Goal: Task Accomplishment & Management: Use online tool/utility

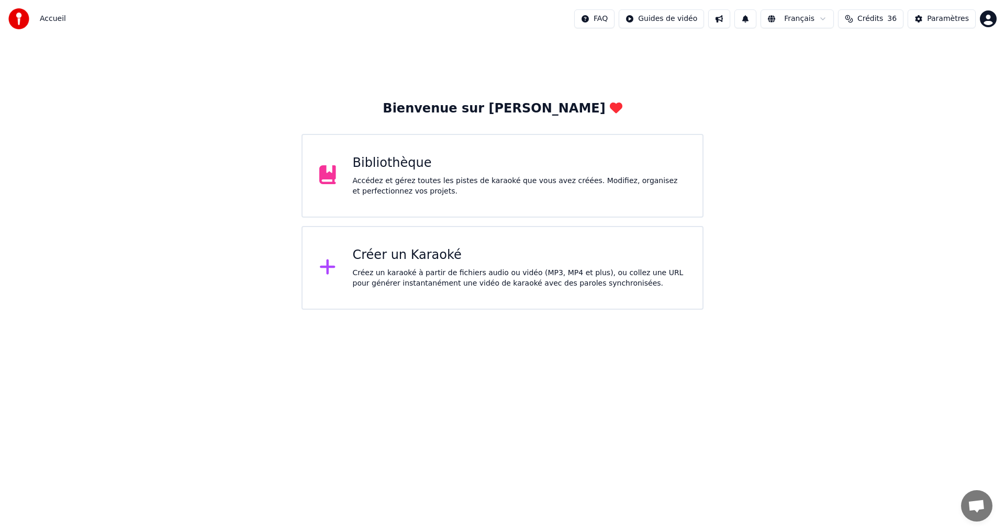
click at [490, 184] on div "Accédez et gérez toutes les pistes de karaoké que vous avez créées. Modifiez, o…" at bounding box center [519, 186] width 333 height 21
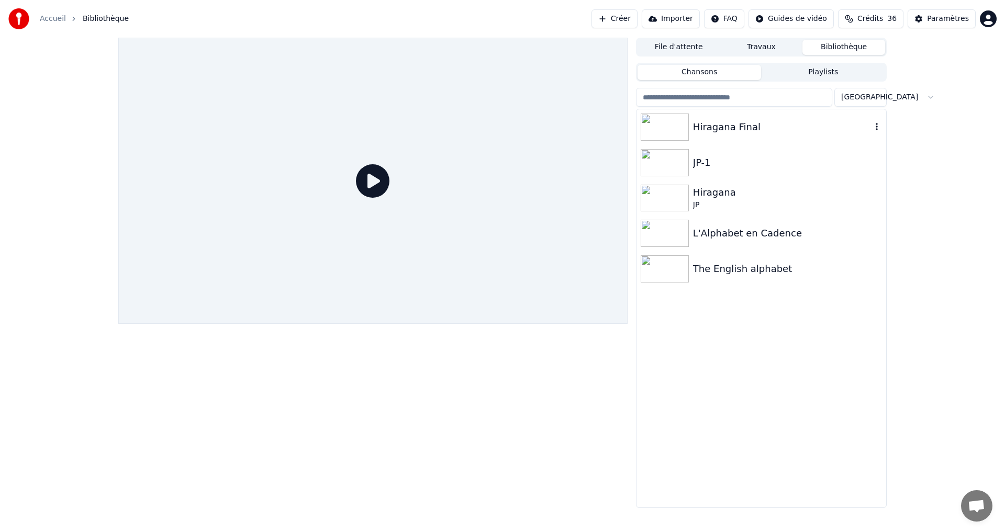
click at [812, 132] on div "Hiragana Final" at bounding box center [782, 127] width 179 height 15
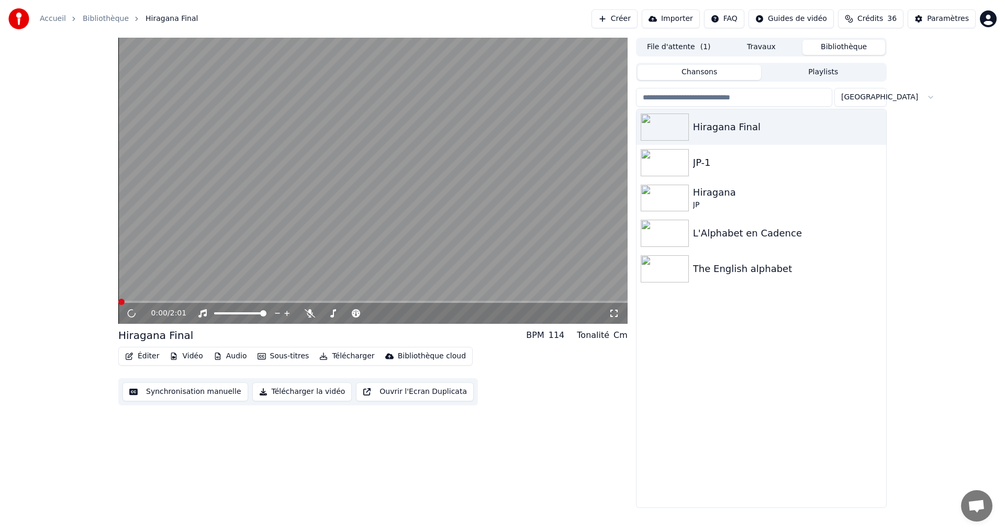
click at [140, 352] on button "Éditer" at bounding box center [142, 356] width 42 height 15
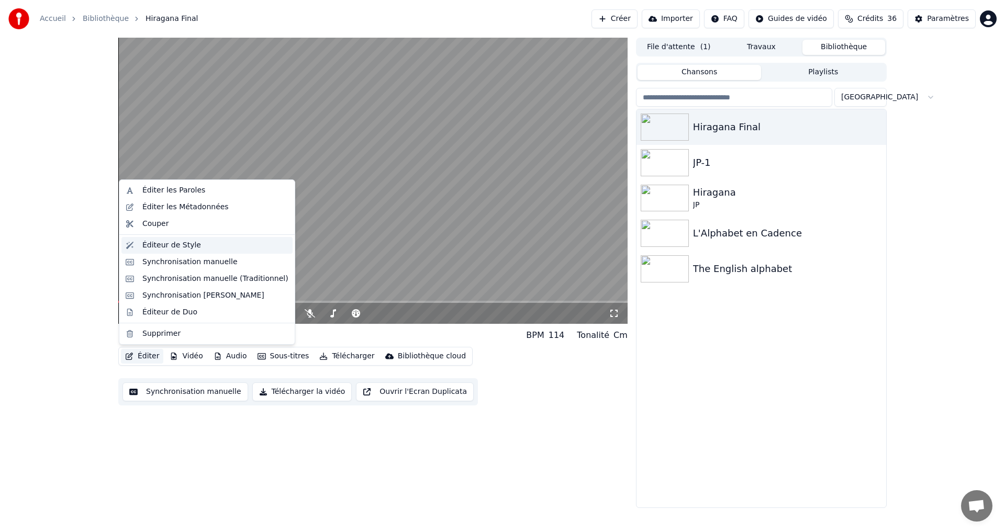
click at [192, 250] on div "Éditeur de Style" at bounding box center [171, 245] width 59 height 10
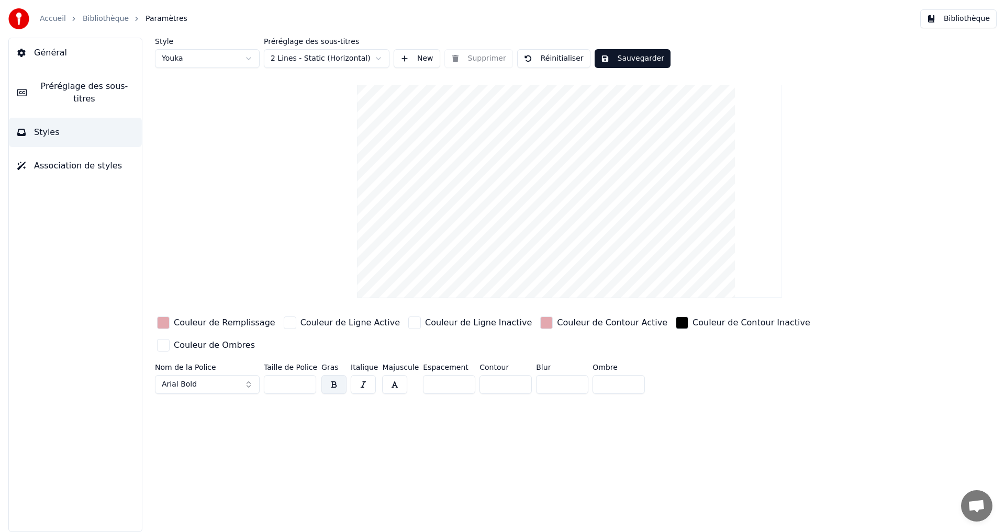
click at [93, 82] on span "Préréglage des sous-titres" at bounding box center [84, 92] width 98 height 25
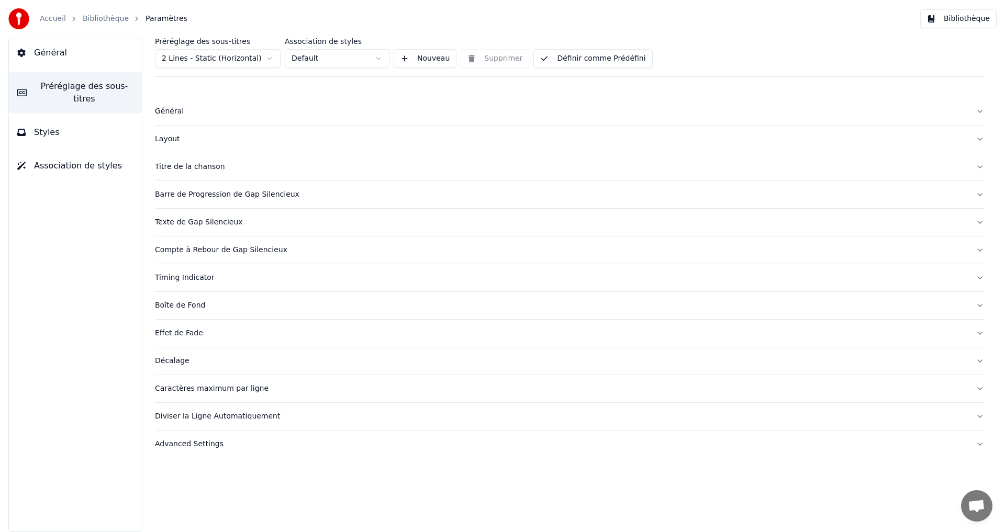
click at [241, 139] on div "Layout" at bounding box center [561, 139] width 812 height 10
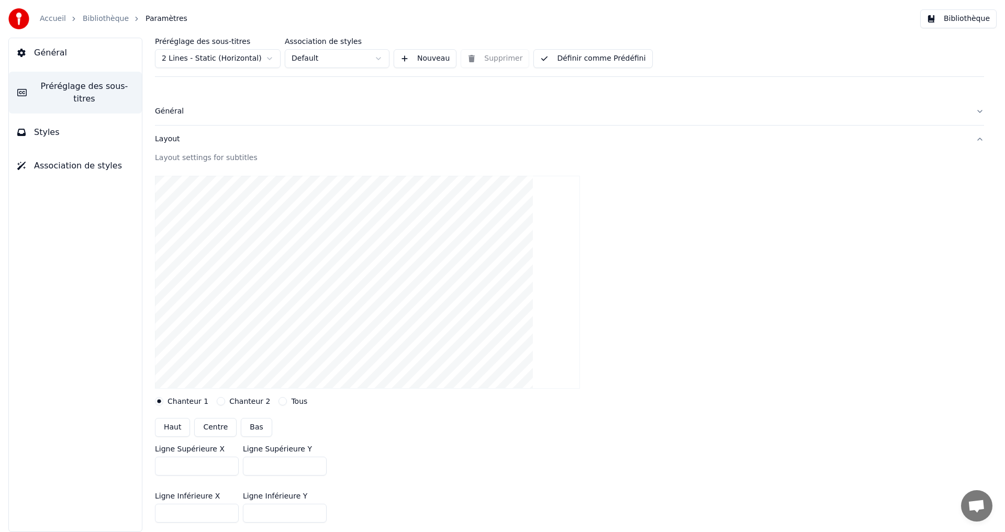
click at [239, 139] on div "Layout" at bounding box center [561, 139] width 812 height 10
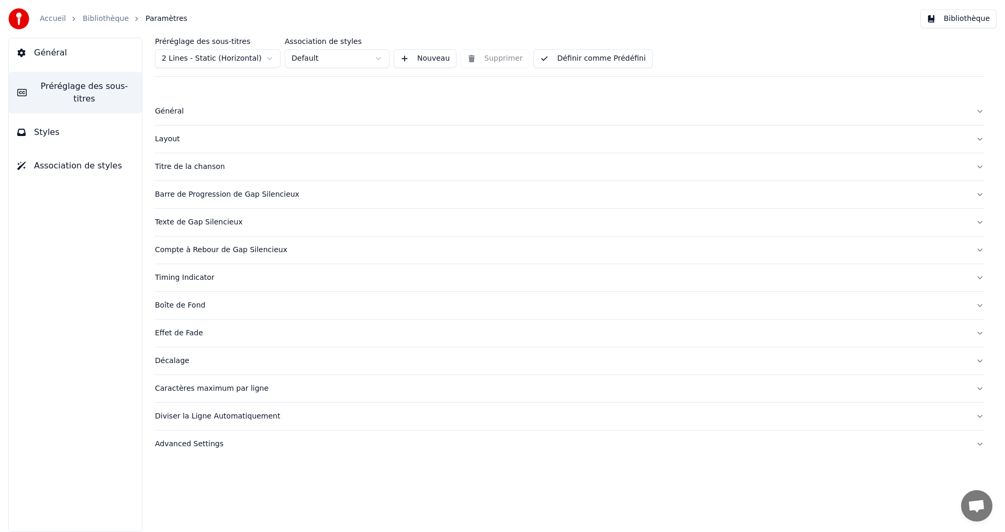
click at [258, 115] on div "Général" at bounding box center [561, 111] width 812 height 10
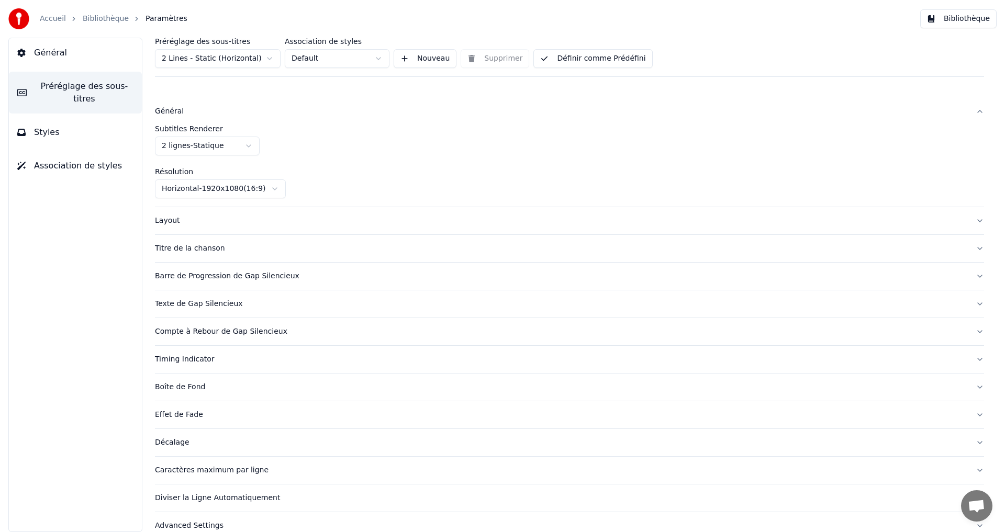
click at [258, 115] on div "Général" at bounding box center [561, 111] width 812 height 10
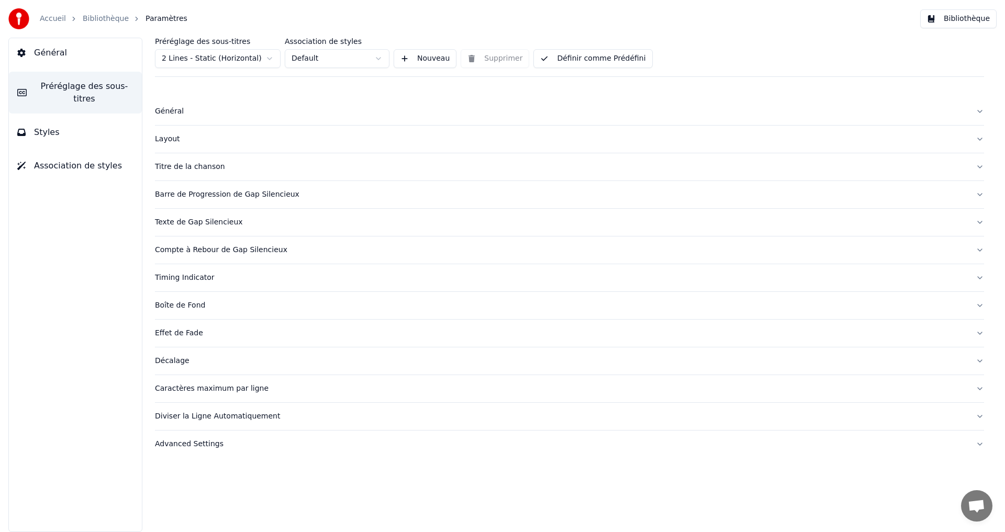
click at [285, 308] on div "Boîte de Fond" at bounding box center [561, 305] width 812 height 10
click at [282, 309] on div "Boîte de Fond" at bounding box center [561, 305] width 812 height 10
click at [251, 336] on div "Effet de Fade" at bounding box center [561, 333] width 812 height 10
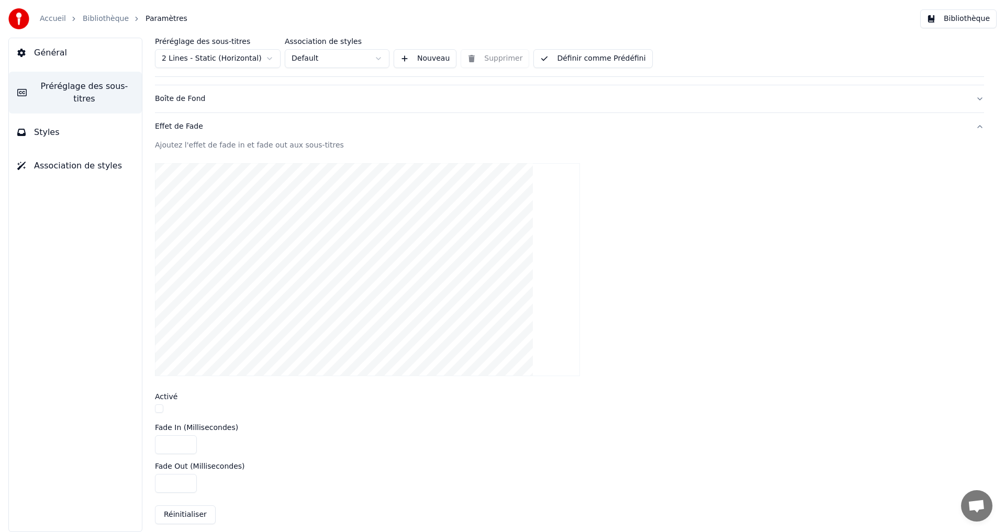
scroll to position [209, 0]
drag, startPoint x: 159, startPoint y: 404, endPoint x: 155, endPoint y: 416, distance: 12.1
click at [160, 413] on div "Ajoutez l'effet de fade in et fade out aux sous-titres Activé Fade In (Millisec…" at bounding box center [569, 334] width 829 height 393
click at [162, 409] on button "button" at bounding box center [159, 406] width 8 height 8
click at [159, 403] on button "button" at bounding box center [159, 406] width 8 height 8
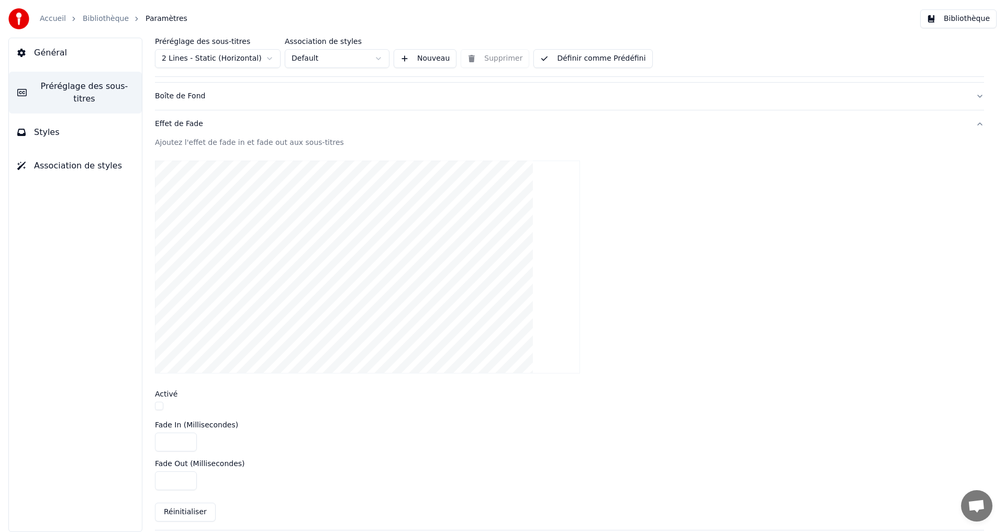
click at [236, 131] on button "Effet de Fade" at bounding box center [569, 123] width 829 height 27
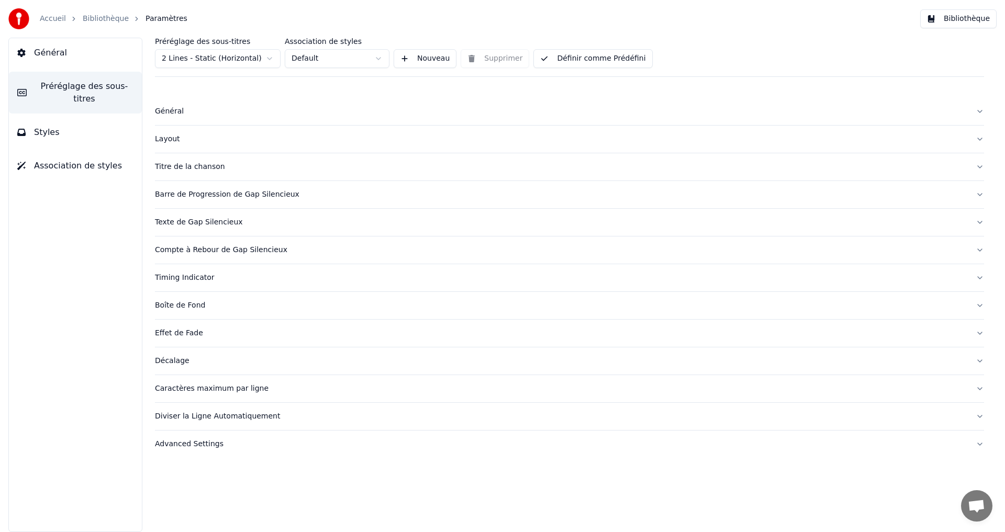
click at [248, 444] on div "Advanced Settings" at bounding box center [561, 444] width 812 height 10
click at [628, 53] on button "Définir comme Prédéfini" at bounding box center [592, 58] width 119 height 19
click at [971, 15] on button "Bibliothèque" at bounding box center [958, 18] width 76 height 19
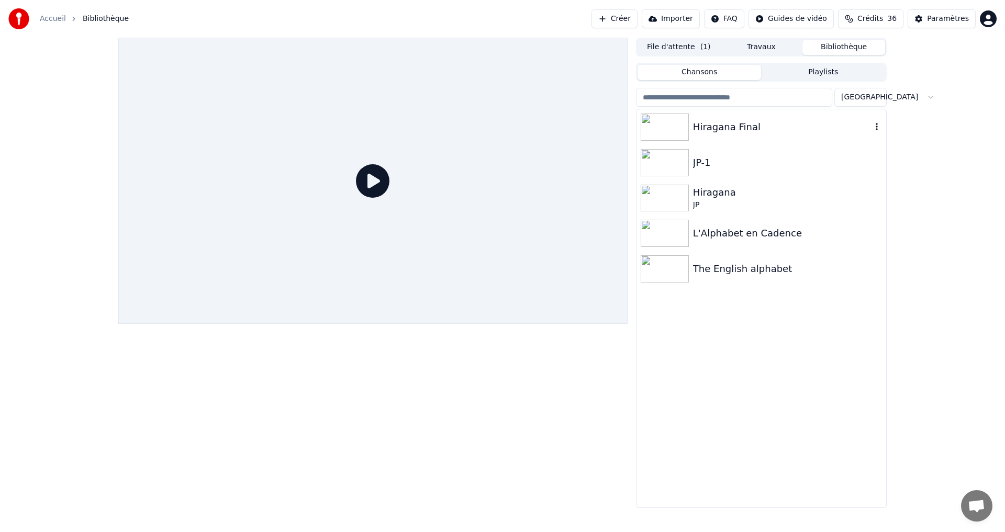
click at [769, 133] on div "Hiragana Final" at bounding box center [782, 127] width 179 height 15
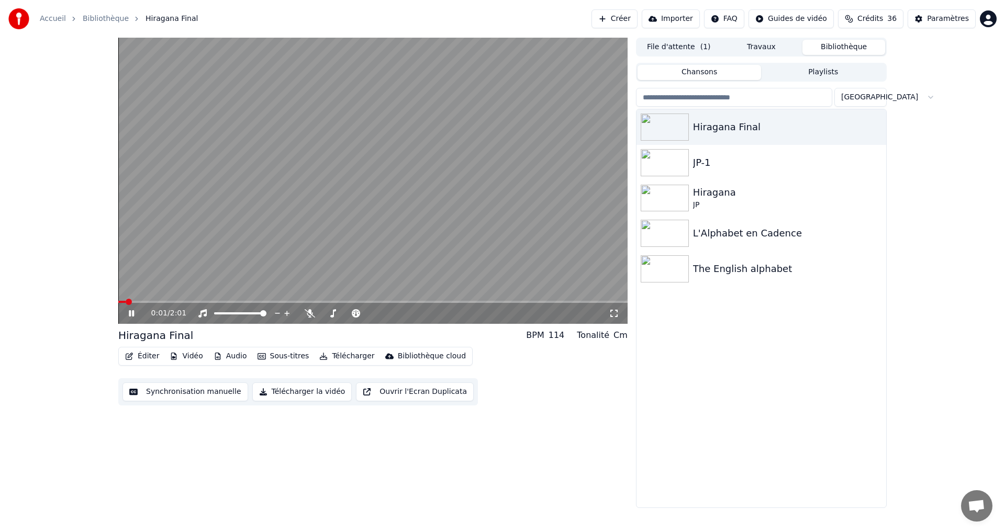
click at [274, 301] on span at bounding box center [372, 302] width 509 height 2
click at [320, 308] on div at bounding box center [357, 313] width 84 height 10
click at [307, 311] on icon at bounding box center [310, 313] width 10 height 8
click at [384, 299] on video at bounding box center [372, 181] width 509 height 286
click at [261, 302] on span at bounding box center [189, 302] width 143 height 2
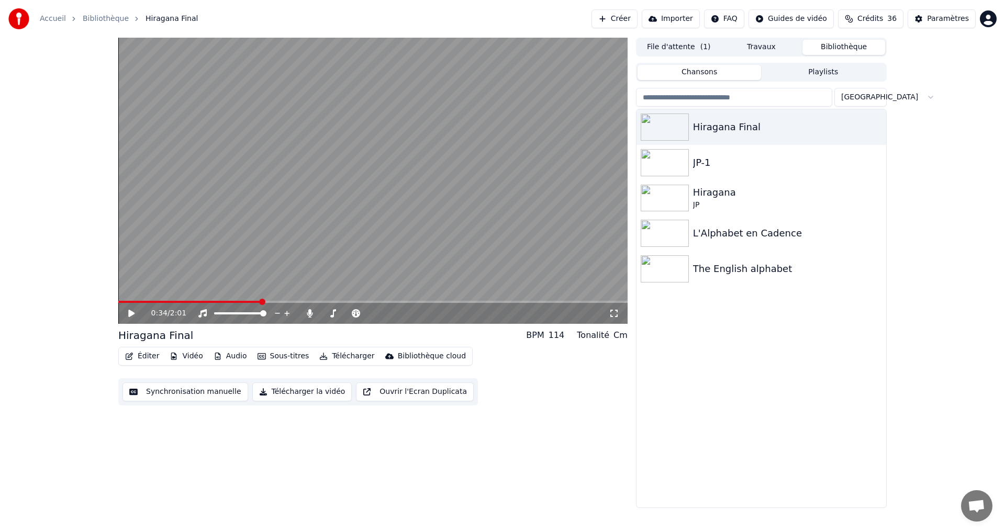
click at [122, 314] on div "0:34 / 2:01" at bounding box center [372, 313] width 501 height 10
click at [130, 314] on icon at bounding box center [131, 313] width 6 height 7
click at [132, 311] on icon at bounding box center [139, 313] width 25 height 8
click at [751, 124] on div "Hiragana Final" at bounding box center [782, 127] width 179 height 15
click at [274, 397] on button "Télécharger la vidéo" at bounding box center [302, 392] width 100 height 19
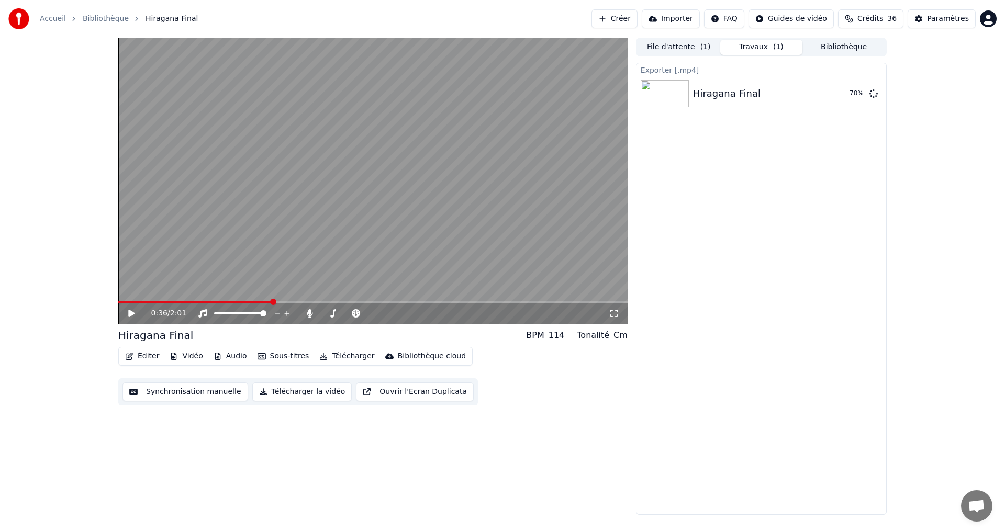
click at [186, 225] on video at bounding box center [372, 181] width 509 height 286
click at [186, 224] on video at bounding box center [372, 181] width 509 height 286
click at [844, 95] on button "Afficher" at bounding box center [842, 93] width 46 height 19
click at [132, 352] on button "Éditer" at bounding box center [142, 356] width 42 height 15
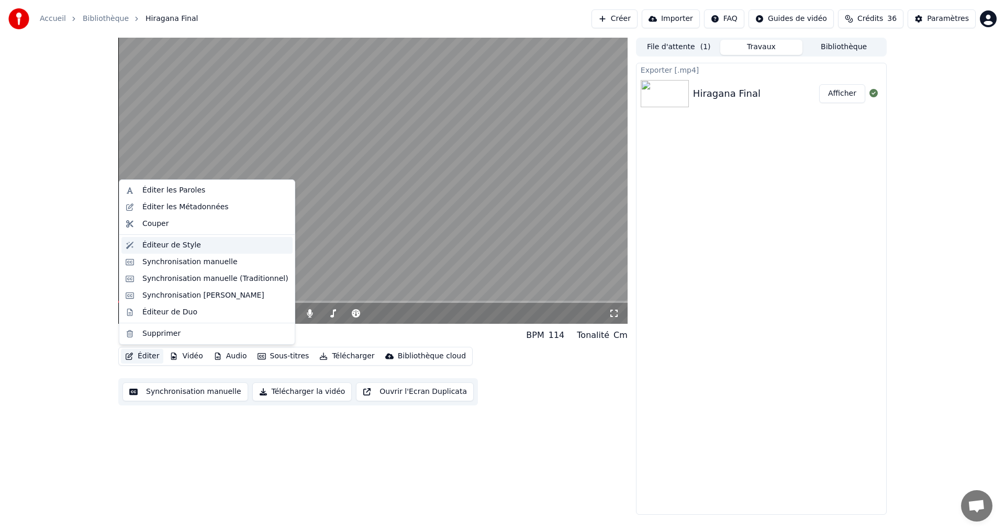
click at [163, 252] on div "Éditeur de Style" at bounding box center [206, 245] width 171 height 17
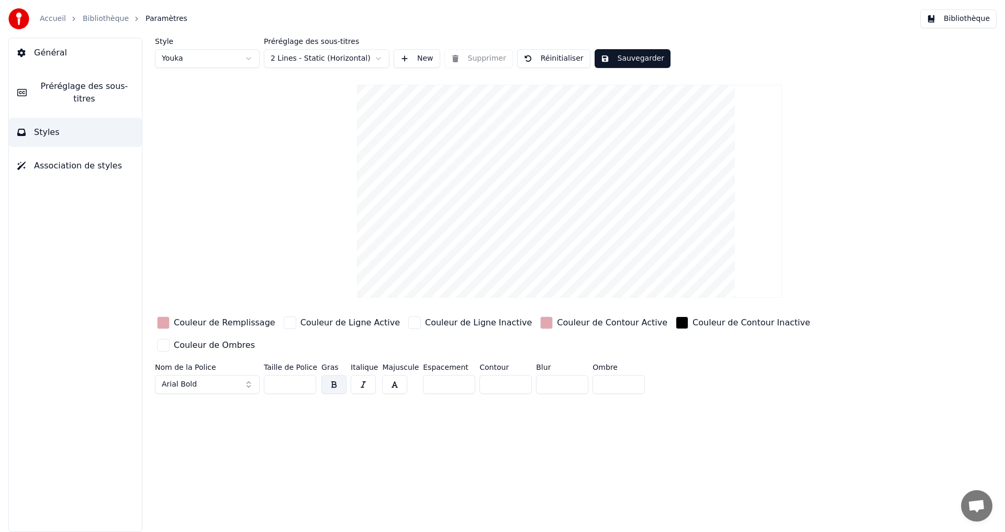
click at [540, 321] on div "button" at bounding box center [546, 323] width 13 height 13
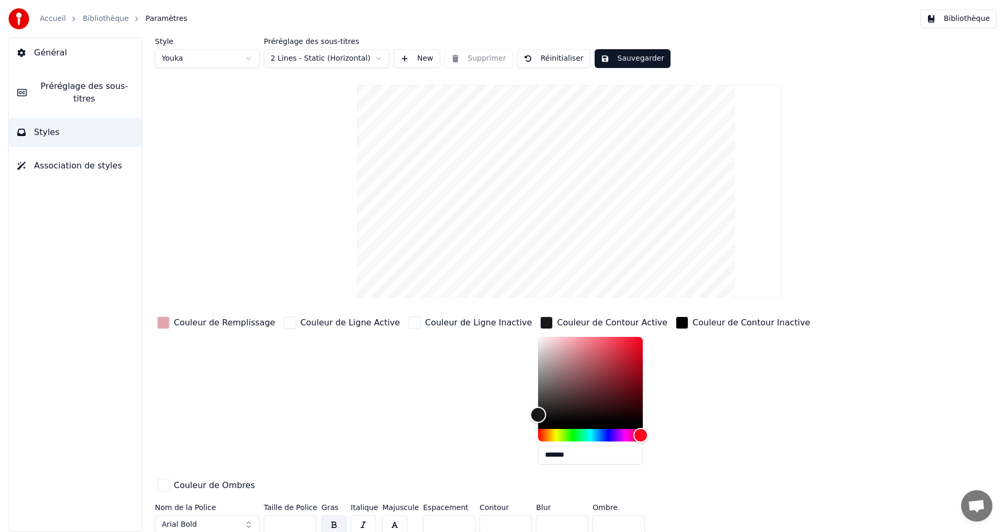
type input "*******"
drag, startPoint x: 512, startPoint y: 379, endPoint x: 506, endPoint y: 395, distance: 17.1
click at [432, 438] on div "Couleur de Remplissage Couleur de Ligne Active Couleur de Ligne Inactive Couleu…" at bounding box center [507, 405] width 704 height 181
click at [676, 325] on div "button" at bounding box center [682, 323] width 13 height 13
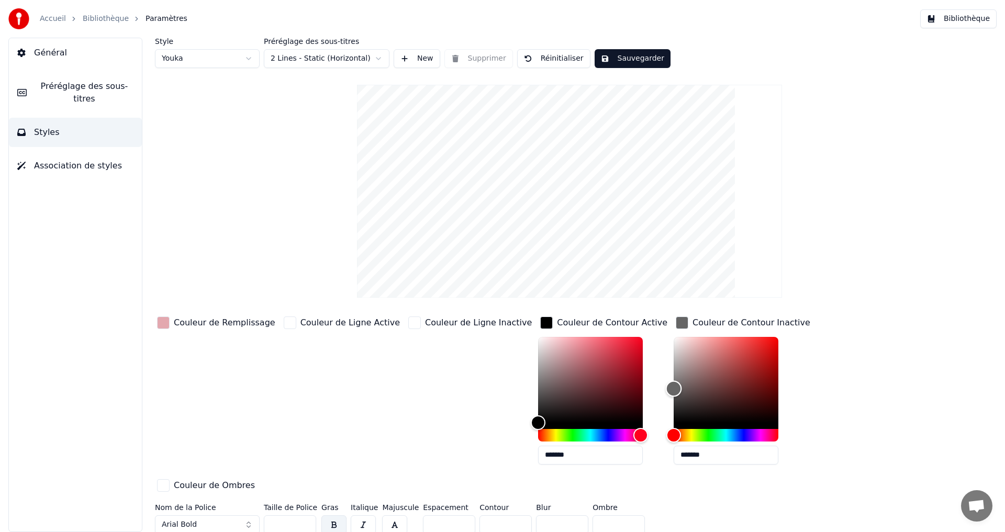
drag, startPoint x: 631, startPoint y: 408, endPoint x: 580, endPoint y: 388, distance: 55.0
click at [580, 388] on div "Couleur de Remplissage Couleur de Ligne Active Couleur de Ligne Inactive Couleu…" at bounding box center [507, 405] width 704 height 181
type input "*******"
drag, startPoint x: 614, startPoint y: 379, endPoint x: 605, endPoint y: 393, distance: 16.3
click at [605, 393] on div "Couleur de Remplissage Couleur de Ligne Active Couleur de Ligne Inactive Couleu…" at bounding box center [507, 405] width 704 height 181
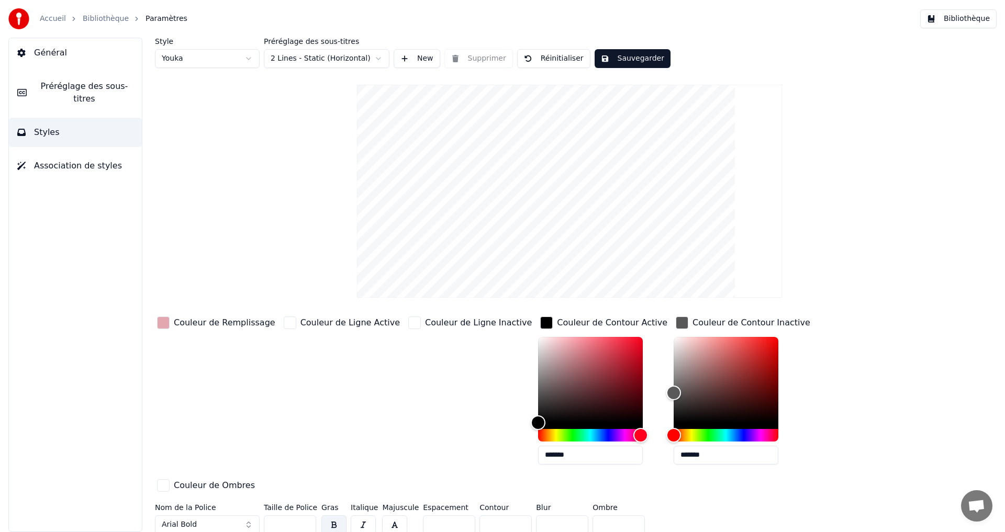
click at [613, 59] on button "Sauvegarder" at bounding box center [633, 58] width 76 height 19
click at [613, 60] on button "Terminé" at bounding box center [624, 58] width 58 height 19
click at [82, 90] on span "Préréglage des sous-titres" at bounding box center [84, 92] width 98 height 25
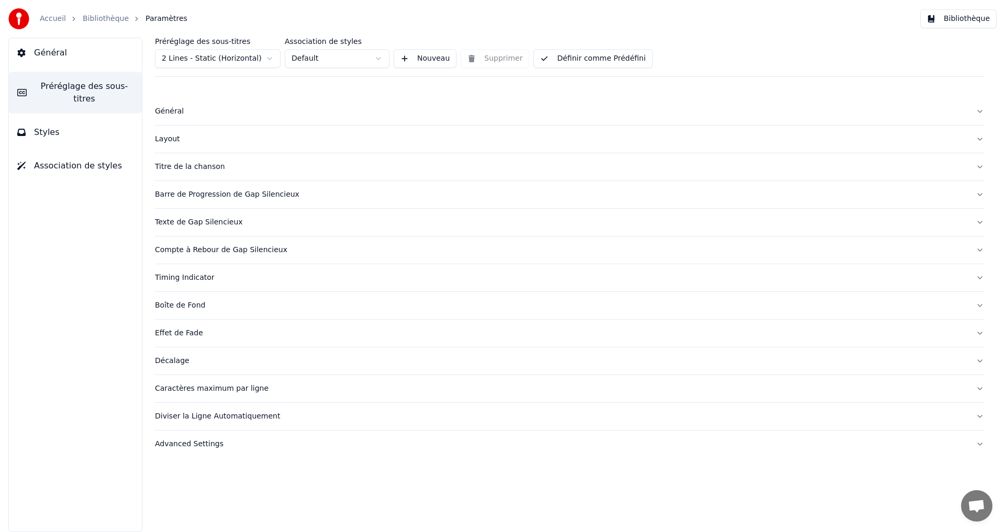
click at [290, 187] on button "Barre de Progression de Gap Silencieux" at bounding box center [569, 194] width 829 height 27
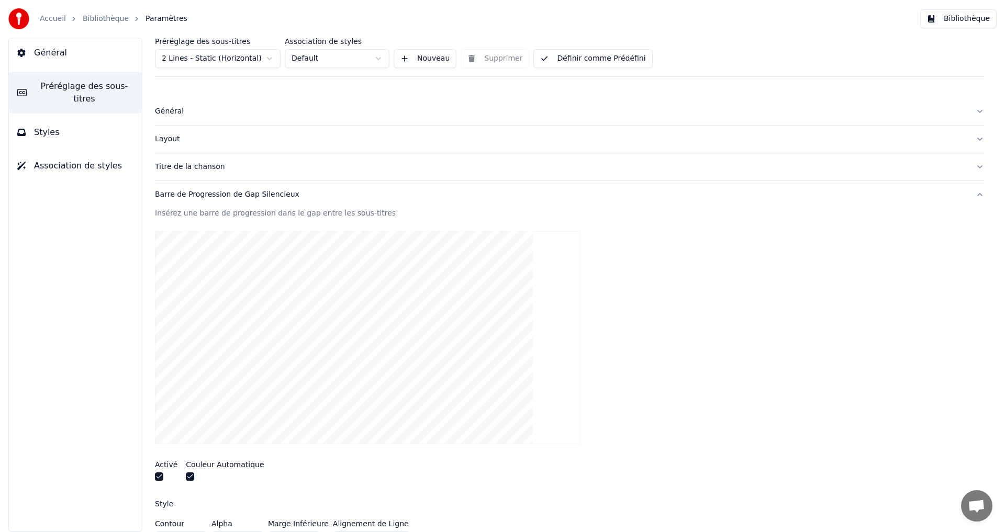
drag, startPoint x: 158, startPoint y: 473, endPoint x: 165, endPoint y: 477, distance: 8.7
click at [159, 473] on button "button" at bounding box center [159, 477] width 8 height 8
click at [191, 478] on button "button" at bounding box center [190, 477] width 8 height 8
drag, startPoint x: 309, startPoint y: 194, endPoint x: 313, endPoint y: 189, distance: 6.4
click at [310, 194] on div "Barre de Progression de Gap Silencieux" at bounding box center [561, 195] width 812 height 10
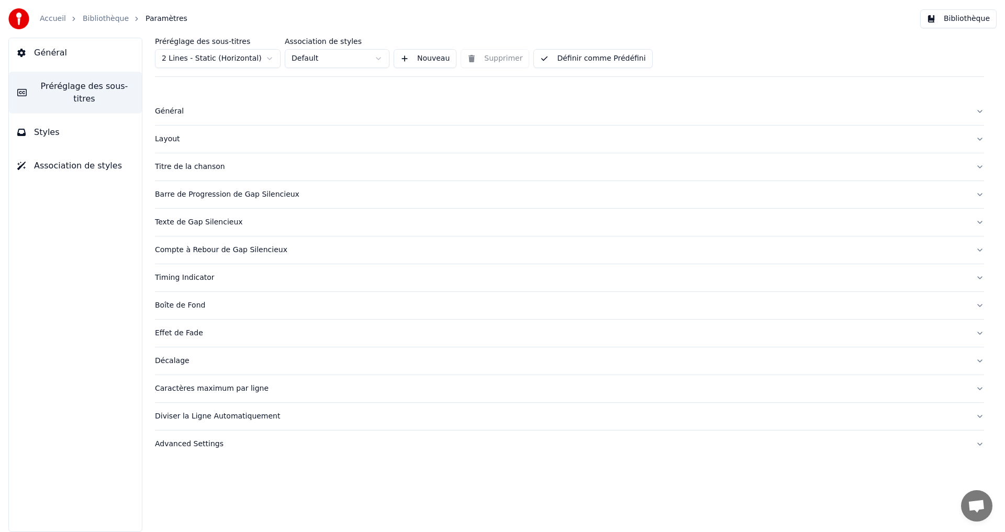
click at [563, 53] on button "Définir comme Prédéfini" at bounding box center [592, 58] width 119 height 19
click at [949, 19] on button "Bibliothèque" at bounding box center [958, 18] width 76 height 19
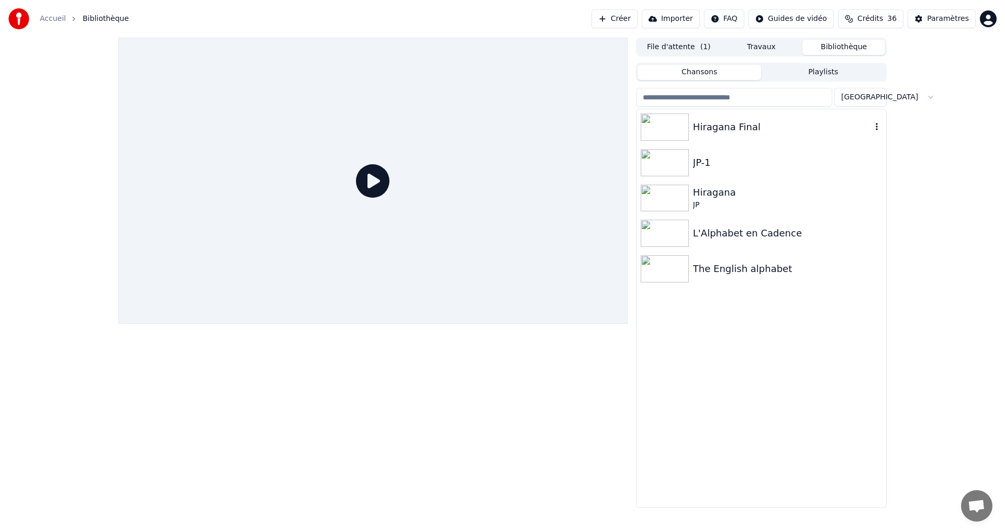
click at [750, 132] on div "Hiragana Final" at bounding box center [782, 127] width 179 height 15
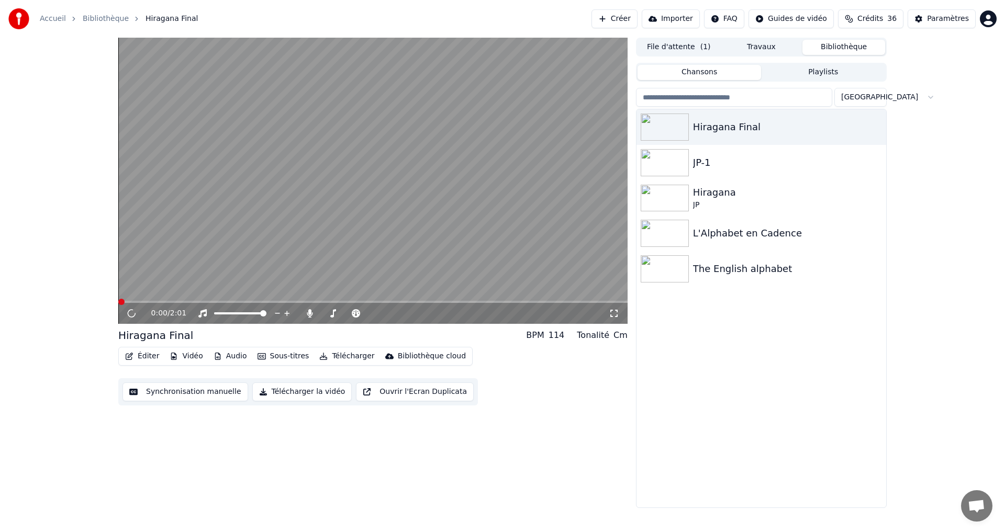
click at [179, 394] on button "Synchronisation manuelle" at bounding box center [185, 392] width 126 height 19
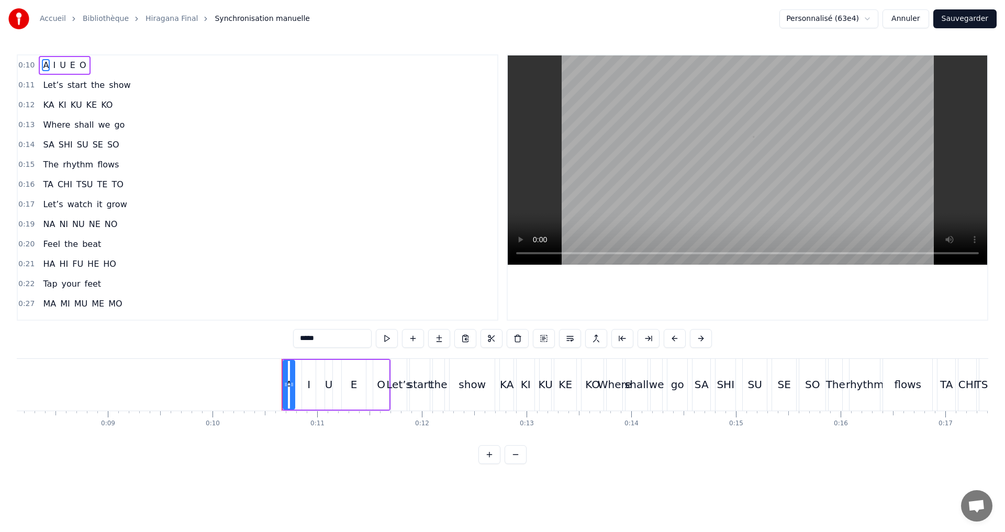
scroll to position [0, 1064]
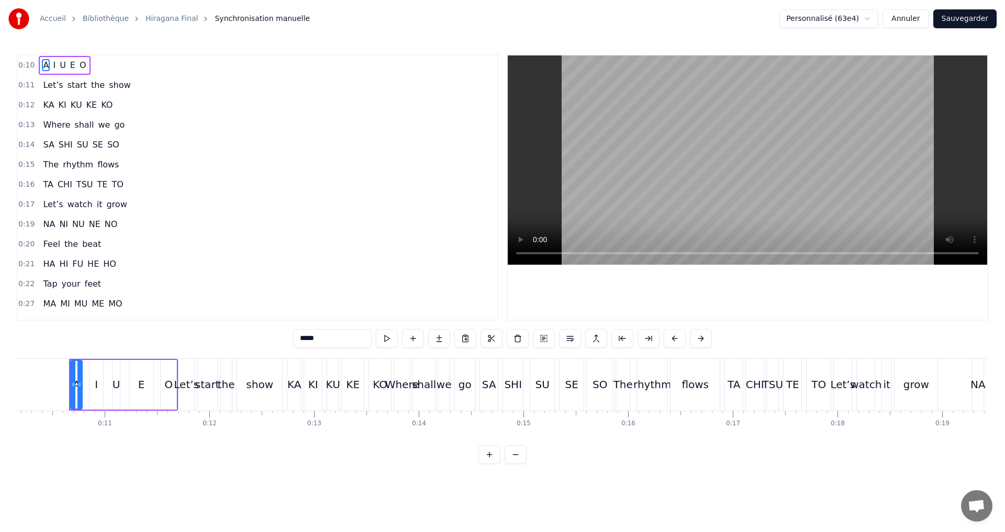
click at [322, 344] on input "*" at bounding box center [332, 338] width 79 height 19
click at [52, 64] on span "I" at bounding box center [54, 65] width 5 height 12
click at [314, 335] on input "*" at bounding box center [319, 338] width 79 height 19
click at [59, 63] on span "U" at bounding box center [63, 65] width 8 height 12
click at [305, 337] on input "*" at bounding box center [319, 338] width 79 height 19
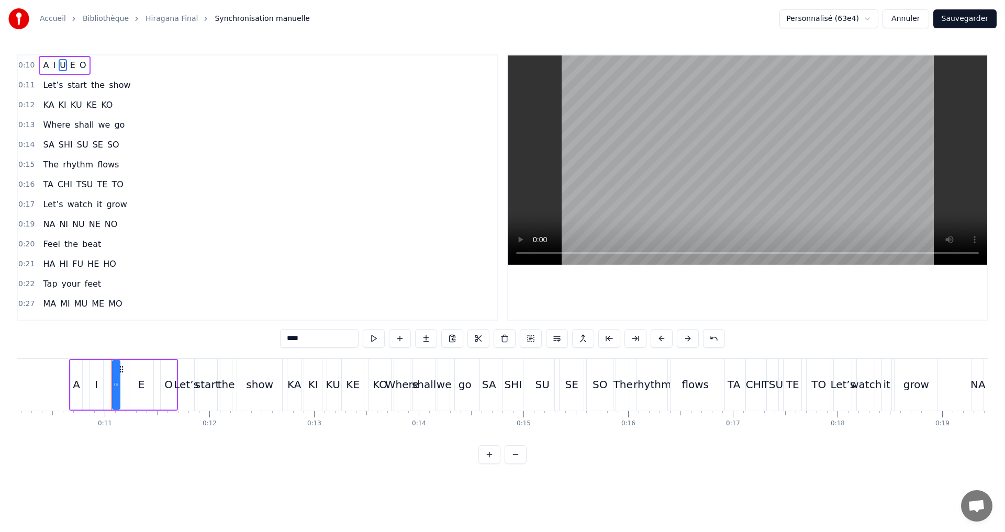
click at [69, 65] on span "E" at bounding box center [72, 65] width 7 height 12
click at [310, 340] on input "*" at bounding box center [319, 338] width 79 height 19
click at [80, 66] on span "O" at bounding box center [83, 65] width 9 height 12
click at [315, 341] on input "*" at bounding box center [319, 338] width 79 height 19
type input "*"
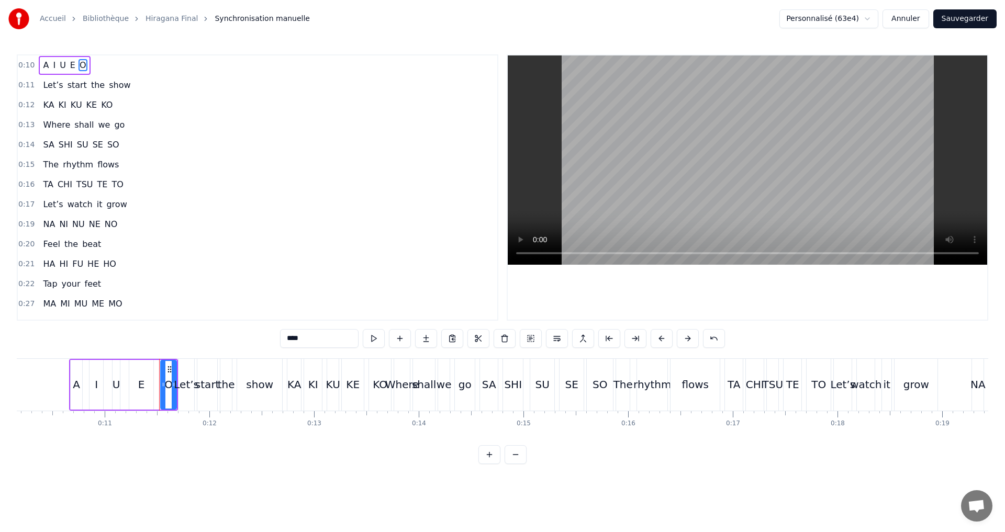
click at [133, 68] on div "0:10 A I U E O" at bounding box center [258, 65] width 480 height 20
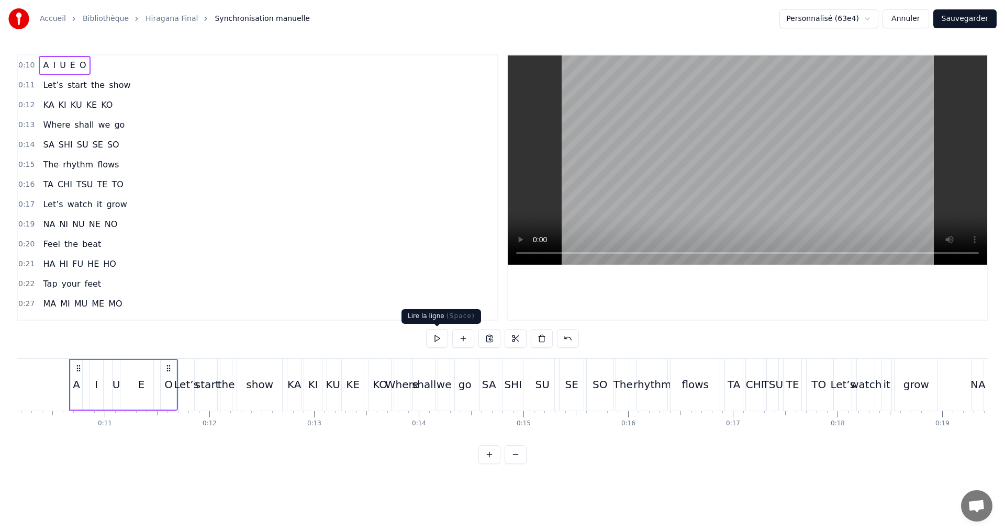
click at [441, 338] on button at bounding box center [437, 338] width 22 height 19
click at [44, 68] on span "A" at bounding box center [46, 65] width 8 height 12
click at [309, 340] on input "*" at bounding box center [319, 338] width 79 height 19
click at [52, 66] on span "I" at bounding box center [54, 65] width 5 height 12
click at [307, 340] on input "*" at bounding box center [319, 338] width 79 height 19
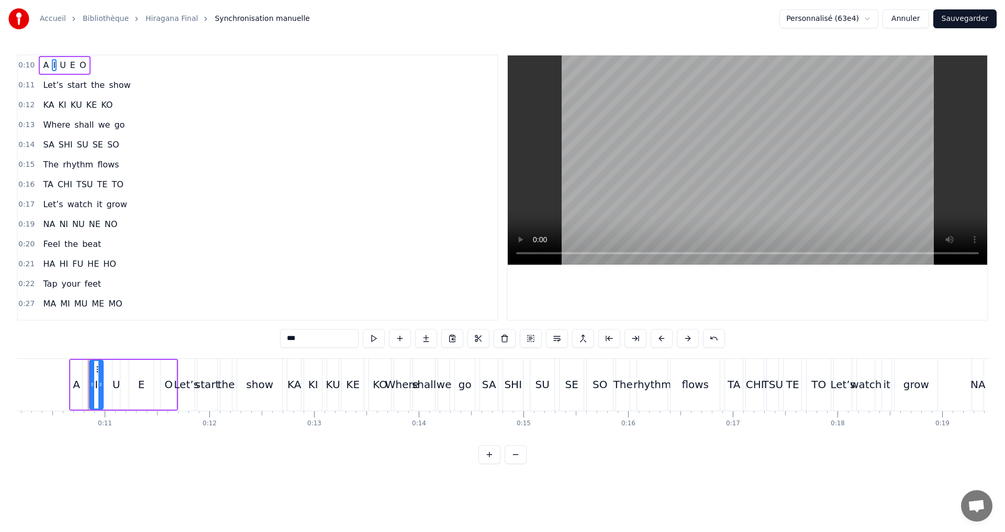
drag, startPoint x: 58, startPoint y: 62, endPoint x: 54, endPoint y: 71, distance: 10.1
click at [59, 61] on span "U" at bounding box center [63, 65] width 8 height 12
click at [305, 342] on input "*" at bounding box center [319, 338] width 79 height 19
click at [70, 63] on span "E" at bounding box center [72, 65] width 7 height 12
click at [302, 337] on input "*" at bounding box center [319, 338] width 79 height 19
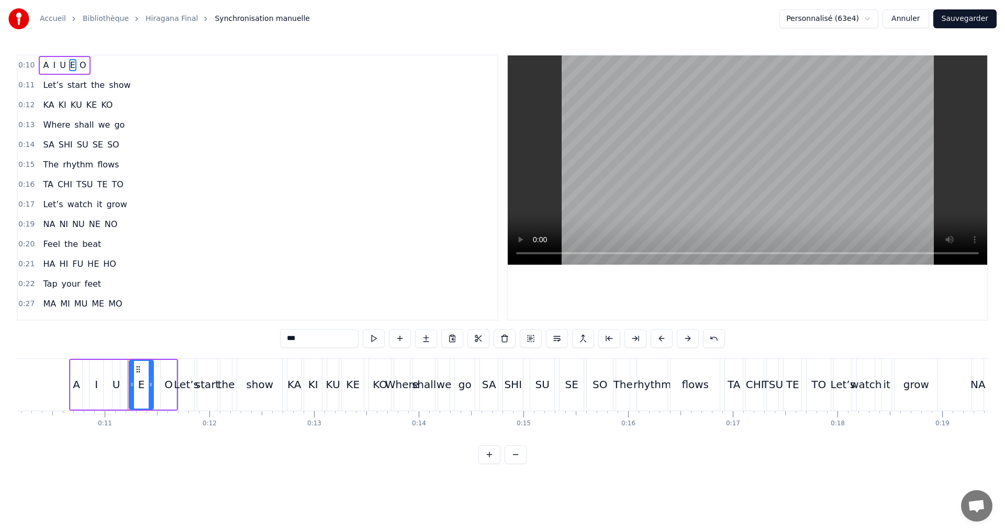
click at [80, 68] on span "O" at bounding box center [83, 65] width 9 height 12
click at [305, 336] on input "*" at bounding box center [319, 338] width 79 height 19
type input "*"
click at [129, 68] on div "0:10 A I U E O" at bounding box center [258, 65] width 480 height 20
click at [946, 20] on button "Sauvegarder" at bounding box center [964, 18] width 63 height 19
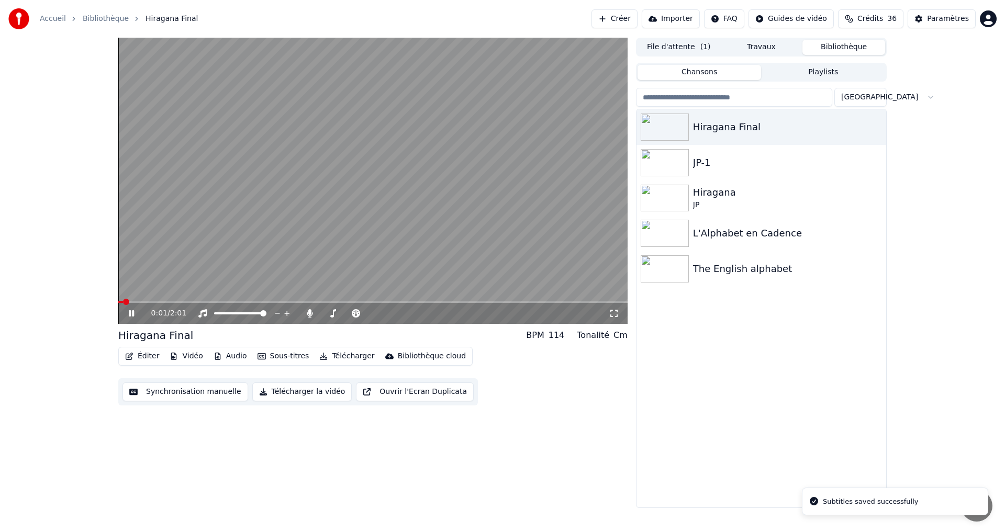
click at [271, 394] on button "Télécharger la vidéo" at bounding box center [302, 392] width 100 height 19
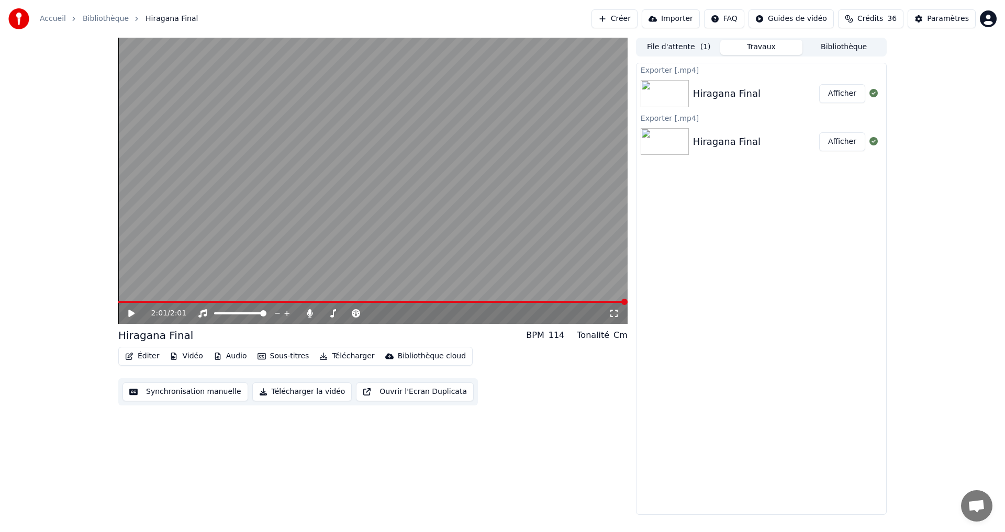
click at [132, 313] on icon at bounding box center [131, 313] width 6 height 7
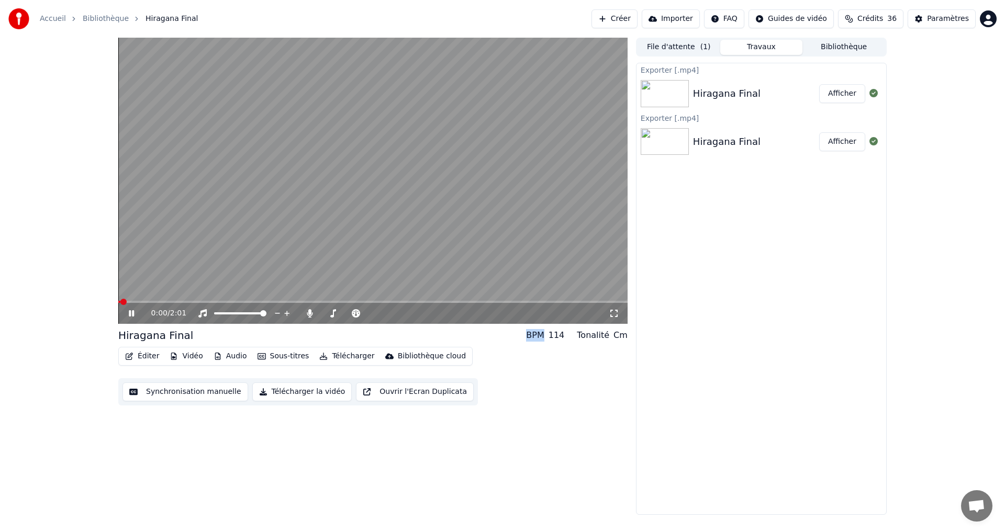
click at [132, 313] on icon at bounding box center [131, 313] width 5 height 6
click at [841, 97] on button "Afficher" at bounding box center [842, 93] width 46 height 19
click at [183, 354] on button "Vidéo" at bounding box center [185, 356] width 41 height 15
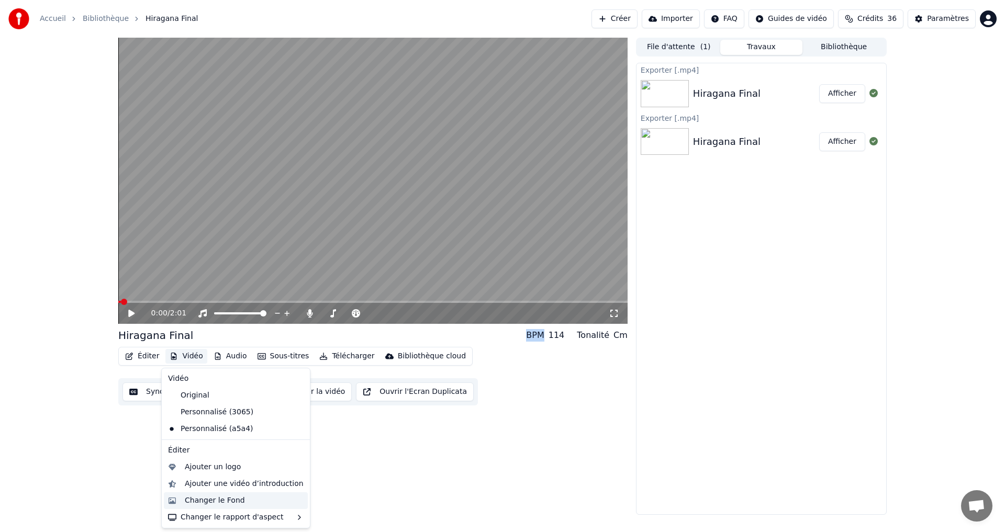
click at [219, 497] on div "Changer le Fond" at bounding box center [215, 501] width 60 height 10
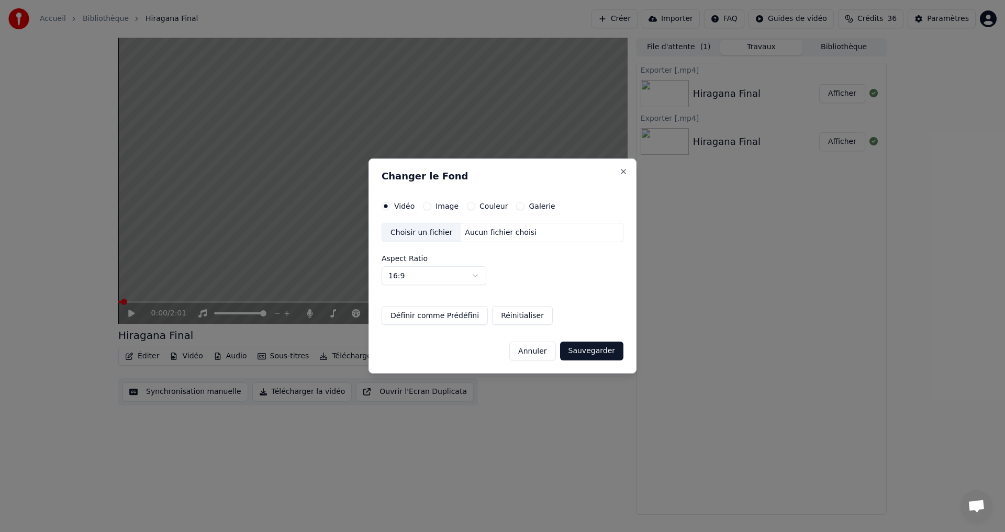
click at [467, 208] on button "Couleur" at bounding box center [471, 206] width 8 height 8
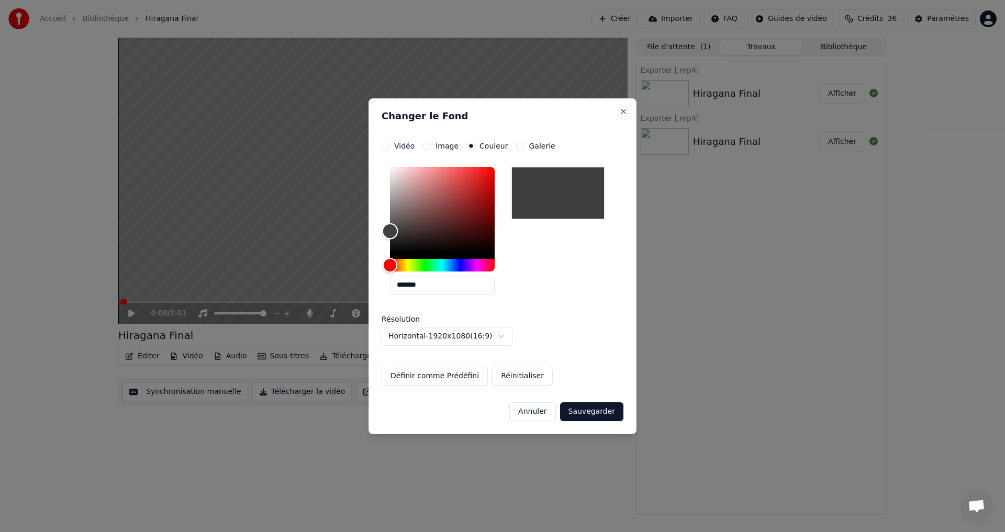
drag, startPoint x: 410, startPoint y: 231, endPoint x: 374, endPoint y: 230, distance: 35.6
click at [381, 231] on div "**********" at bounding box center [503, 266] width 268 height 336
drag, startPoint x: 380, startPoint y: 225, endPoint x: 375, endPoint y: 228, distance: 6.1
click at [374, 228] on div "**********" at bounding box center [503, 266] width 268 height 336
click at [383, 210] on div "*******" at bounding box center [503, 233] width 242 height 140
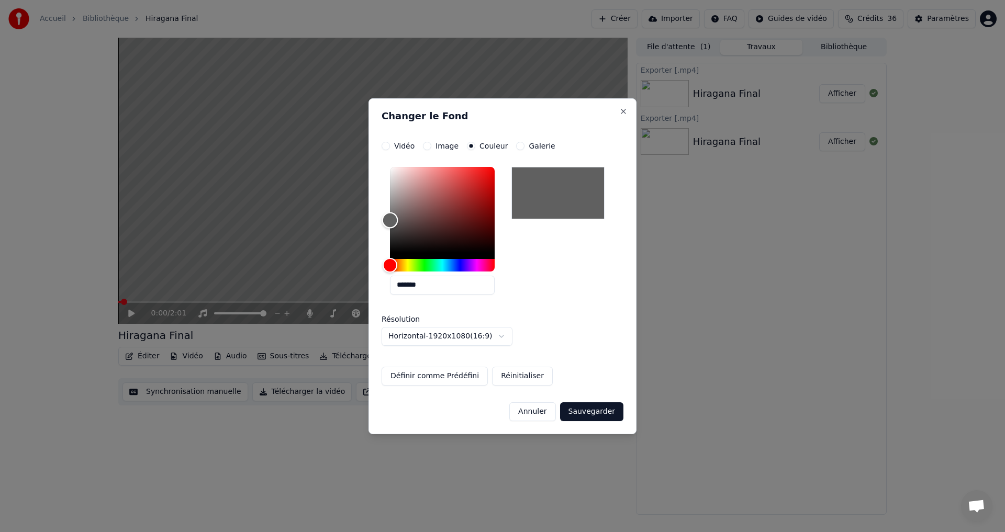
drag, startPoint x: 395, startPoint y: 221, endPoint x: 358, endPoint y: 219, distance: 37.2
click at [360, 220] on body "**********" at bounding box center [502, 266] width 1005 height 532
type input "*******"
click at [601, 412] on button "Sauvegarder" at bounding box center [591, 412] width 63 height 19
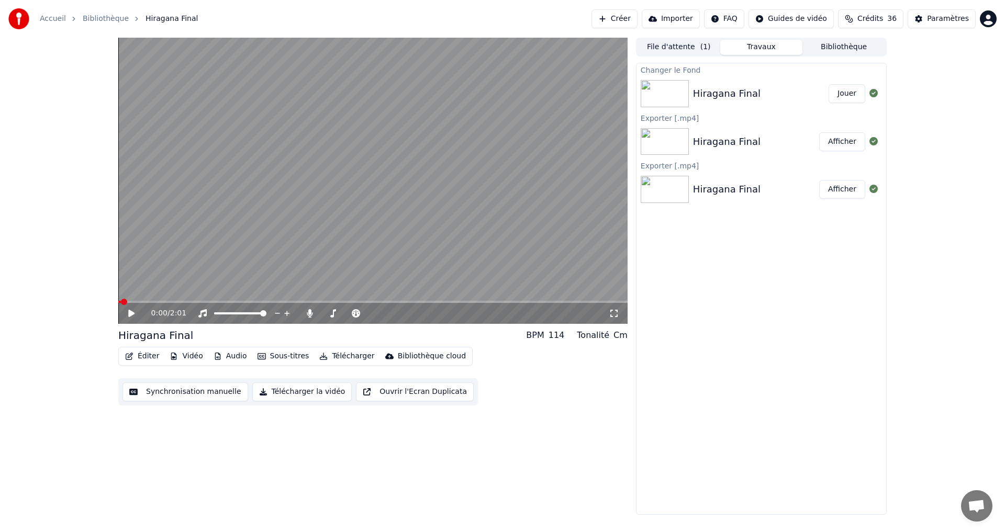
click at [846, 90] on button "Jouer" at bounding box center [847, 93] width 37 height 19
click at [211, 302] on span at bounding box center [372, 302] width 509 height 2
click at [126, 312] on div "0:25 / 2:01" at bounding box center [372, 313] width 501 height 10
click at [316, 398] on button "Télécharger la vidéo" at bounding box center [302, 392] width 100 height 19
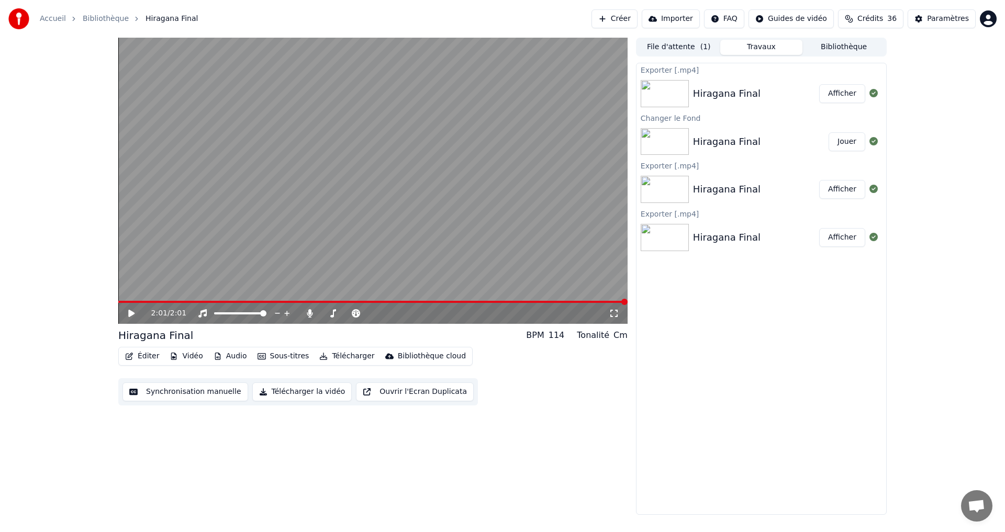
click at [149, 357] on button "Éditer" at bounding box center [142, 356] width 42 height 15
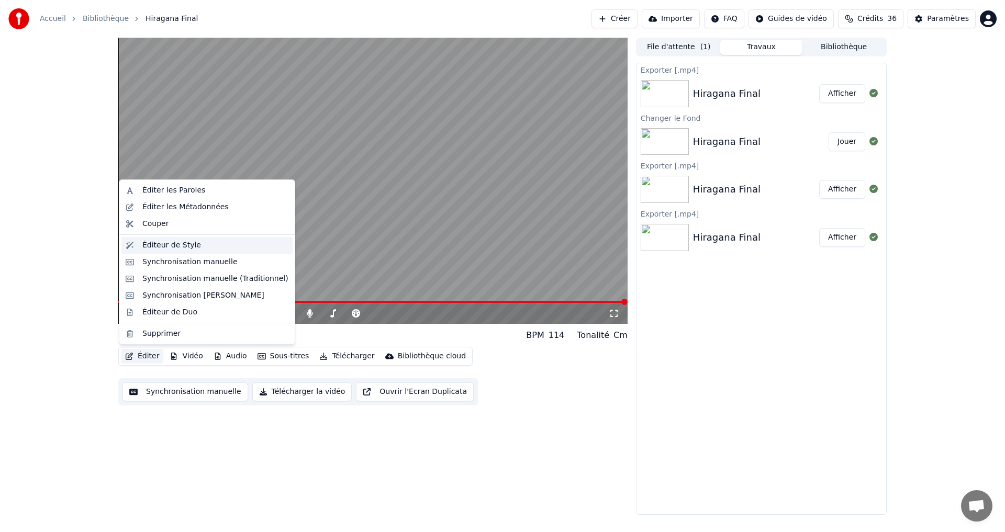
click at [173, 245] on div "Éditeur de Style" at bounding box center [171, 245] width 59 height 10
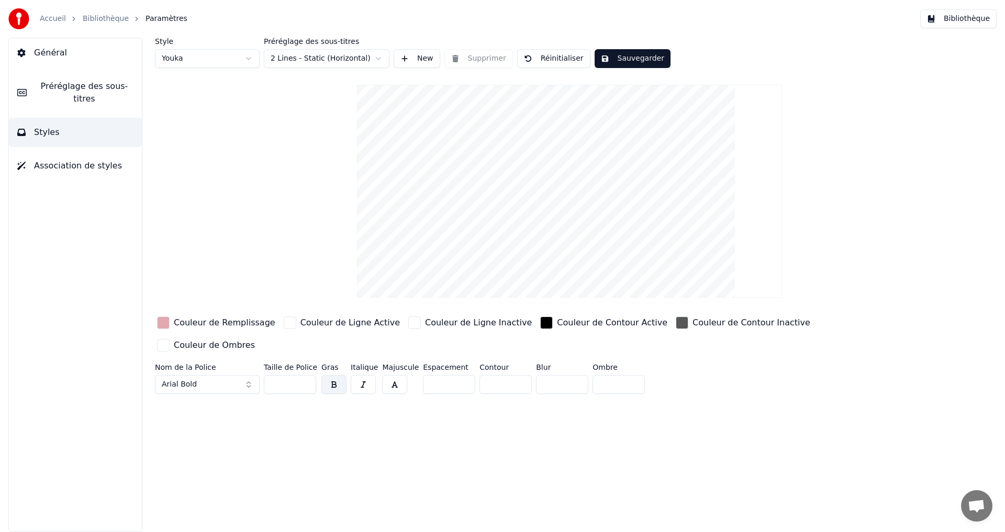
click at [975, 17] on button "Bibliothèque" at bounding box center [958, 18] width 76 height 19
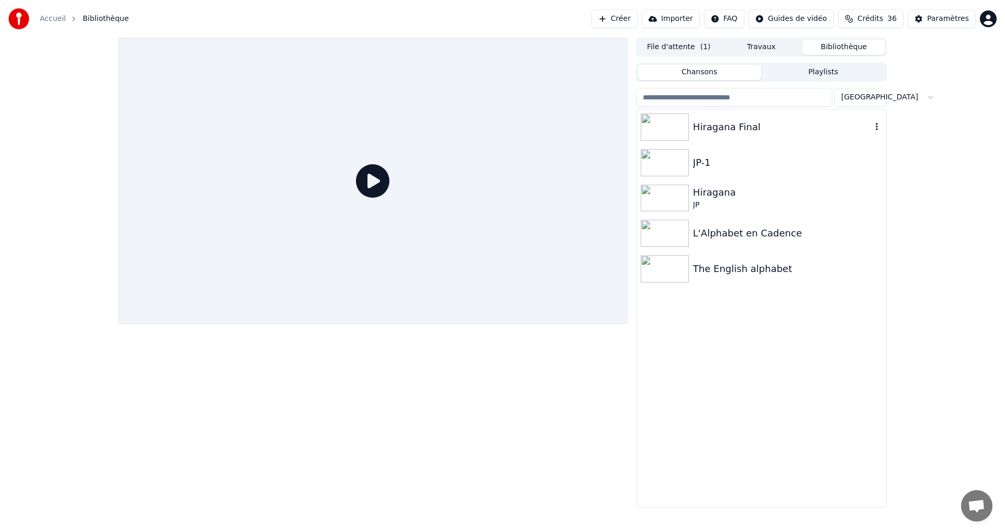
click at [757, 124] on div "Hiragana Final" at bounding box center [782, 127] width 179 height 15
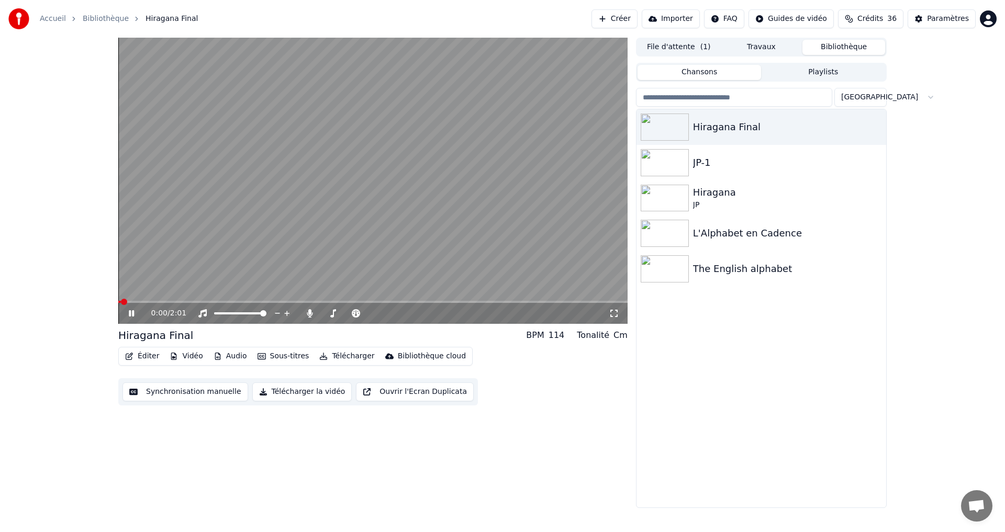
click at [160, 396] on button "Synchronisation manuelle" at bounding box center [185, 392] width 126 height 19
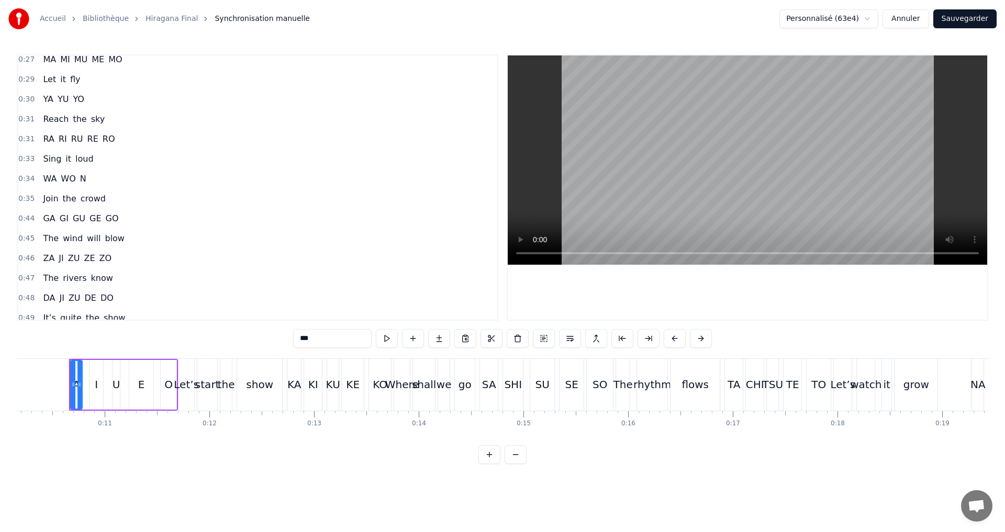
scroll to position [314, 0]
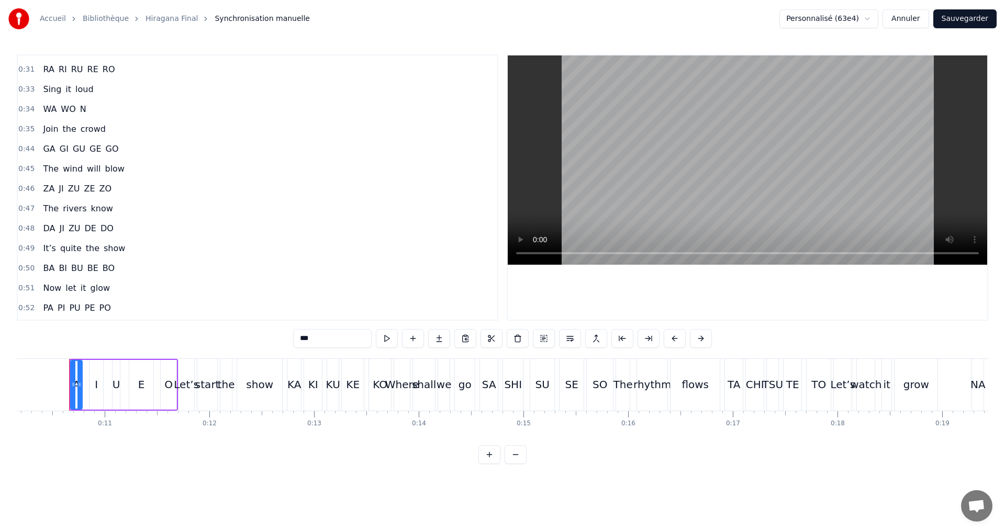
click at [60, 103] on span "WO" at bounding box center [68, 109] width 17 height 12
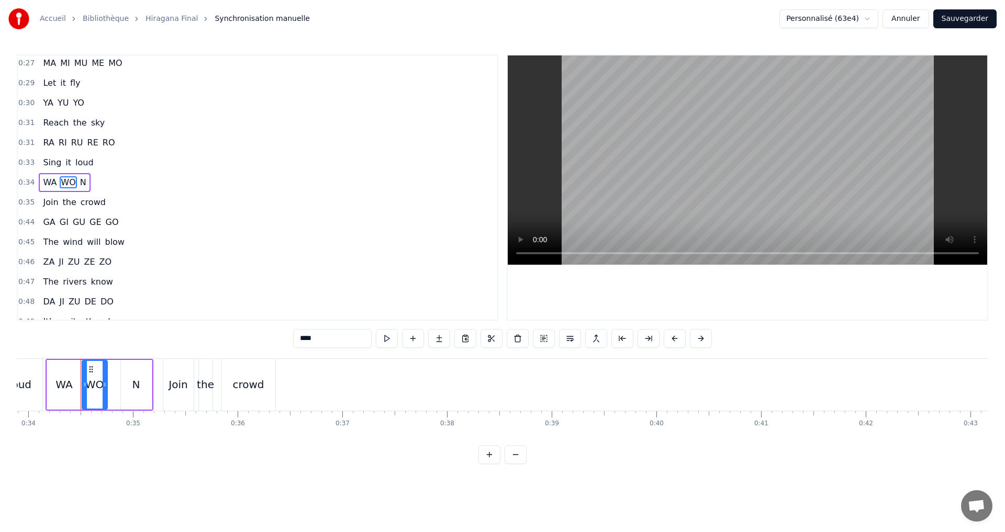
scroll to position [0, 3559]
click at [48, 183] on span "WA" at bounding box center [50, 182] width 16 height 12
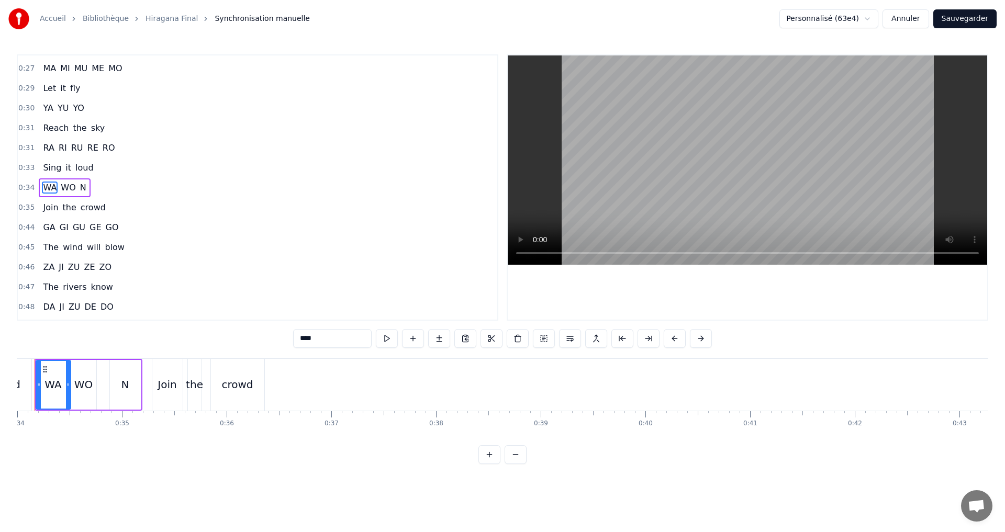
scroll to position [0, 3524]
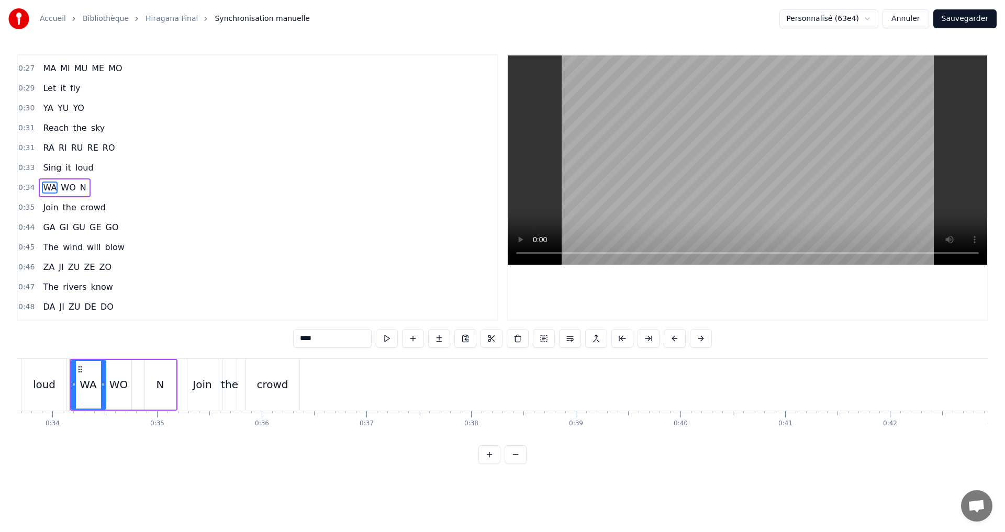
click at [331, 343] on input "**" at bounding box center [332, 338] width 79 height 19
click at [63, 188] on span "WO" at bounding box center [68, 188] width 17 height 12
click at [327, 336] on input "**" at bounding box center [332, 338] width 79 height 19
click at [289, 339] on input "**" at bounding box center [319, 338] width 79 height 19
click at [285, 336] on input "**" at bounding box center [319, 338] width 79 height 19
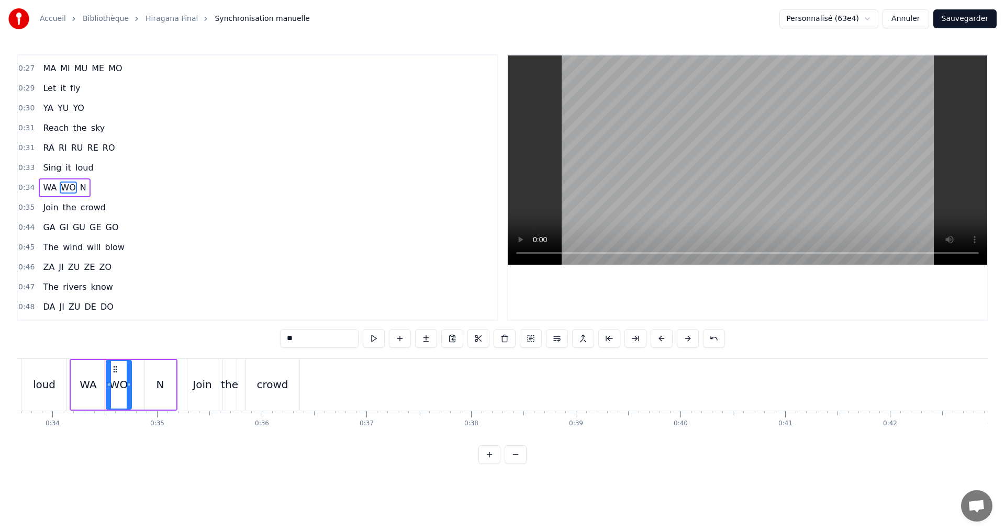
click at [303, 339] on input "**" at bounding box center [319, 338] width 79 height 19
click at [79, 187] on span "N" at bounding box center [83, 188] width 8 height 12
type input "*"
click at [316, 344] on input "*" at bounding box center [319, 338] width 79 height 19
click at [286, 336] on input "*" at bounding box center [319, 338] width 79 height 19
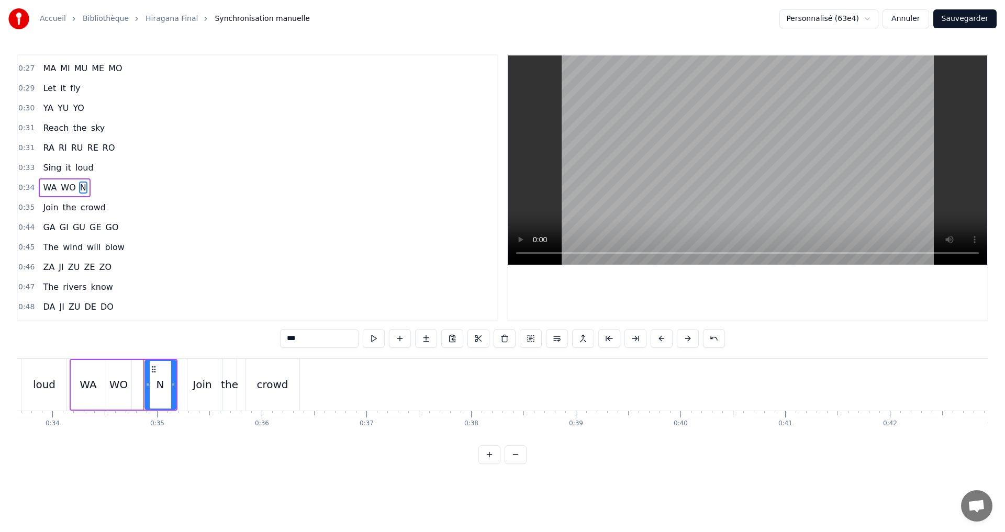
click at [309, 346] on input "*" at bounding box center [319, 338] width 79 height 19
click at [102, 182] on div "0:34 WA WO N" at bounding box center [258, 188] width 480 height 20
click at [79, 190] on span "N" at bounding box center [83, 188] width 8 height 12
click at [286, 336] on input "*" at bounding box center [319, 338] width 79 height 19
type input "*"
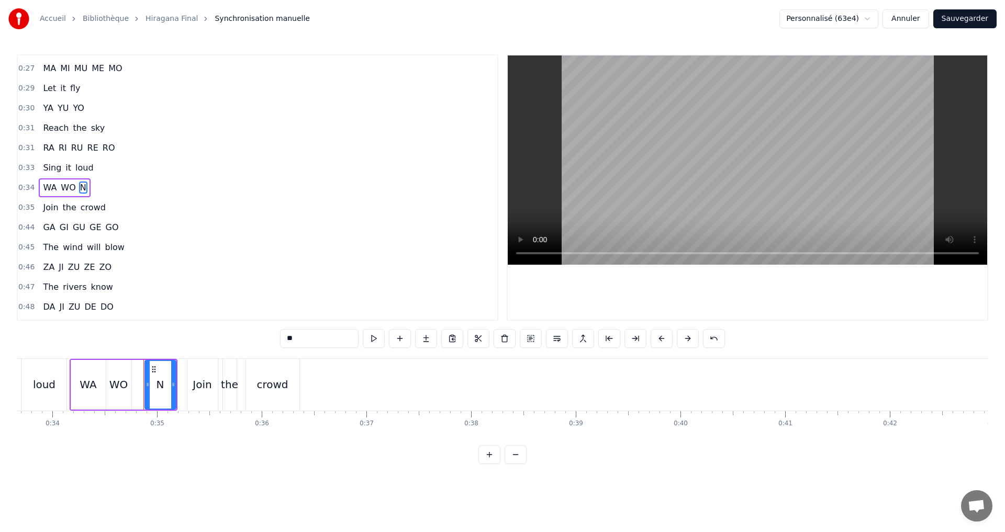
click at [284, 254] on div "0:45 The wind will blow" at bounding box center [258, 248] width 480 height 20
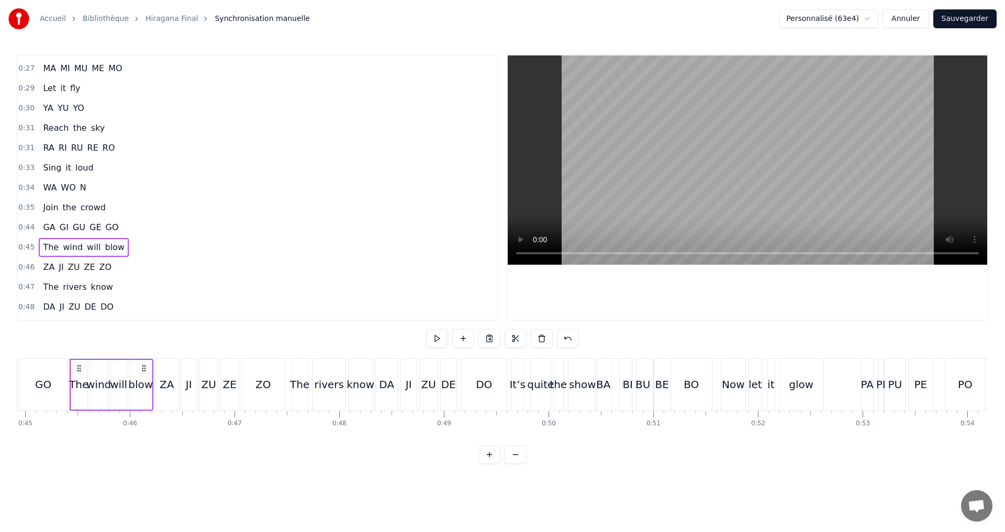
click at [90, 190] on div "0:34 WA WO N" at bounding box center [258, 188] width 480 height 20
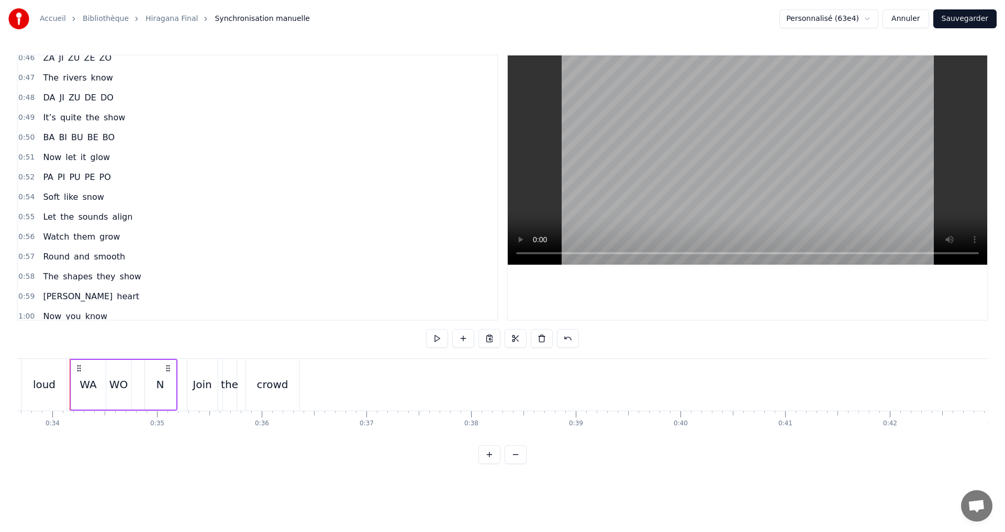
scroll to position [654, 0]
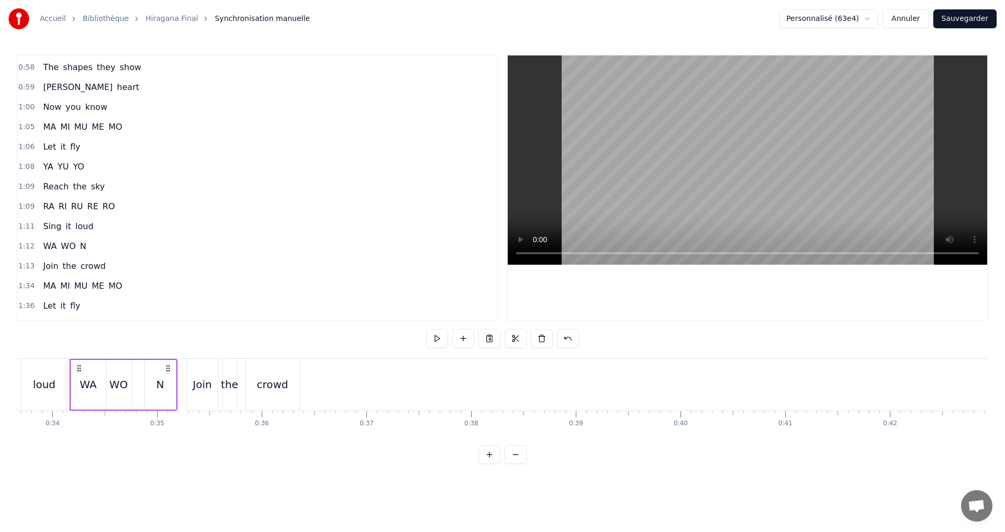
click at [90, 244] on div "1:12 WA WO N" at bounding box center [258, 247] width 480 height 20
click at [52, 246] on span "WA" at bounding box center [50, 246] width 16 height 12
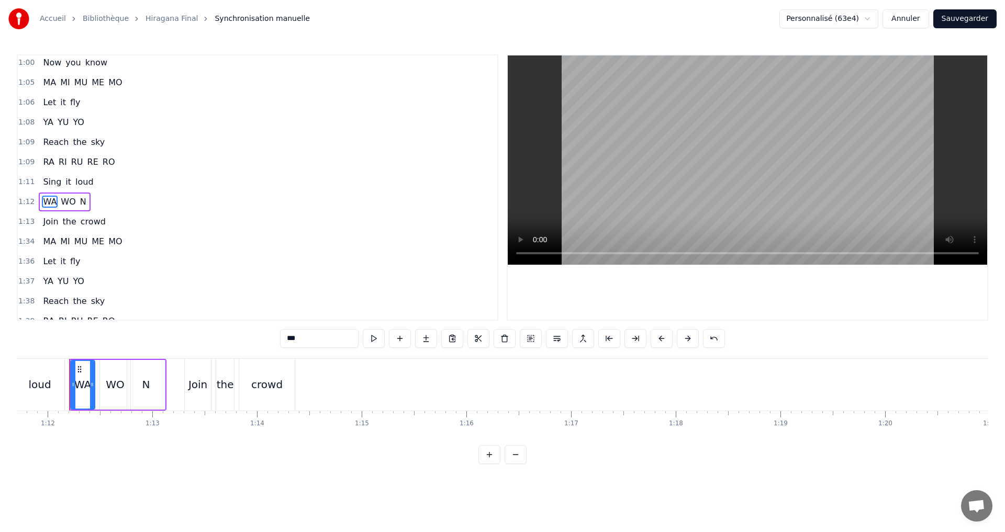
scroll to position [713, 0]
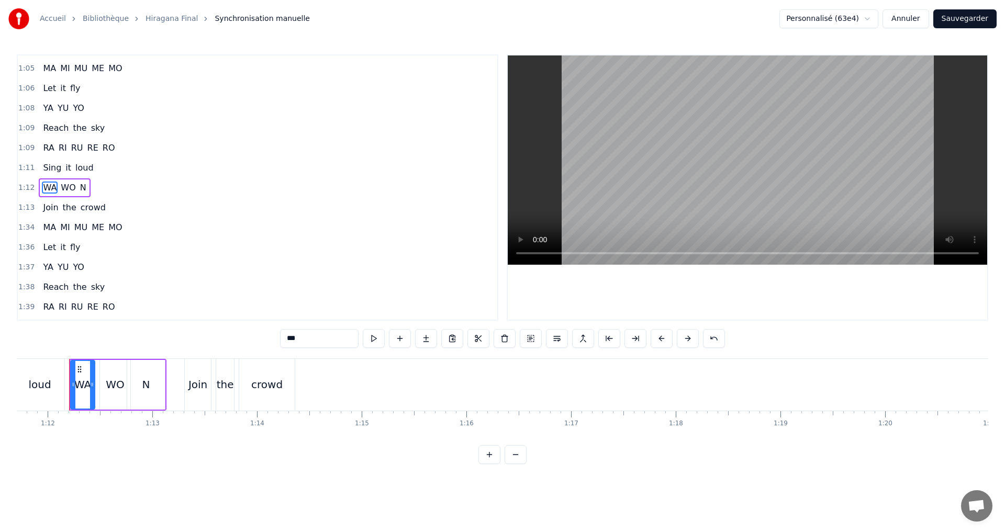
click at [309, 338] on input "**" at bounding box center [319, 338] width 79 height 19
click at [309, 337] on input "**" at bounding box center [319, 338] width 79 height 19
click at [284, 338] on input "**" at bounding box center [319, 338] width 79 height 19
click at [61, 191] on span "WO" at bounding box center [68, 188] width 17 height 12
click at [315, 337] on input "**" at bounding box center [319, 338] width 79 height 19
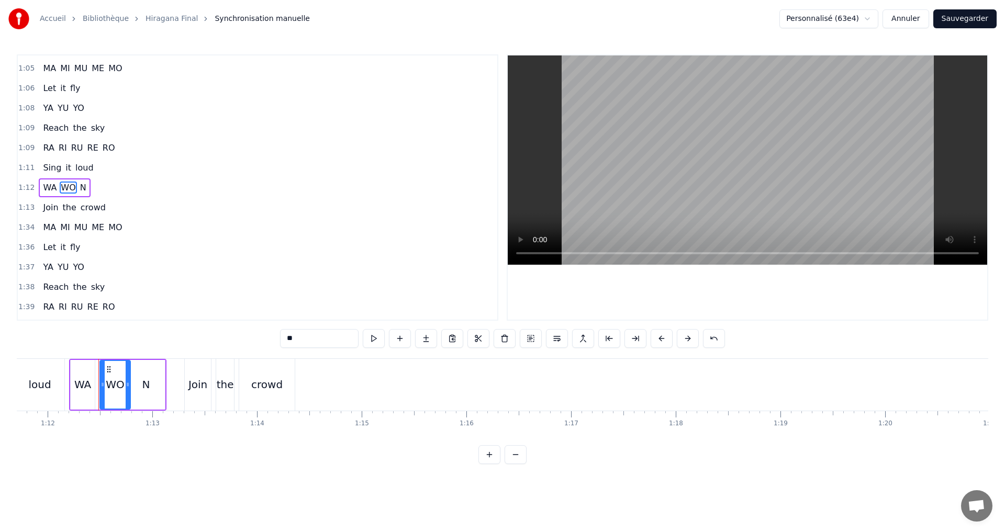
click at [79, 186] on span "N" at bounding box center [83, 188] width 8 height 12
click at [304, 340] on input "*" at bounding box center [319, 338] width 79 height 19
click at [286, 342] on input "*" at bounding box center [319, 338] width 79 height 19
type input "*"
click at [95, 161] on div "1:11 Sing it loud" at bounding box center [258, 168] width 480 height 20
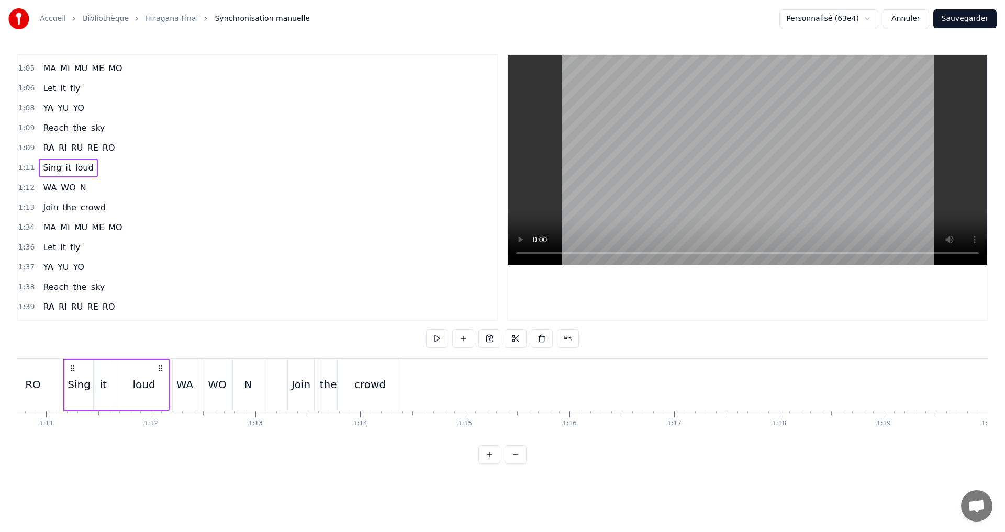
scroll to position [0, 7398]
click at [95, 190] on div "1:12 WA WO N" at bounding box center [258, 188] width 480 height 20
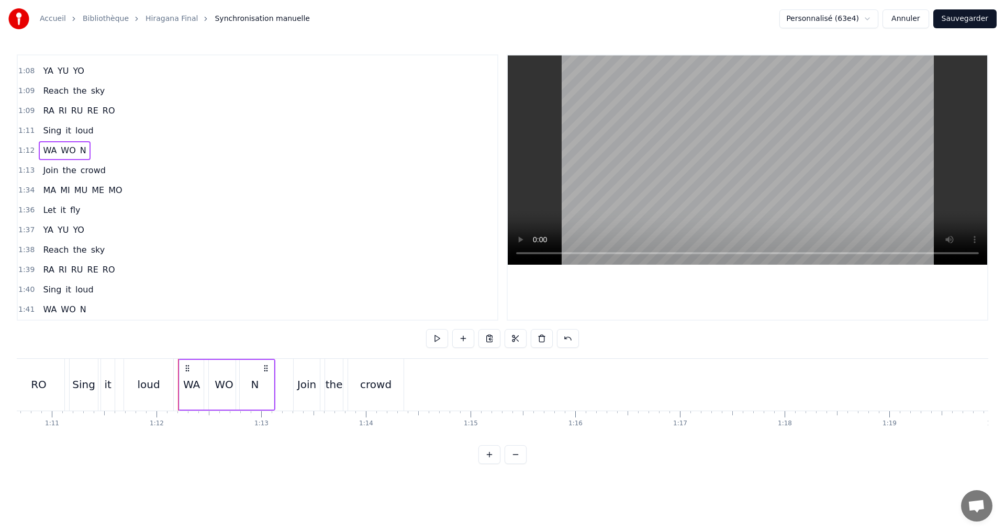
scroll to position [770, 0]
click at [44, 293] on span "WA" at bounding box center [50, 290] width 16 height 12
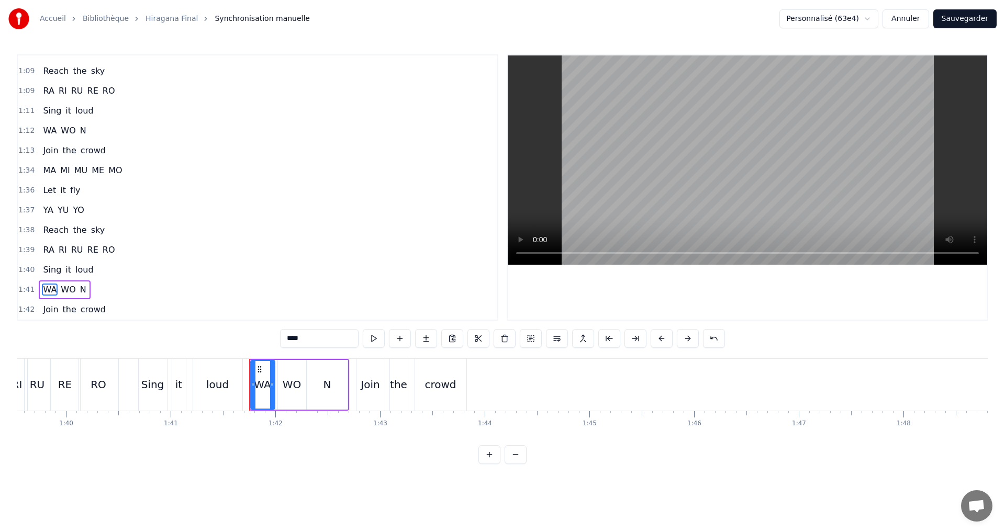
scroll to position [0, 10600]
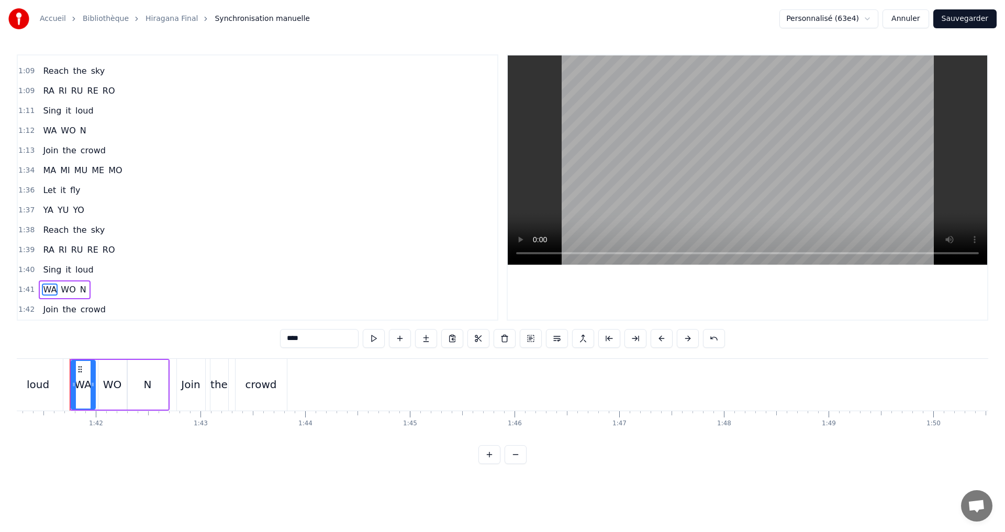
click at [99, 289] on div "1:41 WA WO N" at bounding box center [258, 290] width 480 height 20
click at [98, 287] on div "1:41 WA WO N" at bounding box center [258, 290] width 480 height 20
click at [91, 133] on div "1:12 WA WO N" at bounding box center [258, 131] width 480 height 20
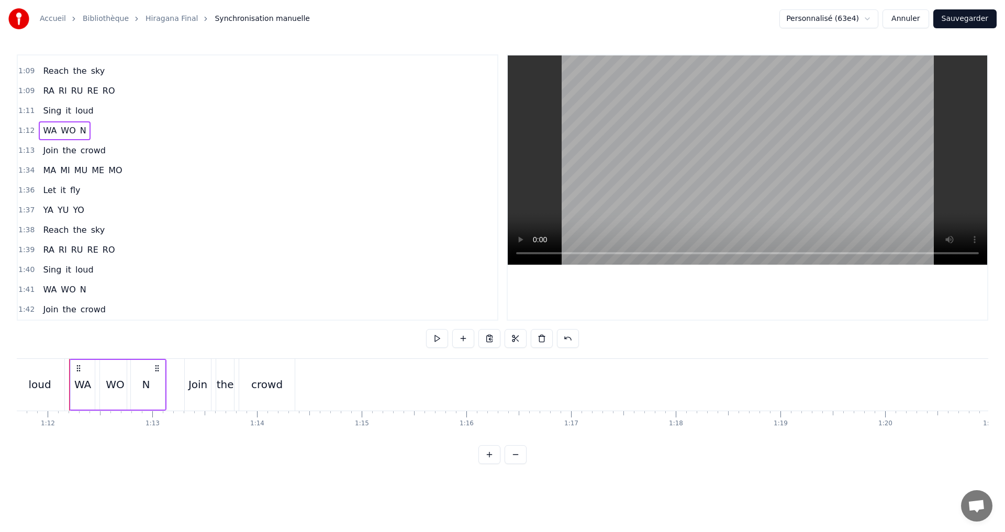
click at [117, 247] on div "1:39 RA RI RU RE RO" at bounding box center [258, 250] width 480 height 20
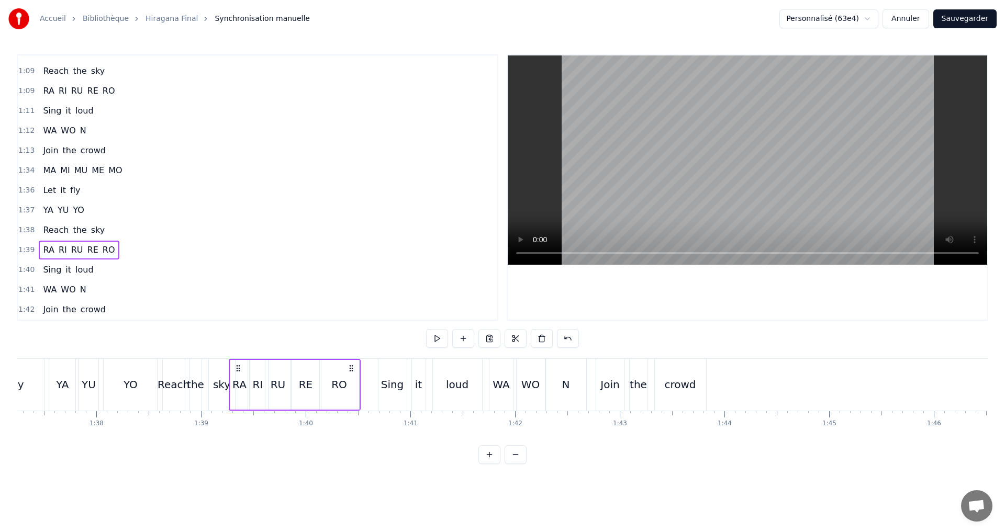
scroll to position [0, 10340]
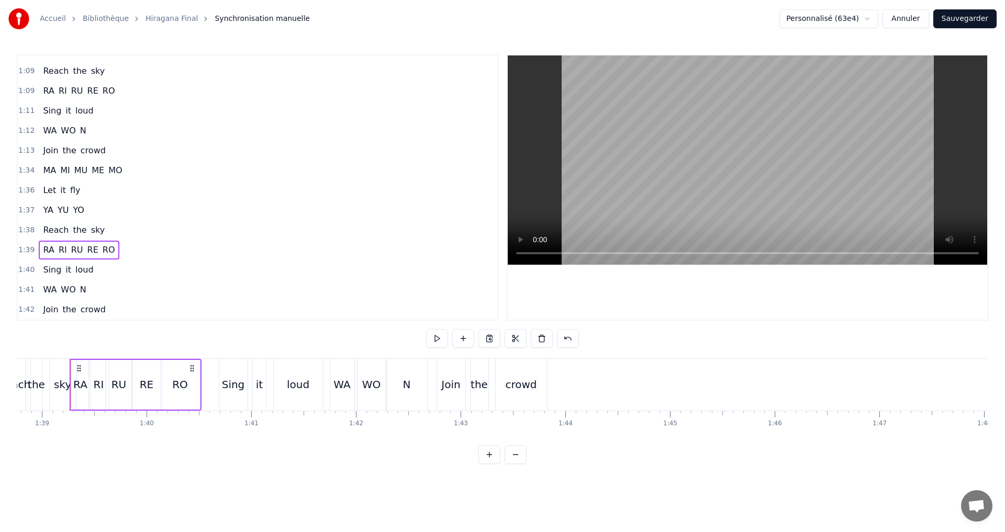
click at [88, 289] on div "1:41 WA WO N" at bounding box center [258, 290] width 480 height 20
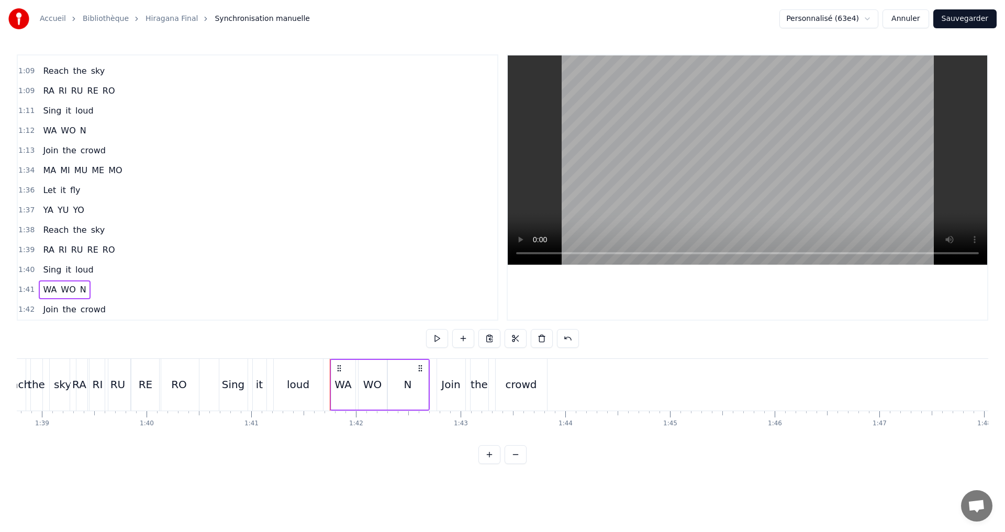
click at [959, 27] on button "Sauvegarder" at bounding box center [964, 18] width 63 height 19
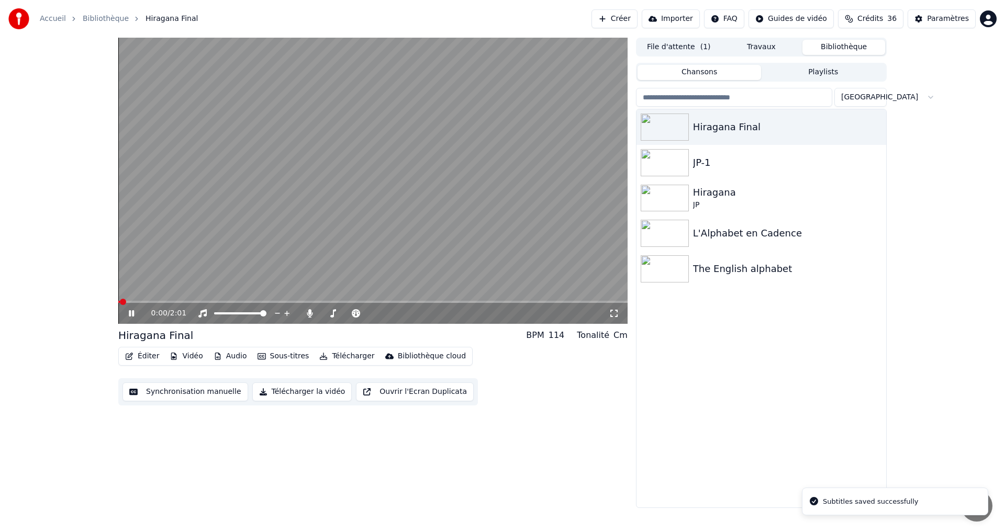
click at [137, 347] on div "Hiragana Final BPM 114 Tonalité Cm Éditer Vidéo Audio Sous-titres Télécharger B…" at bounding box center [372, 366] width 509 height 77
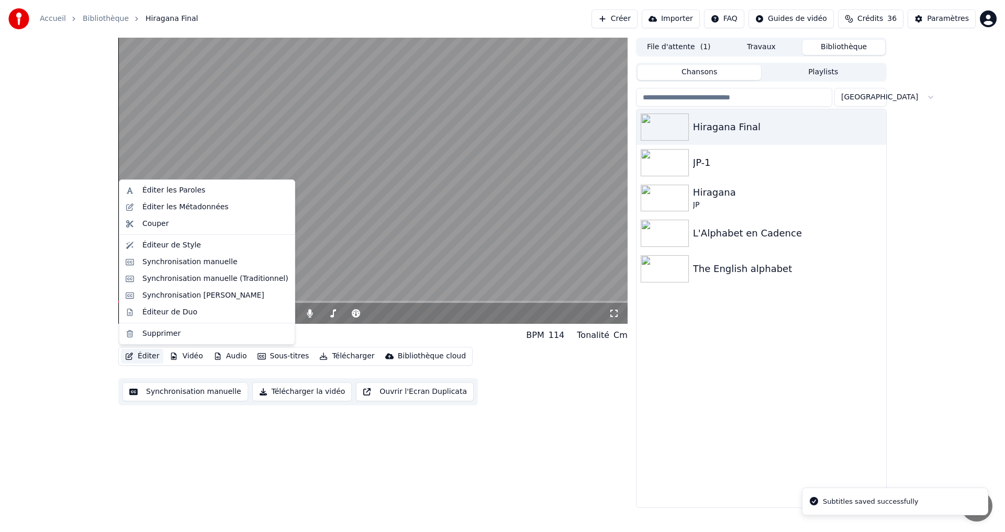
click at [130, 358] on icon "button" at bounding box center [129, 356] width 8 height 7
click at [154, 239] on div "Éditeur de Style" at bounding box center [206, 245] width 171 height 17
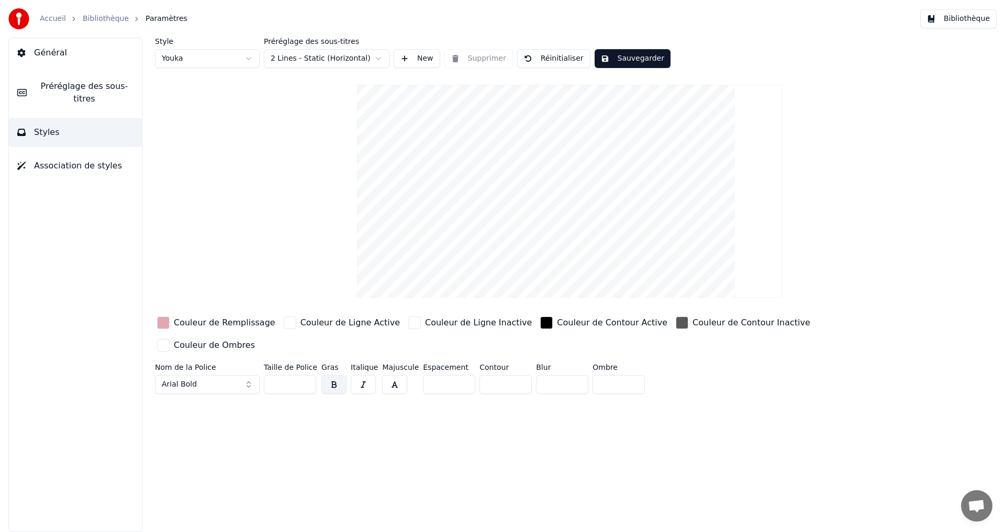
click at [676, 327] on div "button" at bounding box center [682, 323] width 13 height 13
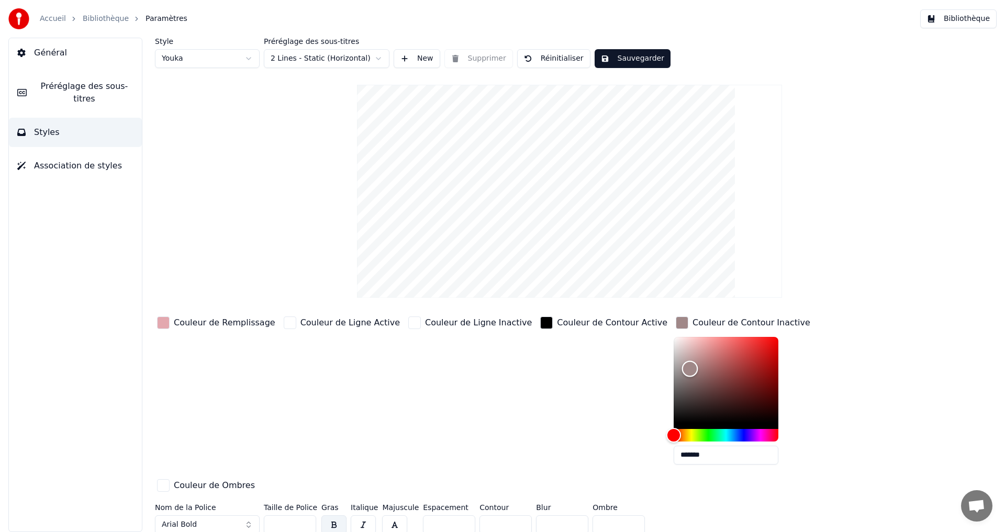
type input "*******"
drag, startPoint x: 639, startPoint y: 369, endPoint x: 570, endPoint y: 441, distance: 100.3
click at [570, 441] on div "Couleur de Remplissage Couleur de Ligne Active Couleur de Ligne Inactive Couleu…" at bounding box center [507, 405] width 704 height 181
click at [636, 58] on button "Sauvegarder" at bounding box center [633, 58] width 76 height 19
click at [64, 88] on span "Préréglage des sous-titres" at bounding box center [84, 92] width 98 height 25
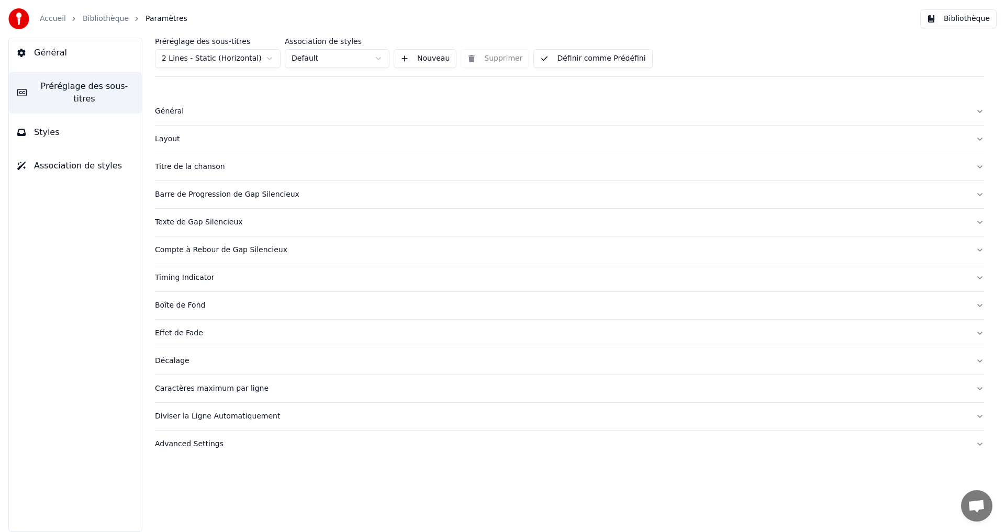
click at [541, 63] on button "Définir comme Prédéfini" at bounding box center [592, 58] width 119 height 19
click at [955, 27] on div "Accueil Bibliothèque Paramètres Bibliothèque" at bounding box center [502, 19] width 1005 height 38
click at [964, 14] on button "Bibliothèque" at bounding box center [958, 18] width 76 height 19
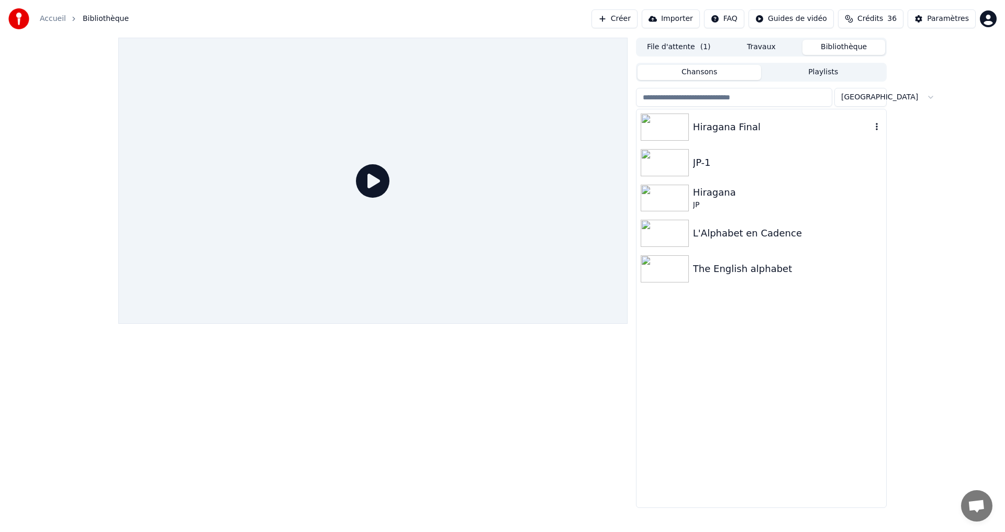
click at [731, 132] on div "Hiragana Final" at bounding box center [782, 127] width 179 height 15
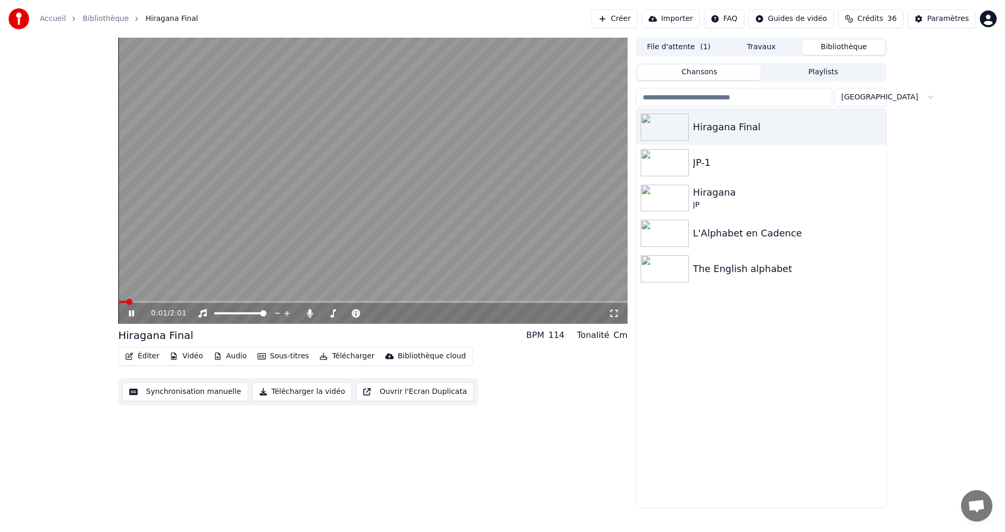
click at [256, 302] on span at bounding box center [372, 302] width 509 height 2
click at [143, 362] on button "Éditer" at bounding box center [142, 356] width 42 height 15
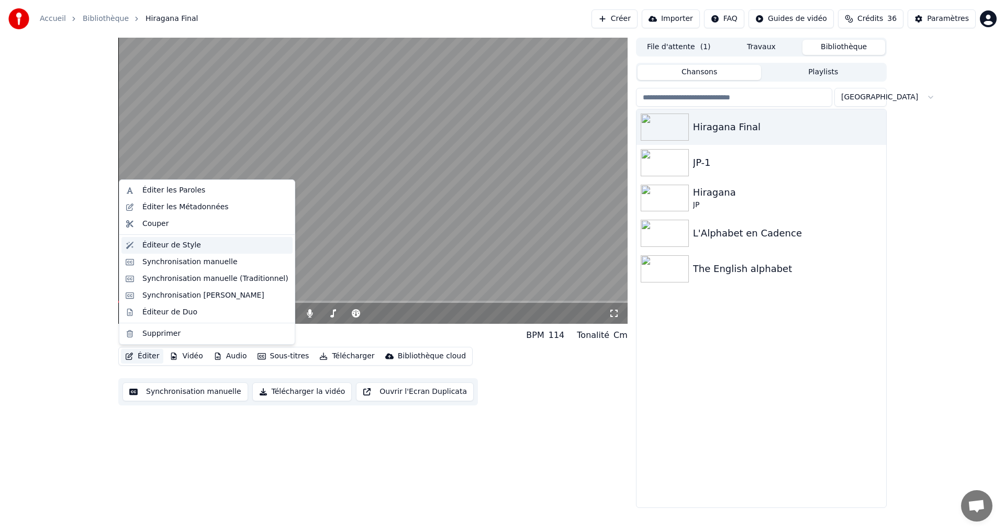
click at [198, 248] on div "Éditeur de Style" at bounding box center [215, 245] width 146 height 10
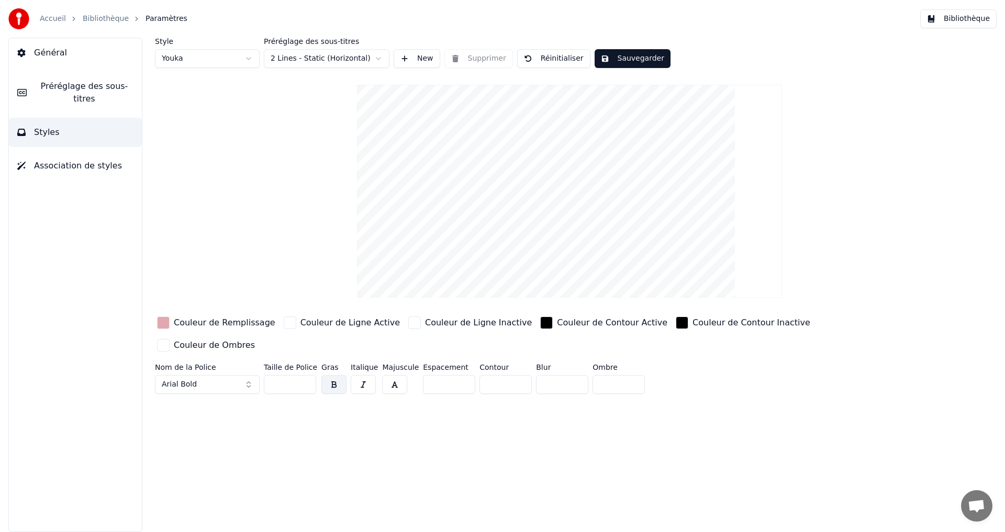
click at [516, 375] on input "*" at bounding box center [506, 384] width 52 height 19
drag, startPoint x: 516, startPoint y: 358, endPoint x: 510, endPoint y: 353, distance: 7.8
click at [513, 375] on input "*" at bounding box center [506, 384] width 52 height 19
click at [515, 375] on input "*" at bounding box center [506, 384] width 52 height 19
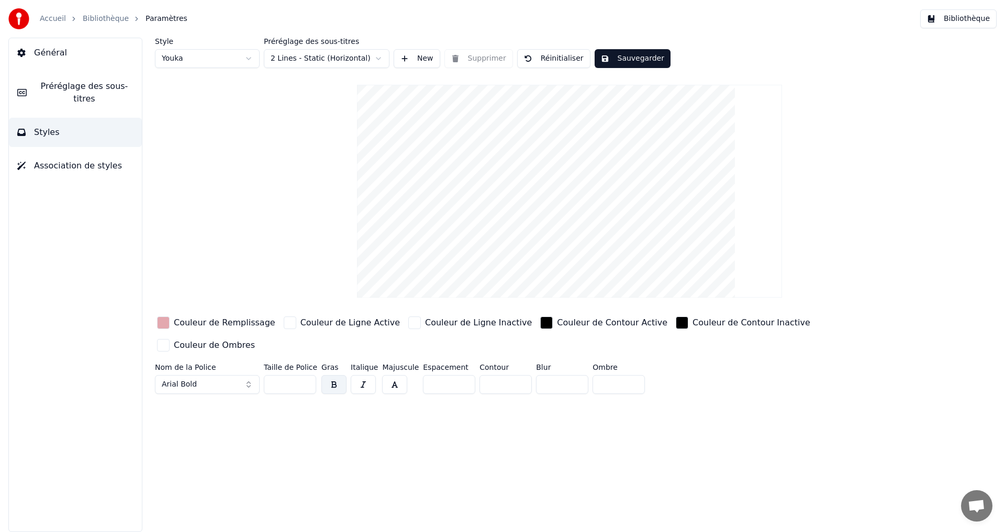
click at [514, 375] on input "*" at bounding box center [506, 384] width 52 height 19
click at [512, 375] on input "*" at bounding box center [506, 384] width 52 height 19
type input "*"
click at [512, 375] on input "*" at bounding box center [506, 384] width 52 height 19
click at [630, 60] on button "Sauvegarder" at bounding box center [633, 58] width 76 height 19
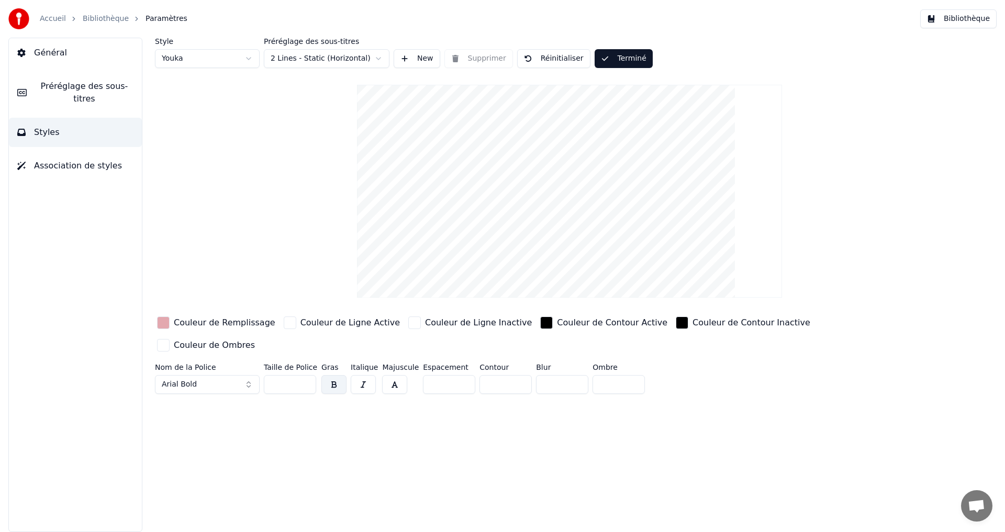
click at [77, 92] on span "Préréglage des sous-titres" at bounding box center [84, 92] width 98 height 25
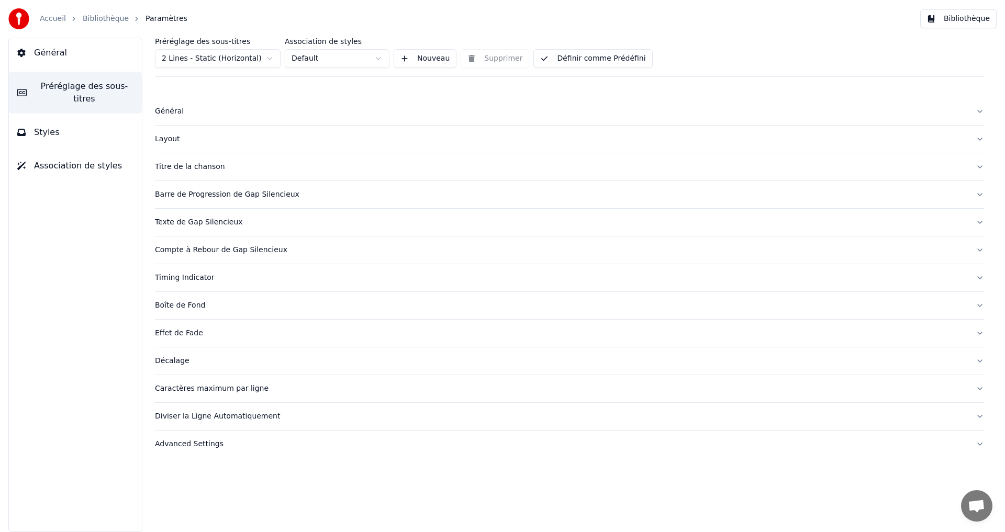
click at [577, 59] on button "Définir comme Prédéfini" at bounding box center [592, 58] width 119 height 19
click at [963, 16] on button "Bibliothèque" at bounding box center [958, 18] width 76 height 19
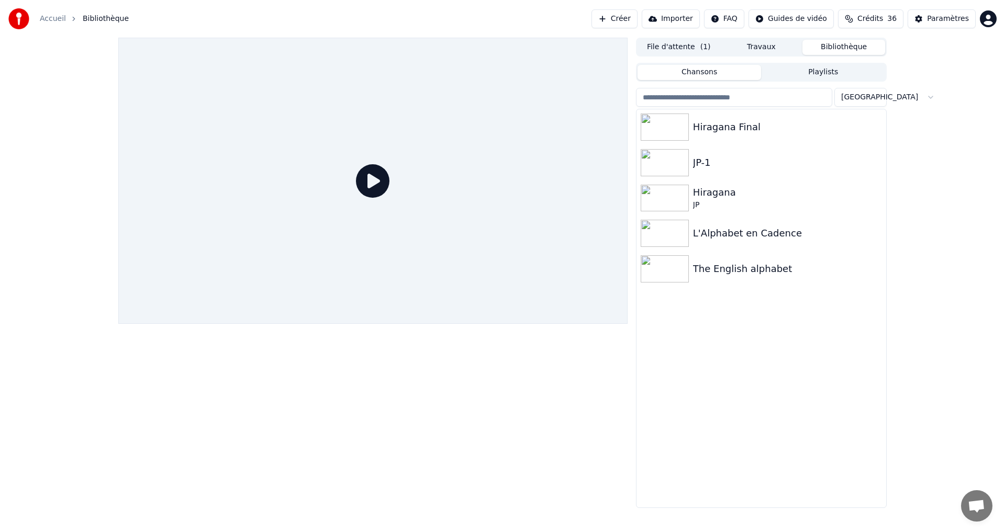
click at [376, 185] on icon at bounding box center [373, 181] width 34 height 34
click at [789, 132] on div "Hiragana Final" at bounding box center [782, 127] width 179 height 15
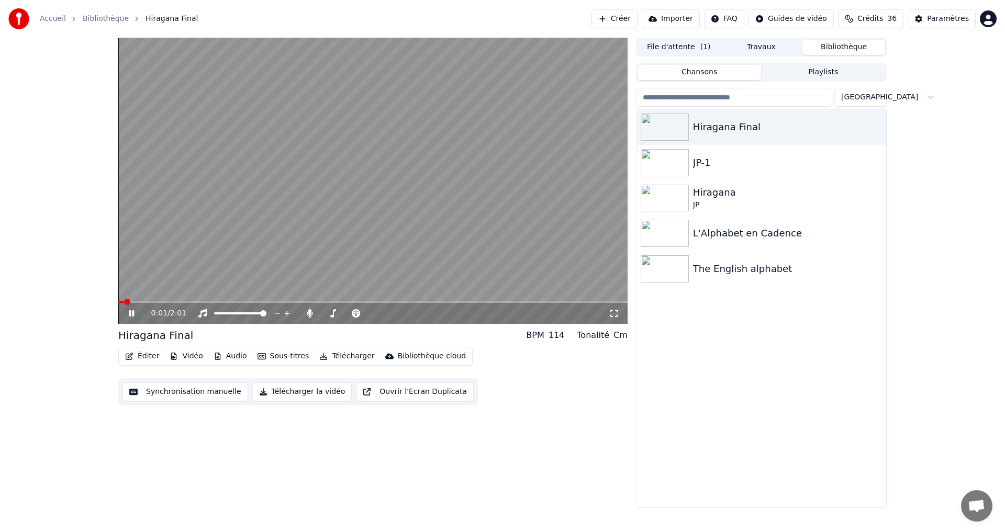
click at [192, 302] on span at bounding box center [372, 302] width 509 height 2
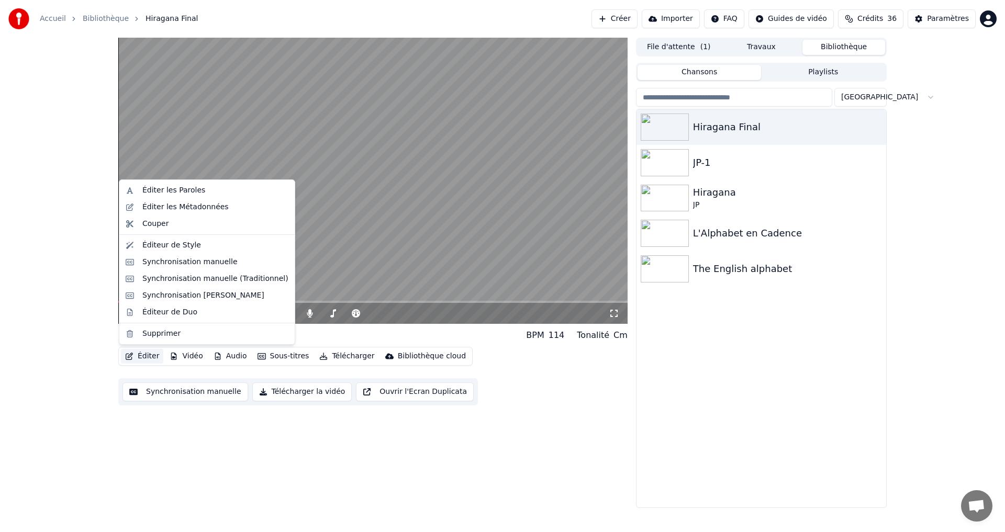
click at [144, 355] on button "Éditer" at bounding box center [142, 356] width 42 height 15
click at [186, 247] on div "Éditeur de Style" at bounding box center [171, 245] width 59 height 10
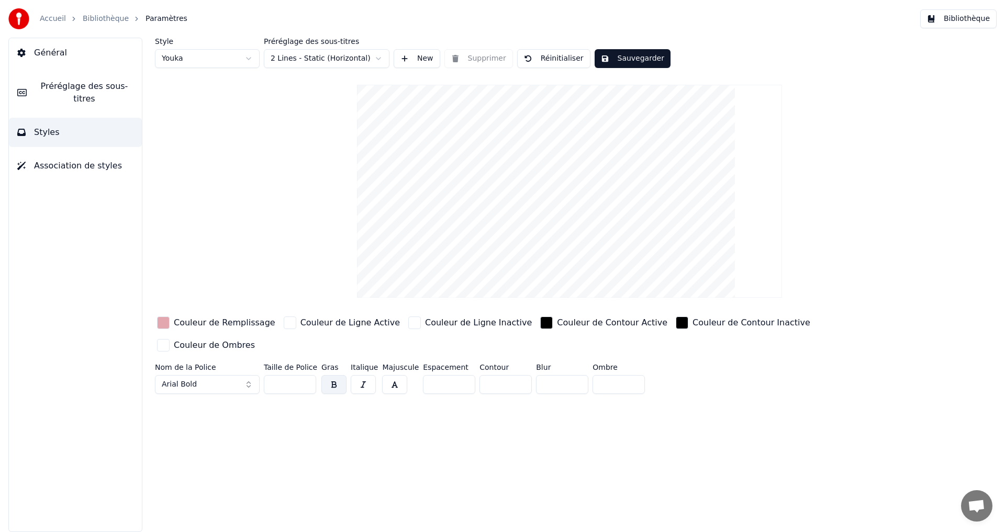
click at [516, 375] on input "*" at bounding box center [506, 384] width 52 height 19
type input "*"
click at [516, 375] on input "*" at bounding box center [506, 384] width 52 height 19
click at [614, 57] on button "Sauvegarder" at bounding box center [633, 58] width 76 height 19
click at [71, 160] on span "Association de styles" at bounding box center [78, 166] width 88 height 13
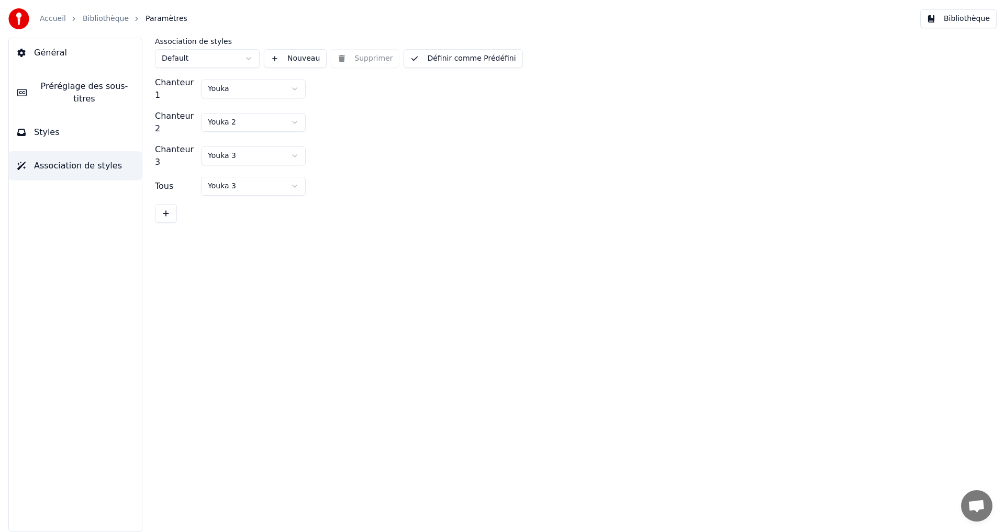
click at [55, 127] on button "Styles" at bounding box center [75, 132] width 133 height 29
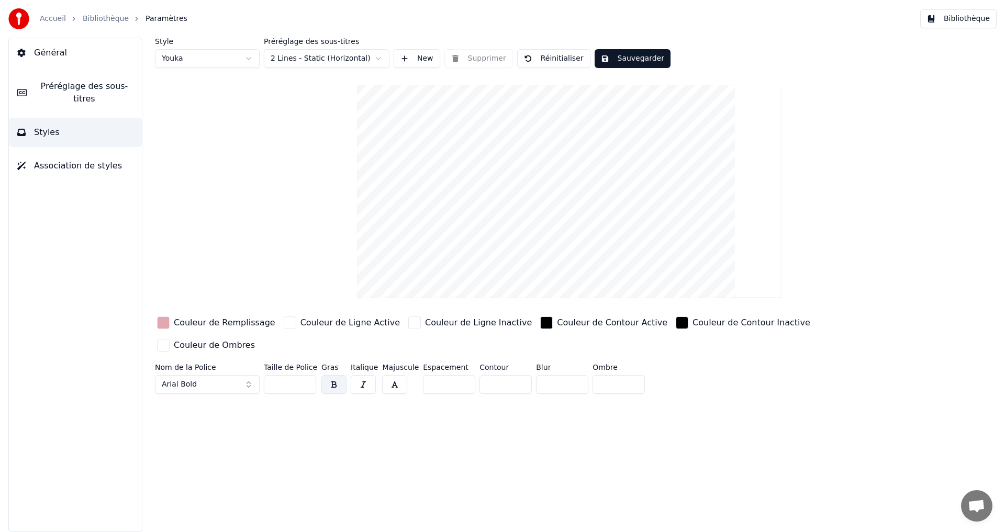
click at [77, 87] on span "Préréglage des sous-titres" at bounding box center [84, 92] width 98 height 25
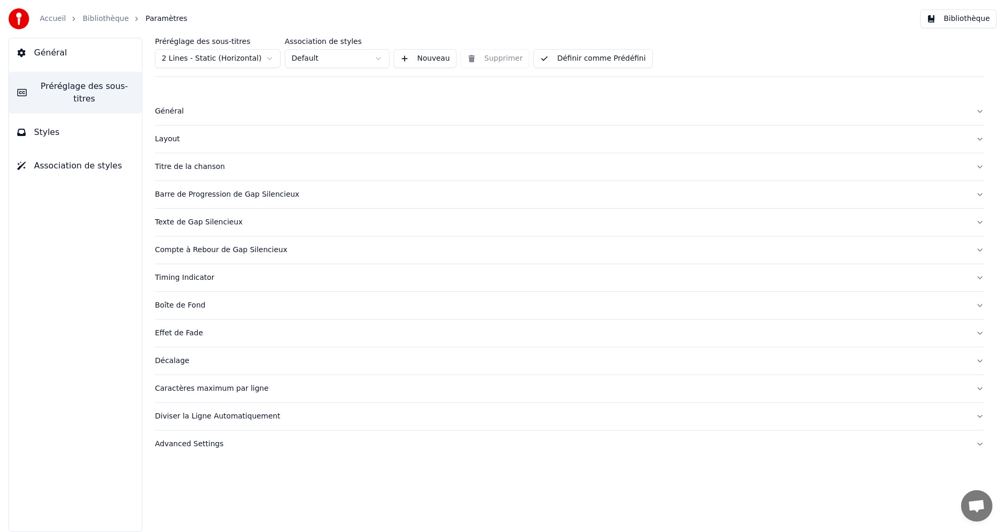
drag, startPoint x: 593, startPoint y: 61, endPoint x: 600, endPoint y: 65, distance: 8.0
click at [593, 63] on button "Définir comme Prédéfini" at bounding box center [592, 58] width 119 height 19
click at [955, 20] on button "Bibliothèque" at bounding box center [958, 18] width 76 height 19
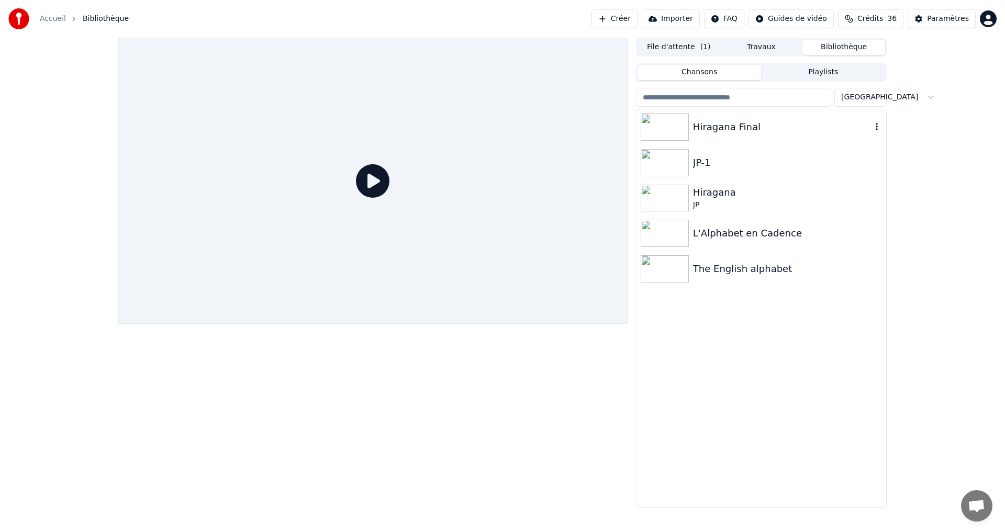
click at [785, 116] on div "Hiragana Final" at bounding box center [762, 127] width 250 height 36
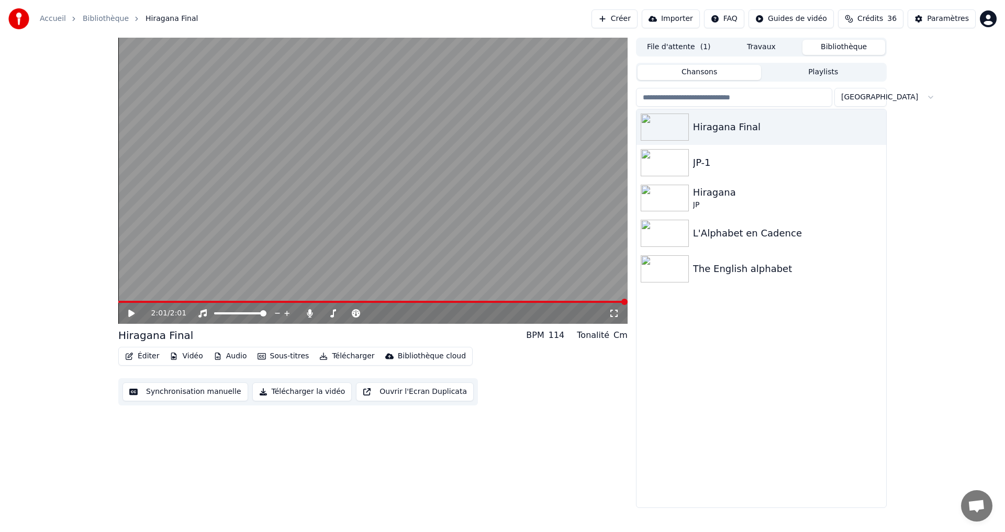
click at [314, 393] on button "Télécharger la vidéo" at bounding box center [302, 392] width 100 height 19
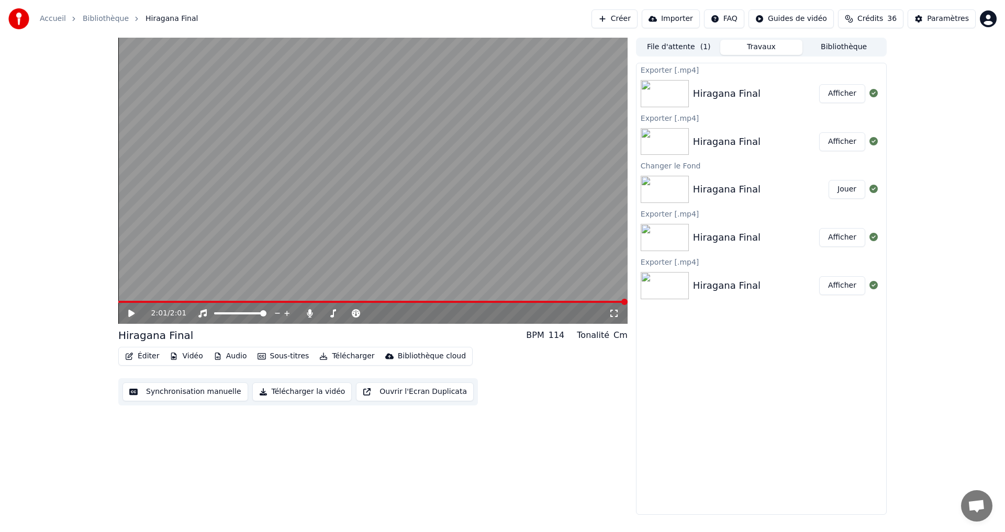
click at [829, 93] on button "Afficher" at bounding box center [842, 93] width 46 height 19
click at [142, 353] on button "Éditer" at bounding box center [142, 356] width 42 height 15
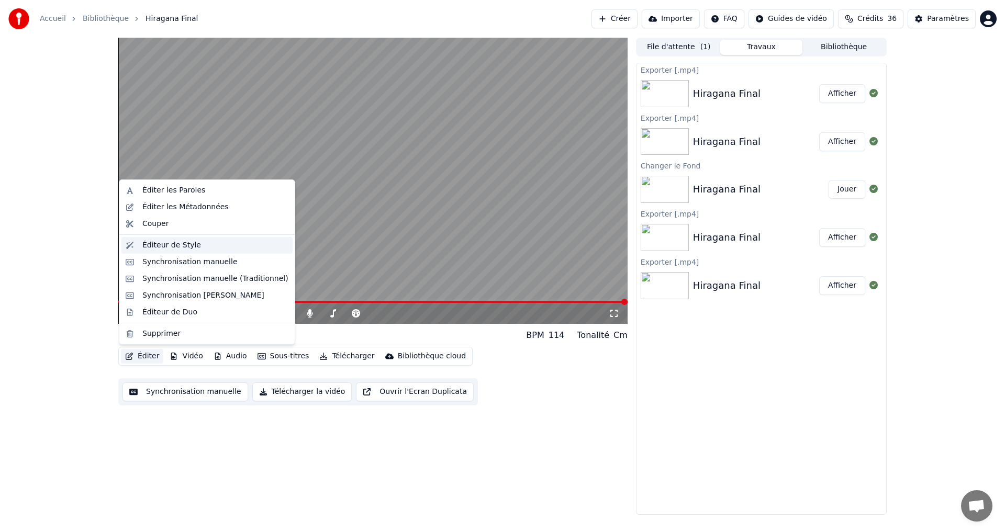
click at [202, 247] on div "Éditeur de Style" at bounding box center [215, 245] width 146 height 10
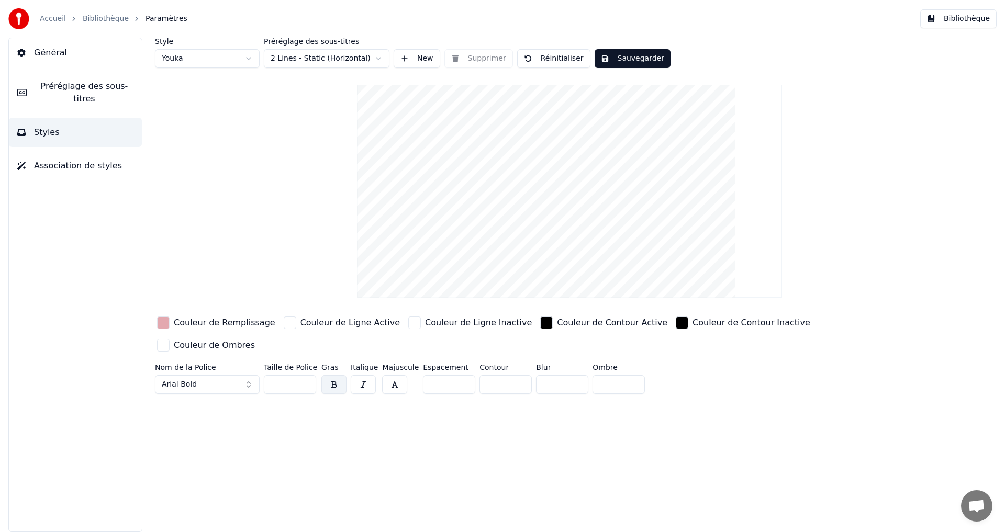
click at [540, 323] on div "button" at bounding box center [546, 323] width 13 height 13
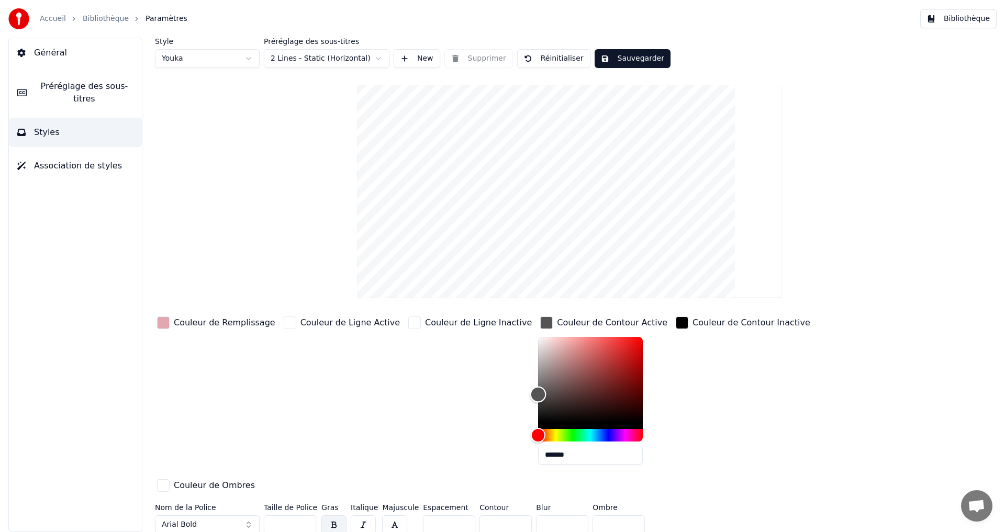
type input "*******"
drag, startPoint x: 506, startPoint y: 410, endPoint x: 465, endPoint y: 397, distance: 42.5
click at [465, 397] on div "Couleur de Remplissage Couleur de Ligne Active Couleur de Ligne Inactive Couleu…" at bounding box center [507, 405] width 704 height 181
click at [676, 322] on div "button" at bounding box center [682, 323] width 13 height 13
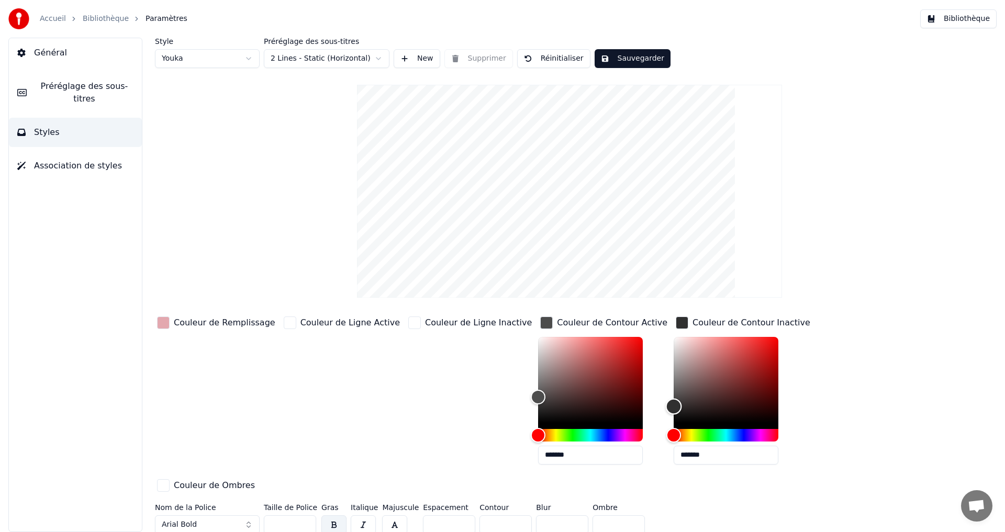
type input "*******"
drag, startPoint x: 624, startPoint y: 418, endPoint x: 541, endPoint y: 398, distance: 85.2
click at [604, 405] on div "Couleur de Remplissage Couleur de Ligne Active Couleur de Ligne Inactive Couleu…" at bounding box center [507, 405] width 704 height 181
type input "*******"
drag, startPoint x: 497, startPoint y: 400, endPoint x: 491, endPoint y: 406, distance: 8.9
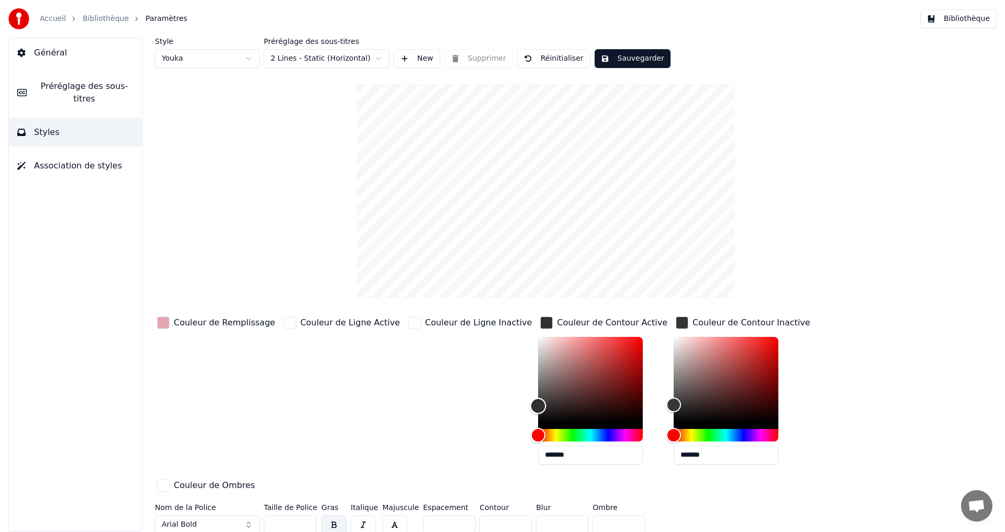
click at [491, 406] on div "Couleur de Remplissage Couleur de Ligne Active Couleur de Ligne Inactive Couleu…" at bounding box center [507, 405] width 704 height 181
click at [638, 58] on button "Sauvegarder" at bounding box center [633, 58] width 76 height 19
click at [627, 54] on button "Terminé" at bounding box center [624, 58] width 58 height 19
drag, startPoint x: 543, startPoint y: 452, endPoint x: 500, endPoint y: 451, distance: 43.0
click at [538, 453] on input "*******" at bounding box center [590, 455] width 105 height 19
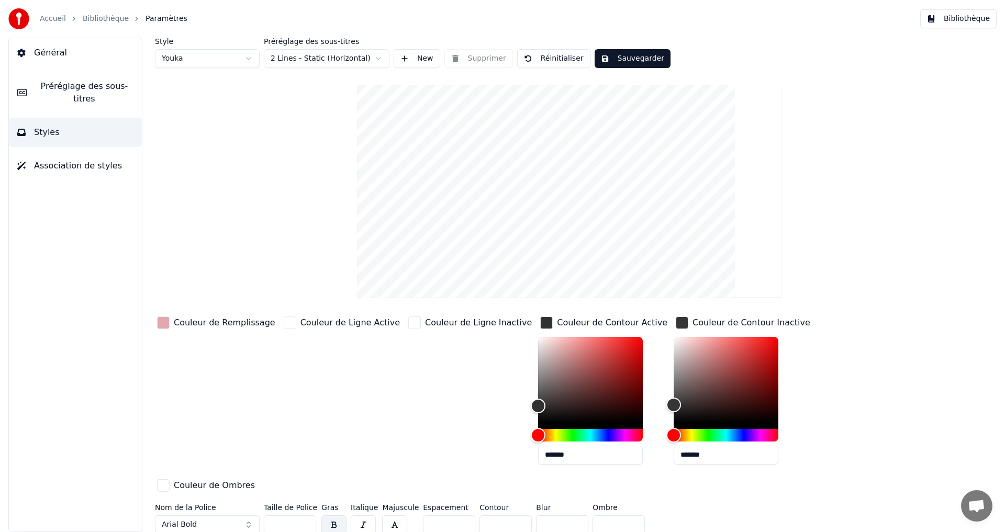
drag, startPoint x: 595, startPoint y: 460, endPoint x: 557, endPoint y: 458, distance: 37.7
click at [557, 459] on div "Couleur de Remplissage Couleur de Ligne Active Couleur de Ligne Inactive Couleu…" at bounding box center [507, 405] width 704 height 181
paste input "text"
type input "*******"
click at [622, 60] on button "Sauvegarder" at bounding box center [633, 58] width 76 height 19
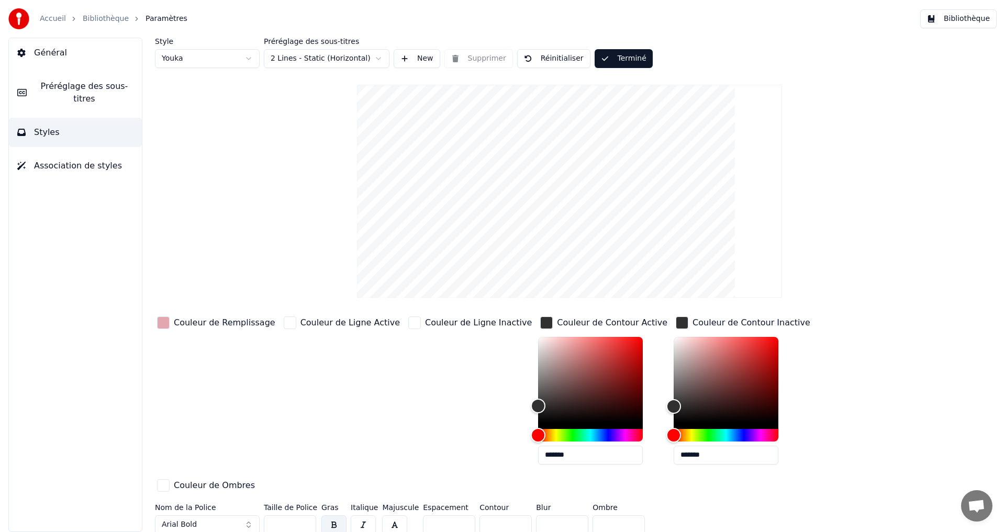
click at [64, 90] on span "Préréglage des sous-titres" at bounding box center [84, 92] width 98 height 25
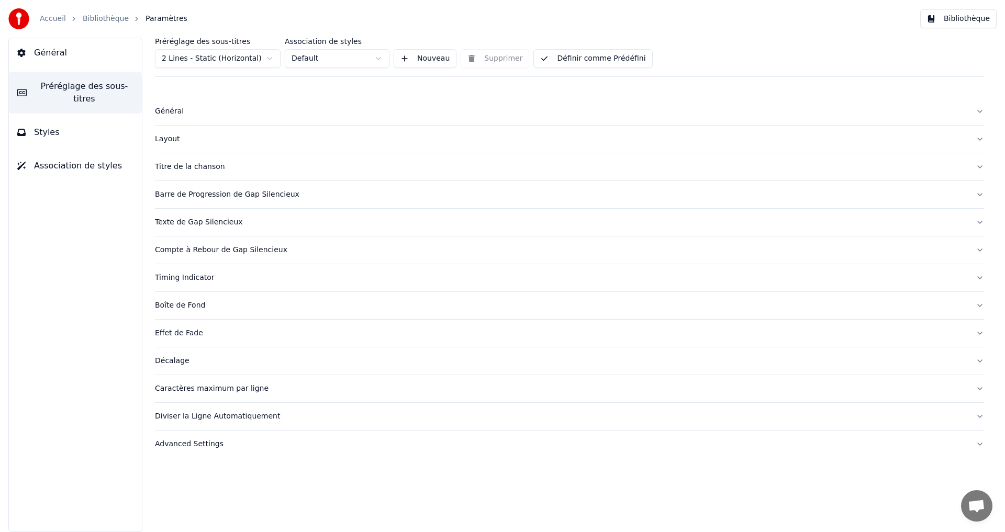
click at [556, 55] on button "Définir comme Prédéfini" at bounding box center [592, 58] width 119 height 19
click at [956, 15] on button "Bibliothèque" at bounding box center [958, 18] width 76 height 19
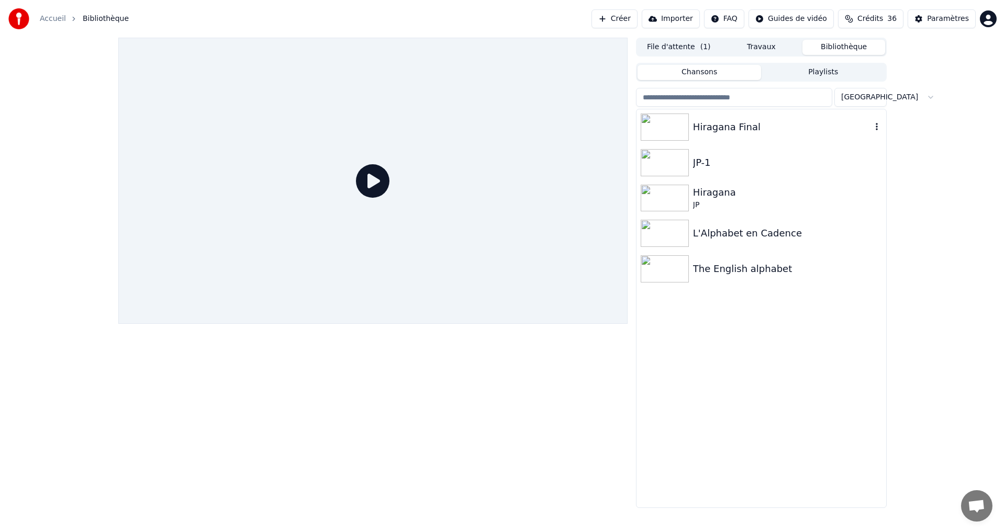
click at [748, 122] on div "Hiragana Final" at bounding box center [782, 127] width 179 height 15
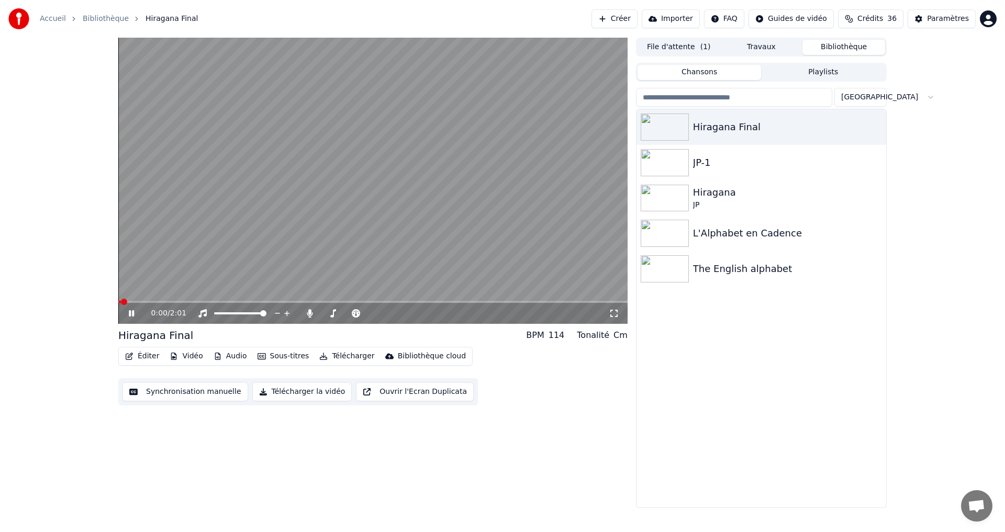
click at [182, 300] on video at bounding box center [372, 181] width 509 height 286
click at [165, 303] on div "0:00 / 2:01" at bounding box center [372, 181] width 509 height 286
click at [206, 302] on span at bounding box center [372, 302] width 509 height 2
click at [200, 392] on button "Synchronisation manuelle" at bounding box center [185, 392] width 126 height 19
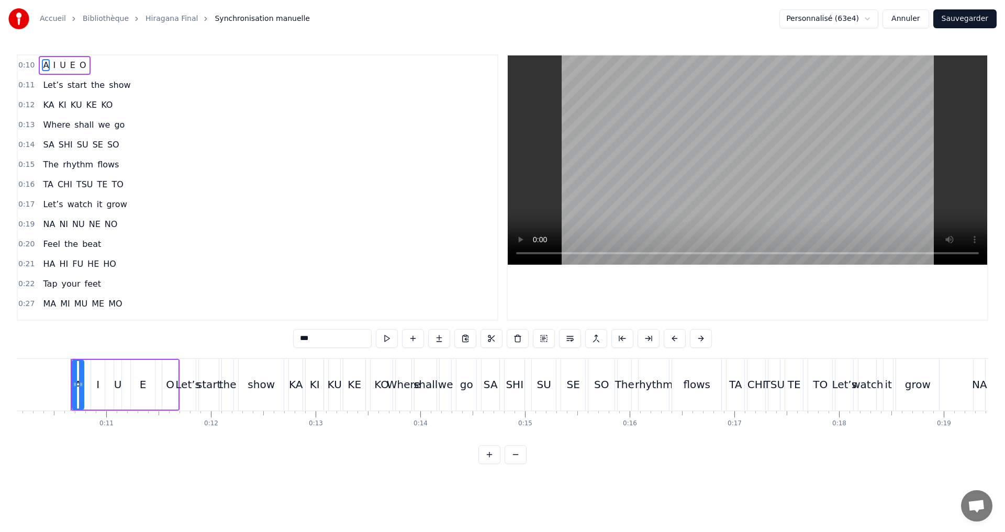
scroll to position [0, 1064]
click at [900, 14] on button "Annuler" at bounding box center [906, 18] width 46 height 19
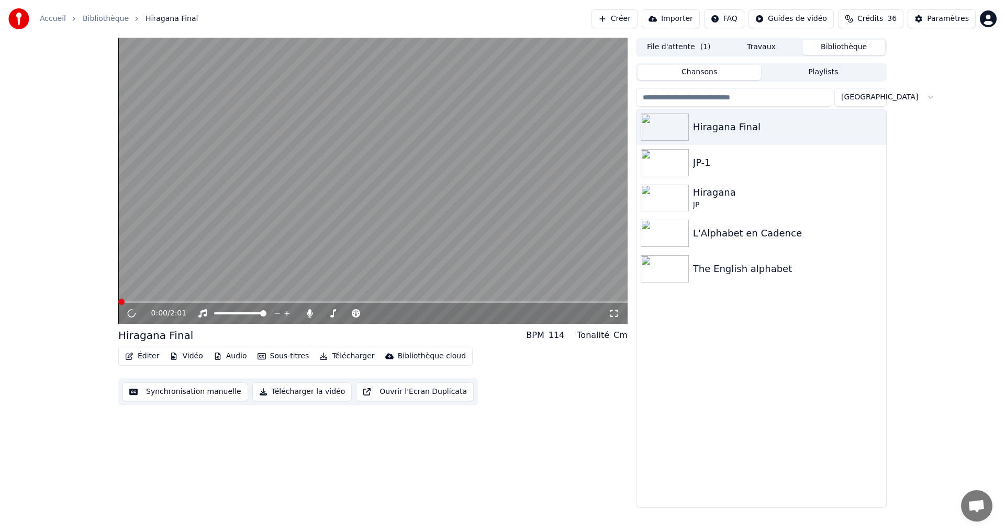
click at [135, 348] on div "Éditer Vidéo Audio Sous-titres Télécharger Bibliothèque cloud" at bounding box center [295, 356] width 354 height 19
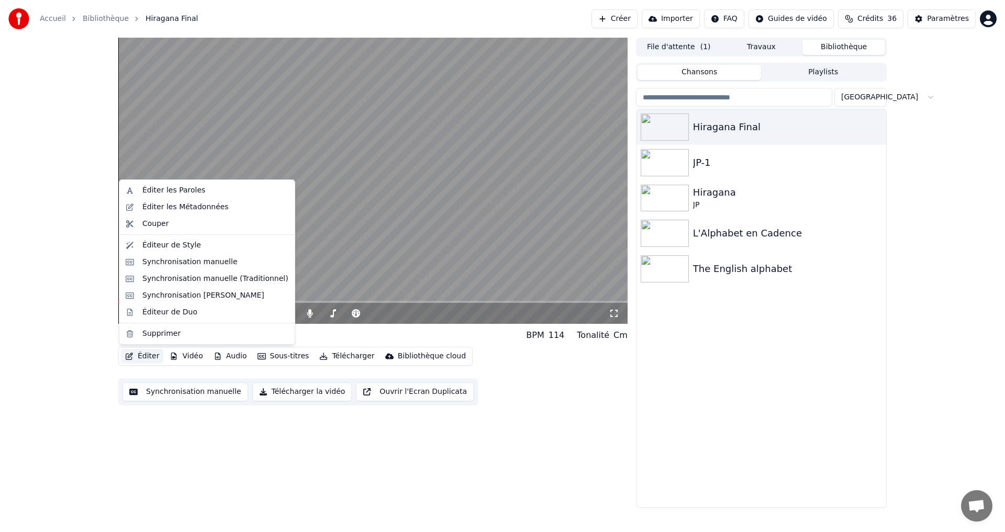
click at [133, 357] on button "Éditer" at bounding box center [142, 356] width 42 height 15
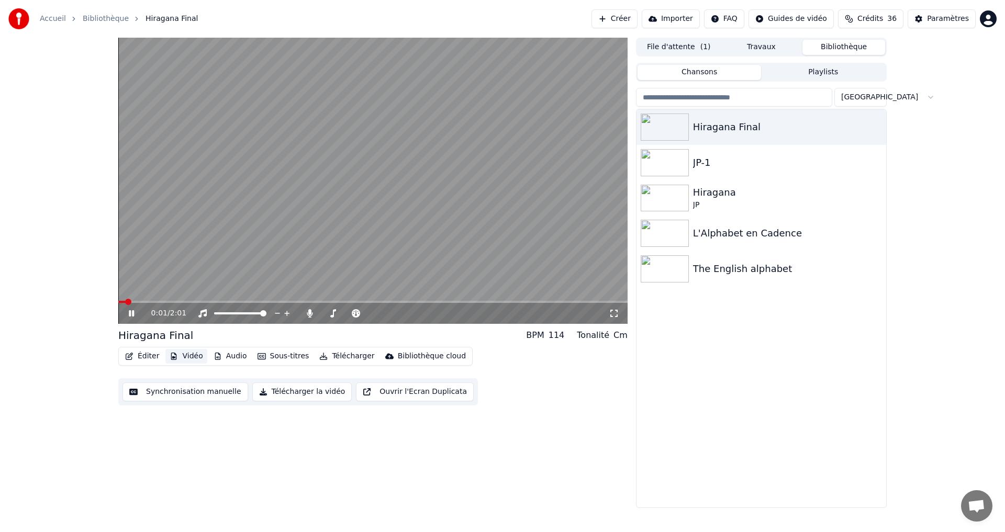
click at [190, 350] on button "Vidéo" at bounding box center [185, 356] width 41 height 15
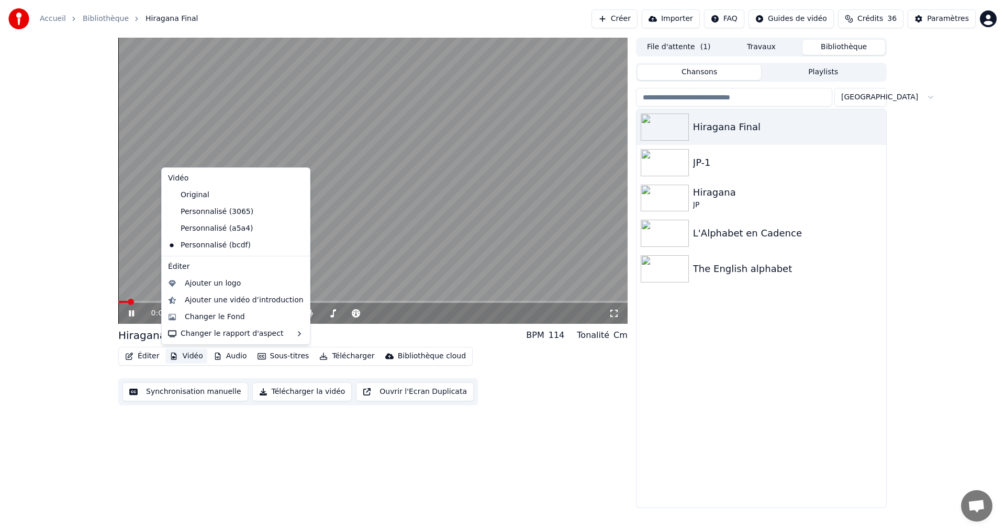
click at [191, 354] on button "Vidéo" at bounding box center [185, 356] width 41 height 15
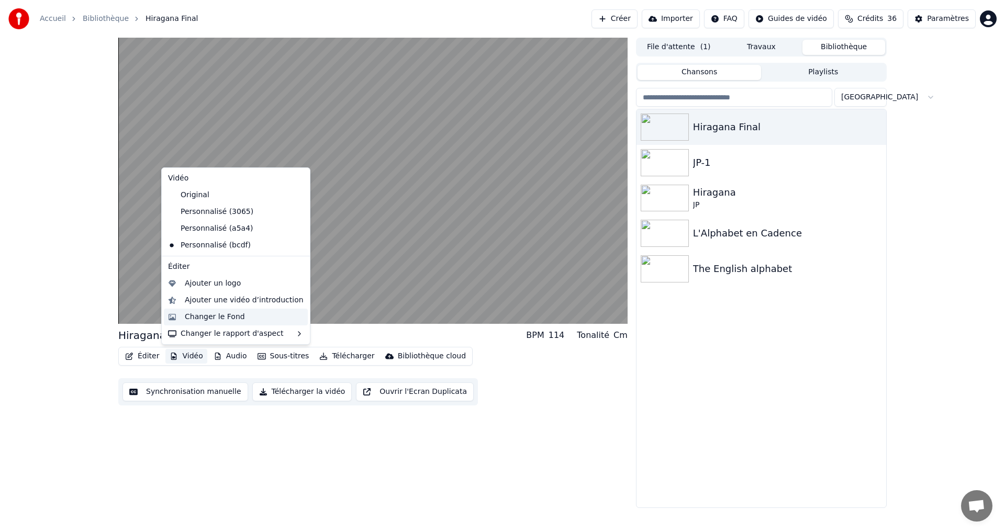
click at [201, 318] on div "Changer le Fond" at bounding box center [215, 317] width 60 height 10
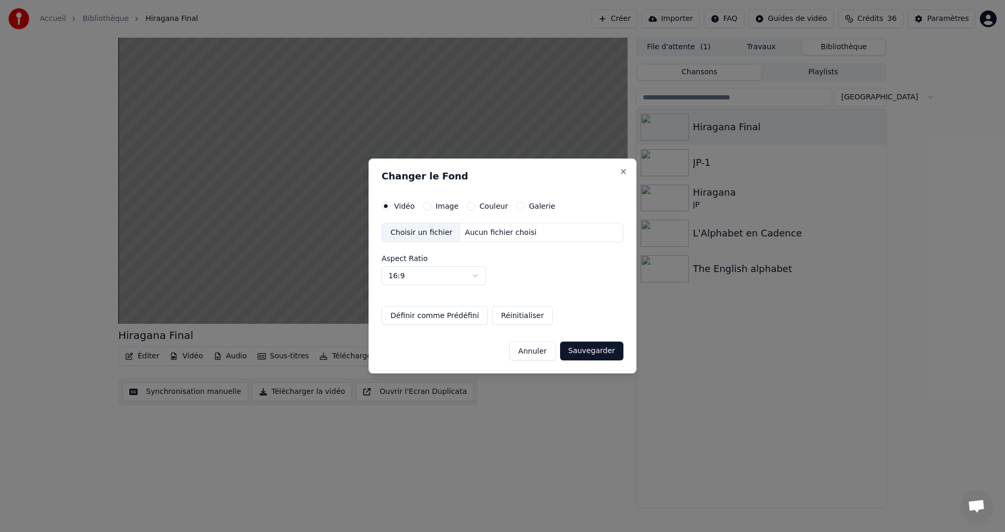
click at [471, 204] on button "Couleur" at bounding box center [471, 206] width 8 height 8
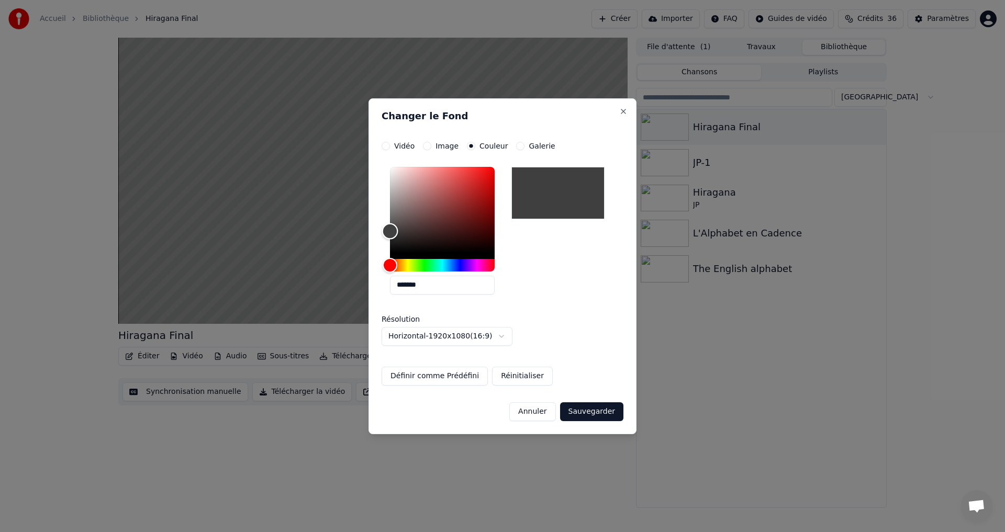
type input "*******"
drag, startPoint x: 390, startPoint y: 242, endPoint x: 155, endPoint y: 366, distance: 265.8
click at [158, 364] on body "**********" at bounding box center [502, 266] width 1005 height 532
click at [597, 410] on button "Sauvegarder" at bounding box center [591, 412] width 63 height 19
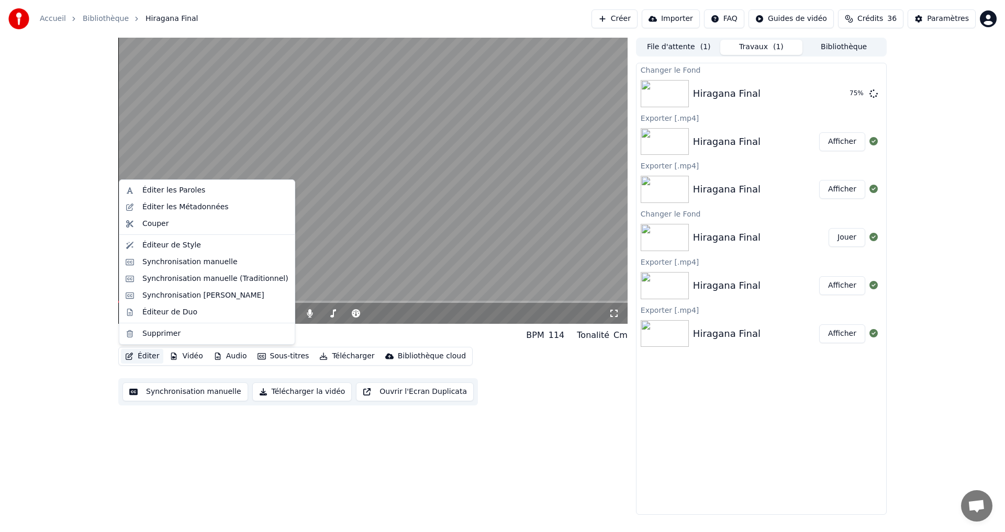
click at [151, 354] on button "Éditer" at bounding box center [142, 356] width 42 height 15
click at [218, 248] on div "Éditeur de Style" at bounding box center [215, 245] width 146 height 10
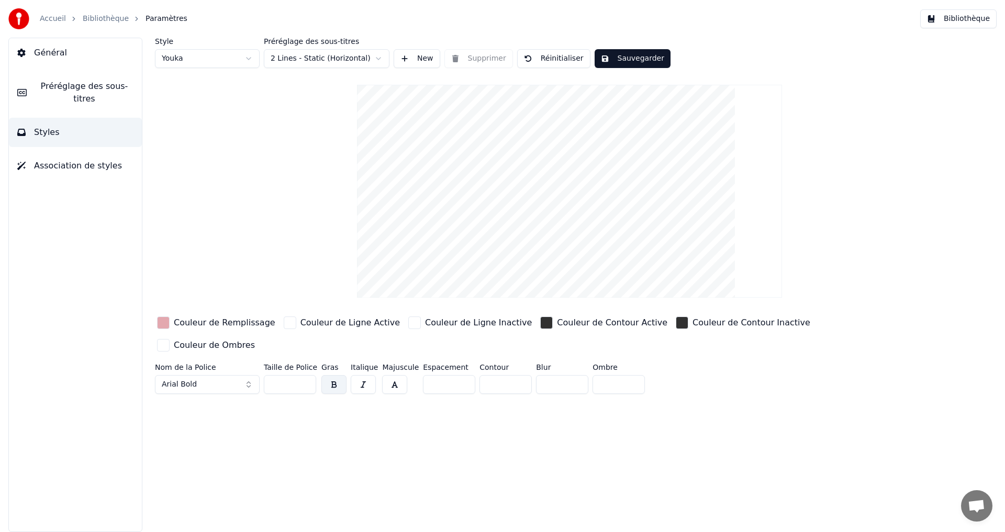
click at [540, 321] on div "button" at bounding box center [546, 323] width 13 height 13
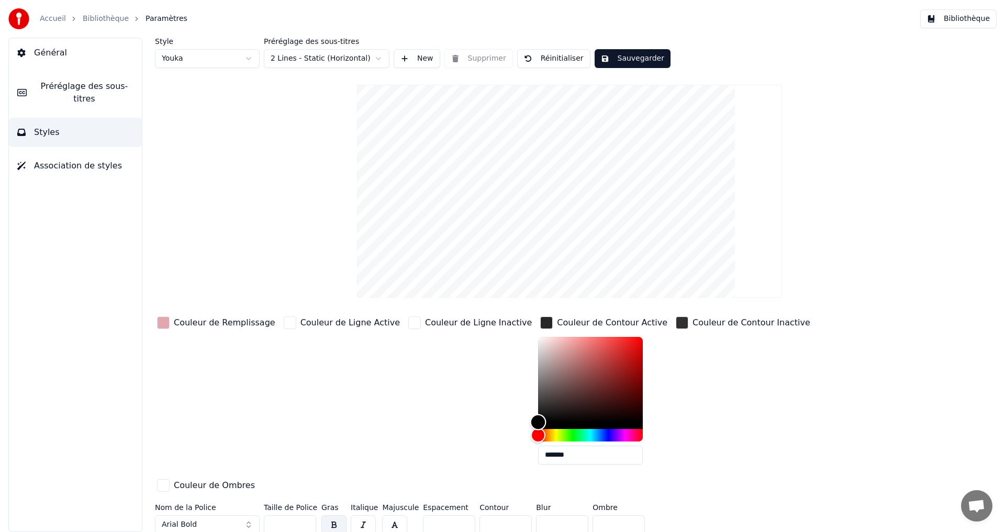
type input "*******"
drag, startPoint x: 476, startPoint y: 409, endPoint x: 433, endPoint y: 442, distance: 54.5
click at [433, 442] on div "Couleur de Remplissage Couleur de Ligne Active Couleur de Ligne Inactive Couleu…" at bounding box center [507, 405] width 704 height 181
click at [676, 324] on div "button" at bounding box center [682, 323] width 13 height 13
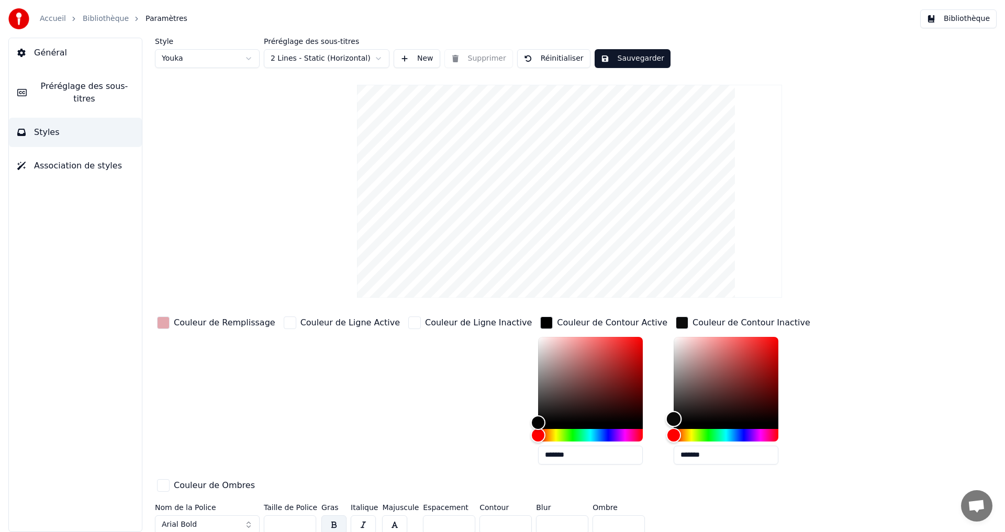
type input "*******"
drag, startPoint x: 632, startPoint y: 401, endPoint x: 585, endPoint y: 434, distance: 57.5
click at [585, 434] on div "Couleur de Remplissage Couleur de Ligne Active Couleur de Ligne Inactive Couleu…" at bounding box center [507, 405] width 704 height 181
click at [621, 59] on button "Sauvegarder" at bounding box center [633, 58] width 76 height 19
click at [63, 85] on span "Préréglage des sous-titres" at bounding box center [84, 92] width 98 height 25
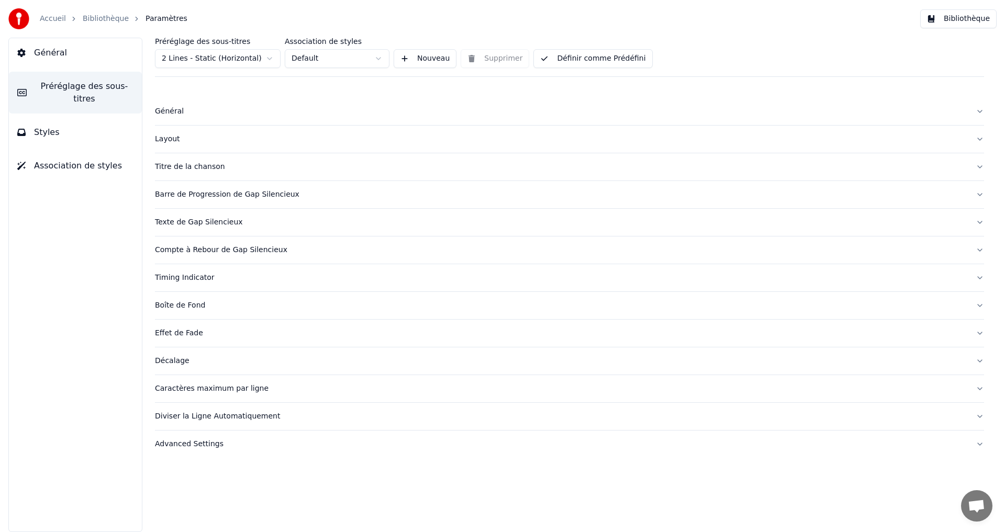
click at [606, 59] on button "Définir comme Prédéfini" at bounding box center [592, 58] width 119 height 19
click at [972, 17] on button "Bibliothèque" at bounding box center [958, 18] width 76 height 19
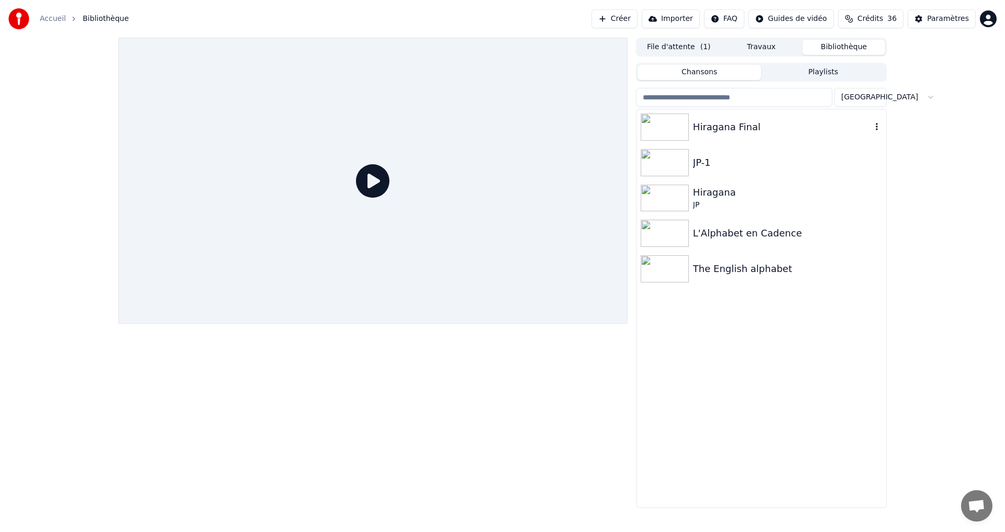
click at [759, 124] on div "Hiragana Final" at bounding box center [782, 127] width 179 height 15
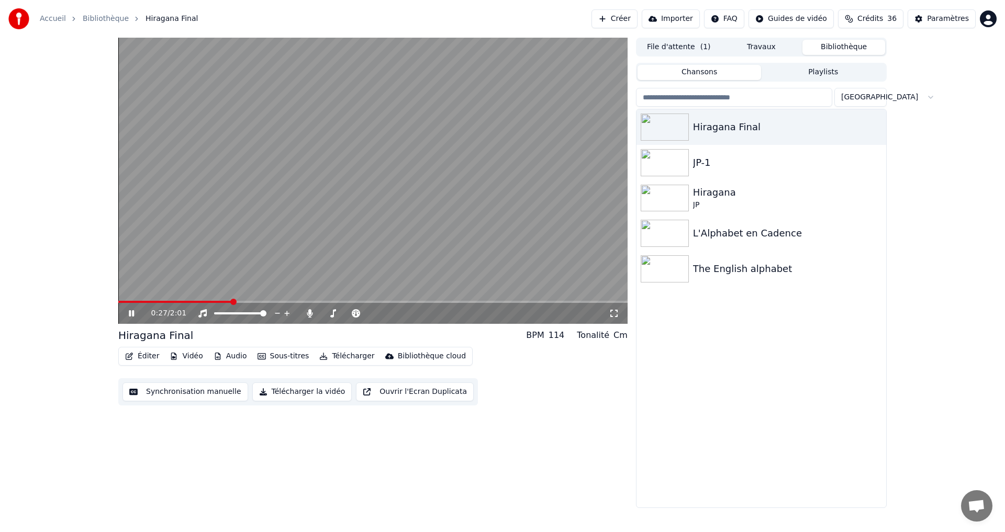
click at [230, 303] on span at bounding box center [372, 302] width 509 height 2
click at [267, 393] on button "Télécharger la vidéo" at bounding box center [302, 392] width 100 height 19
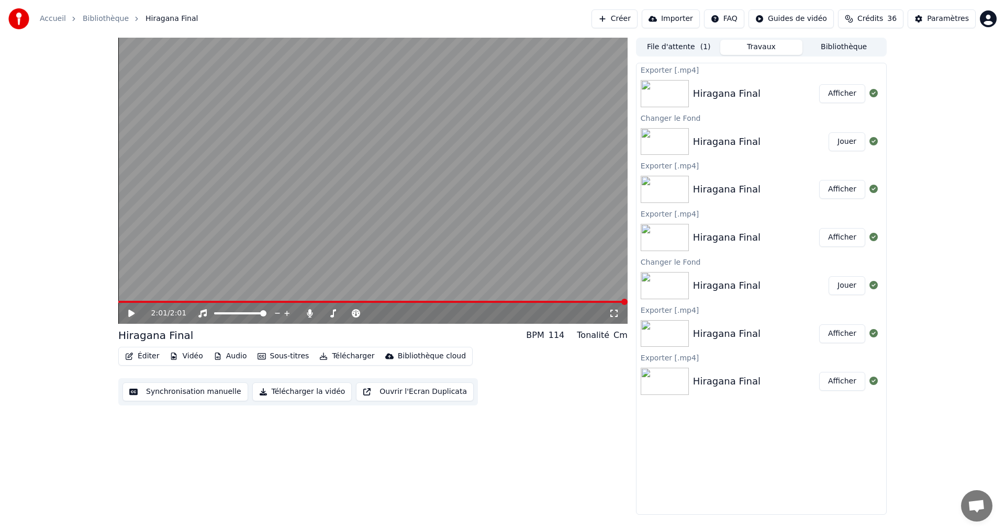
click at [842, 97] on button "Afficher" at bounding box center [842, 93] width 46 height 19
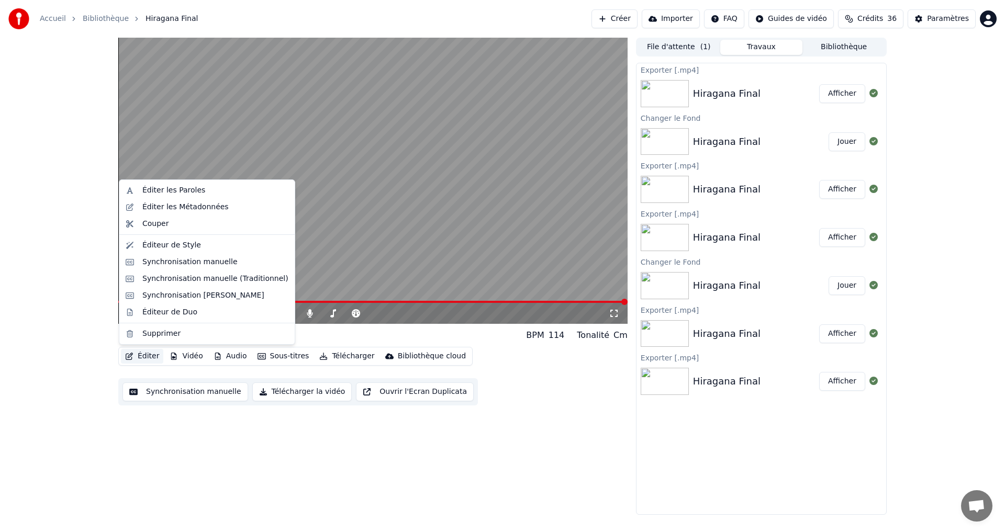
click at [146, 356] on button "Éditer" at bounding box center [142, 356] width 42 height 15
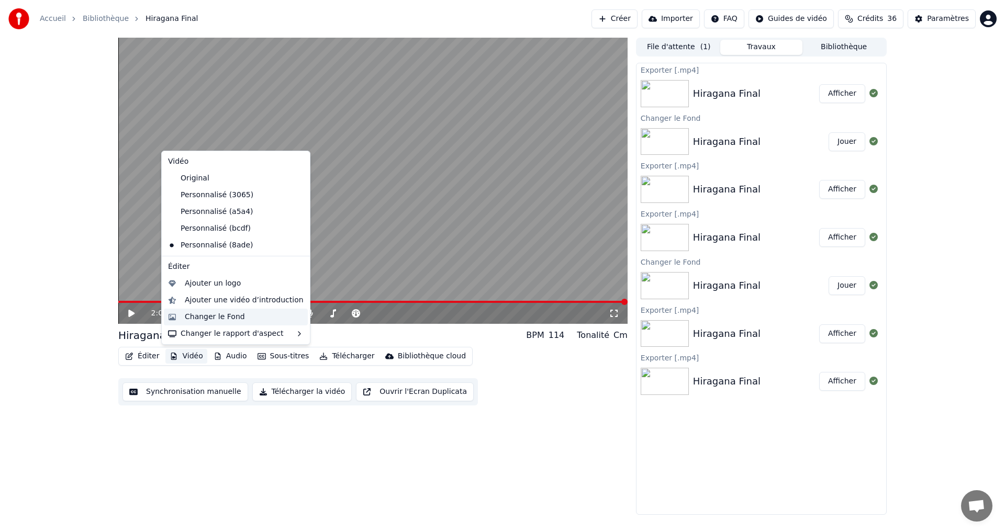
click at [231, 314] on div "Changer le Fond" at bounding box center [215, 317] width 60 height 10
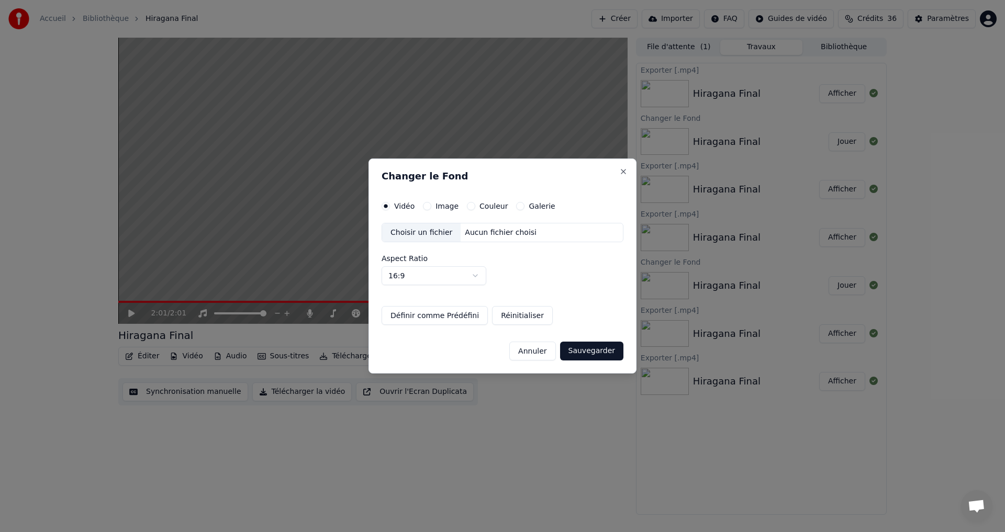
click at [493, 207] on label "Couleur" at bounding box center [494, 206] width 28 height 7
click at [475, 207] on button "Couleur" at bounding box center [471, 206] width 8 height 8
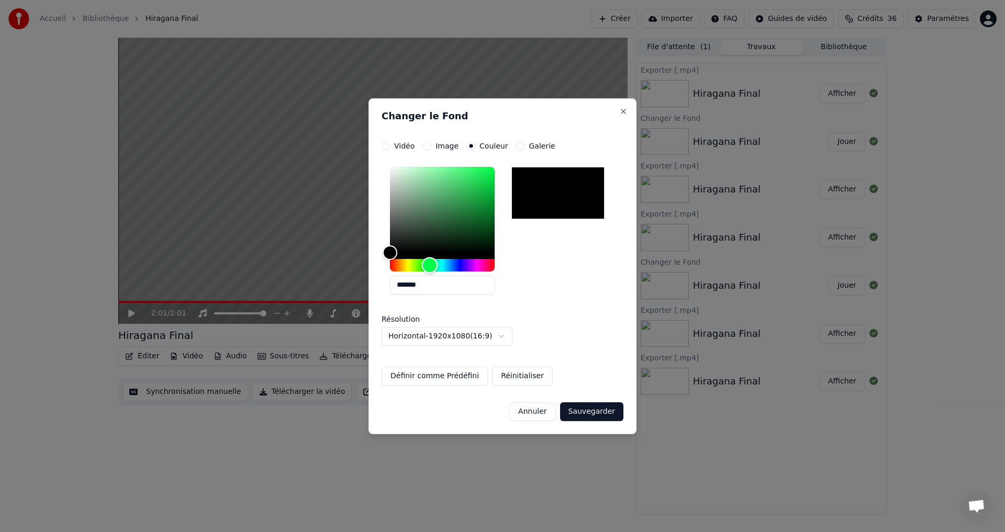
drag, startPoint x: 415, startPoint y: 267, endPoint x: 430, endPoint y: 267, distance: 15.2
click at [430, 267] on div "Hue" at bounding box center [442, 265] width 105 height 13
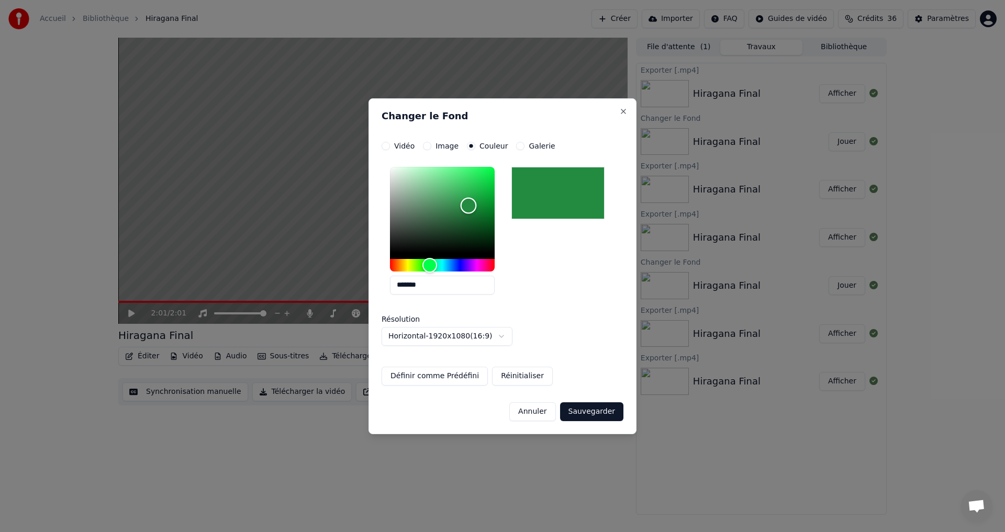
type input "*******"
drag, startPoint x: 463, startPoint y: 198, endPoint x: 467, endPoint y: 206, distance: 8.2
click at [467, 206] on div "Color" at bounding box center [442, 210] width 105 height 86
click at [606, 402] on div "Annuler Sauvegarder" at bounding box center [503, 407] width 242 height 27
click at [617, 410] on button "Sauvegarder" at bounding box center [591, 412] width 63 height 19
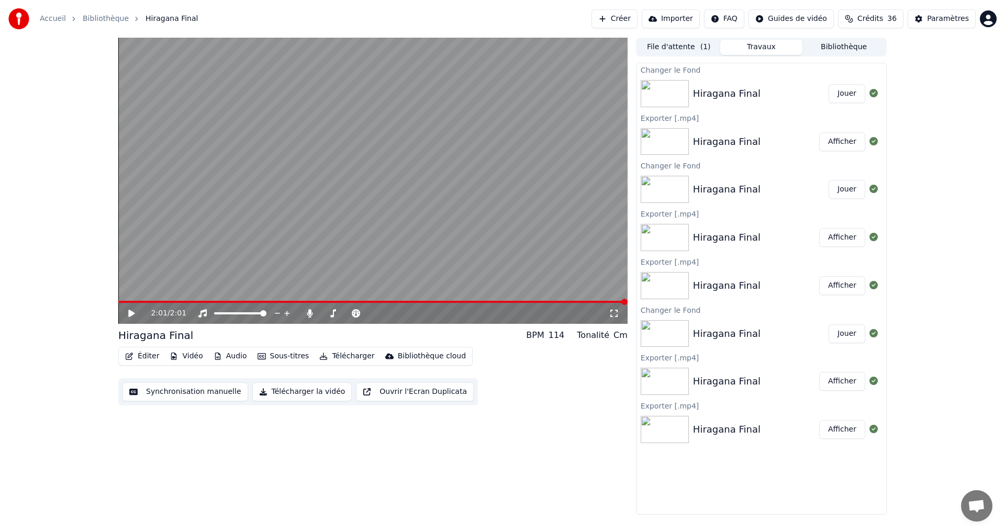
click at [133, 313] on icon at bounding box center [131, 313] width 6 height 7
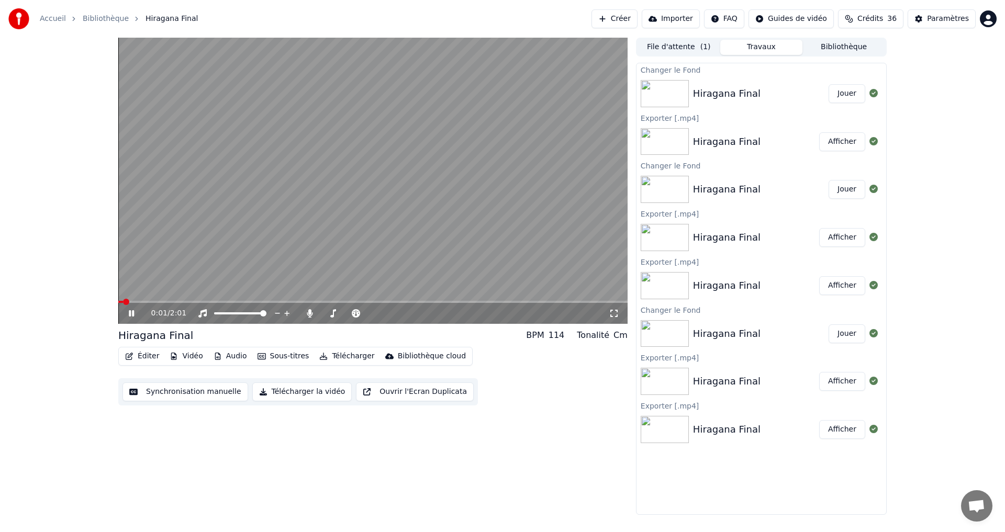
click at [127, 309] on icon at bounding box center [139, 313] width 25 height 8
click at [272, 303] on span at bounding box center [372, 302] width 509 height 2
click at [135, 315] on icon at bounding box center [139, 313] width 25 height 8
click at [840, 96] on button "Jouer" at bounding box center [847, 93] width 37 height 19
click at [305, 394] on button "Télécharger la vidéo" at bounding box center [302, 392] width 100 height 19
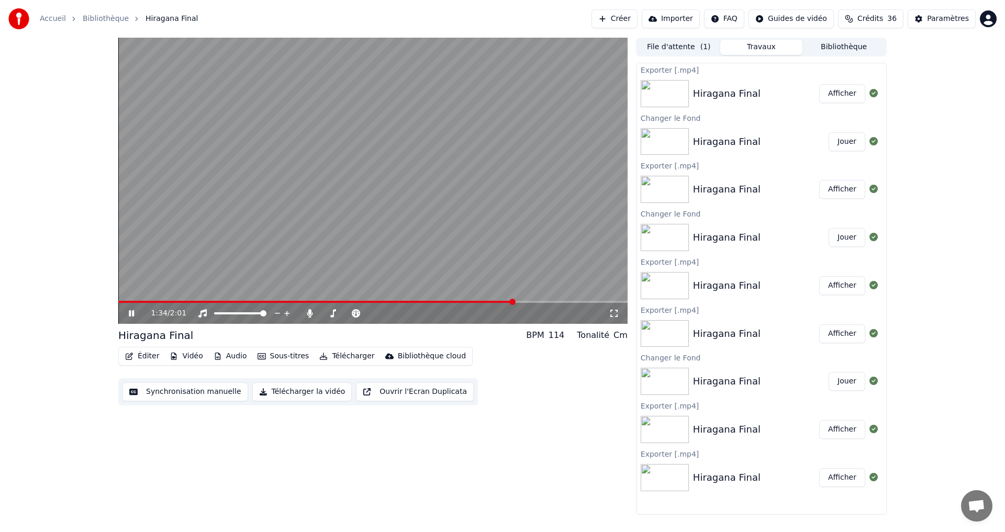
click at [841, 96] on button "Afficher" at bounding box center [842, 93] width 46 height 19
click at [136, 315] on icon at bounding box center [139, 313] width 25 height 8
click at [150, 354] on button "Éditer" at bounding box center [142, 356] width 42 height 15
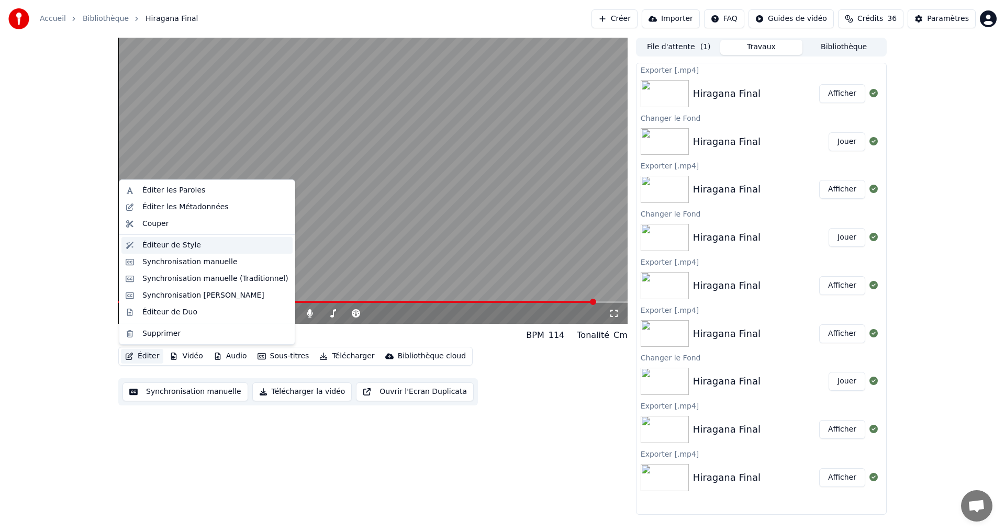
click at [197, 244] on div "Éditeur de Style" at bounding box center [215, 245] width 146 height 10
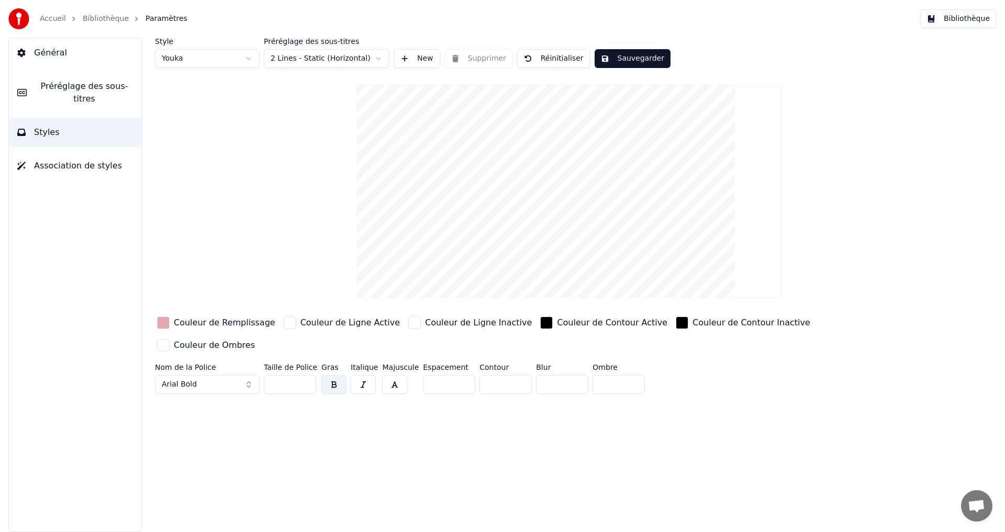
click at [955, 21] on button "Bibliothèque" at bounding box center [958, 18] width 76 height 19
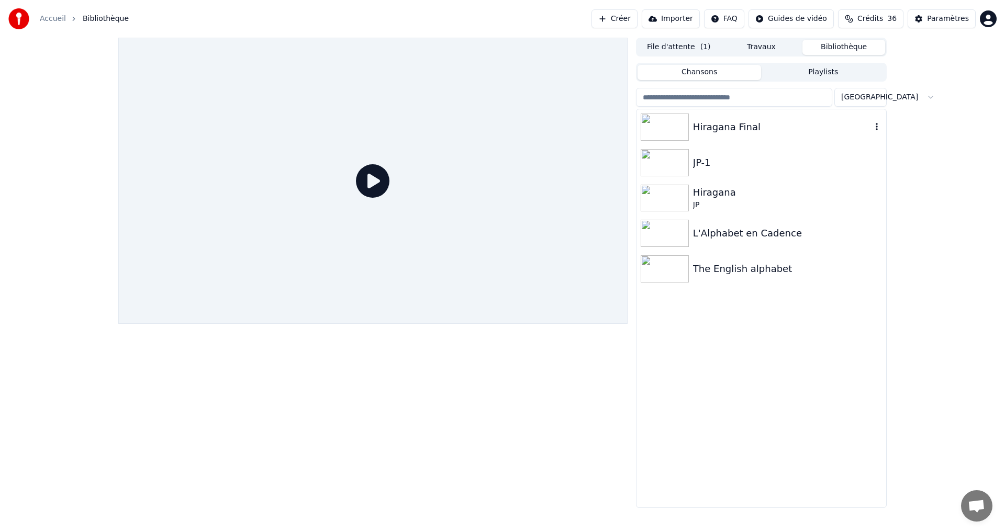
click at [736, 118] on div "Hiragana Final" at bounding box center [762, 127] width 250 height 36
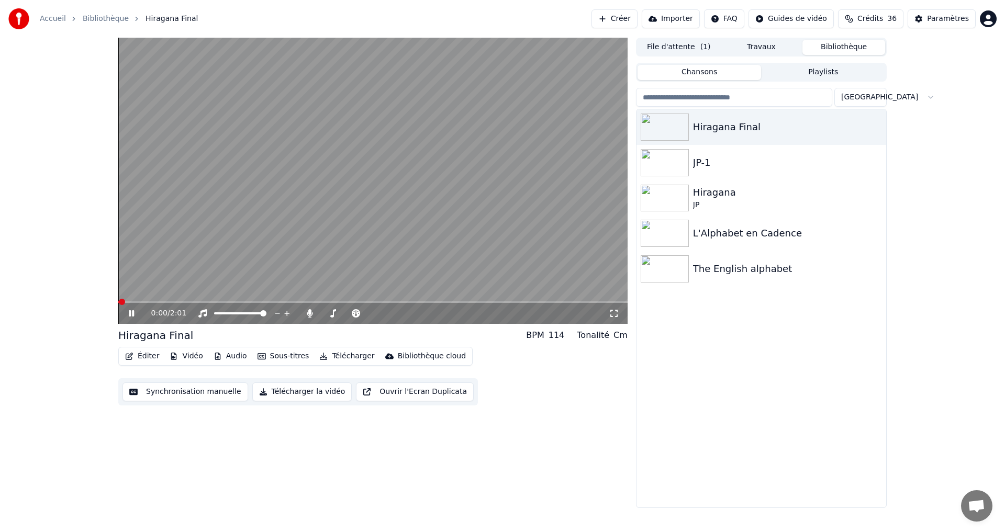
click at [194, 355] on button "Vidéo" at bounding box center [185, 356] width 41 height 15
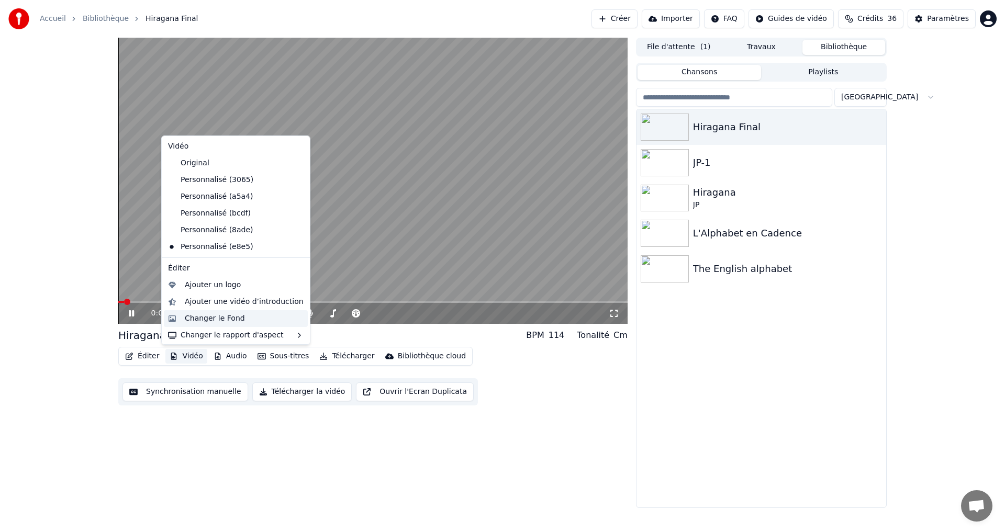
click at [213, 322] on div "Changer le Fond" at bounding box center [215, 319] width 60 height 10
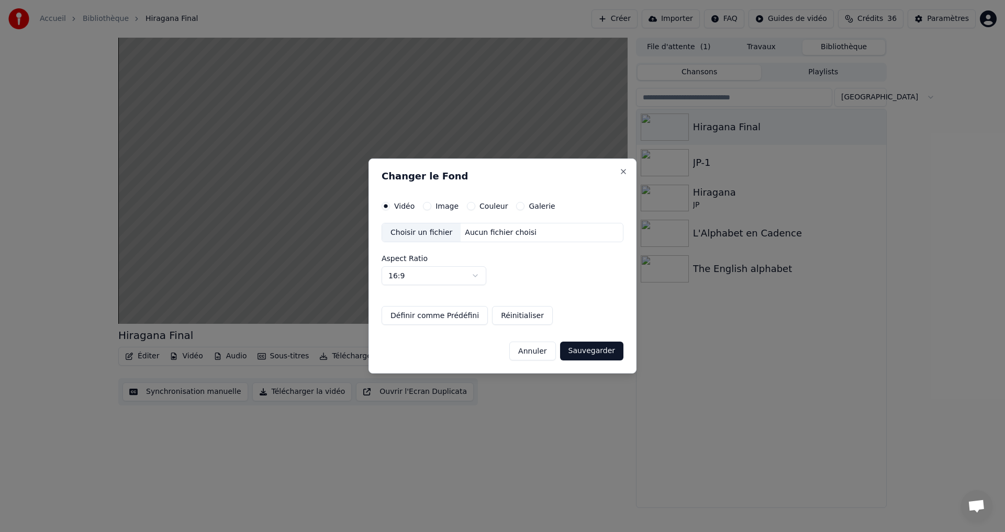
click at [474, 207] on div "Couleur" at bounding box center [487, 206] width 41 height 8
click at [471, 205] on button "Couleur" at bounding box center [471, 206] width 8 height 8
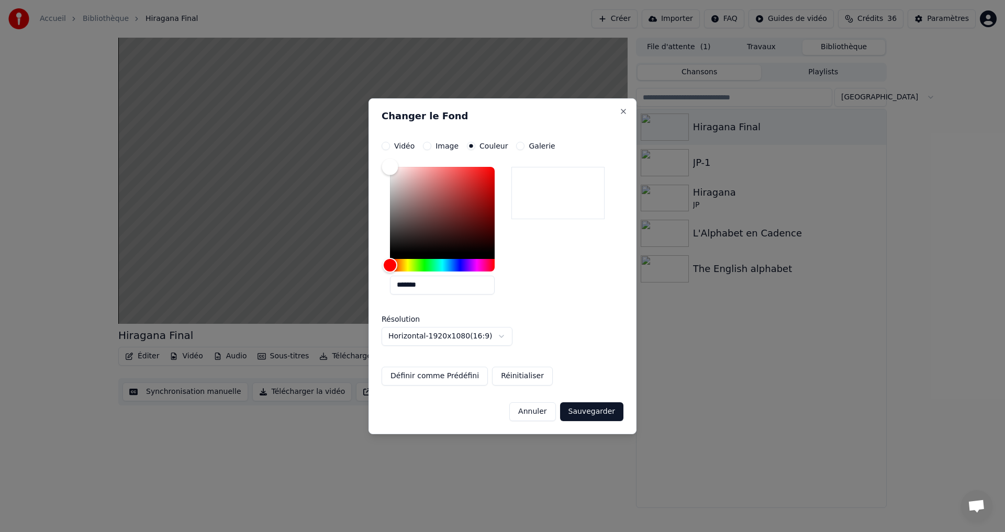
drag, startPoint x: 416, startPoint y: 192, endPoint x: 372, endPoint y: 151, distance: 59.3
click at [373, 152] on div "**********" at bounding box center [503, 266] width 268 height 336
drag, startPoint x: 385, startPoint y: 200, endPoint x: 380, endPoint y: 197, distance: 6.6
click at [380, 197] on div "**********" at bounding box center [503, 266] width 268 height 336
drag, startPoint x: 394, startPoint y: 190, endPoint x: 377, endPoint y: 187, distance: 17.6
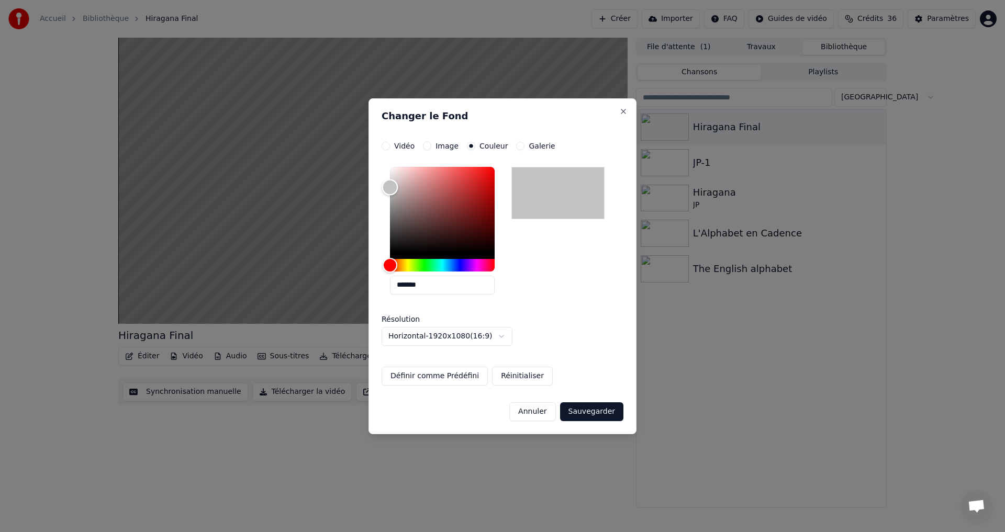
click at [380, 186] on div "**********" at bounding box center [503, 266] width 268 height 336
type input "*******"
drag, startPoint x: 386, startPoint y: 184, endPoint x: 353, endPoint y: 173, distance: 35.3
click at [353, 173] on body "**********" at bounding box center [502, 266] width 1005 height 532
drag, startPoint x: 591, startPoint y: 417, endPoint x: 596, endPoint y: 418, distance: 5.3
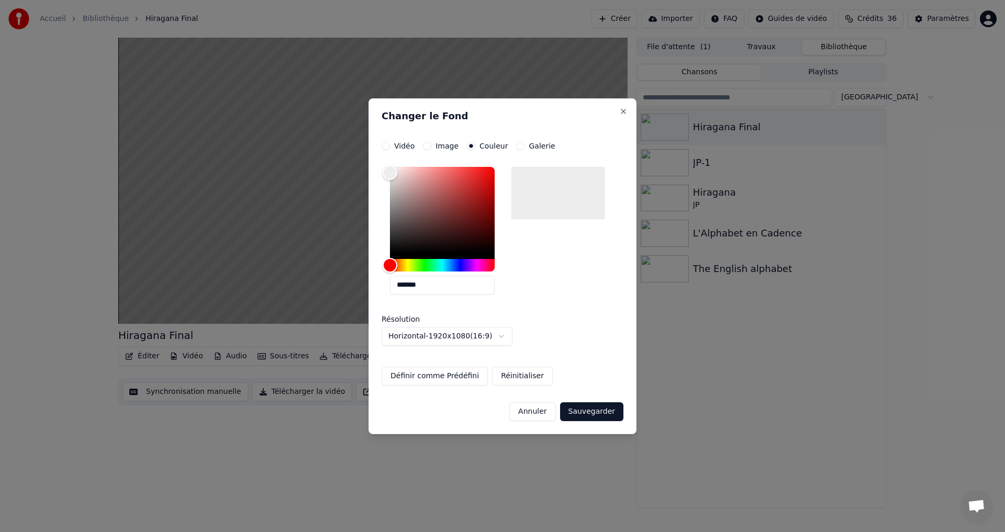
click at [591, 416] on button "Sauvegarder" at bounding box center [591, 412] width 63 height 19
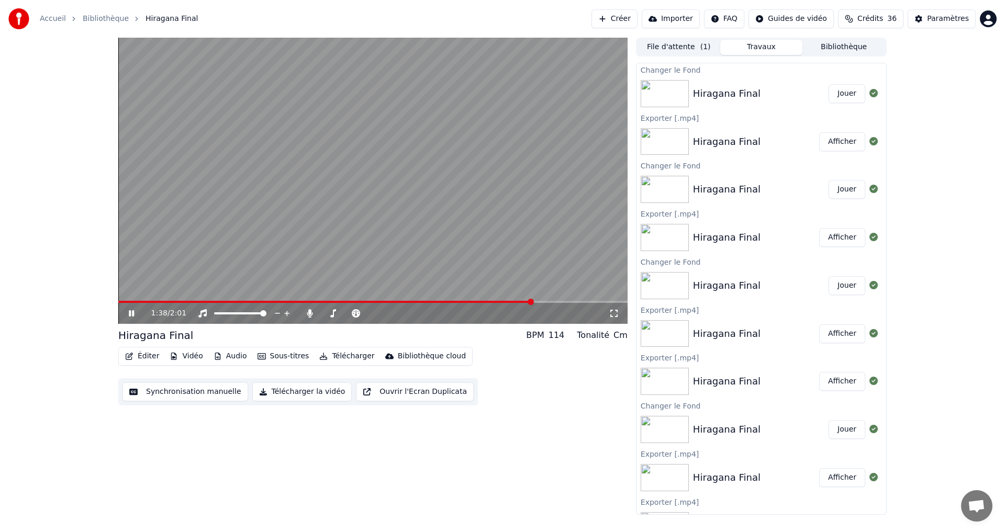
click at [837, 95] on button "Jouer" at bounding box center [847, 93] width 37 height 19
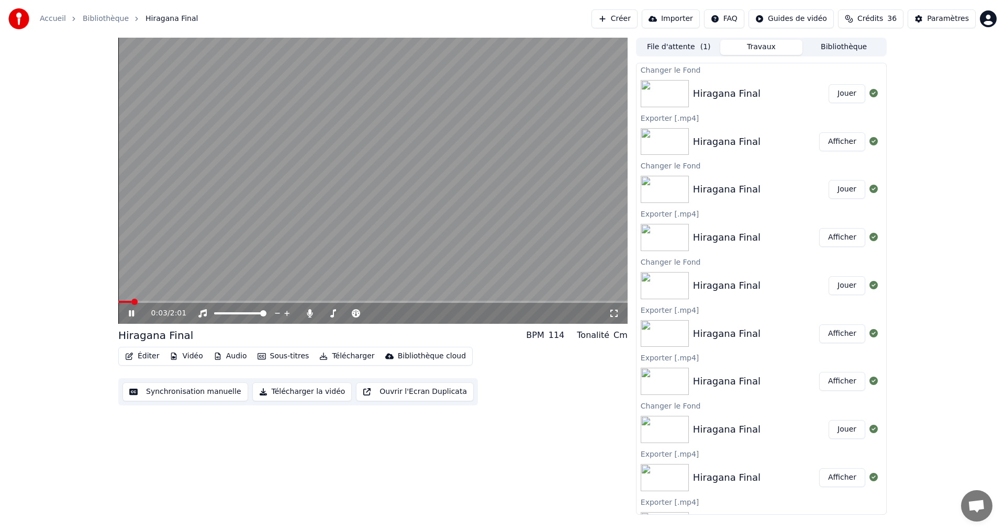
click at [150, 357] on button "Éditer" at bounding box center [142, 356] width 42 height 15
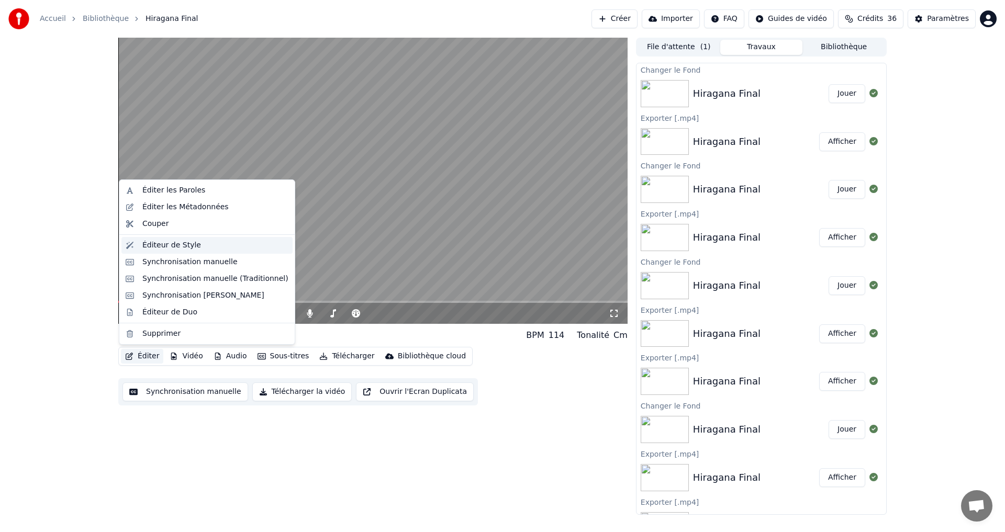
click at [199, 247] on div "Éditeur de Style" at bounding box center [215, 245] width 146 height 10
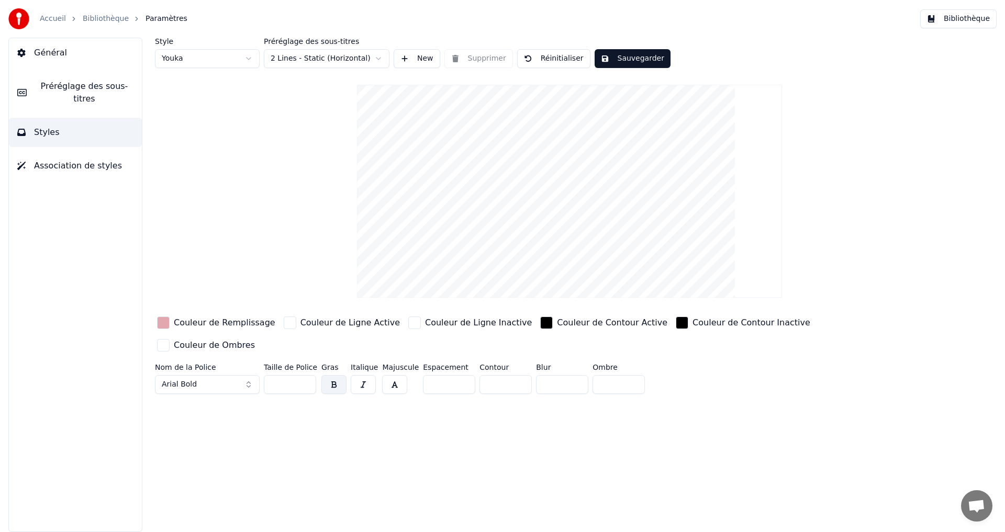
click at [80, 86] on span "Préréglage des sous-titres" at bounding box center [84, 92] width 98 height 25
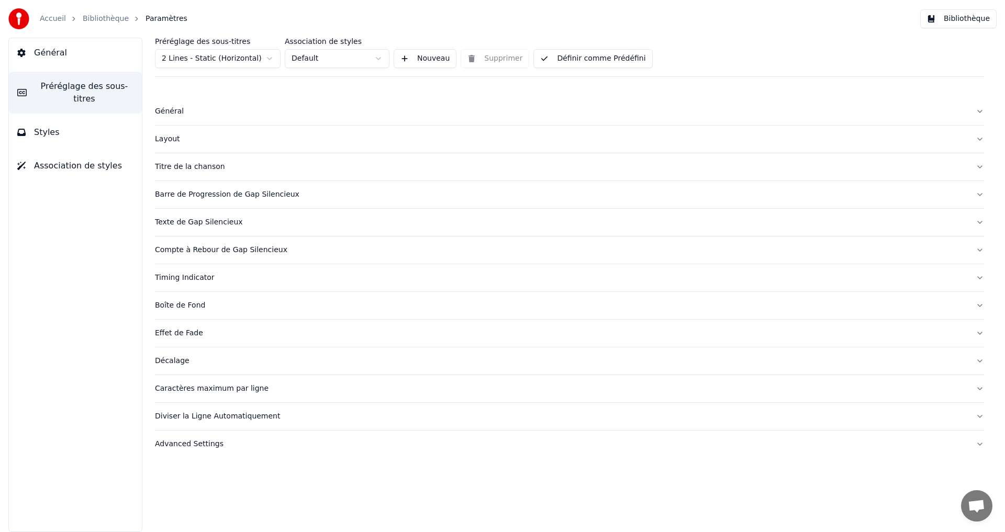
click at [277, 216] on button "Texte de Gap Silencieux" at bounding box center [569, 222] width 829 height 27
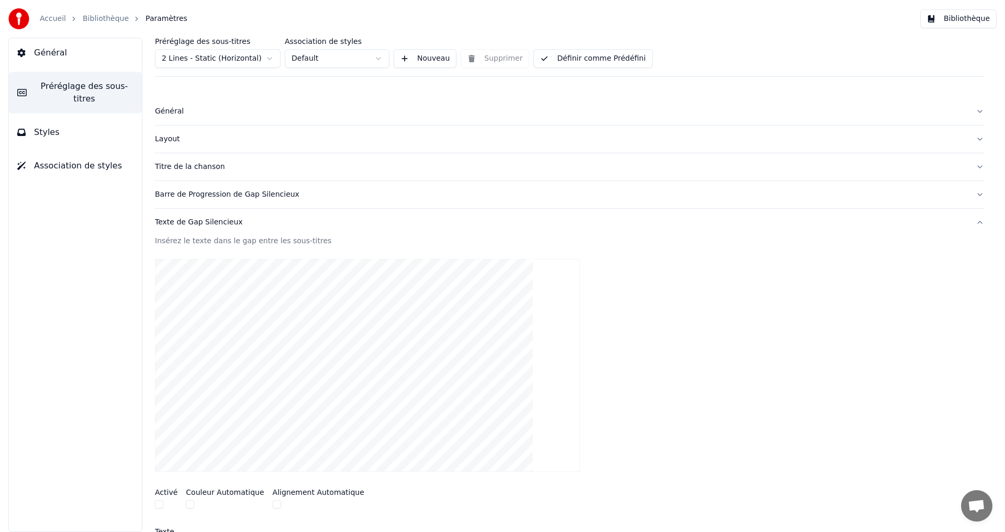
click at [277, 216] on button "Texte de Gap Silencieux" at bounding box center [569, 222] width 829 height 27
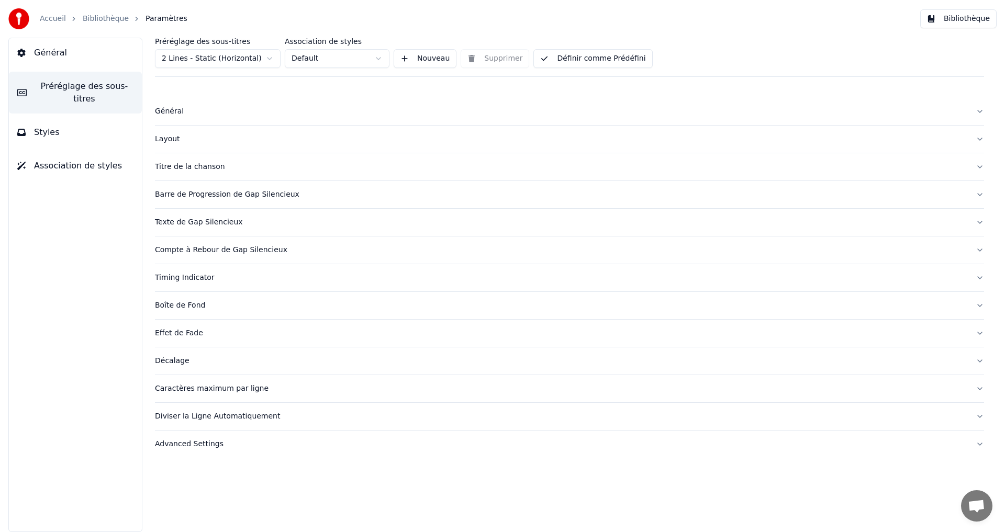
click at [297, 195] on div "Barre de Progression de Gap Silencieux" at bounding box center [561, 195] width 812 height 10
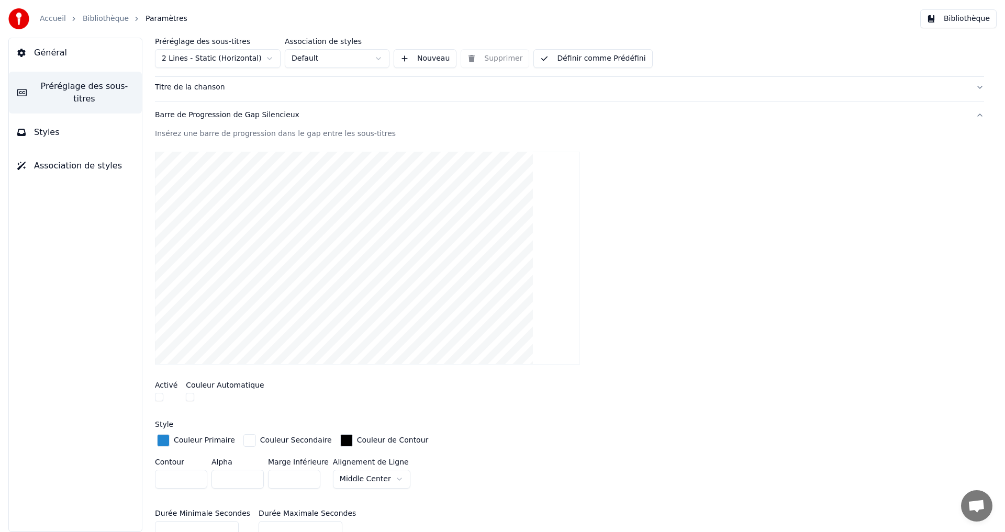
scroll to position [105, 0]
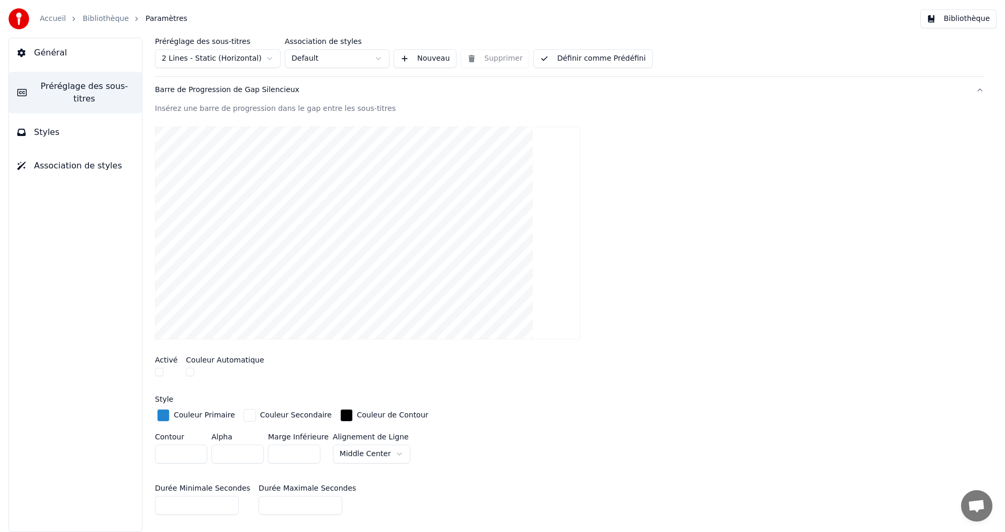
click at [155, 377] on div at bounding box center [166, 373] width 23 height 11
click at [160, 372] on button "button" at bounding box center [159, 372] width 8 height 8
click at [182, 373] on div "Activé Couleur Automatique" at bounding box center [569, 367] width 829 height 39
click at [190, 372] on button "button" at bounding box center [190, 372] width 8 height 8
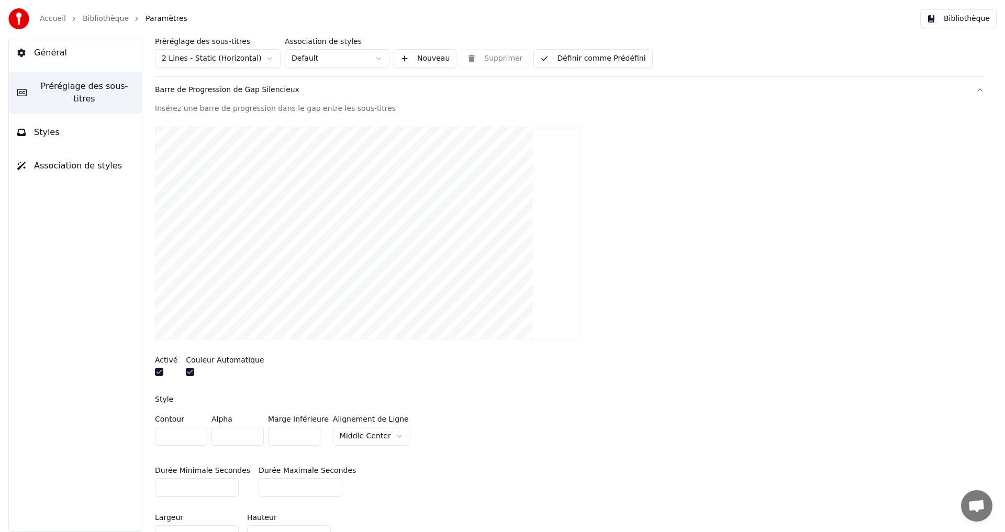
click at [597, 53] on button "Définir comme Prédéfini" at bounding box center [592, 58] width 119 height 19
click at [957, 23] on button "Bibliothèque" at bounding box center [958, 18] width 76 height 19
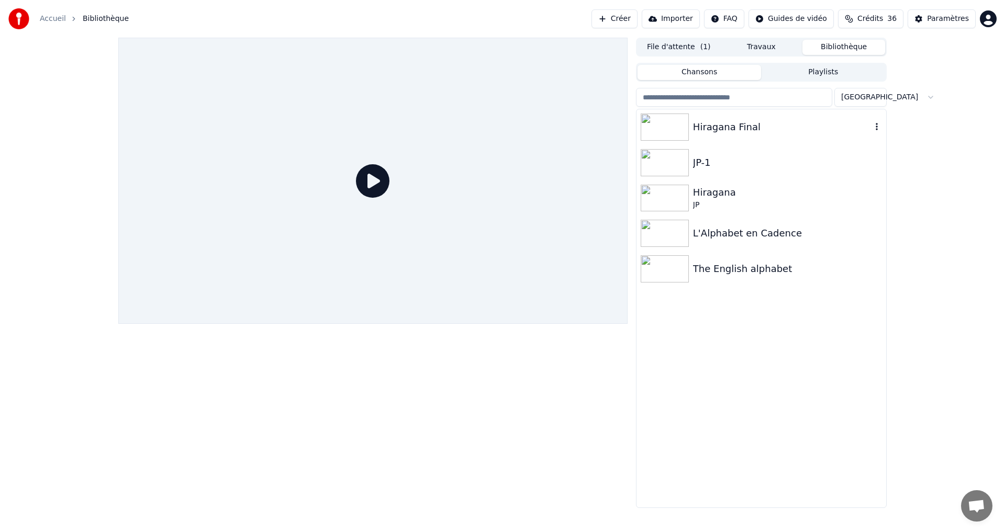
click at [767, 129] on div "Hiragana Final" at bounding box center [782, 127] width 179 height 15
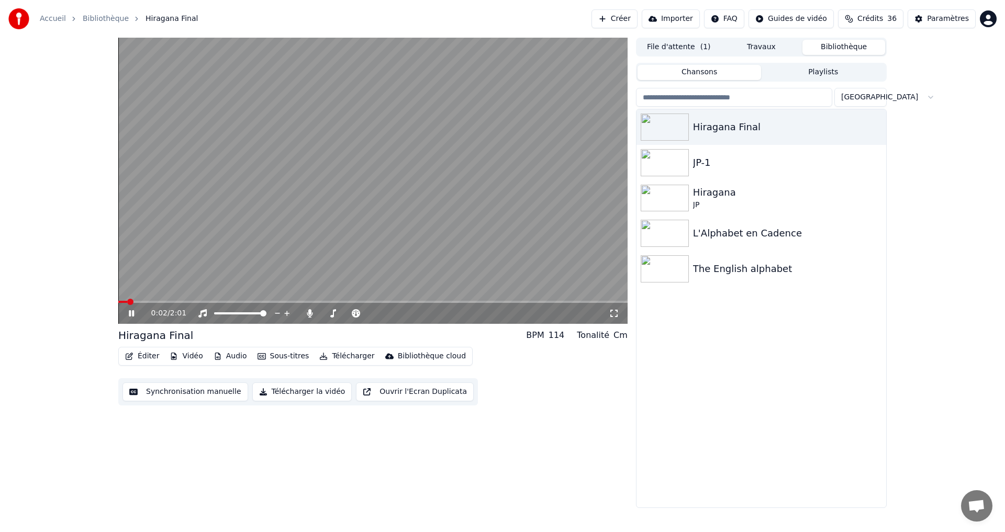
click at [239, 302] on span at bounding box center [372, 302] width 509 height 2
click at [303, 395] on button "Télécharger la vidéo" at bounding box center [302, 392] width 100 height 19
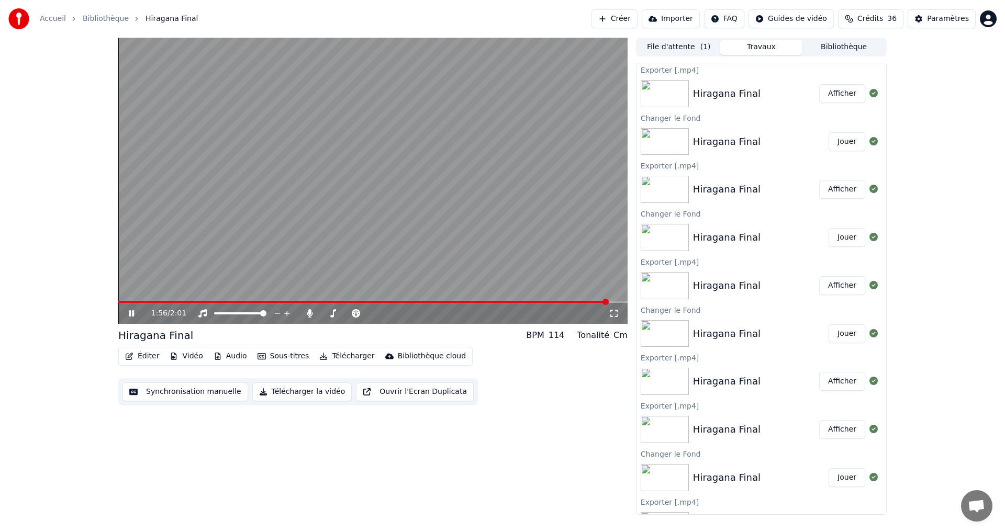
click at [832, 100] on button "Afficher" at bounding box center [842, 93] width 46 height 19
click at [832, 142] on button "Jouer" at bounding box center [847, 141] width 37 height 19
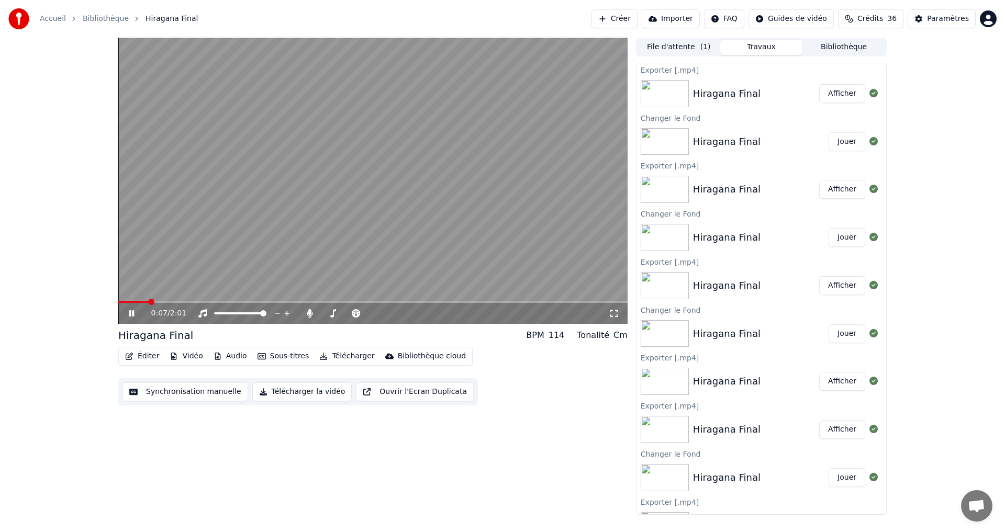
click at [130, 315] on icon at bounding box center [131, 313] width 5 height 6
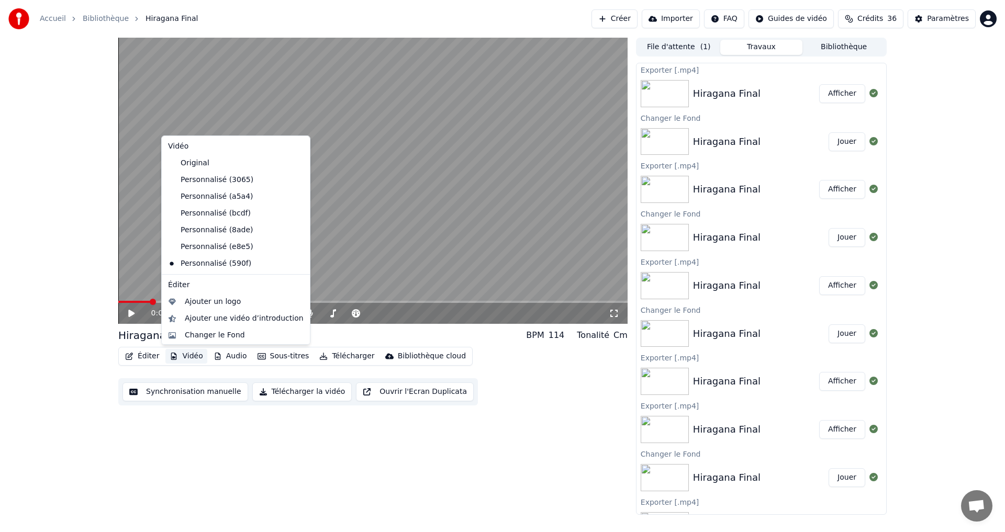
click at [179, 358] on button "Vidéo" at bounding box center [185, 356] width 41 height 15
click at [248, 333] on div "Changer le Fond" at bounding box center [244, 335] width 119 height 10
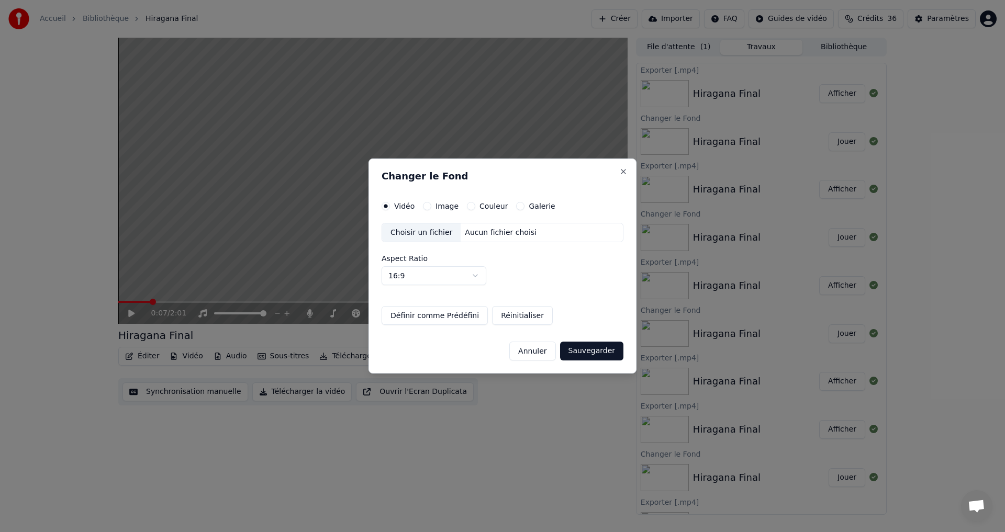
click at [480, 209] on label "Couleur" at bounding box center [494, 206] width 28 height 7
click at [475, 209] on button "Couleur" at bounding box center [471, 206] width 8 height 8
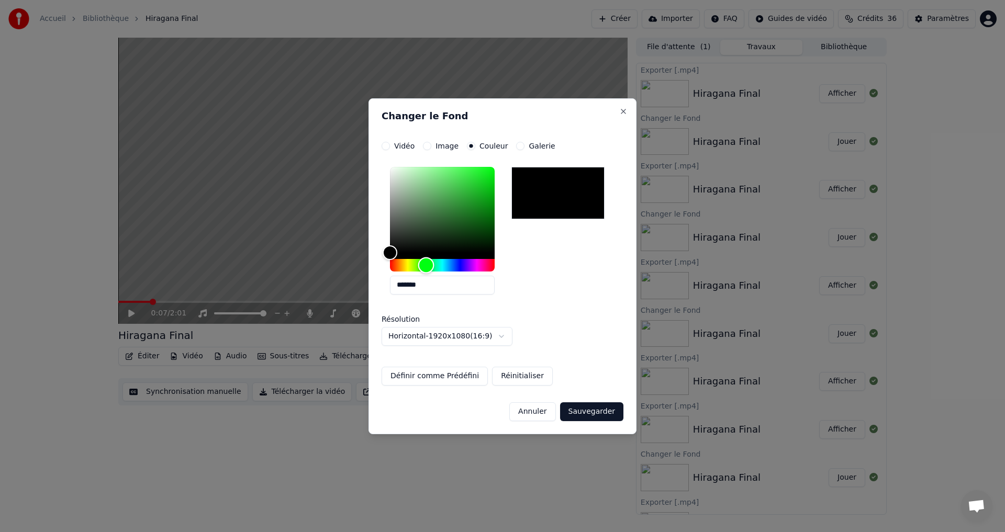
click at [425, 269] on div "Hue" at bounding box center [442, 265] width 105 height 13
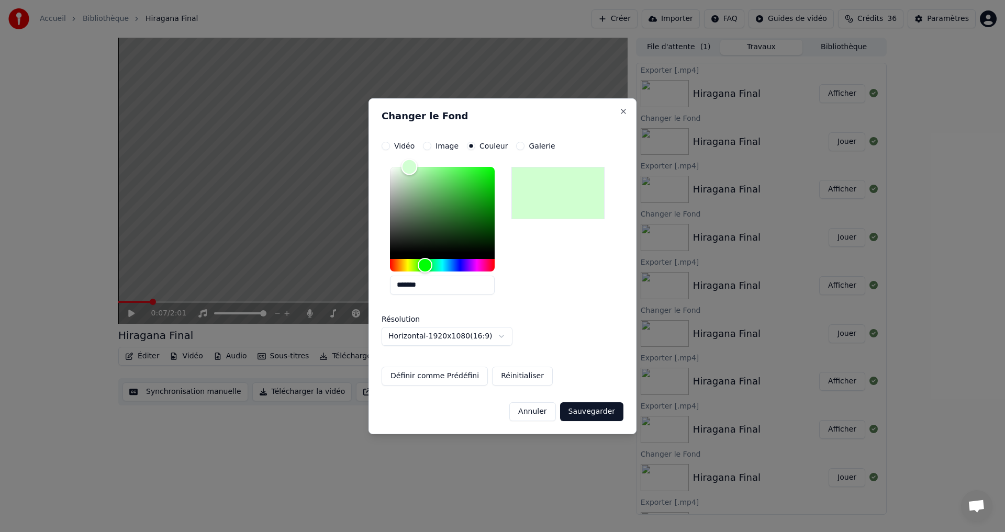
type input "*******"
drag, startPoint x: 406, startPoint y: 197, endPoint x: 407, endPoint y: 102, distance: 95.3
click at [407, 102] on div "**********" at bounding box center [503, 266] width 268 height 336
click at [592, 408] on button "Sauvegarder" at bounding box center [591, 412] width 63 height 19
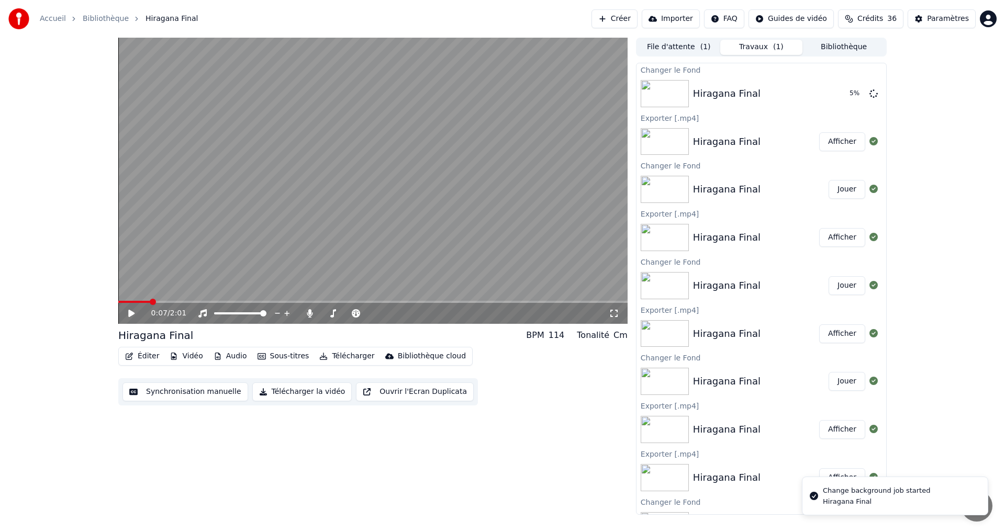
click at [129, 358] on icon "button" at bounding box center [129, 356] width 7 height 7
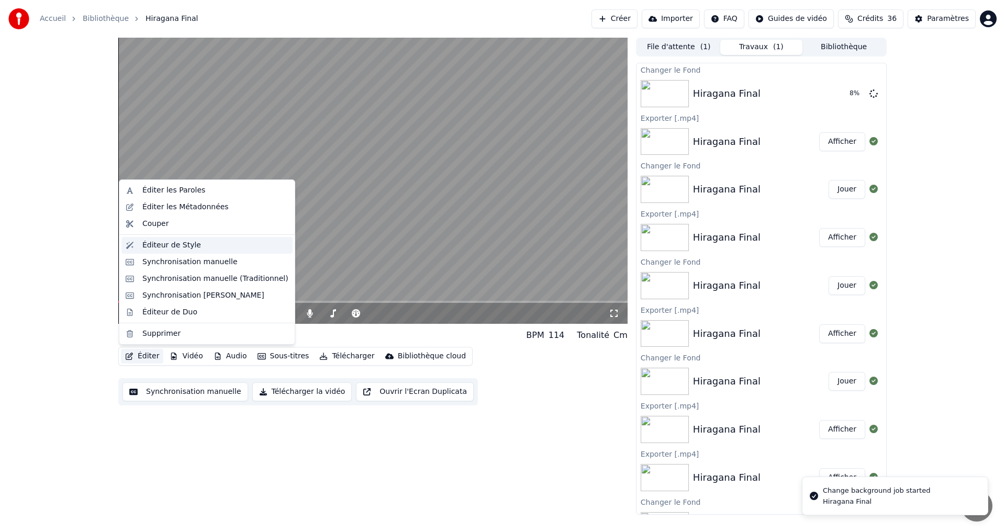
click at [177, 243] on div "Éditeur de Style" at bounding box center [171, 245] width 59 height 10
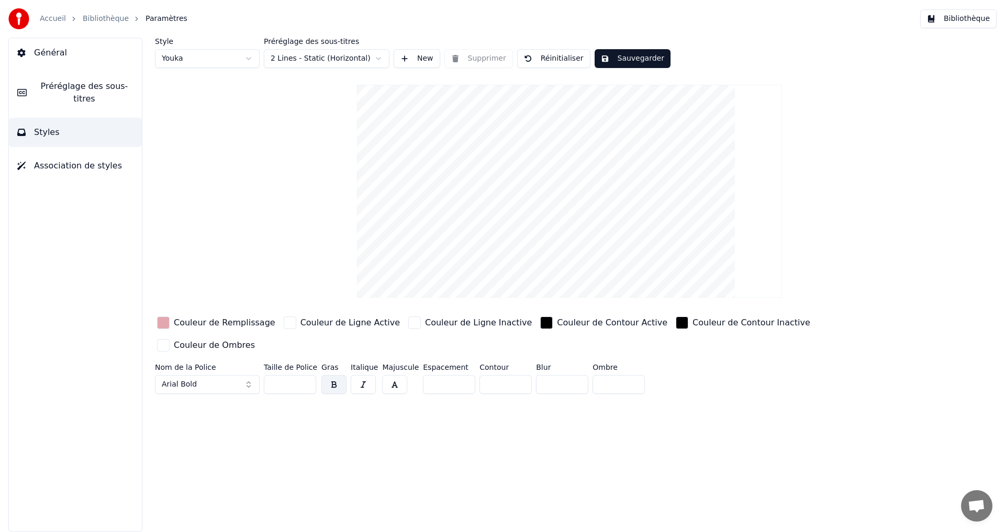
click at [86, 85] on span "Préréglage des sous-titres" at bounding box center [84, 92] width 98 height 25
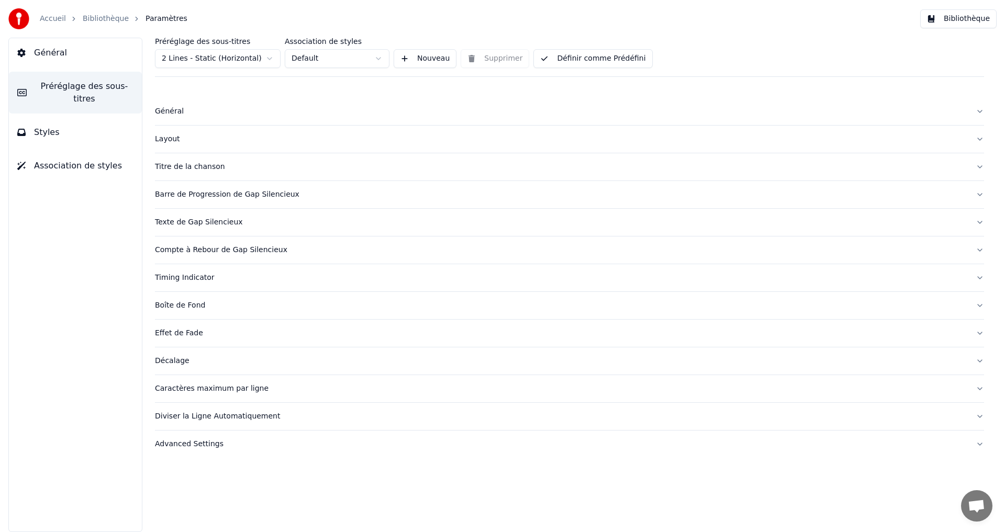
click at [305, 300] on div "Boîte de Fond" at bounding box center [561, 305] width 812 height 10
click at [249, 311] on button "Boîte de Fond" at bounding box center [569, 305] width 829 height 27
click at [235, 333] on div "Effet de Fade" at bounding box center [561, 333] width 812 height 10
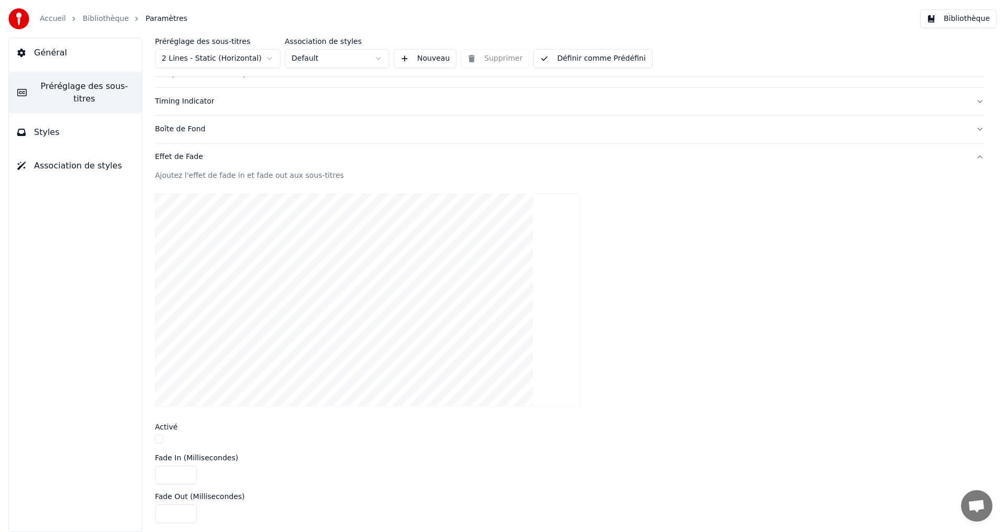
scroll to position [117, 0]
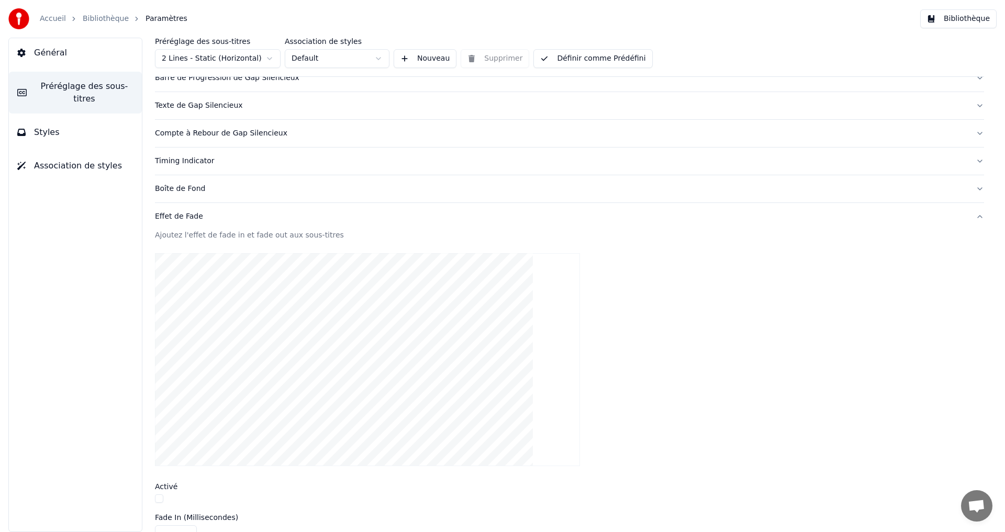
click at [235, 222] on button "Effet de Fade" at bounding box center [569, 216] width 829 height 27
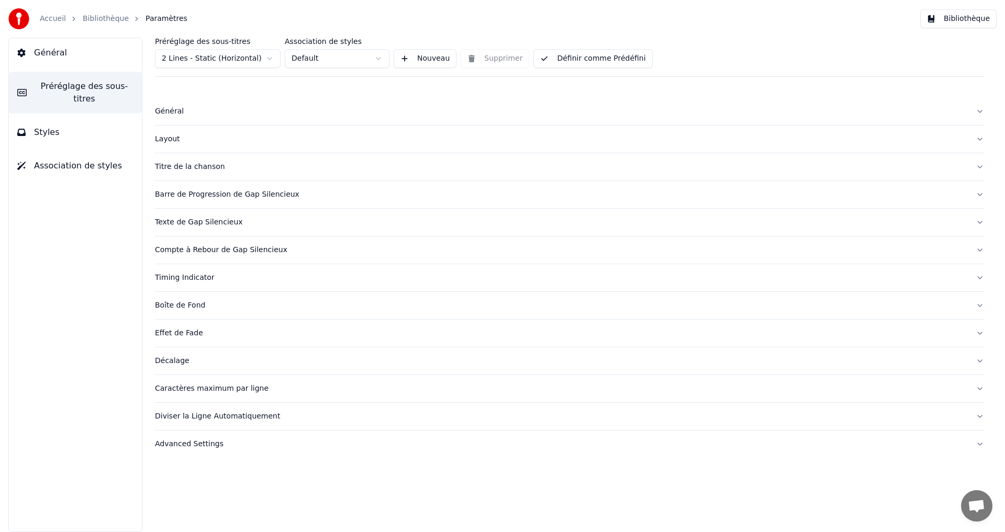
click at [601, 58] on button "Définir comme Prédéfini" at bounding box center [592, 58] width 119 height 19
click at [948, 23] on button "Bibliothèque" at bounding box center [958, 18] width 76 height 19
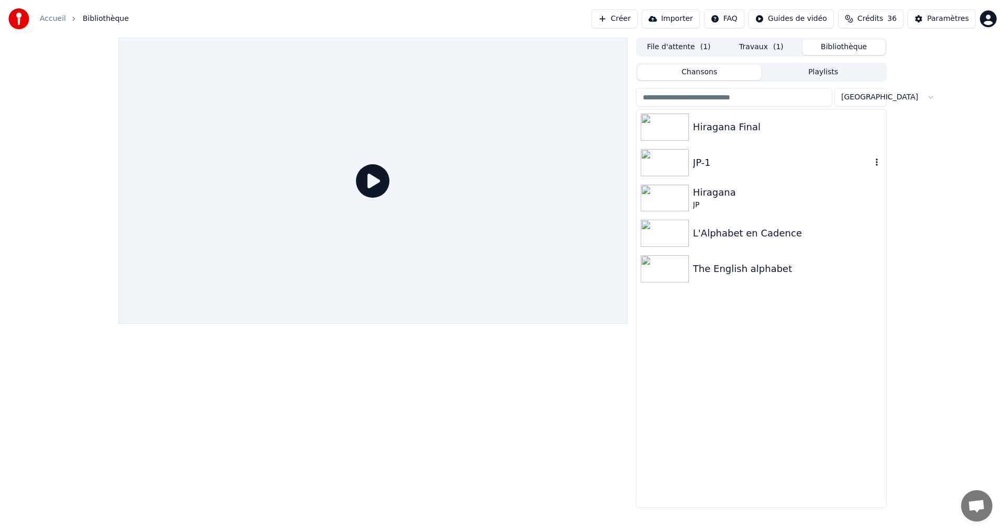
click at [789, 137] on div "Hiragana Final" at bounding box center [762, 127] width 250 height 36
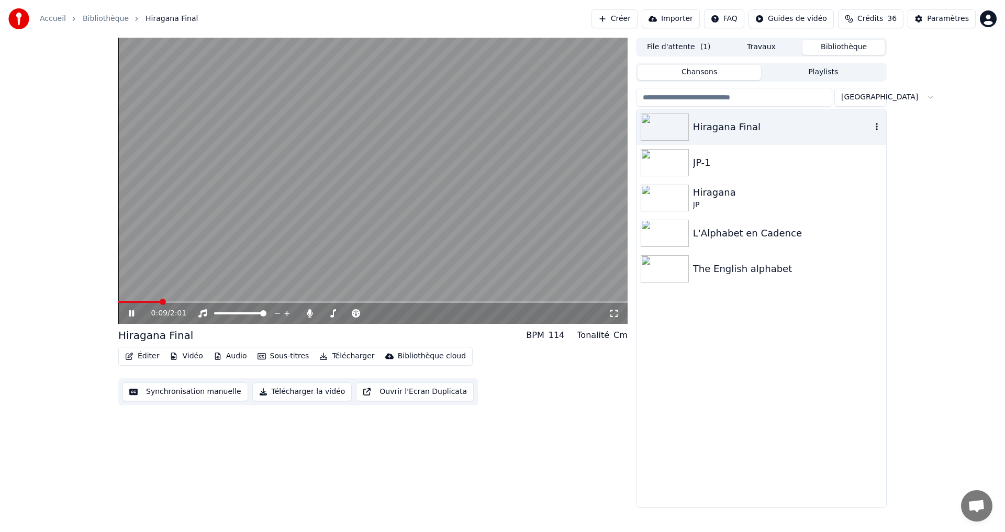
click at [777, 120] on div "Hiragana Final" at bounding box center [782, 127] width 179 height 15
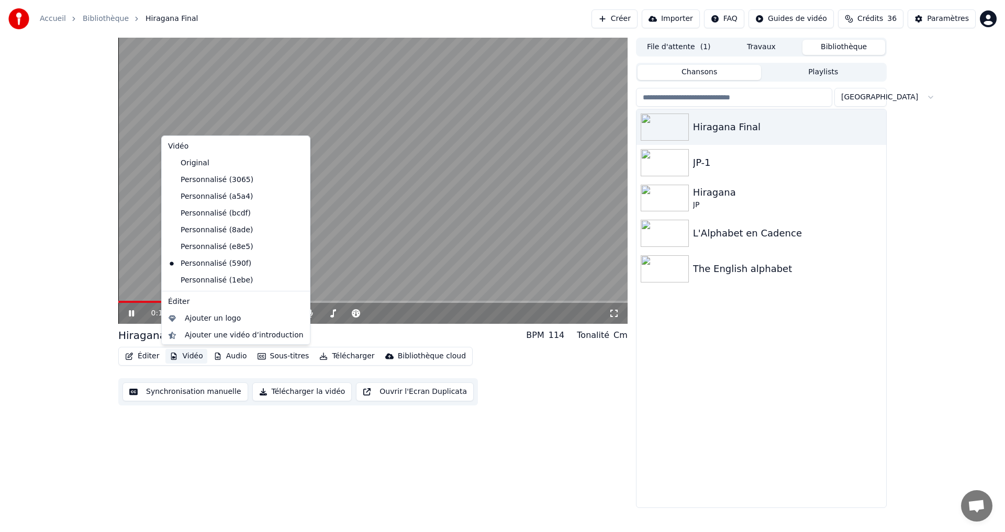
click at [185, 355] on button "Vidéo" at bounding box center [185, 356] width 41 height 15
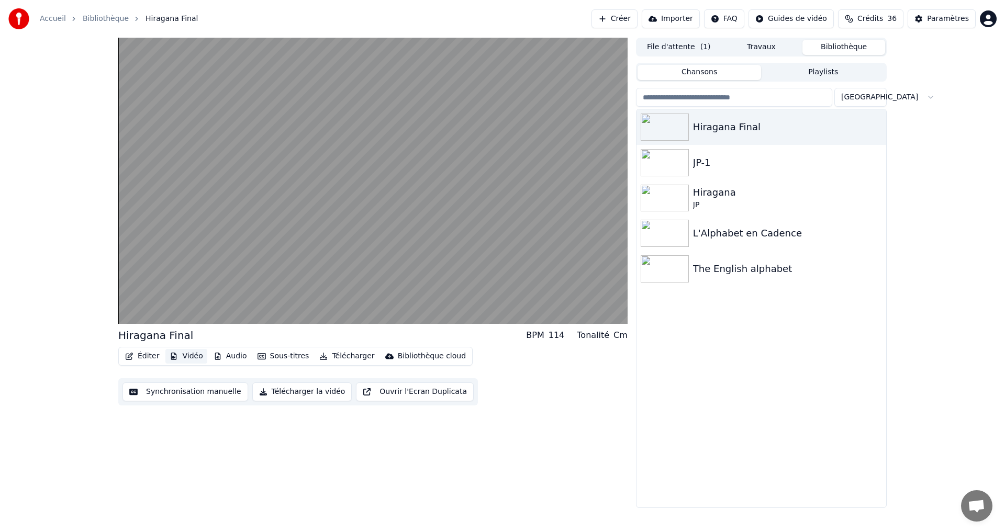
click at [170, 360] on icon "button" at bounding box center [174, 356] width 8 height 7
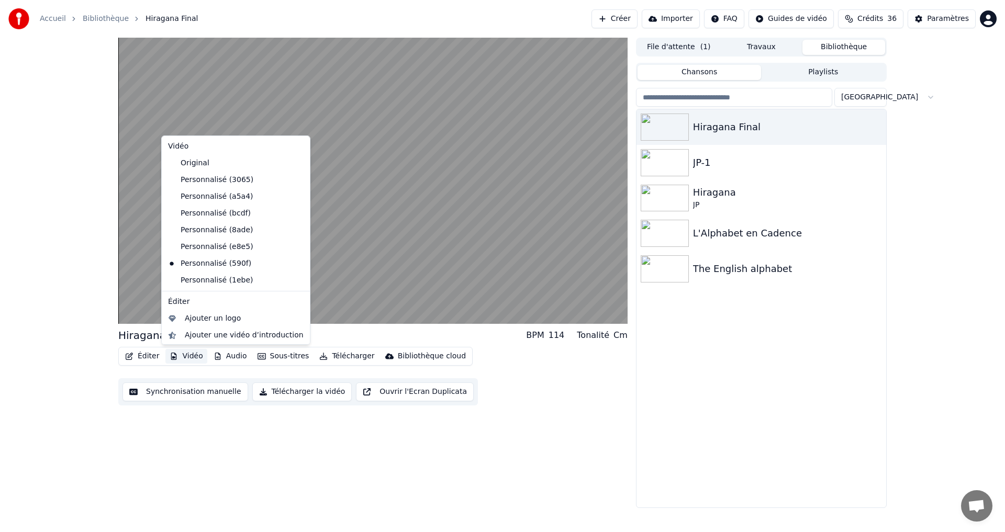
click at [192, 355] on button "Vidéo" at bounding box center [185, 356] width 41 height 15
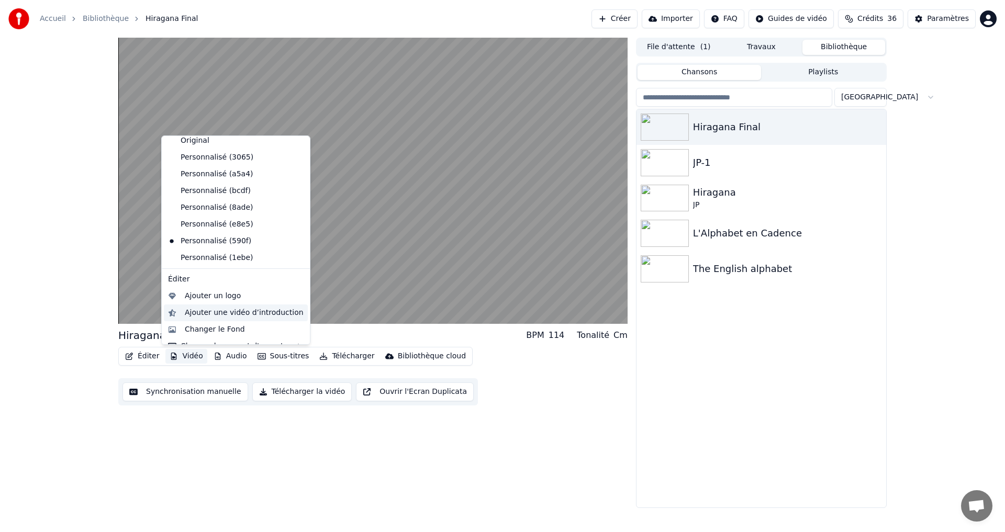
scroll to position [35, 0]
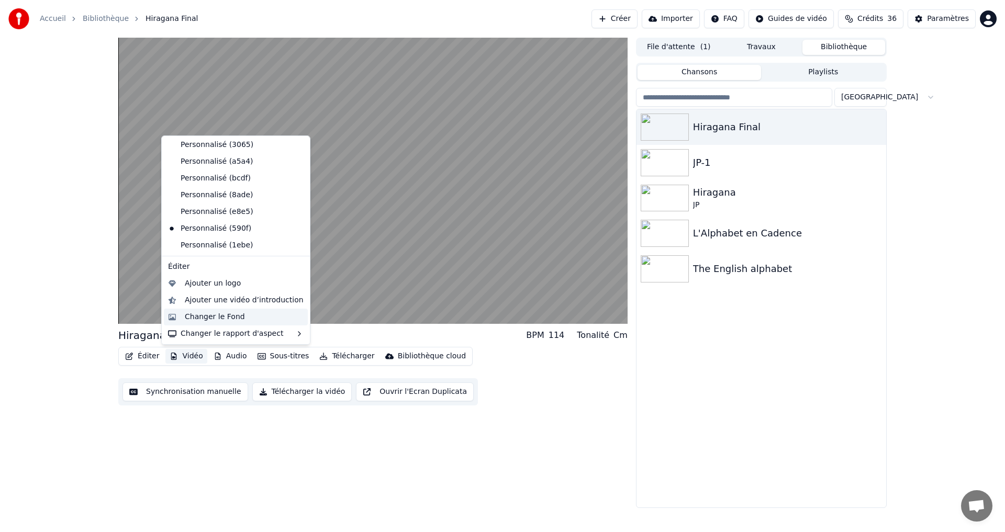
click at [215, 312] on div "Changer le Fond" at bounding box center [215, 317] width 60 height 10
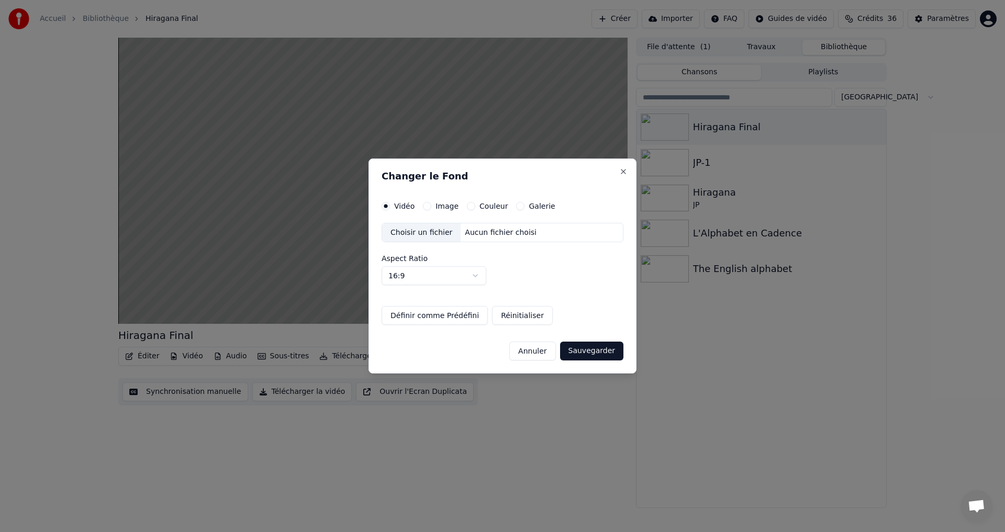
click at [467, 209] on button "Couleur" at bounding box center [471, 206] width 8 height 8
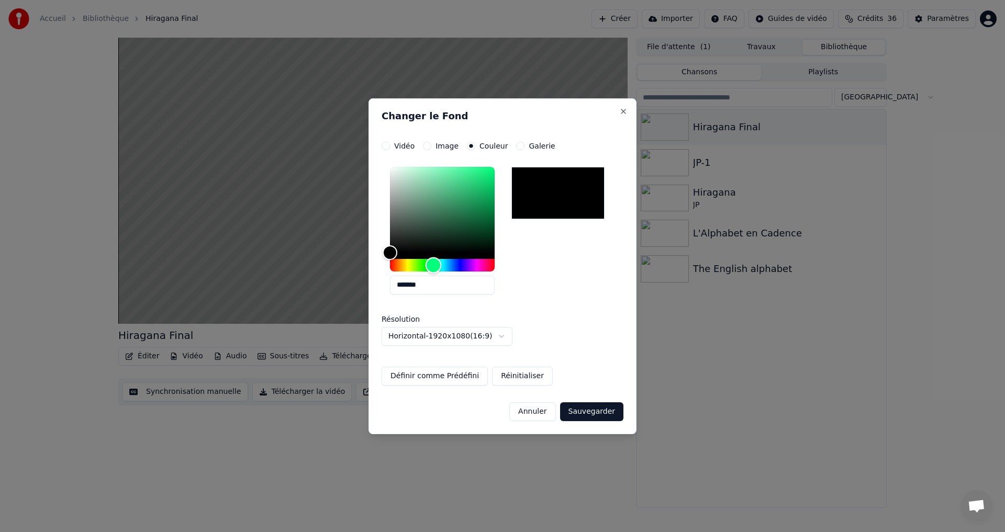
click at [433, 260] on div "Hue" at bounding box center [442, 265] width 105 height 13
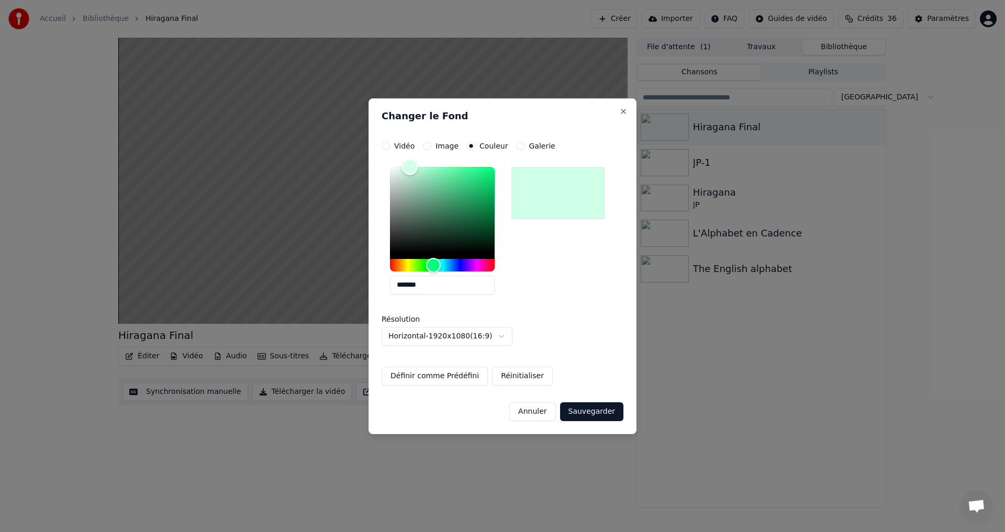
type input "*******"
drag, startPoint x: 427, startPoint y: 168, endPoint x: 398, endPoint y: 152, distance: 32.6
click at [398, 152] on div "**********" at bounding box center [503, 264] width 242 height 244
click at [574, 413] on button "Sauvegarder" at bounding box center [591, 412] width 63 height 19
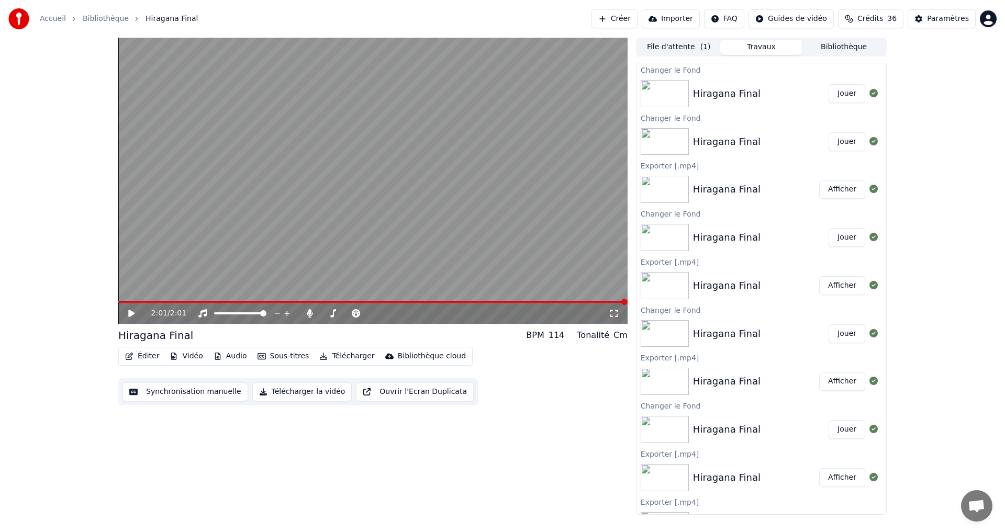
click at [843, 99] on button "Jouer" at bounding box center [847, 93] width 37 height 19
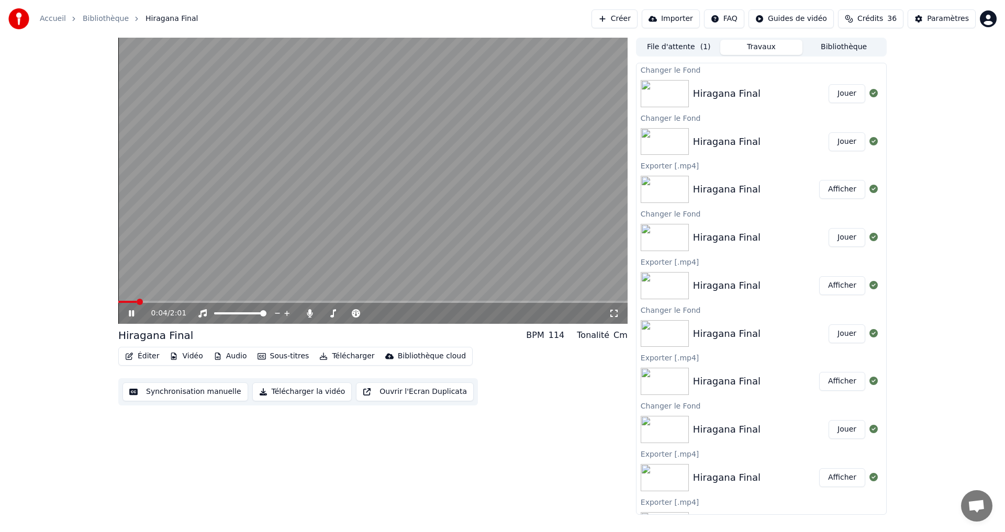
click at [274, 388] on button "Télécharger la vidéo" at bounding box center [302, 392] width 100 height 19
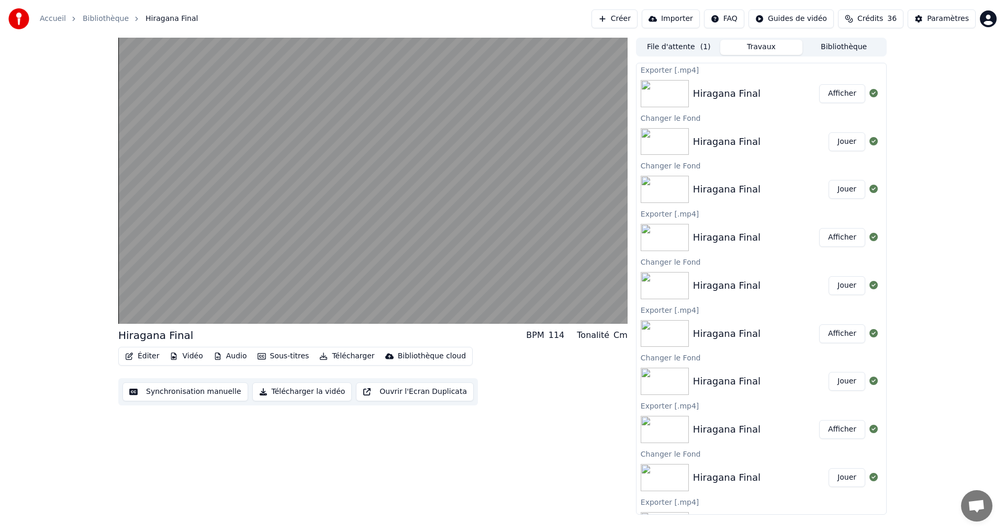
click at [828, 89] on button "Afficher" at bounding box center [842, 93] width 46 height 19
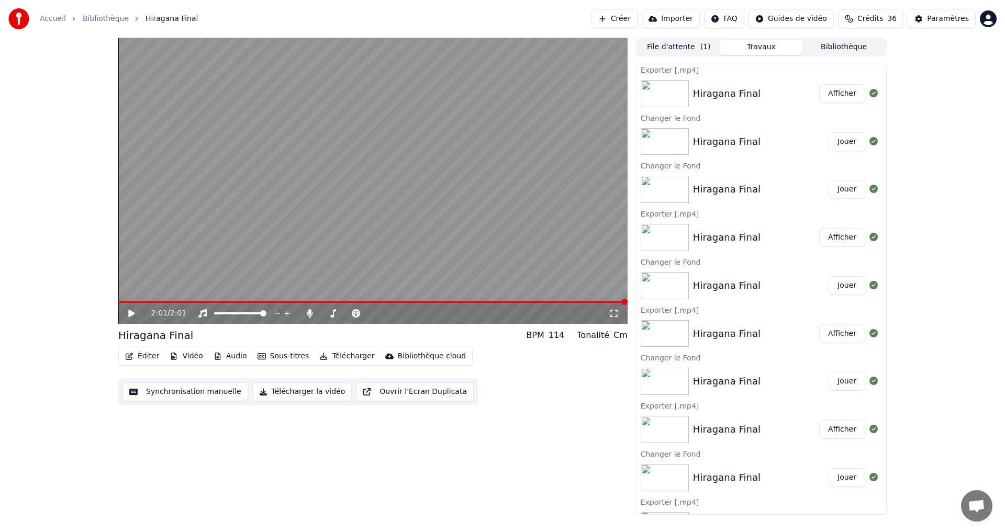
click at [184, 358] on button "Vidéo" at bounding box center [185, 356] width 41 height 15
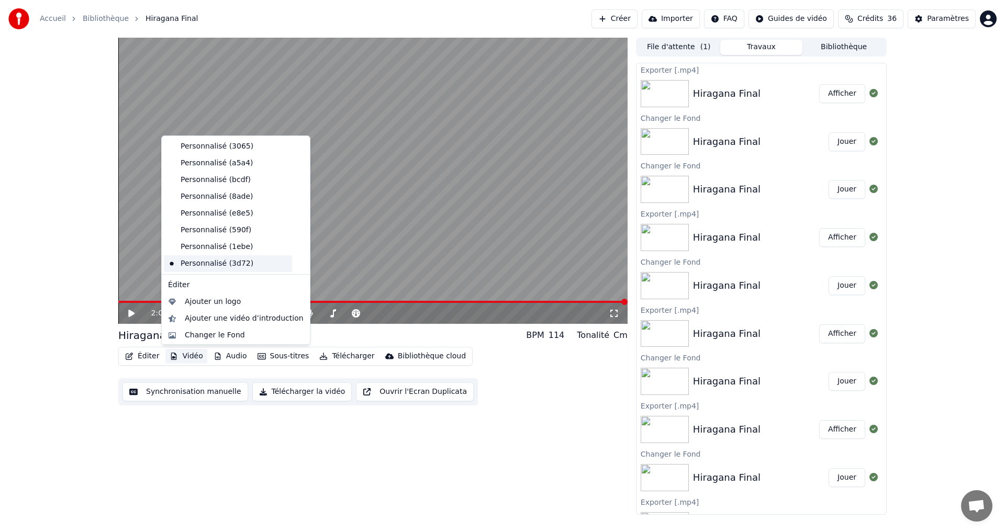
scroll to position [52, 0]
click at [207, 314] on div "Changer le Fond" at bounding box center [215, 317] width 60 height 10
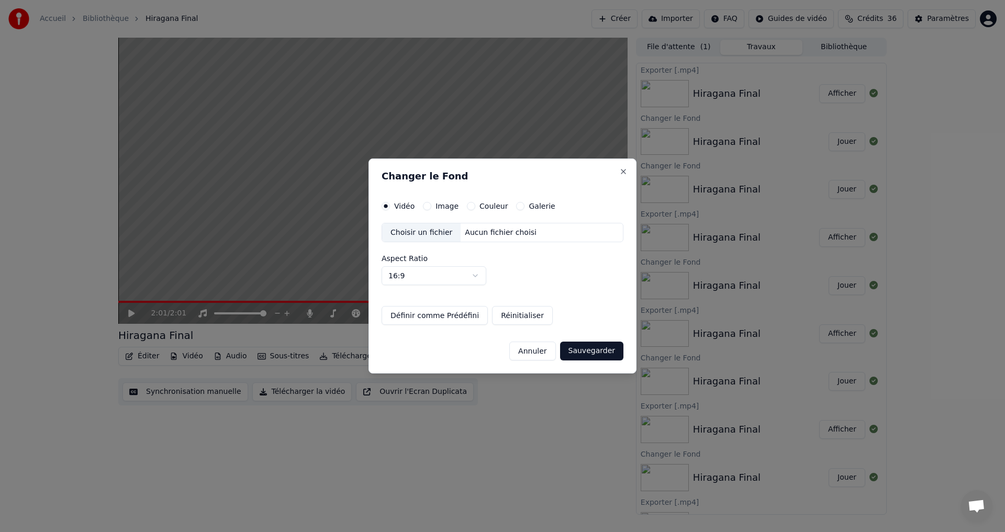
click at [471, 207] on button "Couleur" at bounding box center [471, 206] width 8 height 8
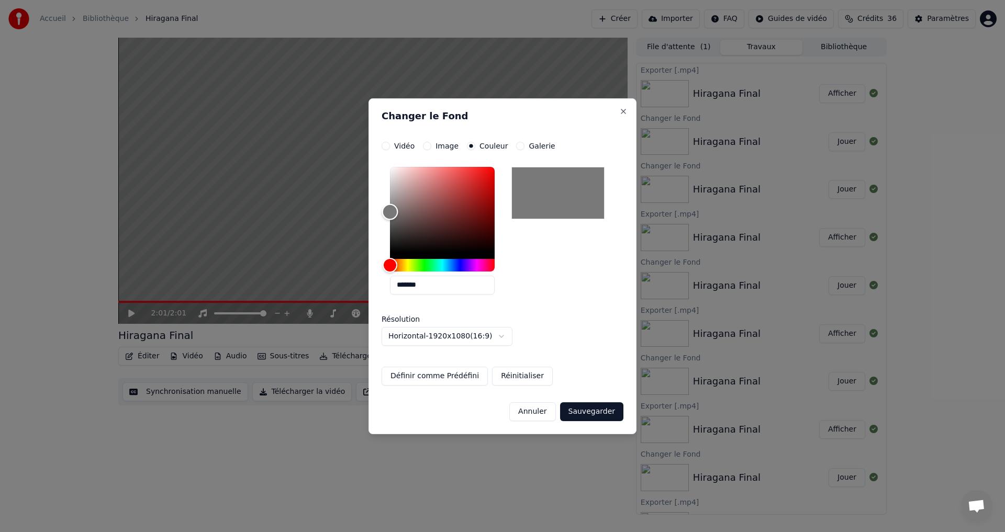
type input "*******"
drag, startPoint x: 396, startPoint y: 239, endPoint x: 354, endPoint y: 215, distance: 48.0
click at [354, 215] on body "**********" at bounding box center [502, 266] width 1005 height 532
click at [591, 403] on button "Sauvegarder" at bounding box center [591, 412] width 63 height 19
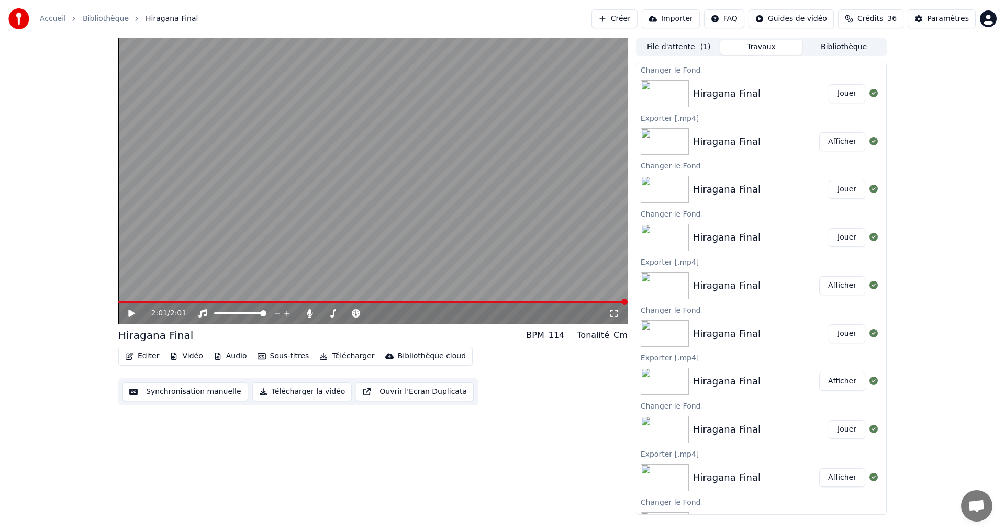
click at [841, 90] on button "Jouer" at bounding box center [847, 93] width 37 height 19
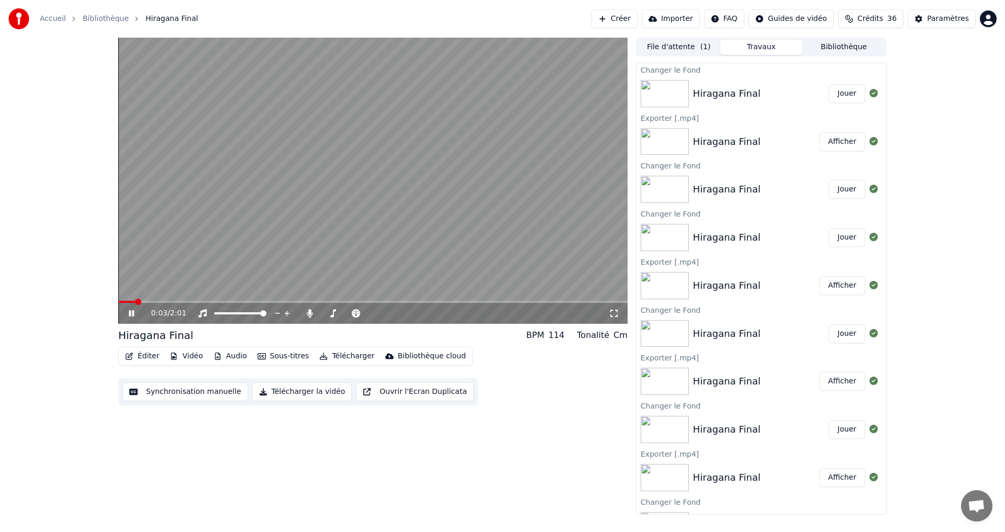
click at [272, 392] on button "Télécharger la vidéo" at bounding box center [302, 392] width 100 height 19
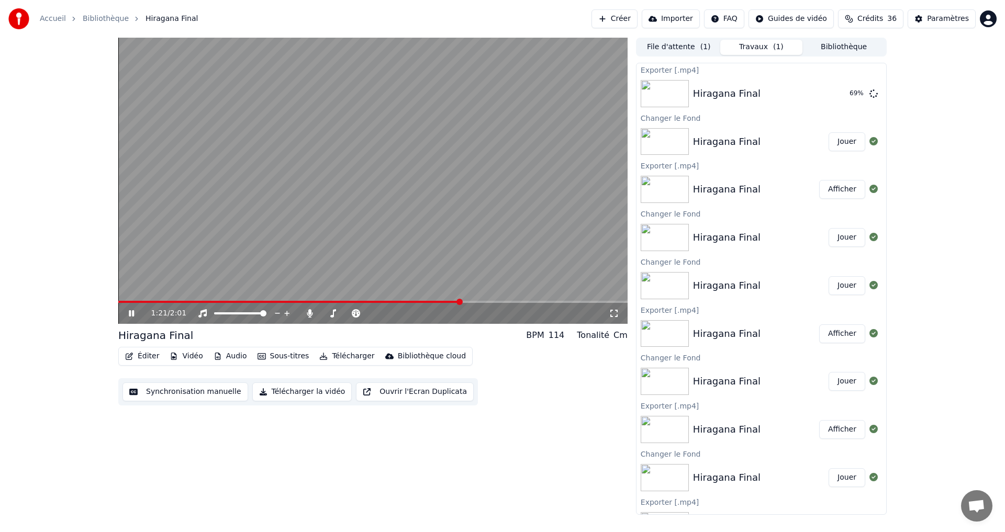
click at [126, 315] on div "1:21 / 2:01" at bounding box center [372, 313] width 501 height 10
click at [128, 316] on icon at bounding box center [139, 313] width 25 height 8
click at [839, 85] on button "Afficher" at bounding box center [842, 93] width 46 height 19
click at [146, 352] on button "Éditer" at bounding box center [142, 356] width 42 height 15
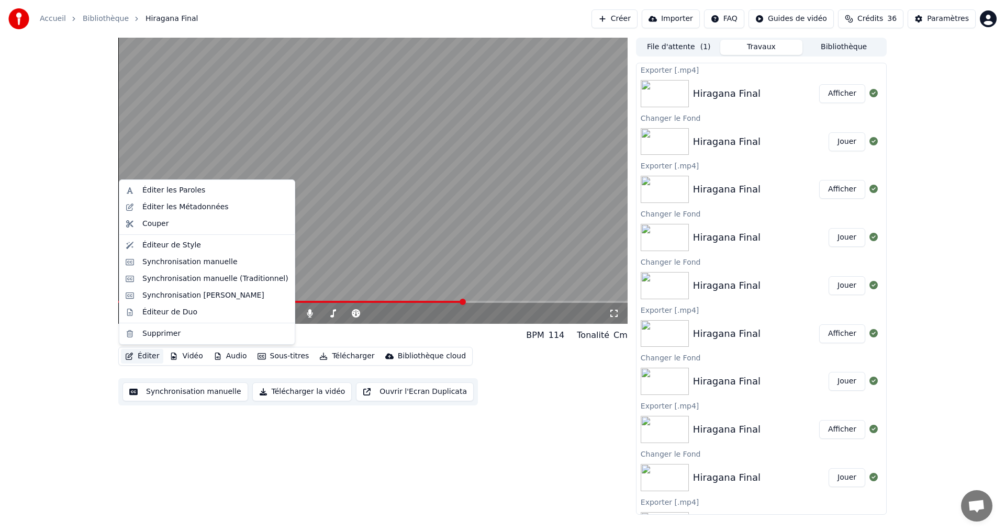
click at [155, 388] on button "Synchronisation manuelle" at bounding box center [185, 392] width 126 height 19
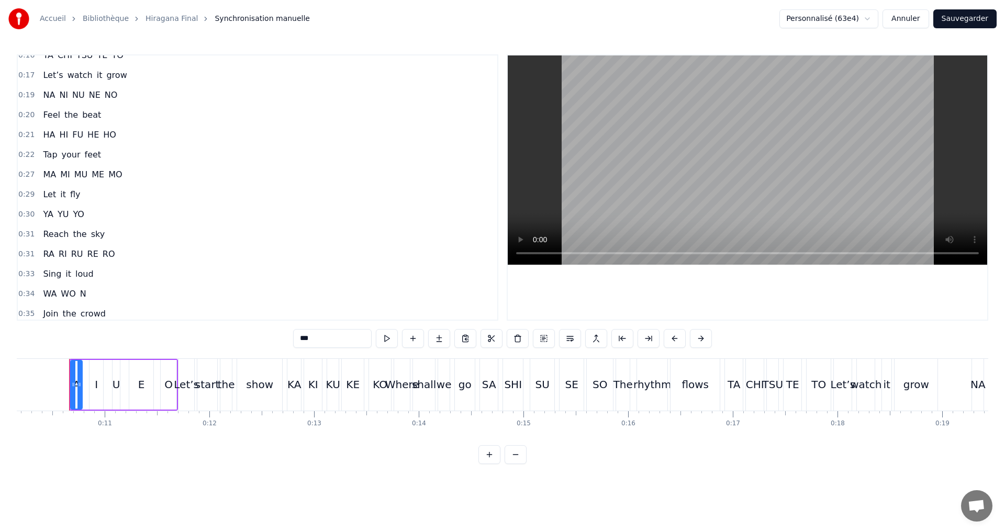
scroll to position [209, 0]
click at [60, 210] on span "WO" at bounding box center [68, 214] width 17 height 12
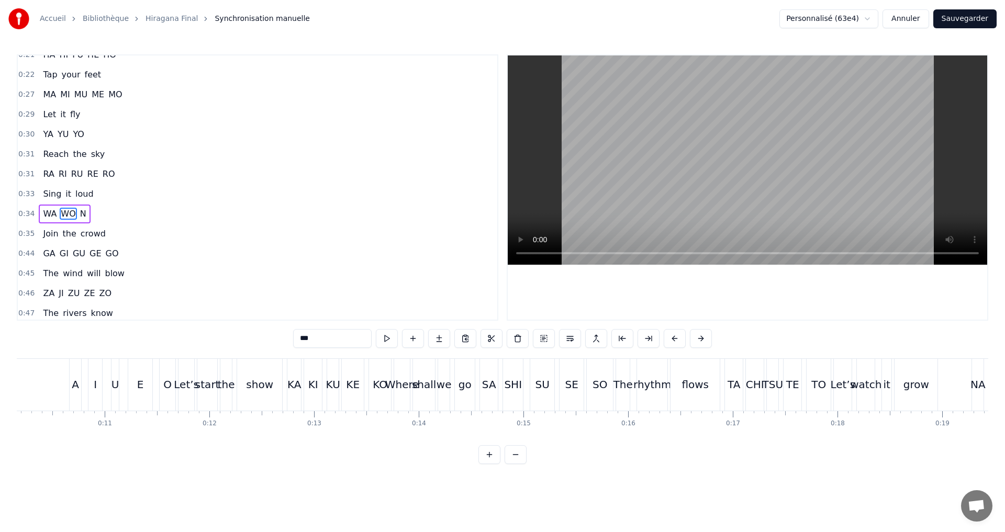
scroll to position [236, 0]
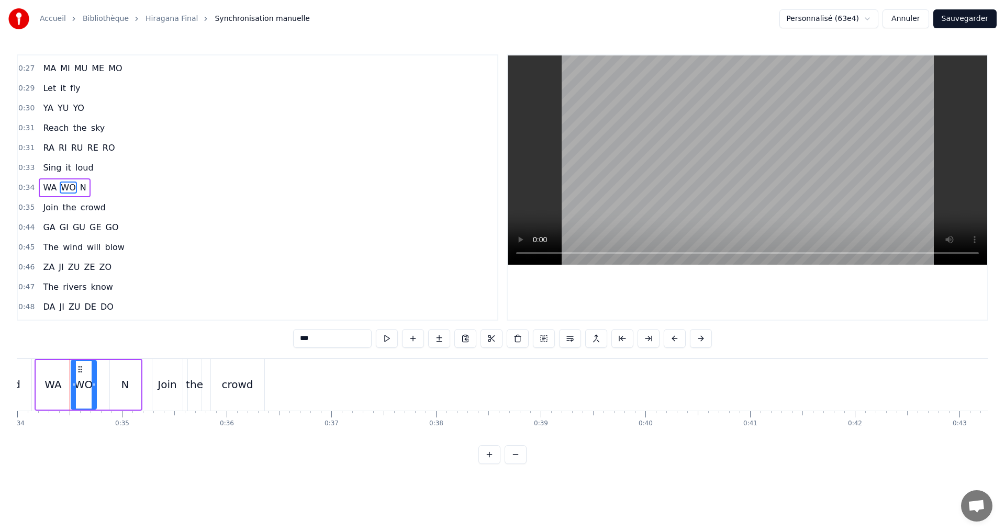
click at [51, 183] on span "WA" at bounding box center [50, 188] width 16 height 12
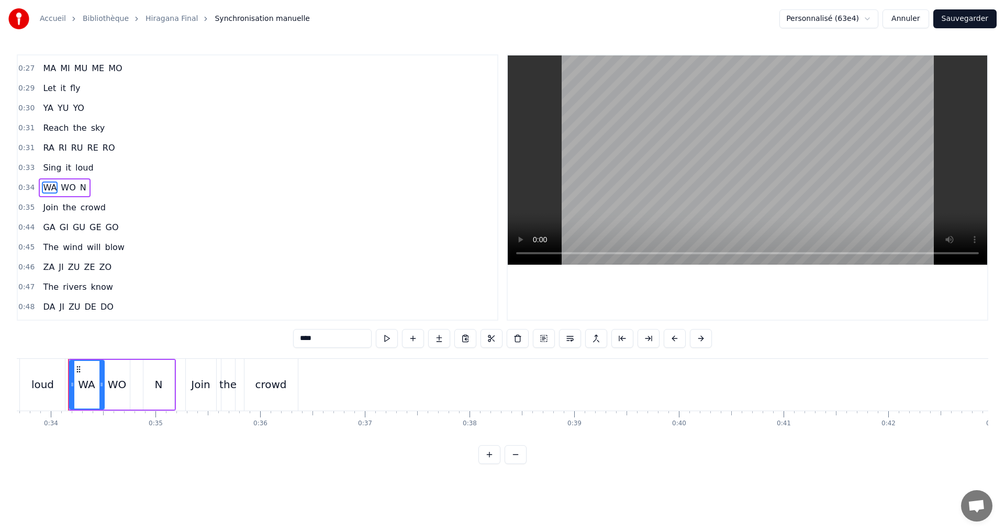
scroll to position [0, 3524]
click at [318, 338] on input "**" at bounding box center [332, 338] width 79 height 19
click at [63, 188] on span "WO" at bounding box center [68, 188] width 17 height 12
click at [312, 346] on input "**" at bounding box center [319, 338] width 79 height 19
type input "**"
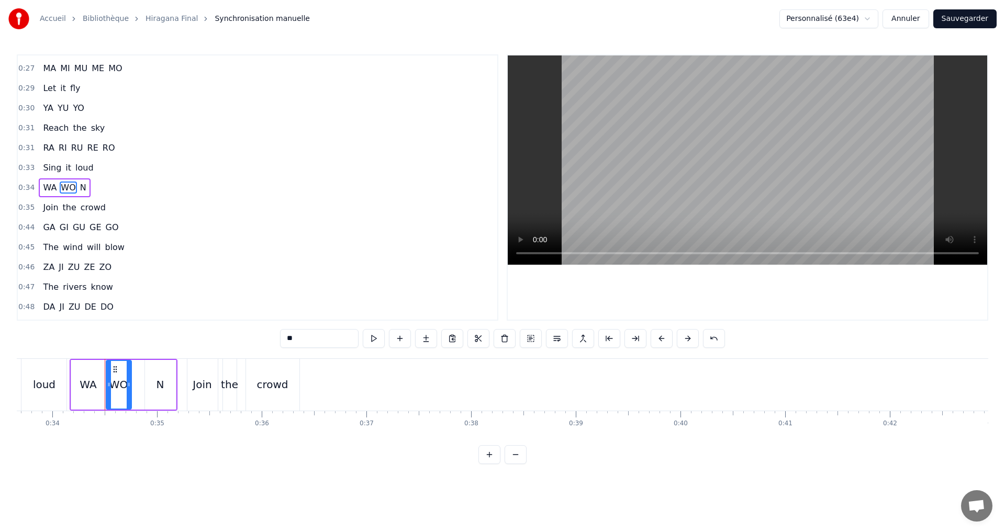
click at [120, 186] on div "0:34 WA WO N" at bounding box center [258, 188] width 480 height 20
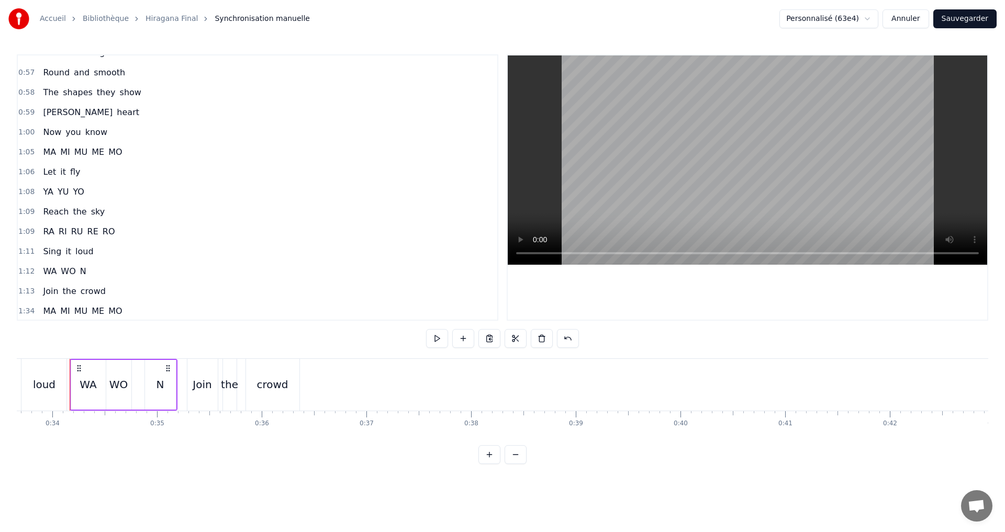
scroll to position [654, 0]
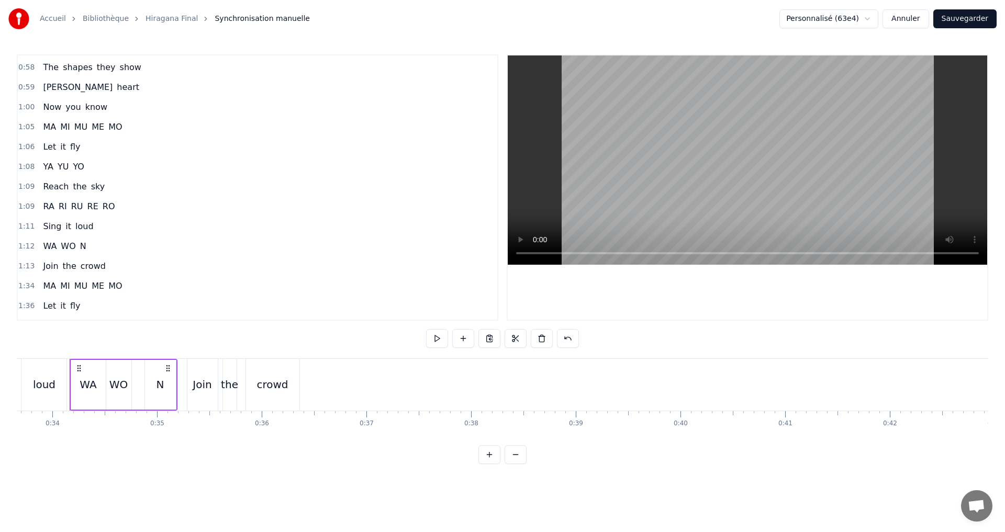
click at [103, 243] on div "1:12 WA WO N" at bounding box center [258, 247] width 480 height 20
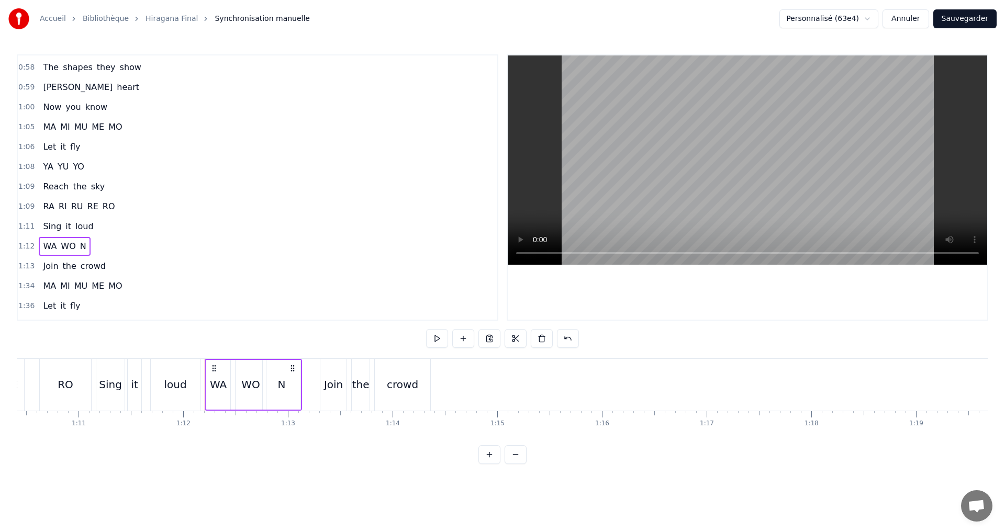
scroll to position [0, 7507]
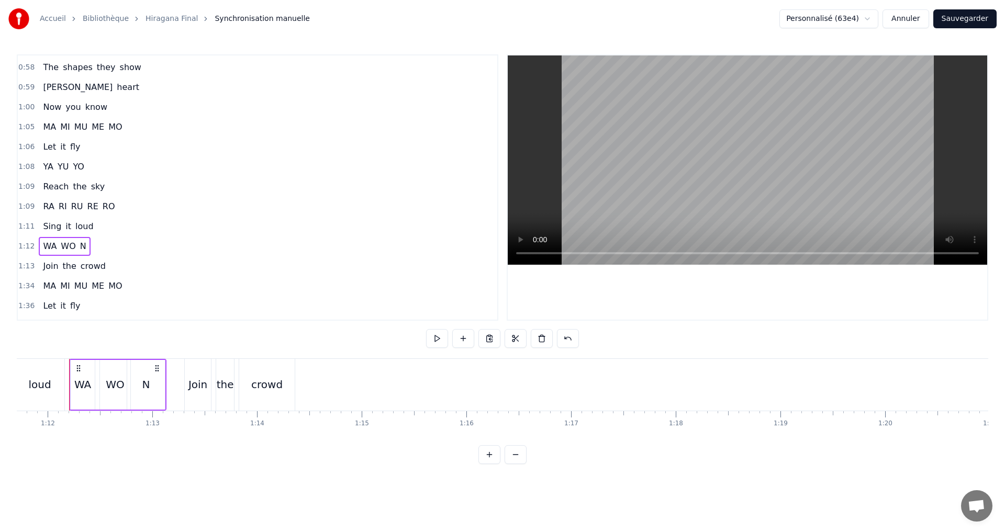
click at [49, 245] on span "WA" at bounding box center [50, 246] width 16 height 12
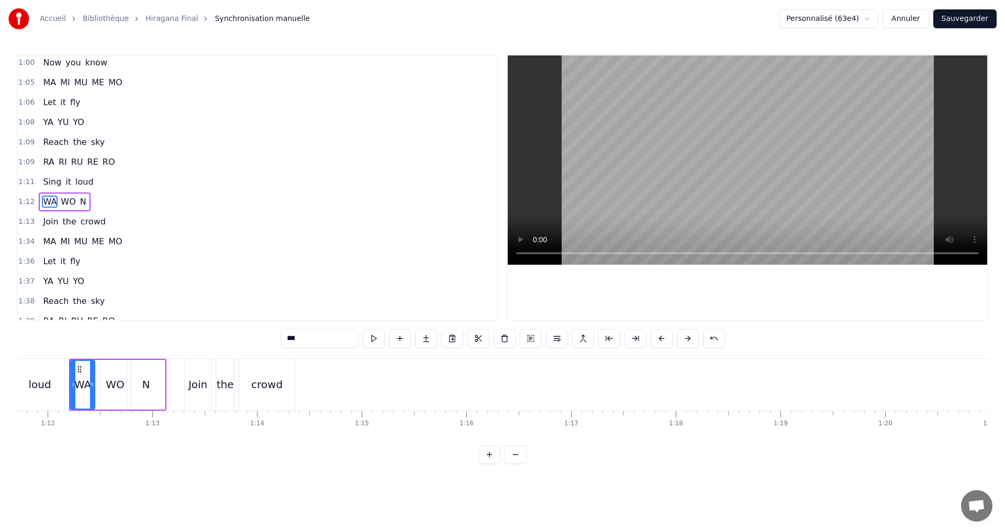
scroll to position [713, 0]
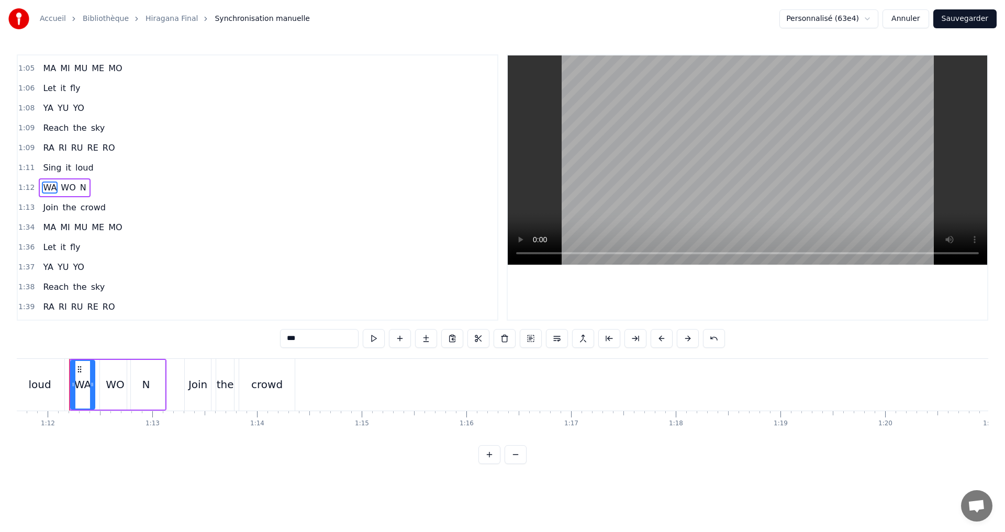
click at [306, 339] on input "**" at bounding box center [319, 338] width 79 height 19
click at [60, 188] on span "WO" at bounding box center [68, 188] width 17 height 12
click at [310, 335] on input "**" at bounding box center [319, 338] width 79 height 19
click at [80, 184] on span "N" at bounding box center [83, 188] width 8 height 12
type input "*"
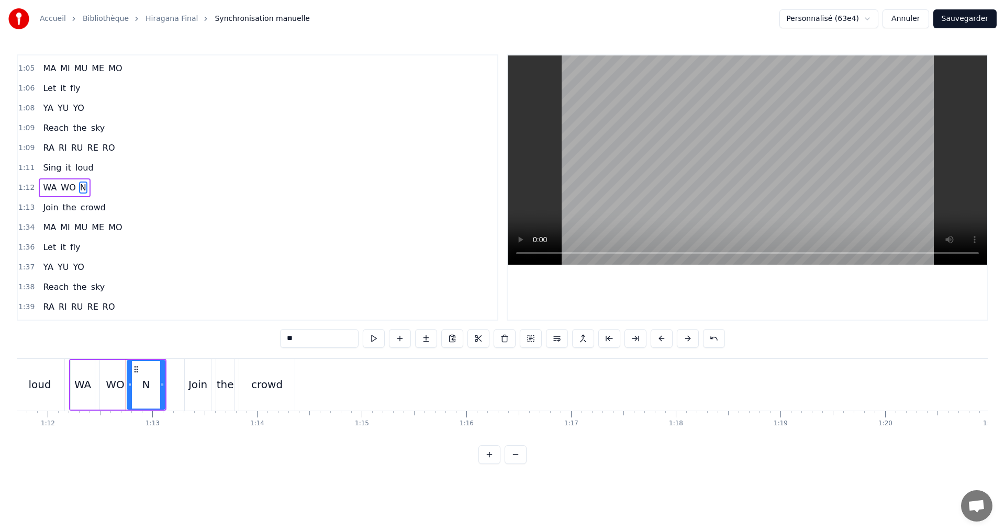
click at [294, 336] on input "*" at bounding box center [319, 338] width 79 height 19
click at [287, 339] on input "*" at bounding box center [319, 338] width 79 height 19
click at [104, 183] on div "1:12 WA WO N" at bounding box center [258, 188] width 480 height 20
click at [82, 186] on span "N" at bounding box center [83, 188] width 8 height 12
drag, startPoint x: 284, startPoint y: 340, endPoint x: 284, endPoint y: 347, distance: 7.3
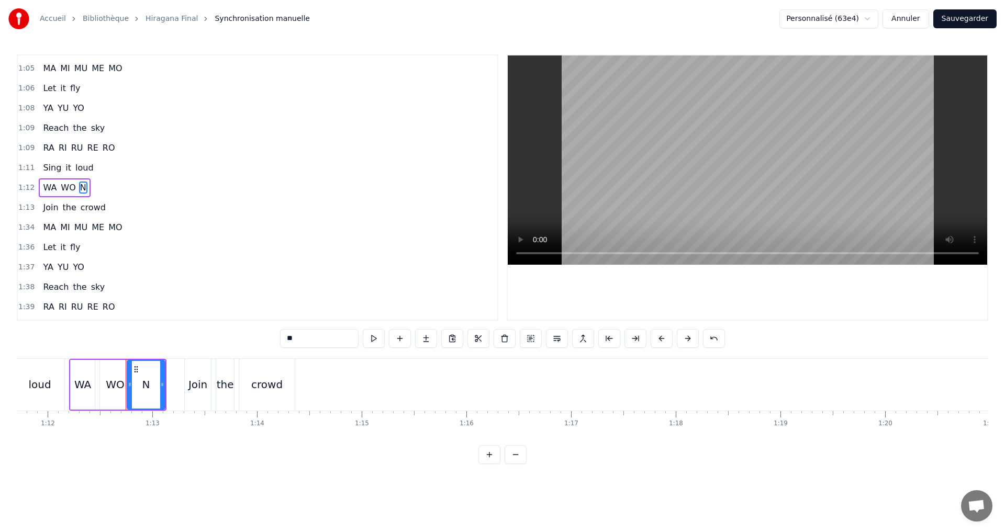
click at [285, 347] on input "*" at bounding box center [319, 338] width 79 height 19
click at [290, 338] on input "*" at bounding box center [319, 338] width 79 height 19
type input "*"
click at [148, 192] on div "1:12 WA WO N" at bounding box center [258, 188] width 480 height 20
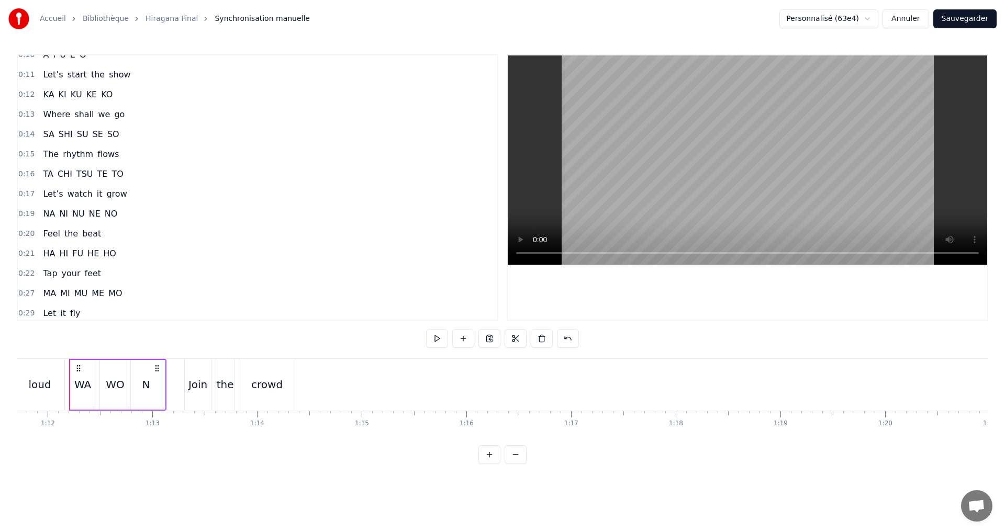
scroll to position [0, 0]
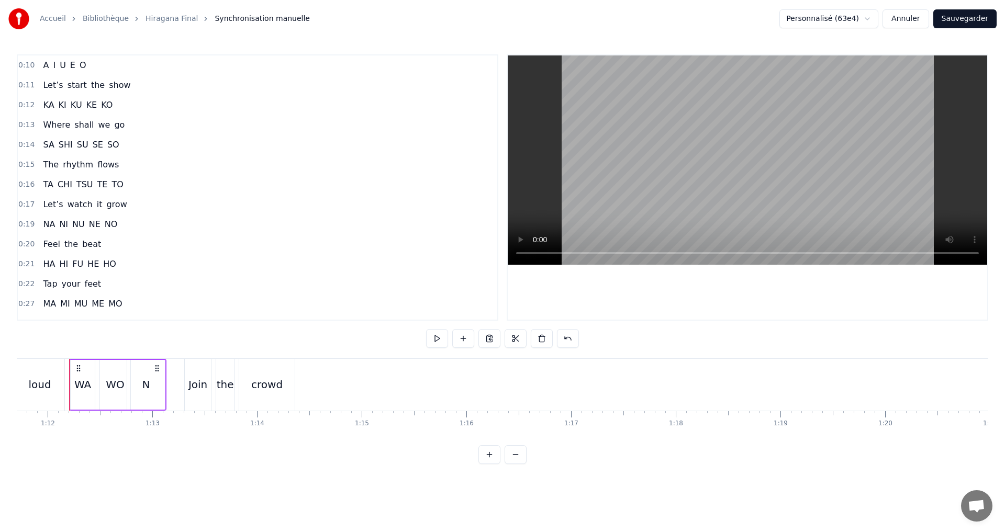
click at [59, 66] on span "U" at bounding box center [63, 65] width 8 height 12
click at [44, 64] on span "A" at bounding box center [46, 65] width 8 height 12
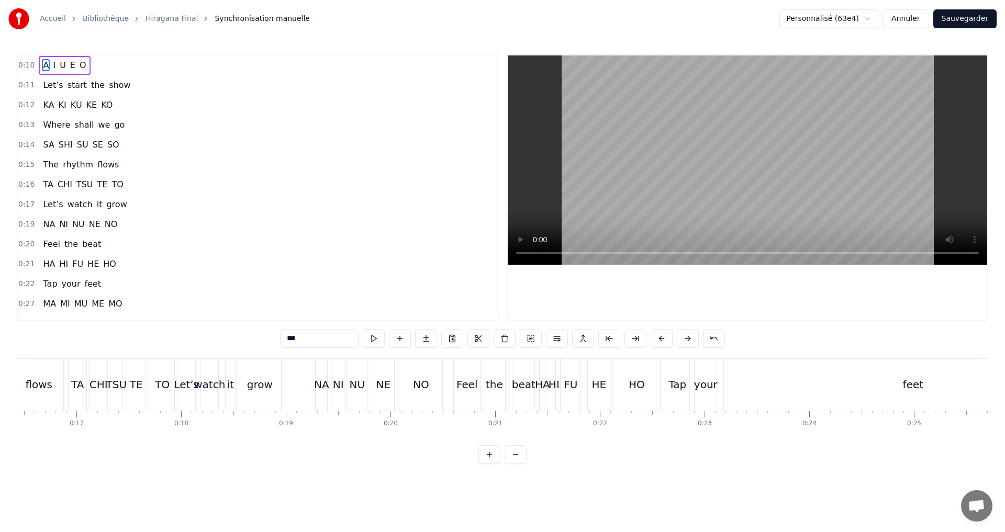
click at [309, 340] on input "*" at bounding box center [319, 338] width 79 height 19
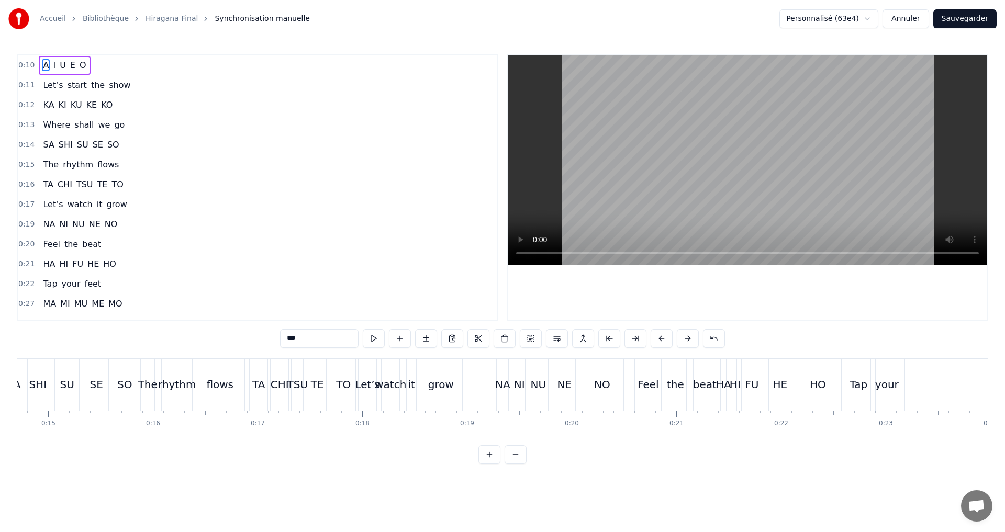
scroll to position [0, 1064]
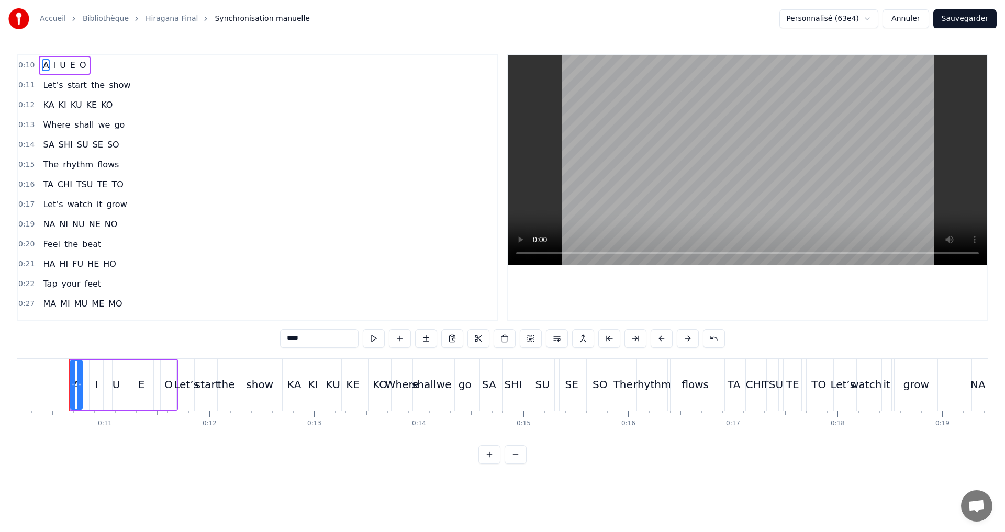
click at [52, 68] on span "I" at bounding box center [54, 65] width 5 height 12
click at [293, 333] on input "*" at bounding box center [319, 338] width 79 height 19
click at [59, 60] on span "U" at bounding box center [63, 65] width 8 height 12
click at [297, 338] on input "*" at bounding box center [319, 338] width 79 height 19
click at [69, 66] on span "E" at bounding box center [72, 65] width 7 height 12
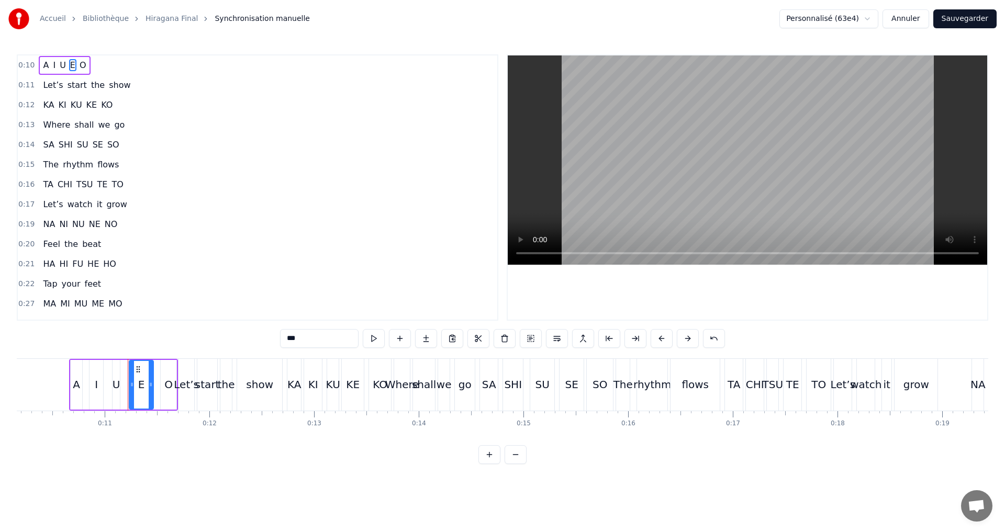
click at [293, 340] on input "*" at bounding box center [319, 338] width 79 height 19
type input "*"
click at [179, 91] on div "0:11 Let’s start the show" at bounding box center [258, 85] width 480 height 20
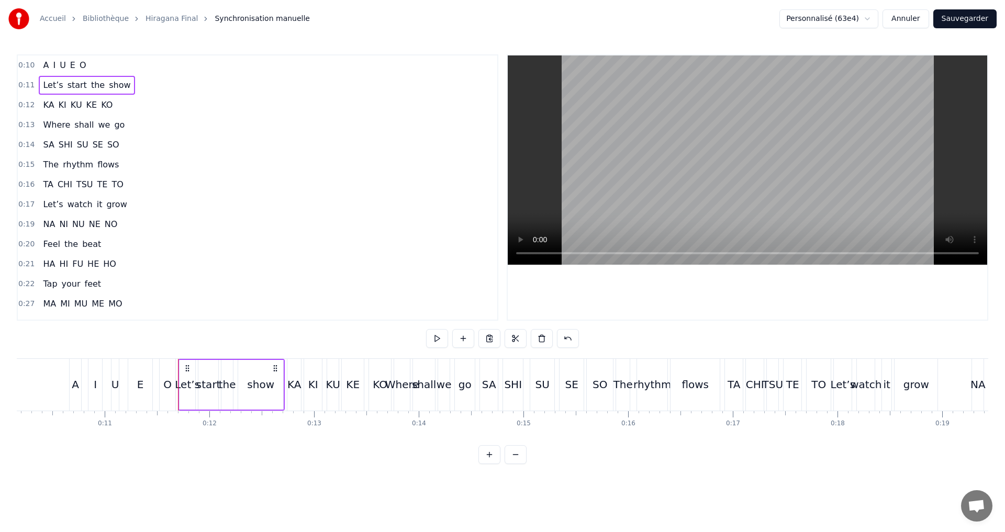
click at [93, 60] on div "0:10 A I U E O" at bounding box center [258, 65] width 480 height 20
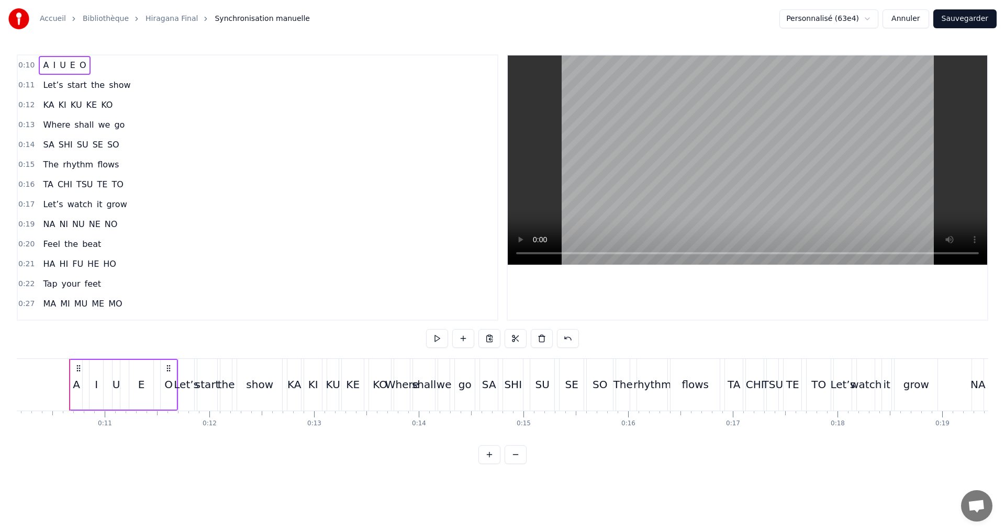
click at [975, 13] on button "Sauvegarder" at bounding box center [964, 18] width 63 height 19
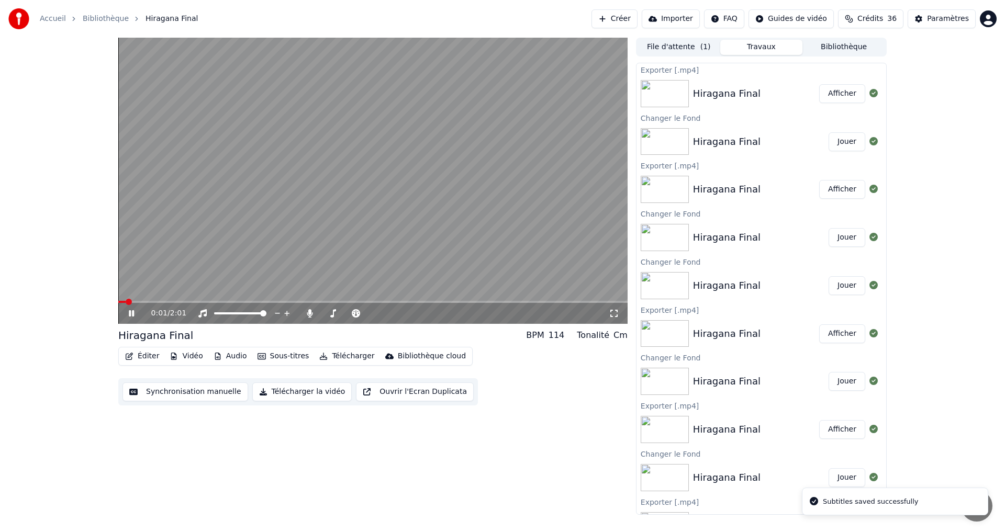
click at [284, 391] on button "Télécharger la vidéo" at bounding box center [302, 392] width 100 height 19
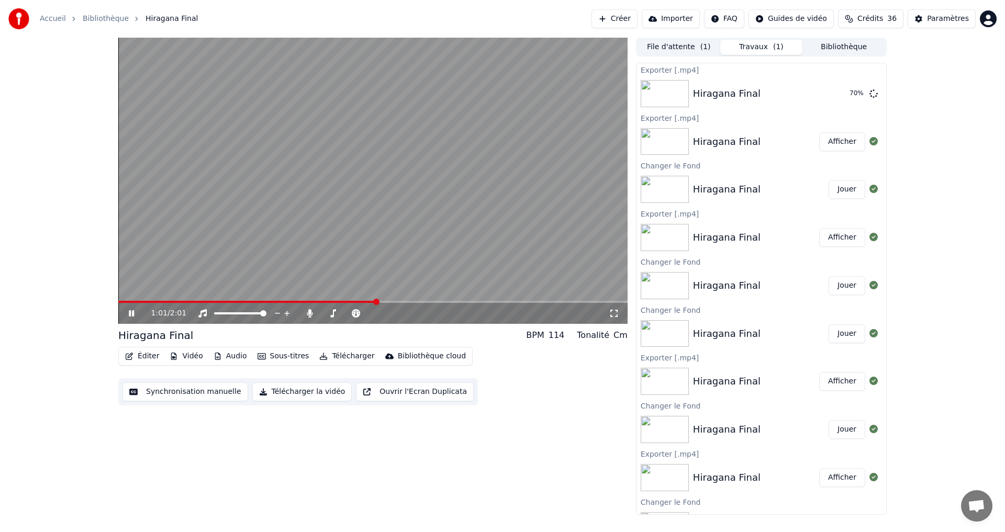
click at [128, 314] on icon at bounding box center [139, 313] width 25 height 8
click at [826, 90] on button "Afficher" at bounding box center [842, 93] width 46 height 19
click at [179, 397] on button "Synchronisation manuelle" at bounding box center [185, 392] width 126 height 19
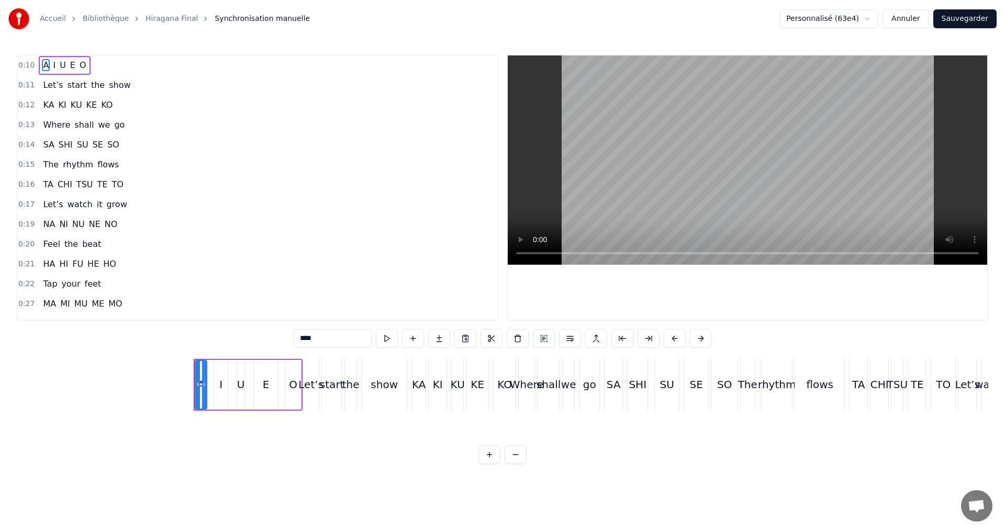
scroll to position [0, 1064]
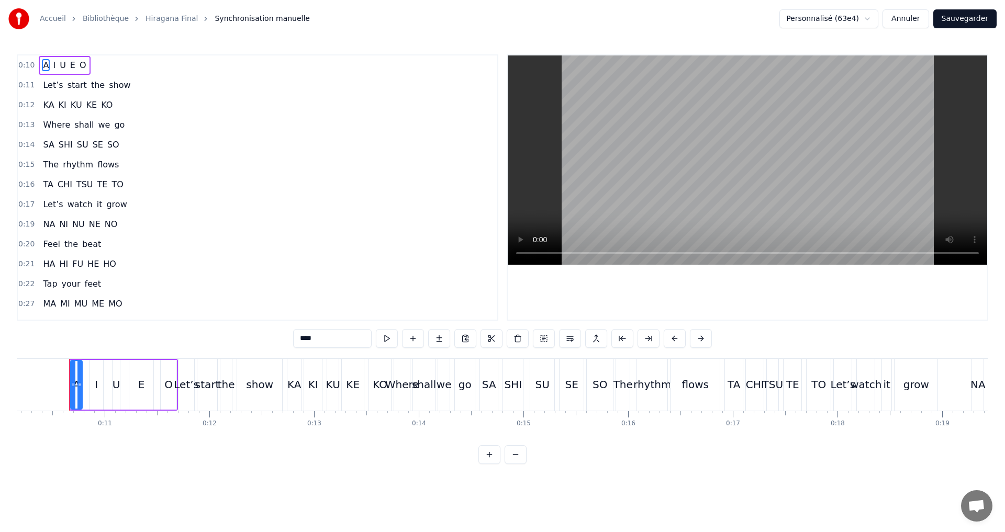
click at [48, 221] on span "NA" at bounding box center [49, 224] width 14 height 12
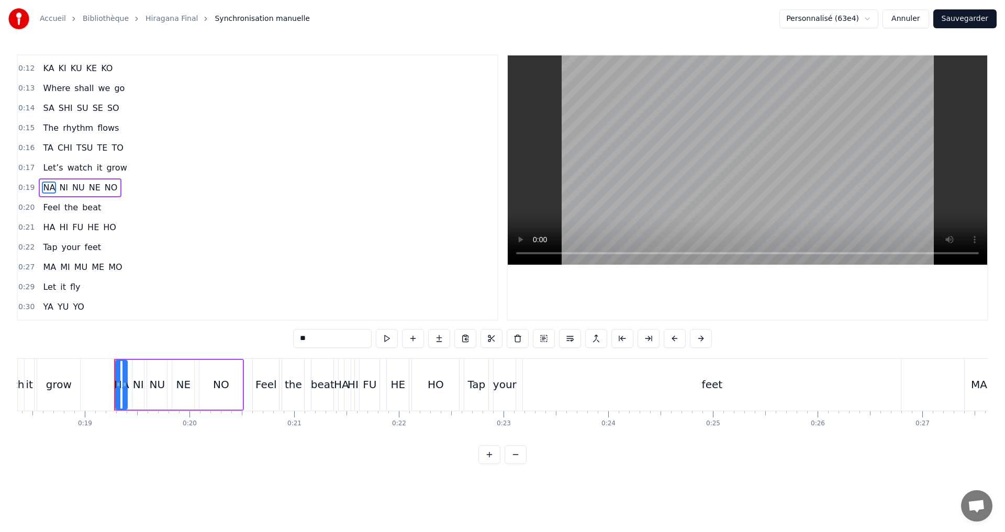
scroll to position [0, 1966]
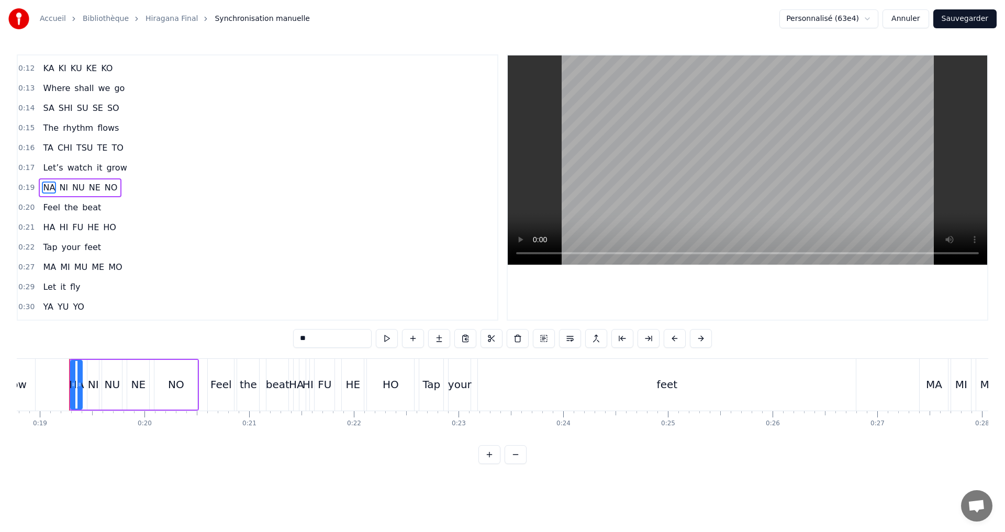
click at [310, 342] on input "**" at bounding box center [332, 338] width 79 height 19
click at [58, 187] on span "NI" at bounding box center [63, 188] width 11 height 12
click at [296, 341] on input "**" at bounding box center [319, 338] width 79 height 19
click at [75, 190] on span "NU" at bounding box center [78, 188] width 15 height 12
click at [298, 338] on input "**" at bounding box center [319, 338] width 79 height 19
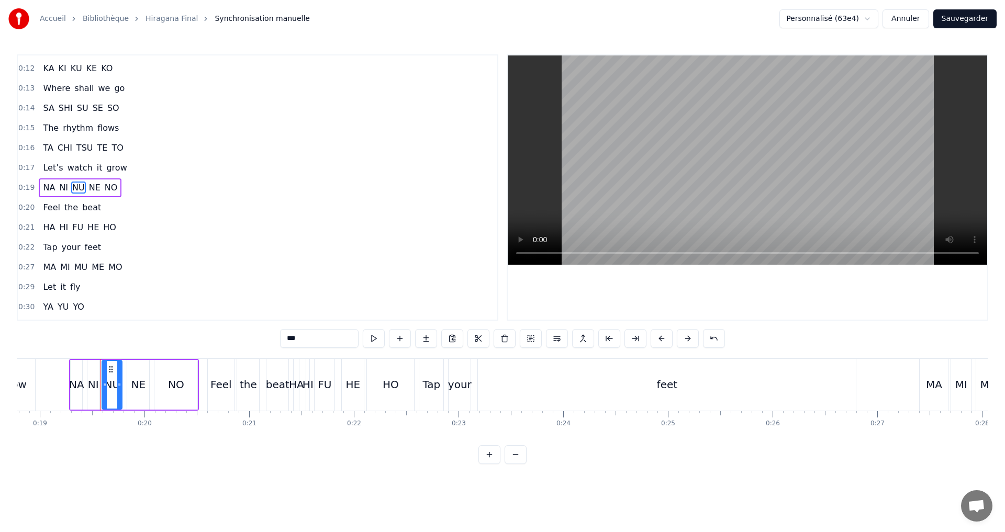
click at [89, 184] on span "NE" at bounding box center [95, 188] width 14 height 12
click at [295, 338] on input "**" at bounding box center [319, 338] width 79 height 19
click at [104, 191] on span "NO" at bounding box center [111, 188] width 15 height 12
click at [303, 337] on input "**" at bounding box center [319, 338] width 79 height 19
type input "**"
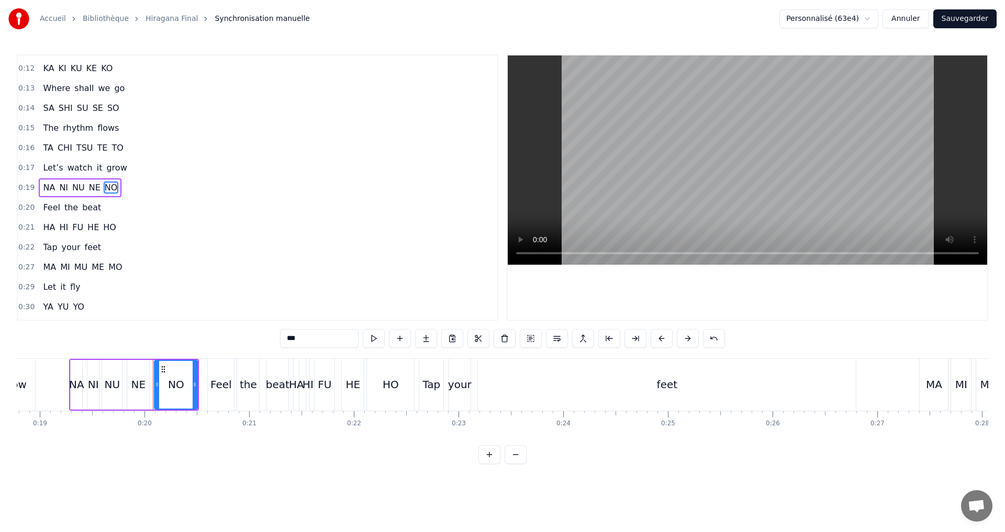
click at [140, 183] on div "0:19 NA NI NU NE NO" at bounding box center [258, 188] width 480 height 20
click at [44, 225] on span "HA" at bounding box center [49, 227] width 14 height 12
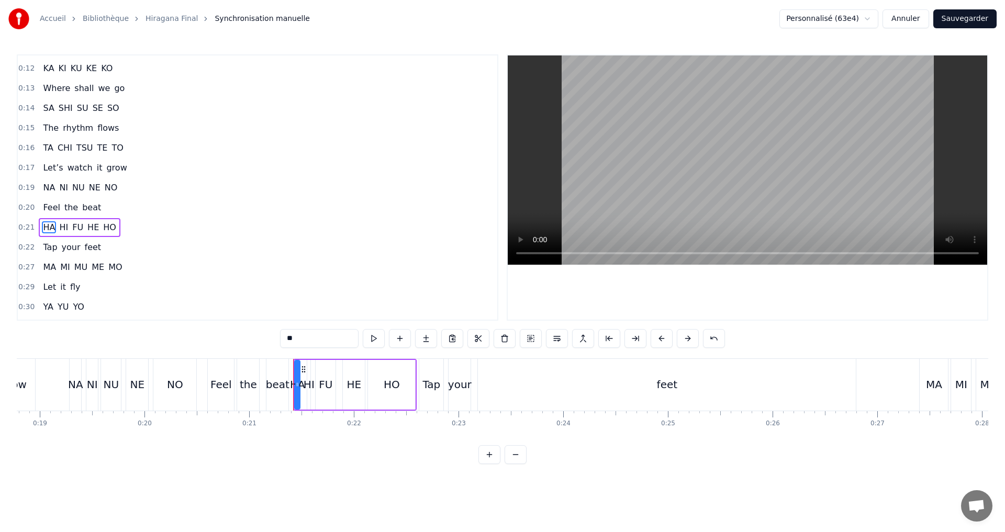
scroll to position [76, 0]
click at [300, 340] on input "**" at bounding box center [319, 338] width 79 height 19
click at [60, 227] on span "MI" at bounding box center [65, 227] width 12 height 12
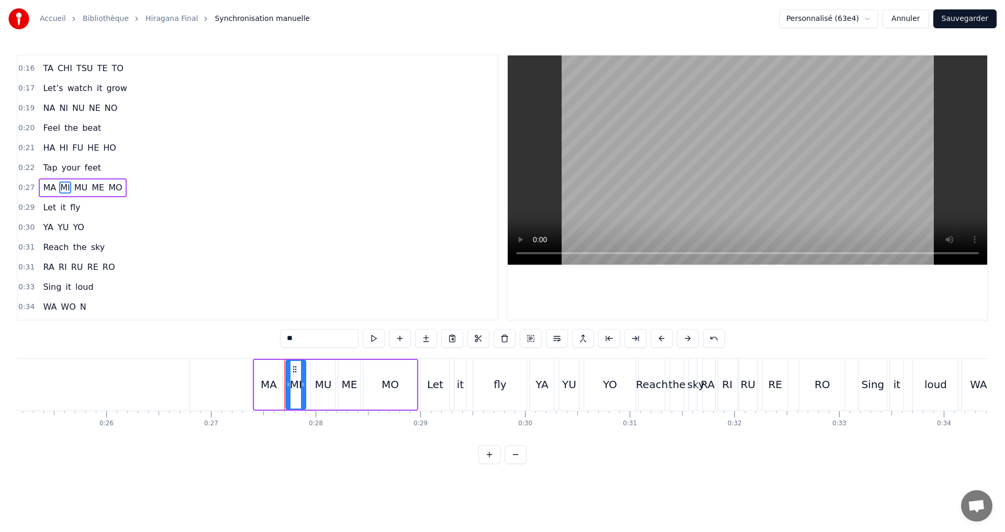
scroll to position [0, 2848]
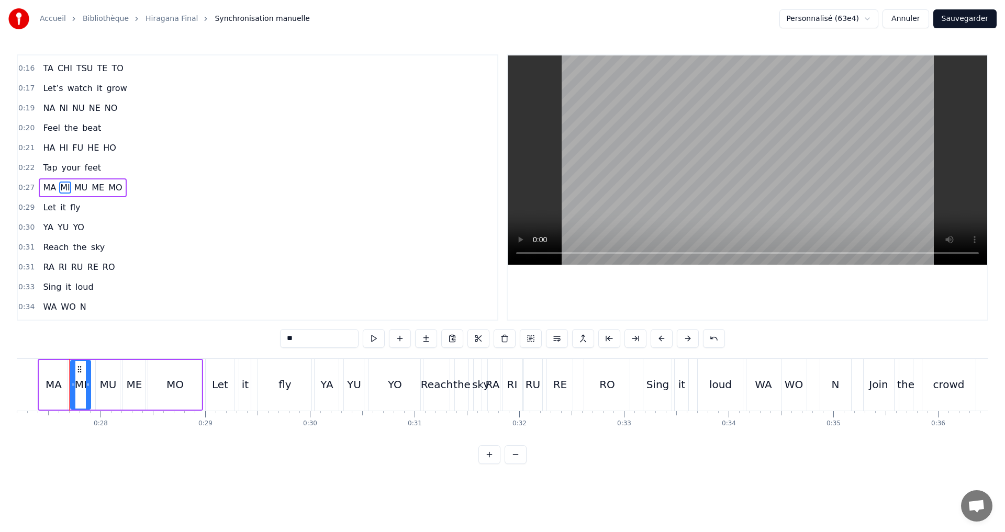
click at [58, 146] on span "HI" at bounding box center [63, 148] width 11 height 12
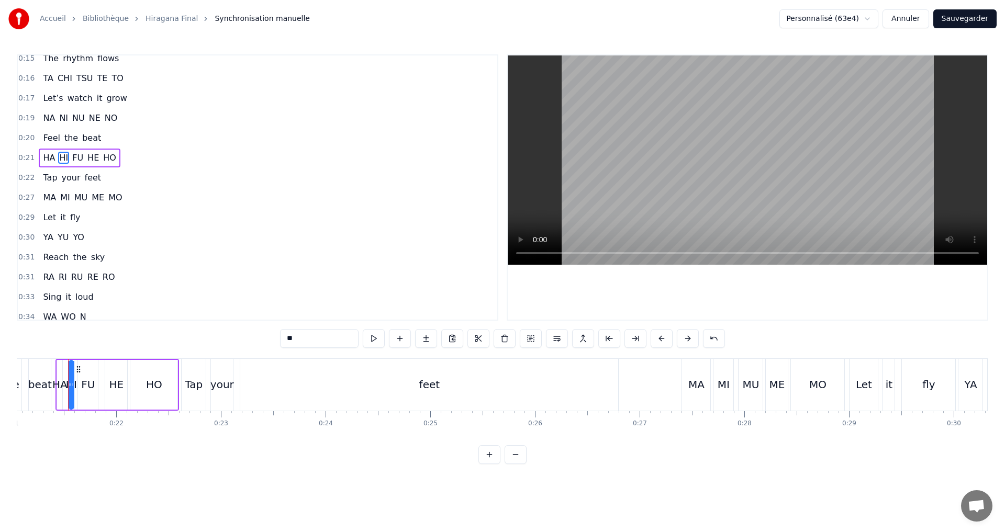
scroll to position [0, 2203]
click at [307, 338] on input "**" at bounding box center [319, 338] width 79 height 19
click at [71, 160] on span "FU" at bounding box center [77, 158] width 13 height 12
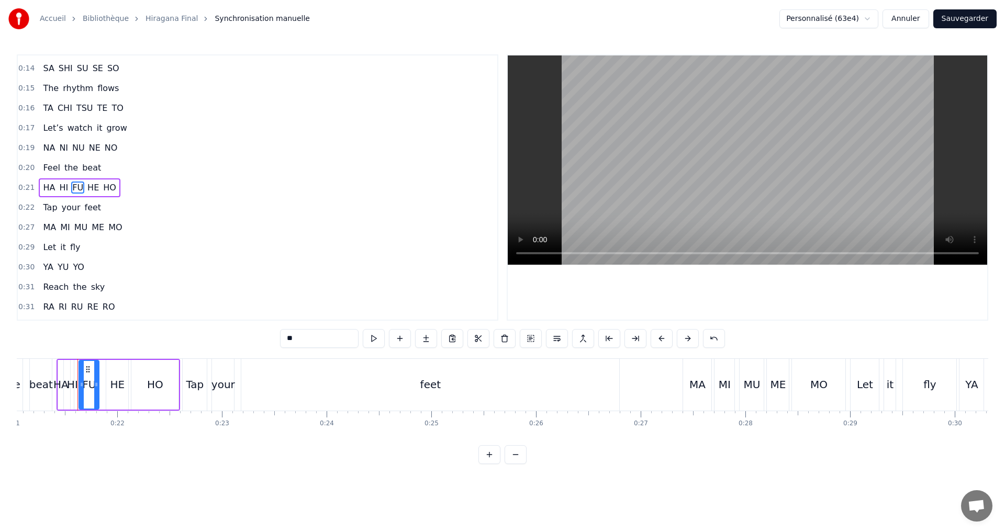
click at [296, 339] on input "**" at bounding box center [319, 338] width 79 height 19
click at [87, 190] on span "HE" at bounding box center [93, 188] width 14 height 12
click at [305, 337] on input "**" at bounding box center [319, 338] width 79 height 19
click at [95, 148] on span "NE" at bounding box center [95, 148] width 14 height 12
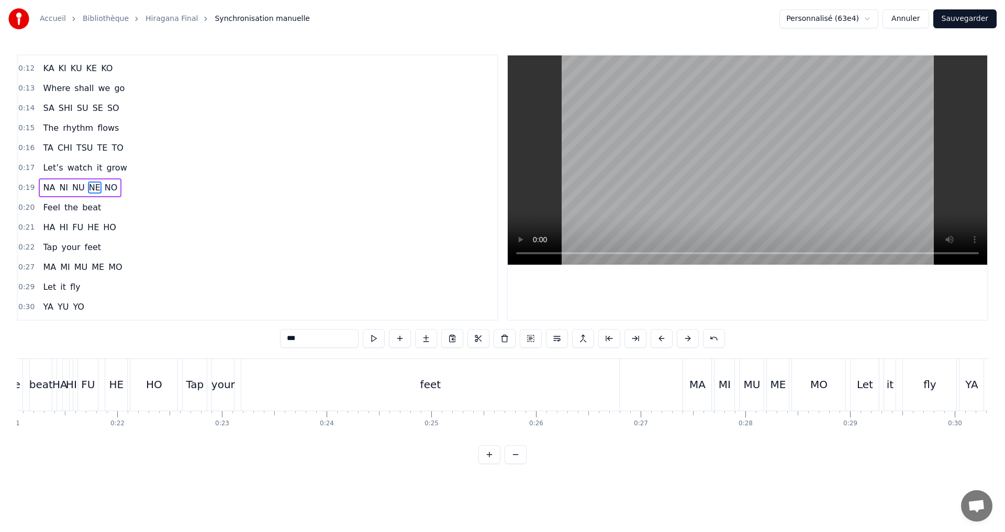
click at [110, 148] on span "TO" at bounding box center [117, 148] width 14 height 12
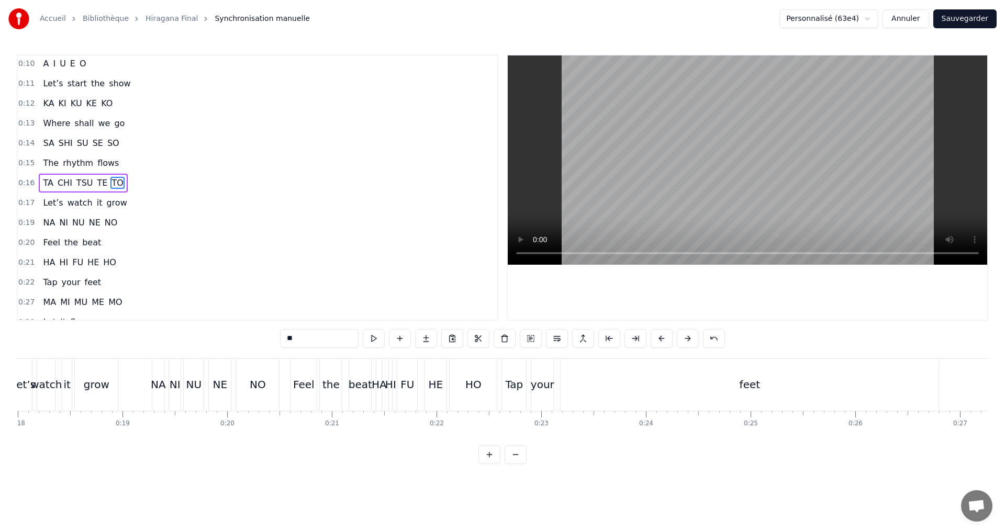
scroll to position [0, 1801]
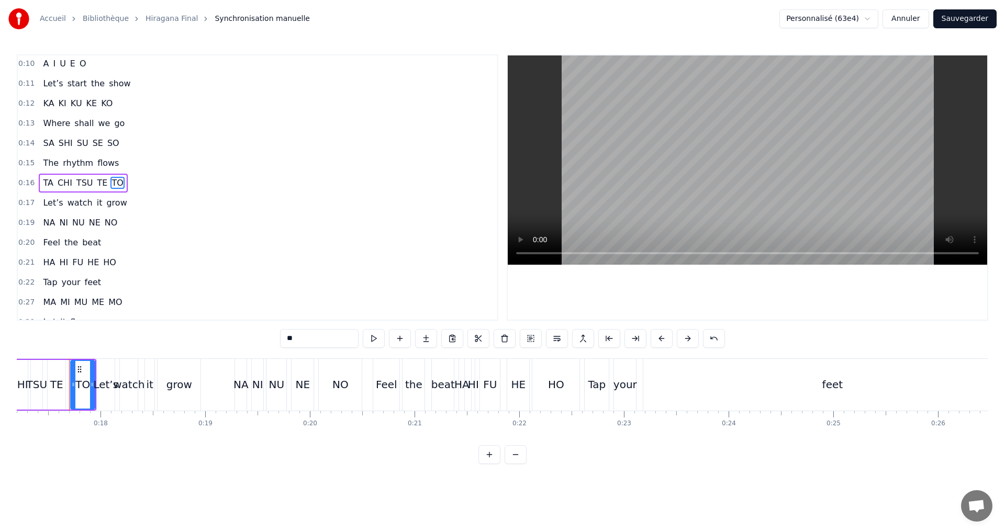
click at [105, 221] on span "NO" at bounding box center [111, 223] width 15 height 12
type input "**"
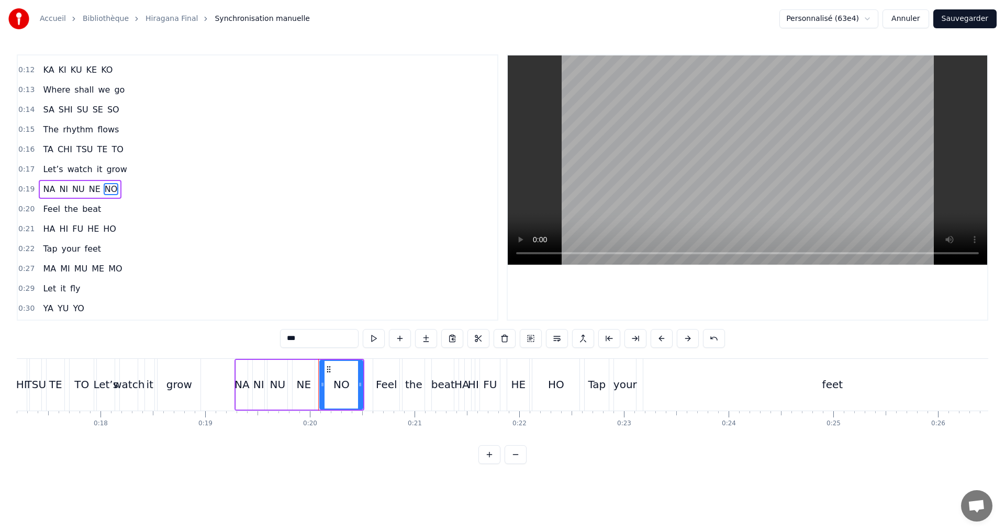
scroll to position [37, 0]
click at [129, 222] on div "0:21 HA HI FU HE HO" at bounding box center [258, 228] width 480 height 20
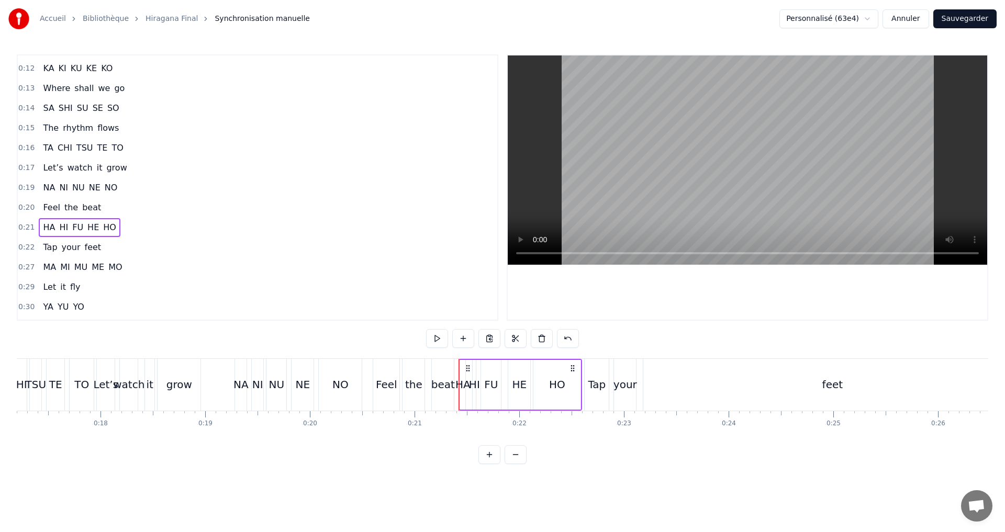
click at [119, 274] on div "MA MI MU ME MO" at bounding box center [82, 267] width 87 height 19
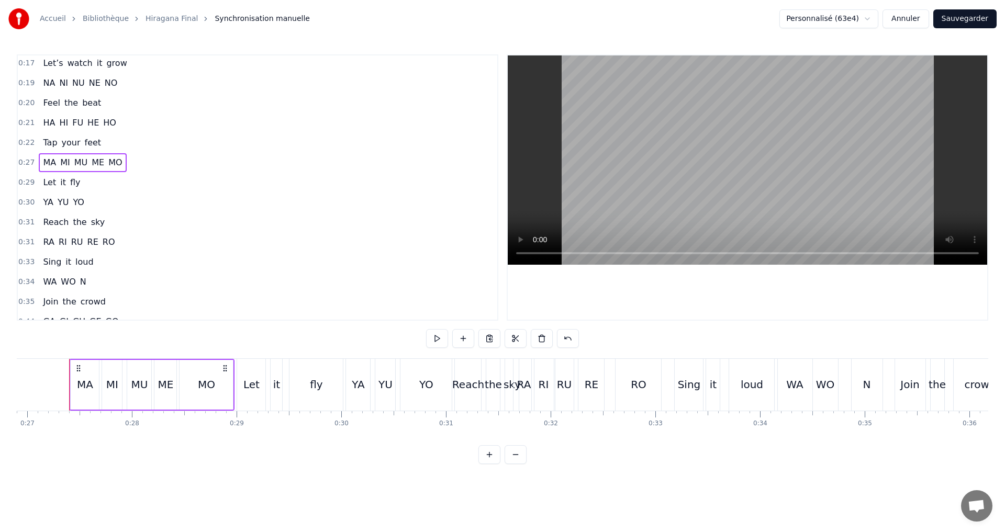
scroll to position [246, 0]
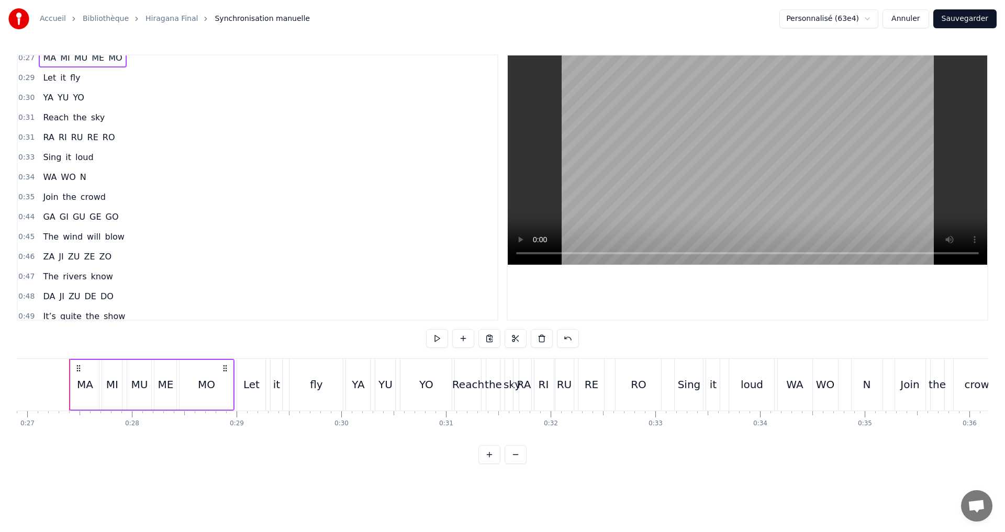
click at [113, 140] on div "0:31 RA RI RU RE RO" at bounding box center [258, 138] width 480 height 20
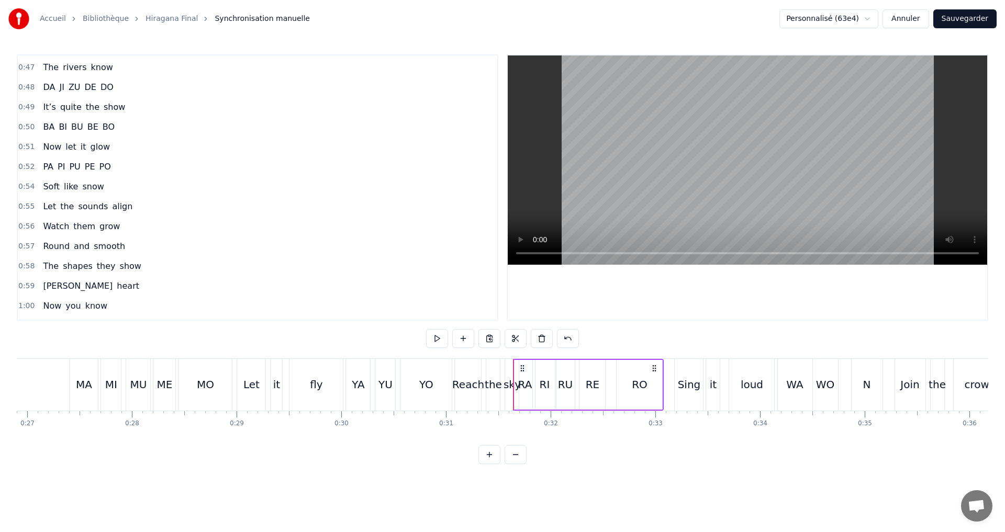
scroll to position [351, 0]
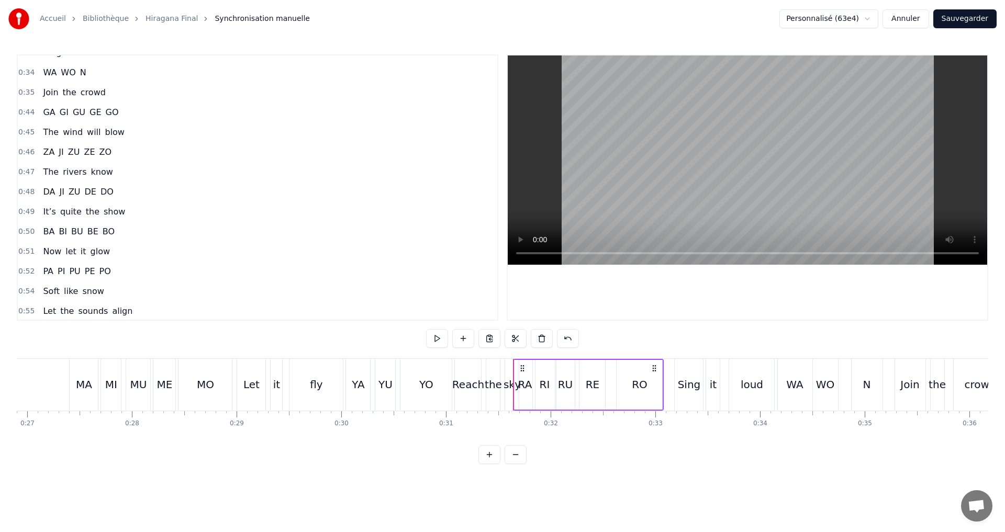
click at [48, 149] on span "ZA" at bounding box center [49, 152] width 14 height 12
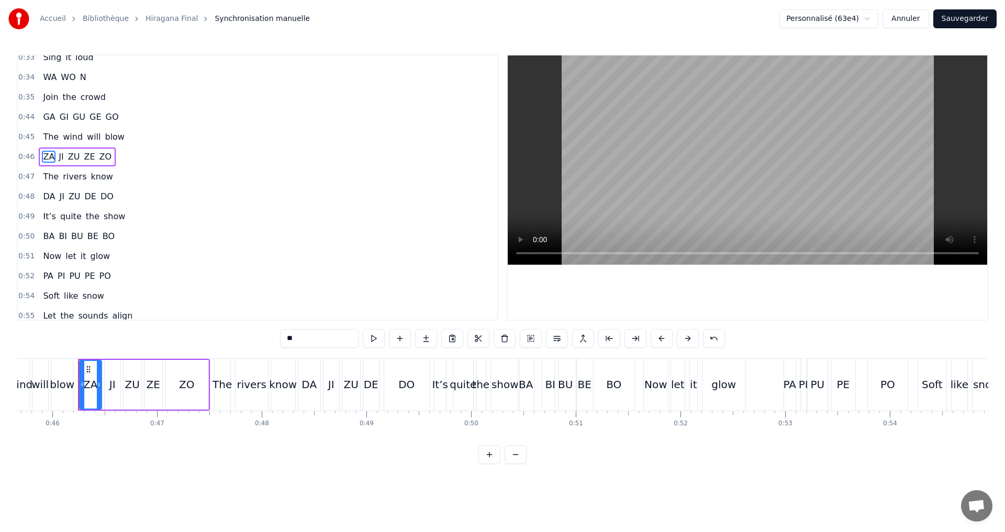
scroll to position [0, 4789]
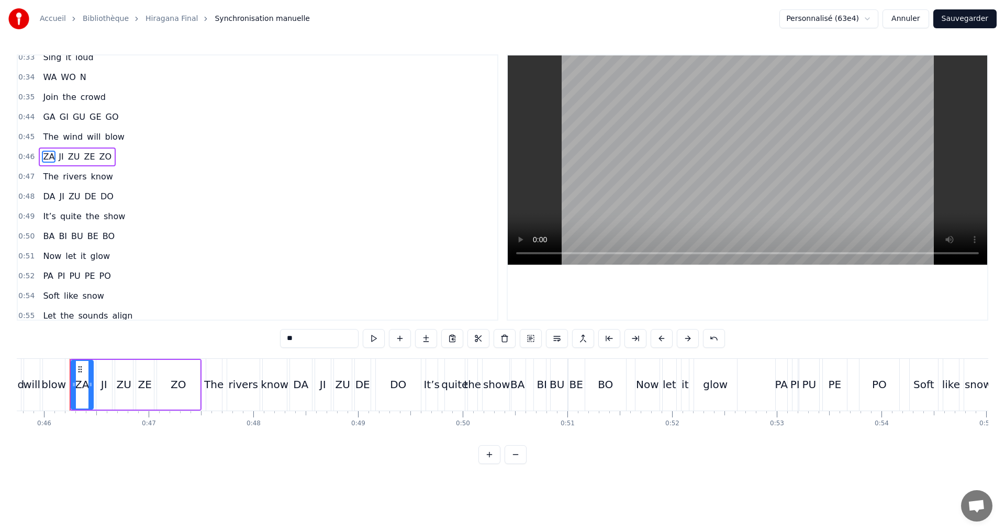
click at [301, 342] on input "**" at bounding box center [319, 338] width 79 height 19
type input "**"
click at [56, 149] on div "ZA JI ZU ZE ZO" at bounding box center [77, 157] width 77 height 19
click at [58, 154] on span "JI" at bounding box center [61, 157] width 7 height 12
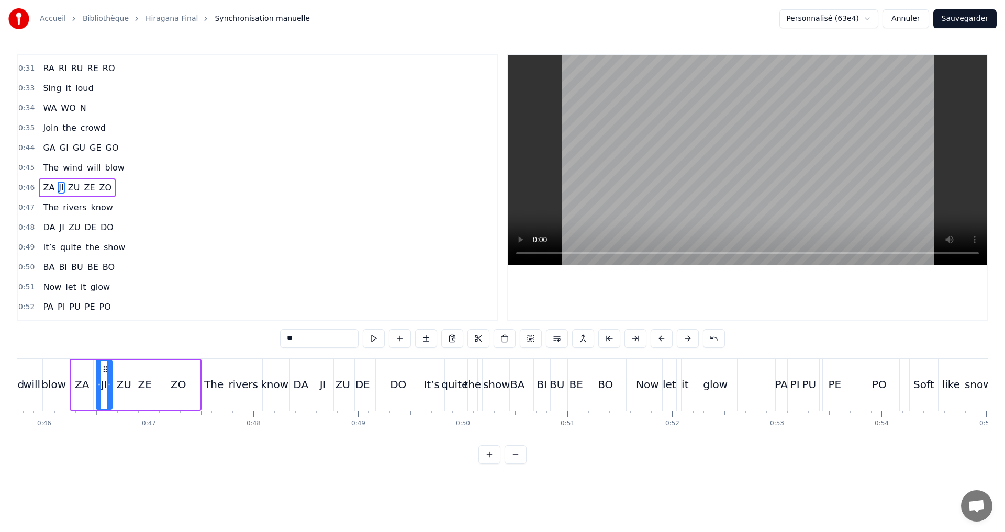
click at [310, 333] on input "**" at bounding box center [319, 338] width 79 height 19
click at [71, 188] on span "ZU" at bounding box center [74, 188] width 14 height 12
click at [302, 339] on input "**" at bounding box center [319, 338] width 79 height 19
click at [87, 186] on span "ZE" at bounding box center [89, 188] width 13 height 12
click at [304, 334] on input "**" at bounding box center [319, 338] width 79 height 19
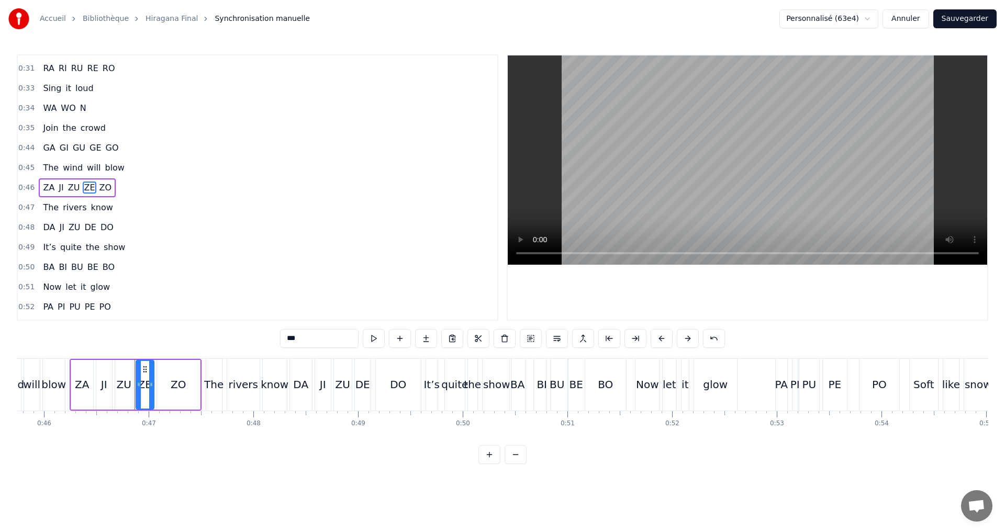
click at [46, 226] on span "DA" at bounding box center [49, 227] width 14 height 12
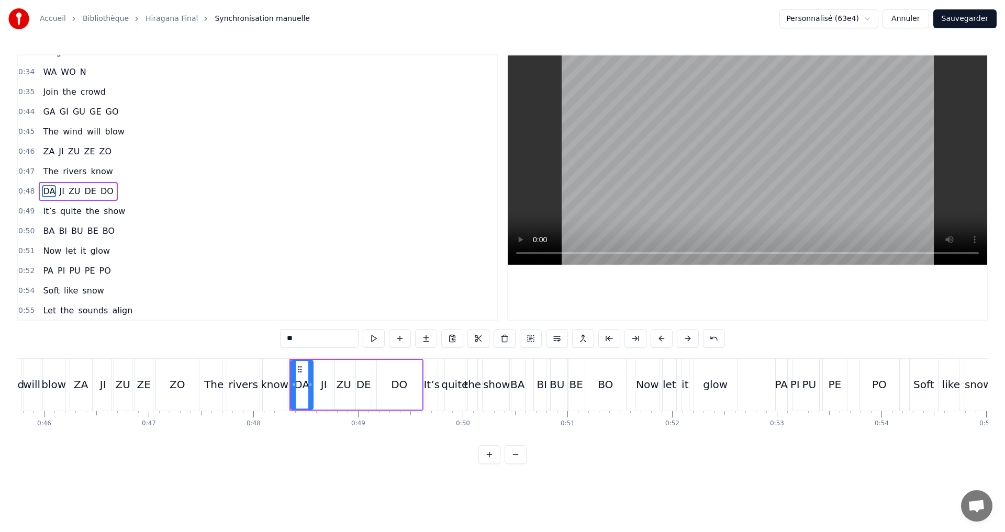
scroll to position [355, 0]
click at [302, 341] on input "**" at bounding box center [319, 338] width 79 height 19
click at [58, 185] on span "JI" at bounding box center [61, 188] width 7 height 12
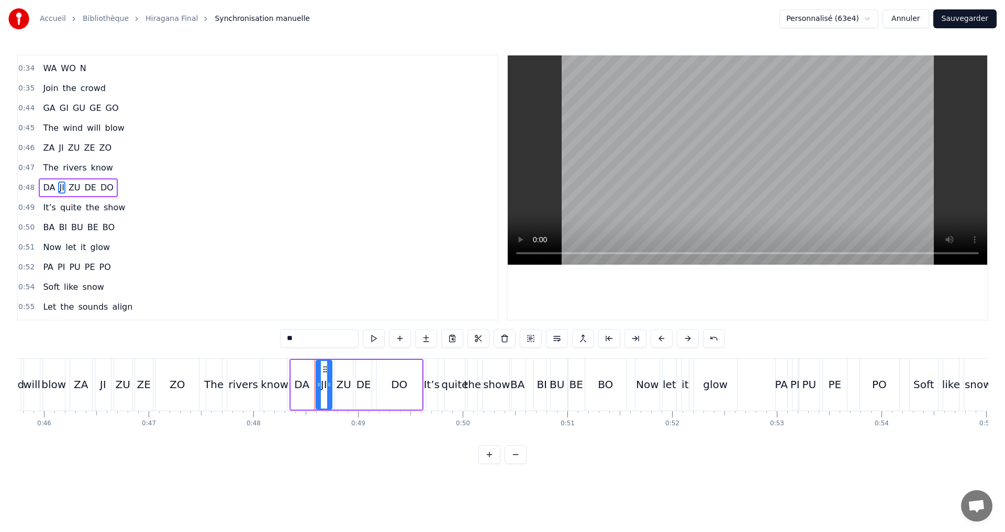
click at [312, 334] on input "**" at bounding box center [319, 338] width 79 height 19
click at [69, 187] on span "ZU" at bounding box center [75, 188] width 14 height 12
click at [306, 340] on input "**" at bounding box center [319, 338] width 79 height 19
click at [91, 187] on span "DE" at bounding box center [91, 188] width 14 height 13
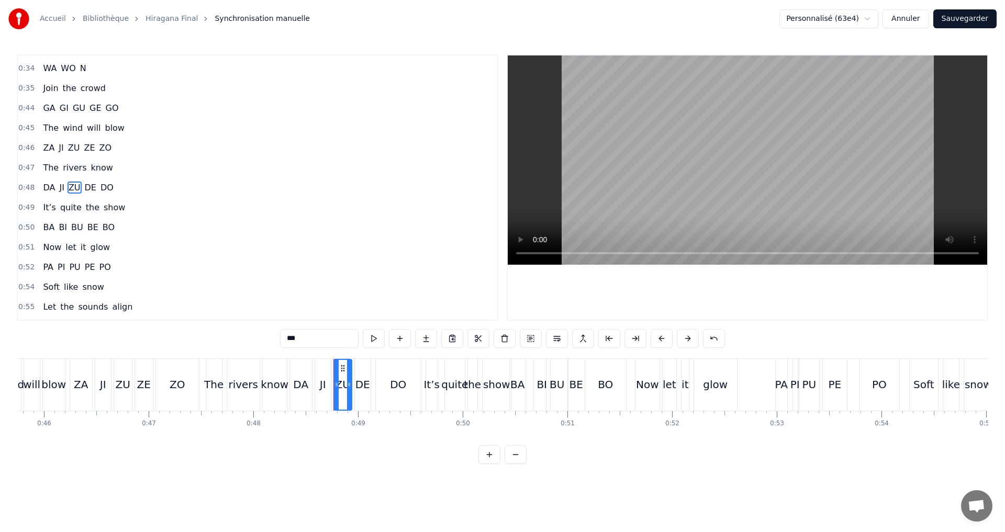
click at [87, 187] on span "DE" at bounding box center [91, 188] width 14 height 12
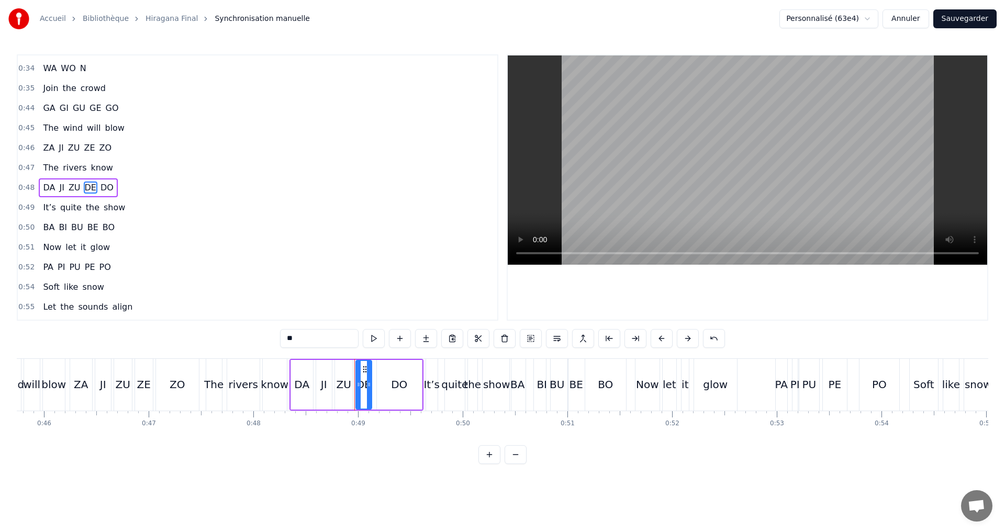
click at [305, 339] on input "**" at bounding box center [319, 338] width 79 height 19
click at [102, 186] on span "DO" at bounding box center [106, 188] width 15 height 12
type input "**"
click at [113, 223] on div "0:50 BA BI BU BE BO" at bounding box center [258, 228] width 480 height 20
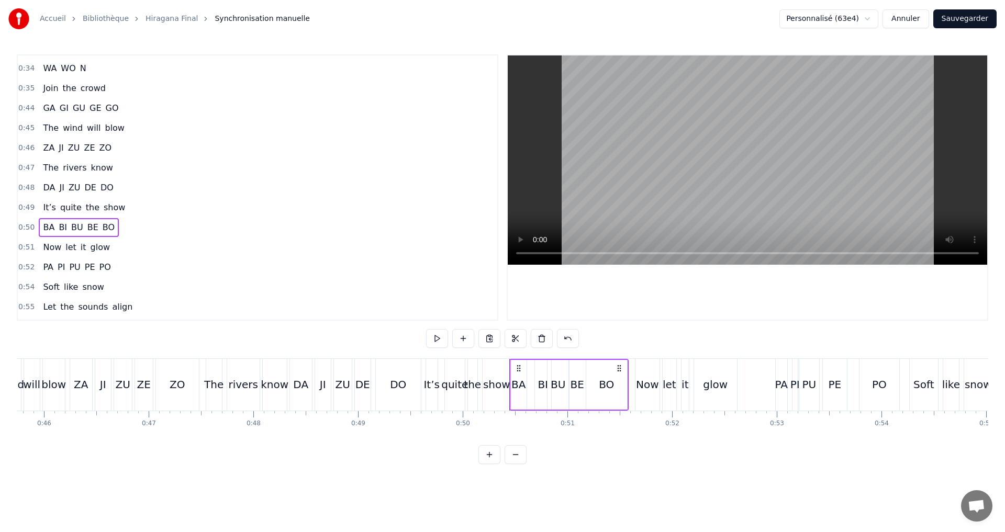
click at [48, 222] on span "BA" at bounding box center [49, 227] width 14 height 12
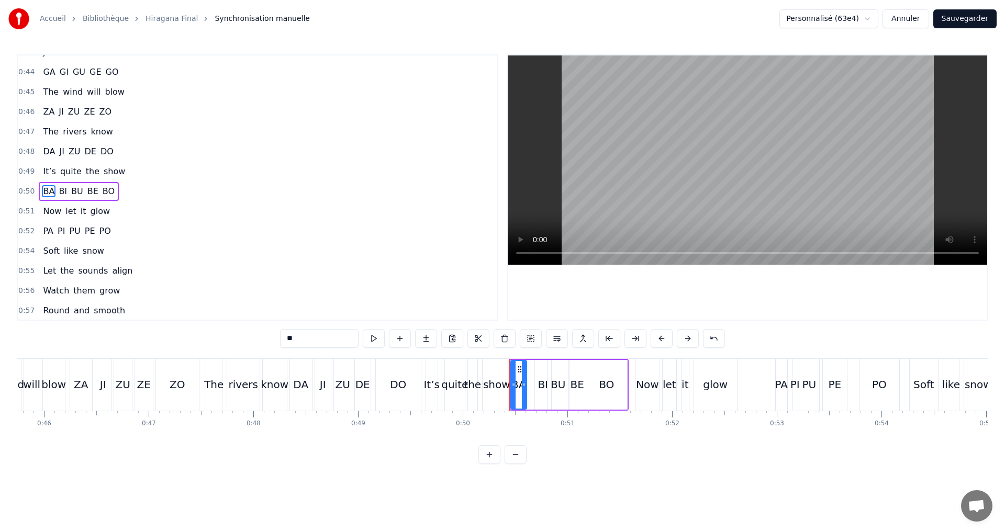
scroll to position [395, 0]
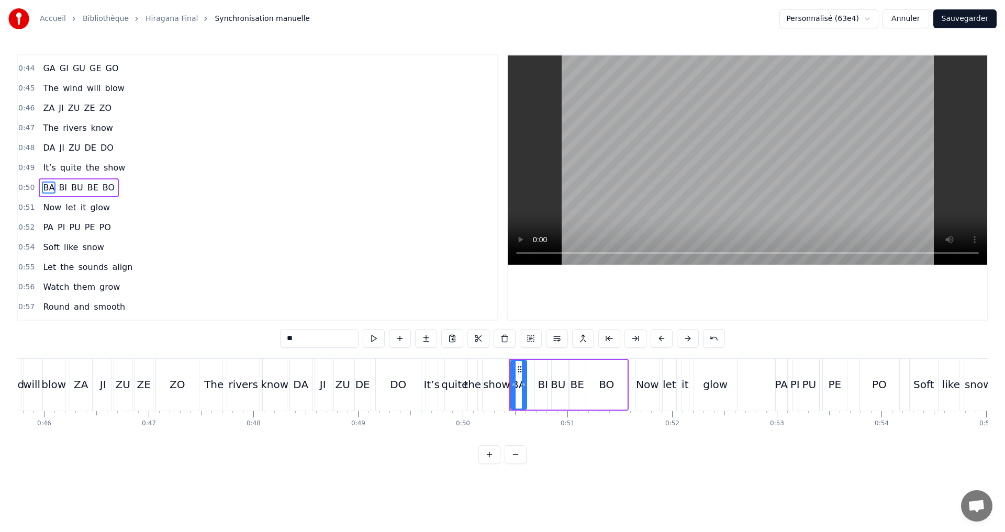
click at [317, 339] on input "**" at bounding box center [319, 338] width 79 height 19
click at [59, 188] on span "BI" at bounding box center [63, 188] width 10 height 12
click at [298, 336] on input "**" at bounding box center [319, 338] width 79 height 19
click at [70, 186] on span "BU" at bounding box center [77, 188] width 14 height 12
click at [304, 336] on input "**" at bounding box center [319, 338] width 79 height 19
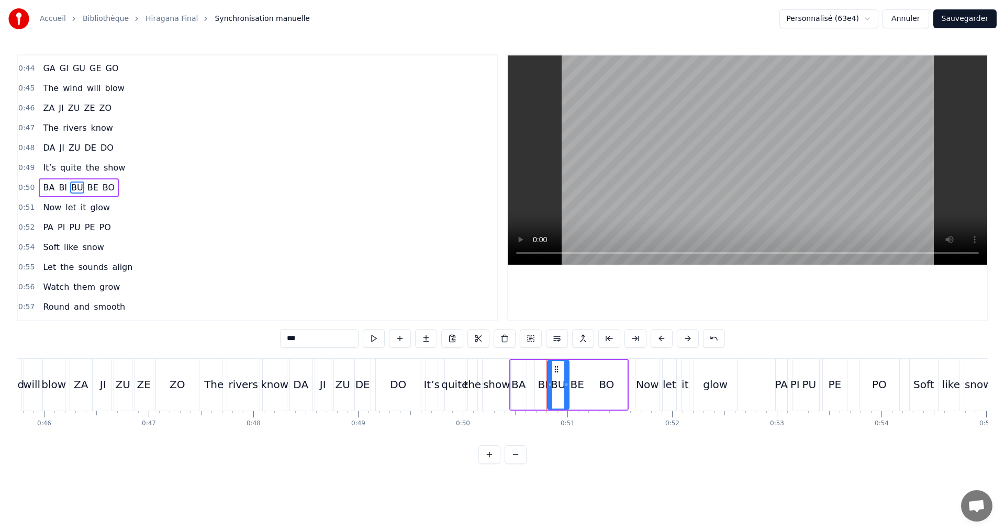
click at [86, 188] on span "BE" at bounding box center [92, 188] width 13 height 12
click at [300, 339] on input "**" at bounding box center [319, 338] width 79 height 19
click at [102, 183] on span "BO" at bounding box center [109, 188] width 14 height 12
type input "**"
click at [77, 230] on div "PA PI PU PE PO" at bounding box center [77, 227] width 76 height 19
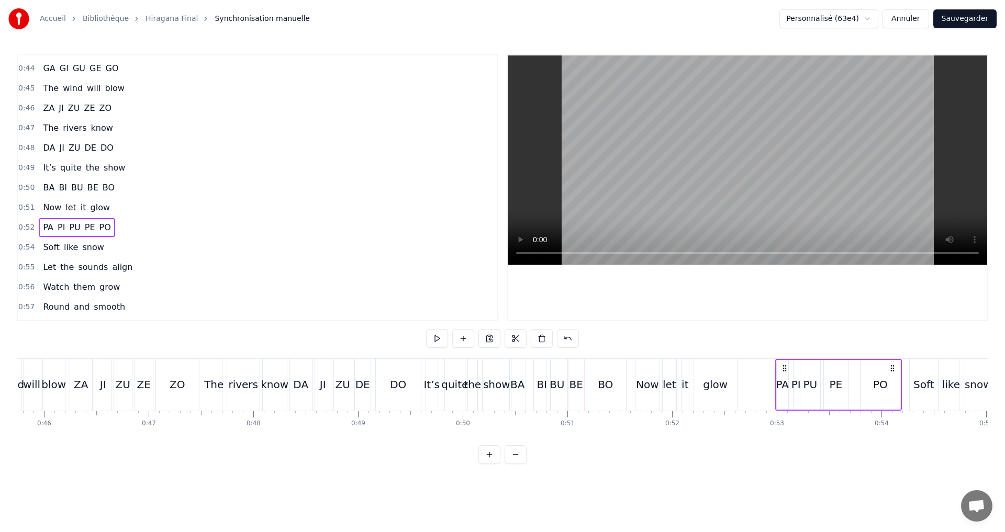
click at [44, 227] on span "PA" at bounding box center [48, 227] width 13 height 12
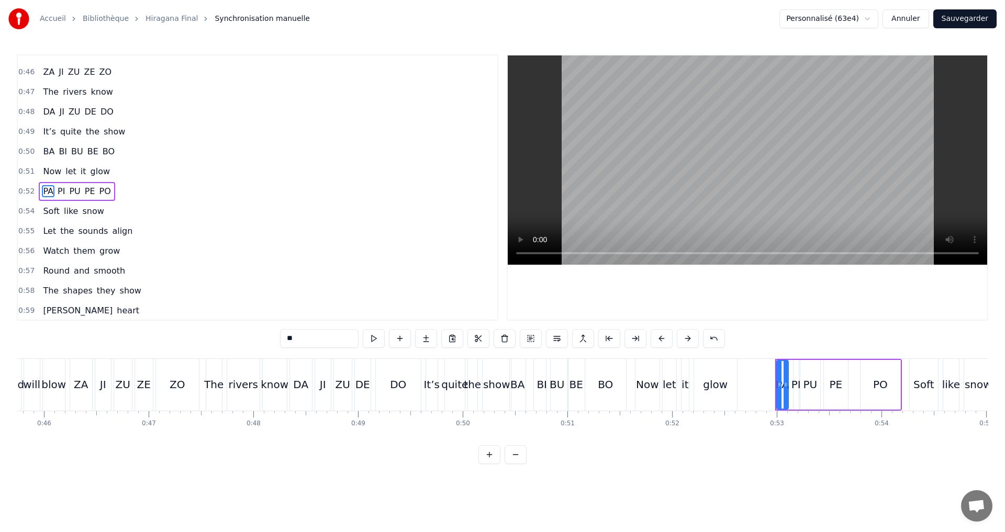
scroll to position [434, 0]
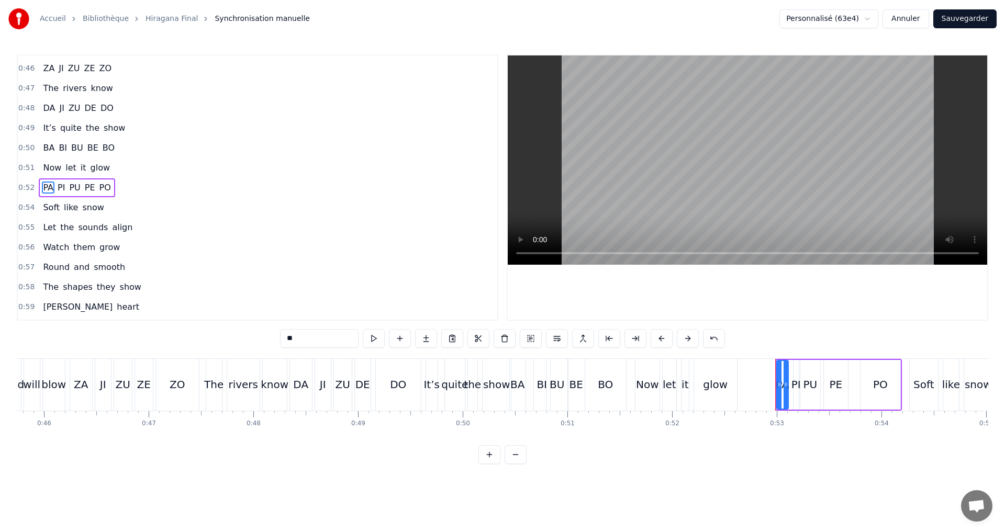
click at [304, 345] on input "**" at bounding box center [319, 338] width 79 height 19
click at [59, 187] on span "PI" at bounding box center [61, 188] width 9 height 12
click at [305, 341] on input "**" at bounding box center [319, 338] width 79 height 19
click at [68, 191] on span "PU" at bounding box center [74, 188] width 13 height 12
click at [300, 339] on input "**" at bounding box center [319, 338] width 79 height 19
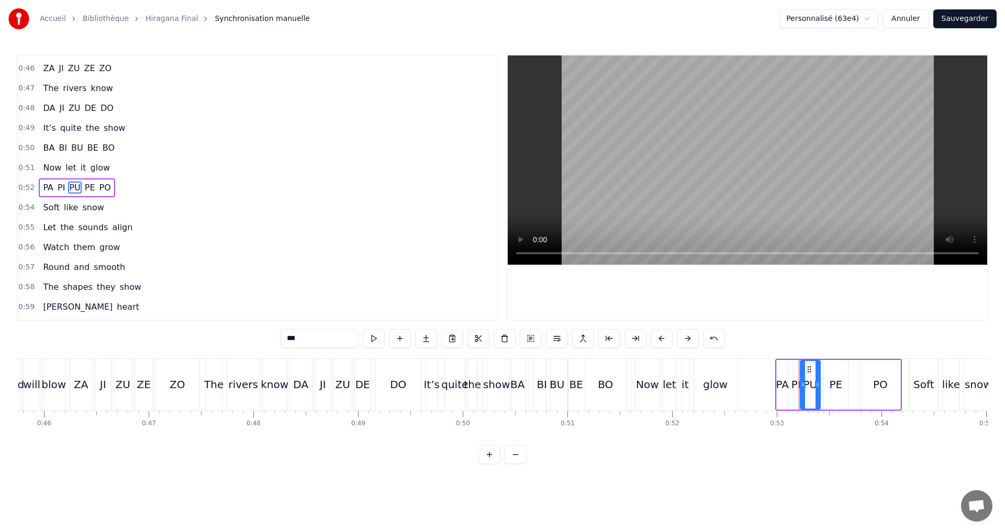
click at [89, 190] on span "PE" at bounding box center [90, 188] width 13 height 12
click at [319, 340] on input "**" at bounding box center [319, 338] width 79 height 19
type input "**"
click at [127, 190] on div "0:52 PA PI PU PE PO" at bounding box center [258, 188] width 480 height 20
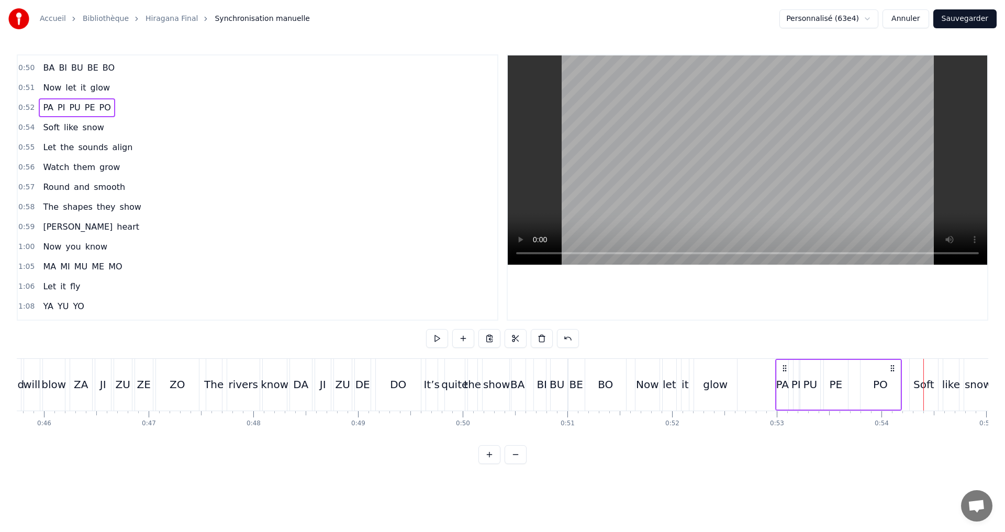
scroll to position [539, 0]
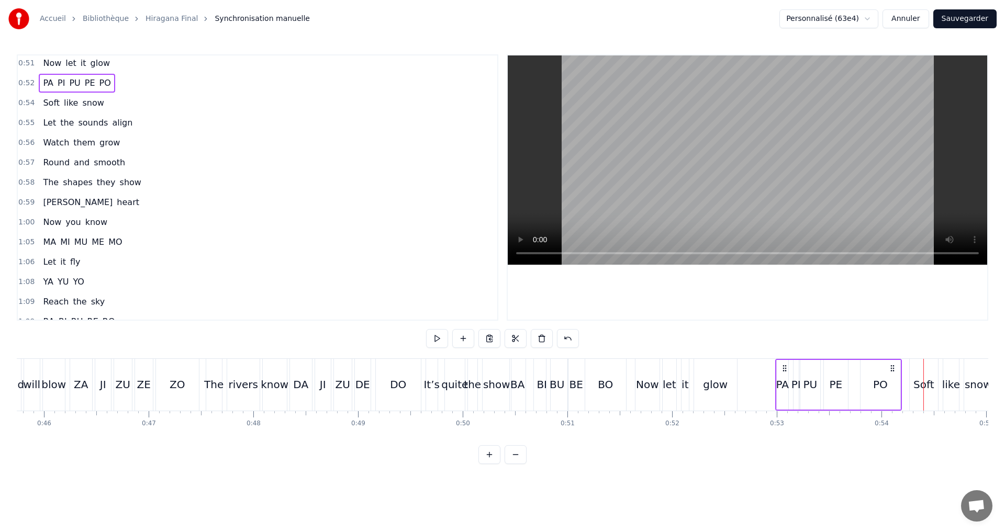
click at [137, 238] on div "1:05 MA MI MU ME MO" at bounding box center [258, 242] width 480 height 20
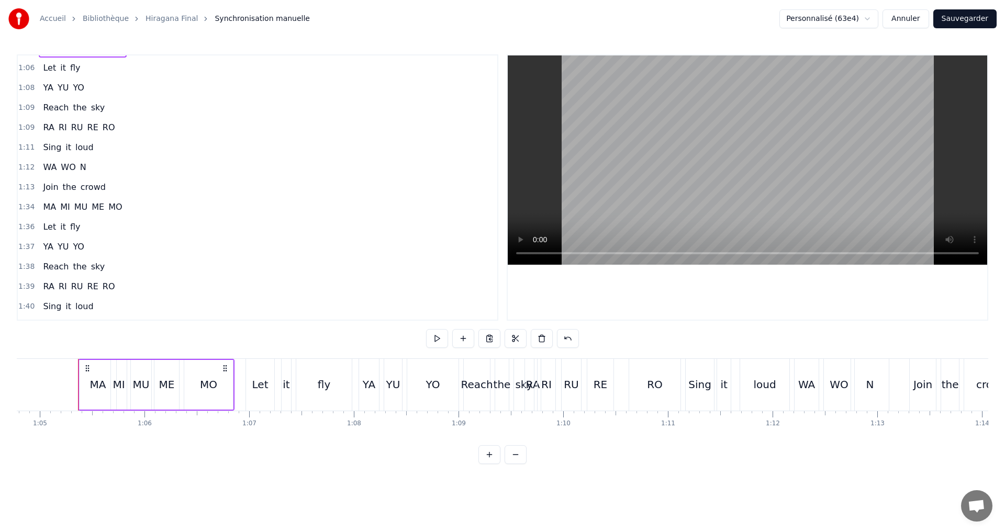
scroll to position [0, 6791]
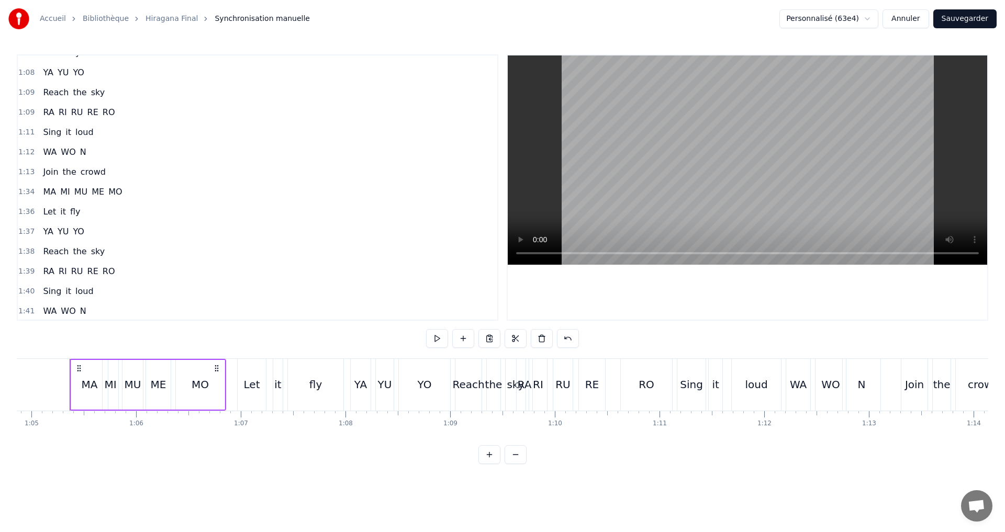
drag, startPoint x: 119, startPoint y: 265, endPoint x: 112, endPoint y: 270, distance: 8.6
click at [118, 265] on div "1:39 RA RI RU RE RO" at bounding box center [258, 272] width 480 height 20
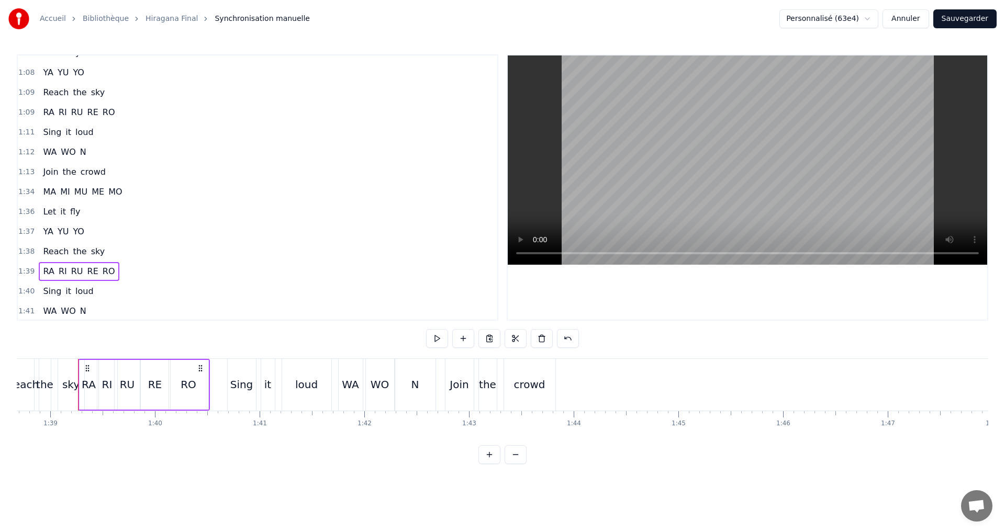
scroll to position [0, 10340]
click at [960, 20] on button "Sauvegarder" at bounding box center [964, 18] width 63 height 19
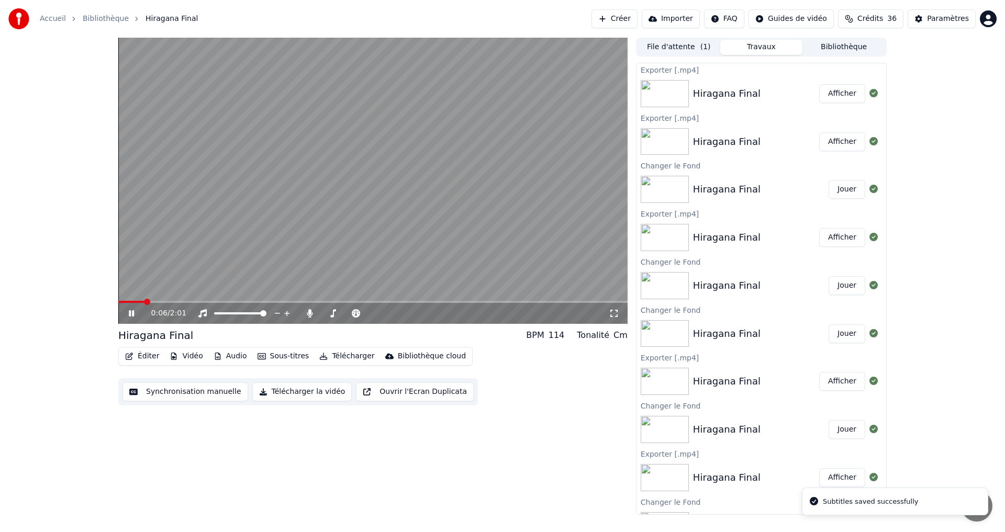
click at [127, 314] on div "0:06 / 2:01" at bounding box center [372, 313] width 501 height 10
click at [132, 314] on icon at bounding box center [131, 313] width 5 height 6
click at [306, 392] on button "Télécharger la vidéo" at bounding box center [302, 392] width 100 height 19
click at [829, 86] on button "Afficher" at bounding box center [842, 93] width 46 height 19
drag, startPoint x: 830, startPoint y: 91, endPoint x: 817, endPoint y: 104, distance: 18.5
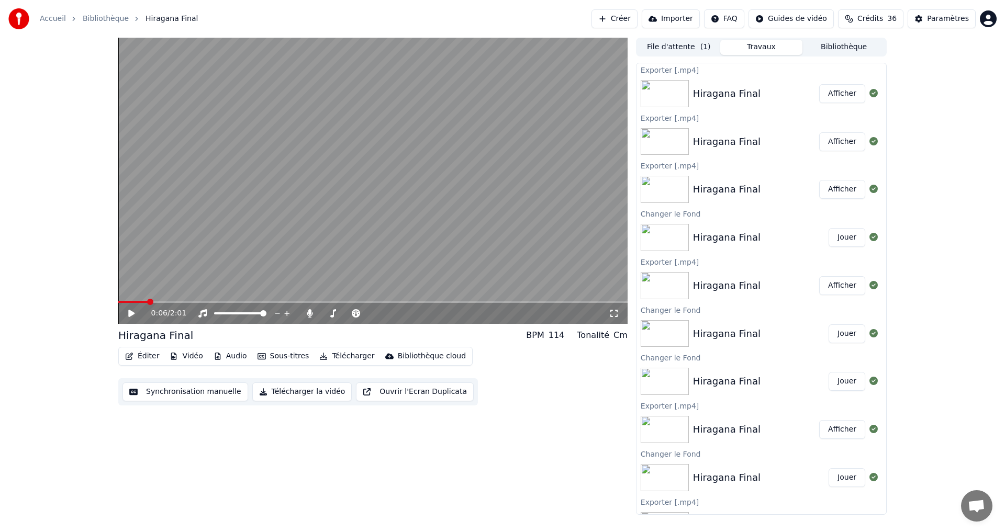
click at [830, 91] on button "Afficher" at bounding box center [842, 93] width 46 height 19
